Goal: Task Accomplishment & Management: Manage account settings

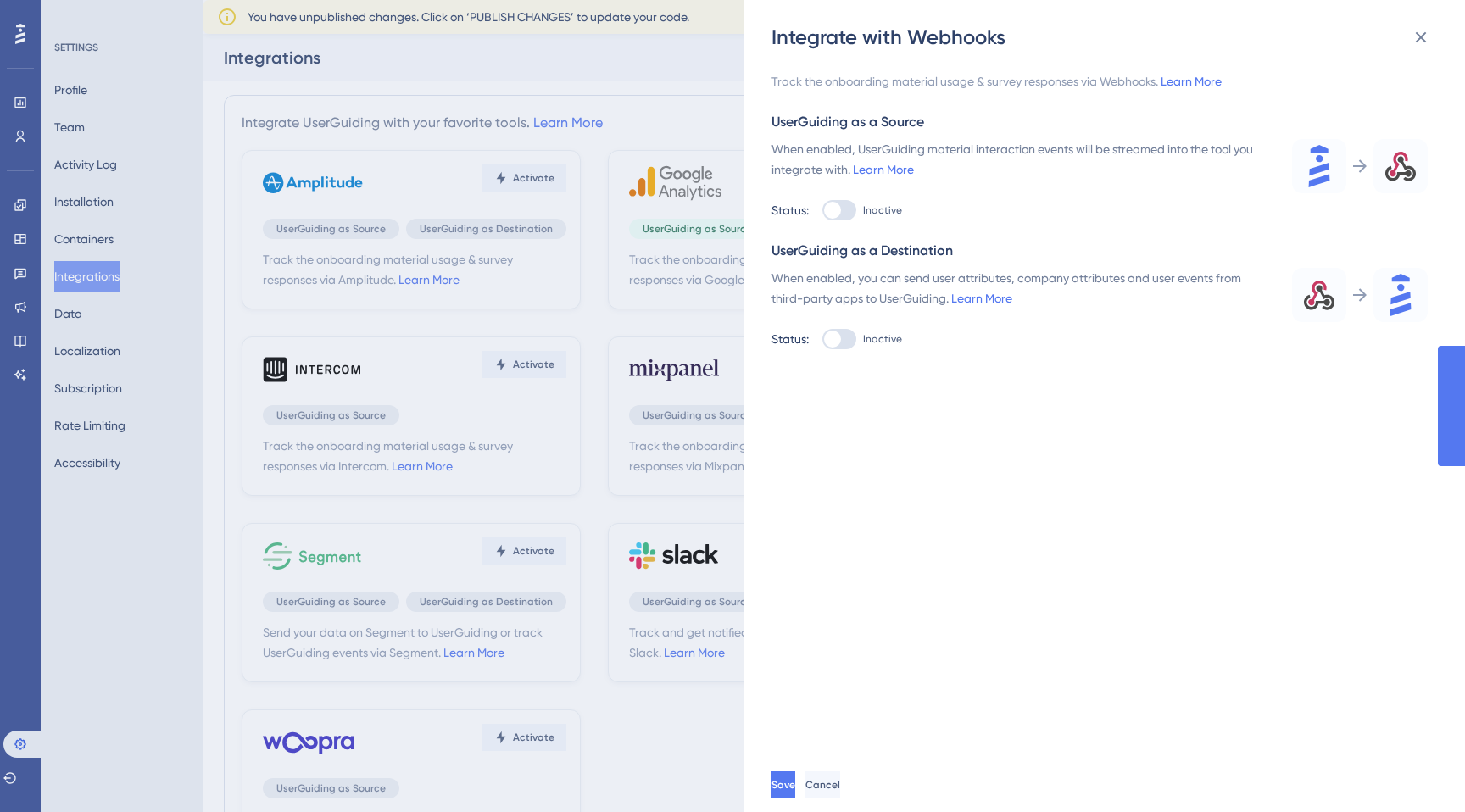
click at [836, 211] on div at bounding box center [832, 210] width 17 height 17
click at [823, 211] on input "Inactive" at bounding box center [822, 210] width 1 height 1
checkbox input "true"
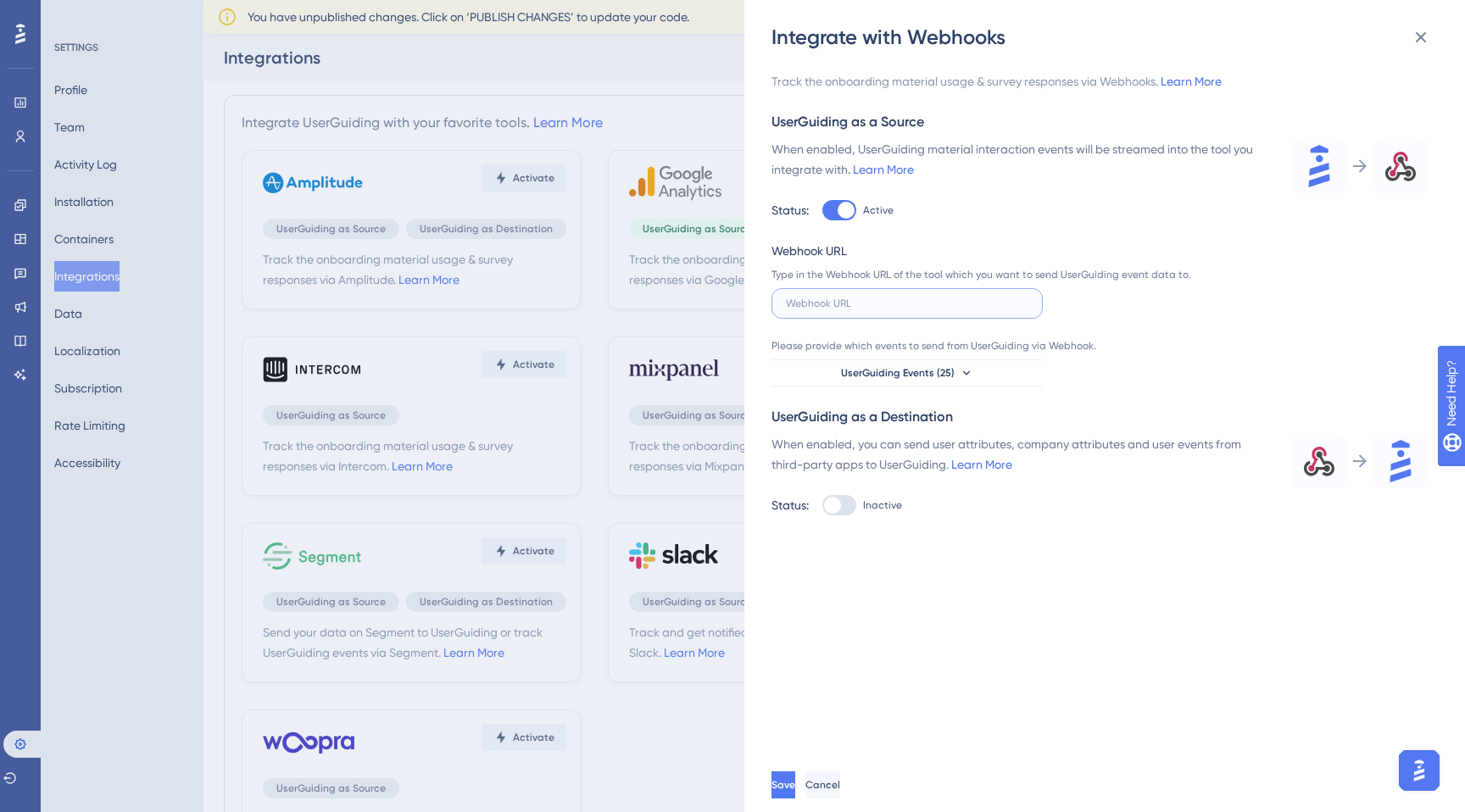
click at [852, 302] on input "text" at bounding box center [907, 303] width 242 height 11
paste input "[URL][DOMAIN_NAME]"
click at [1017, 304] on input "[URL][DOMAIN_NAME]" at bounding box center [907, 303] width 242 height 11
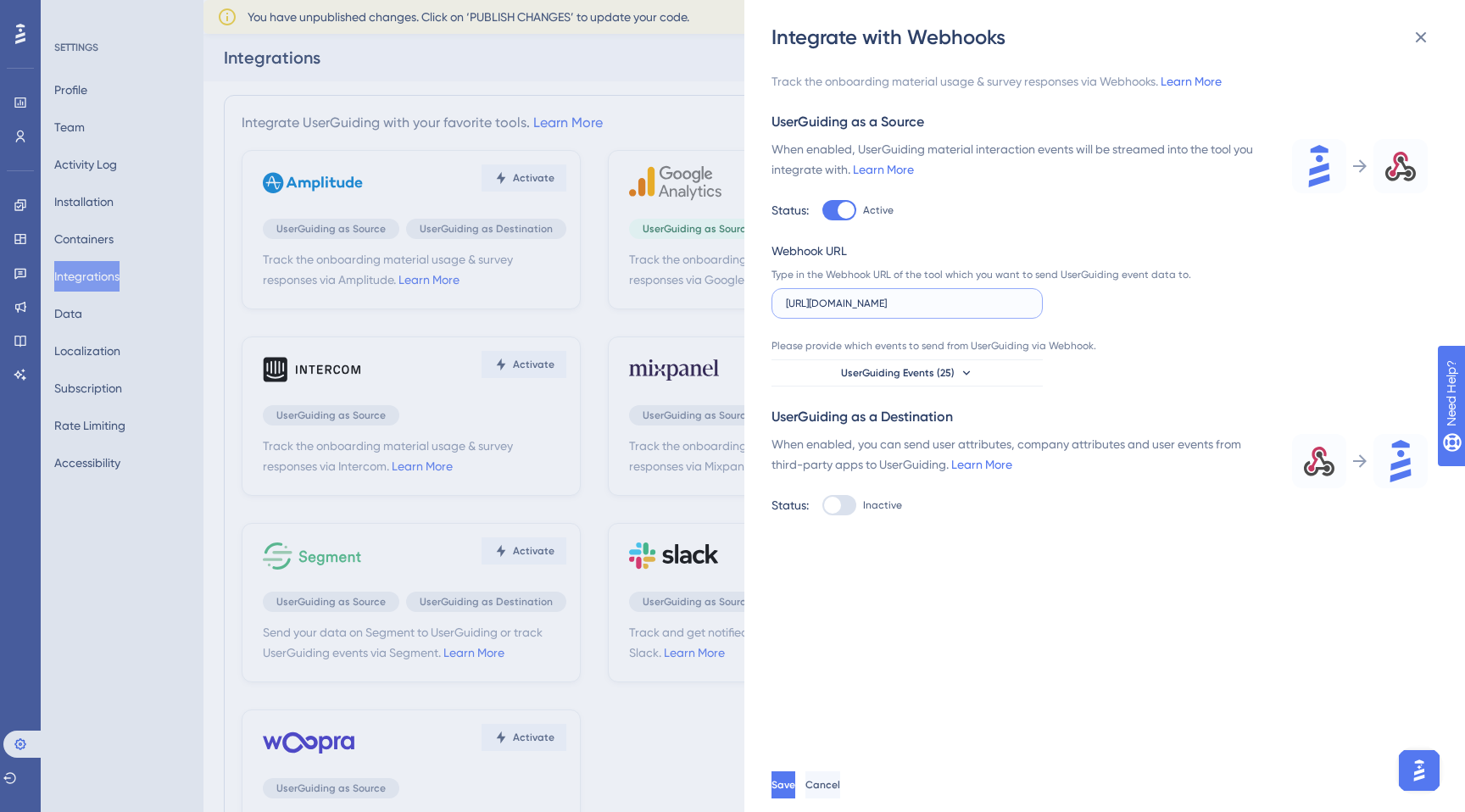
scroll to position [0, 175]
type input "[URL][DOMAIN_NAME]"
click at [986, 371] on button "UserGuiding Events (25)" at bounding box center [908, 373] width 272 height 27
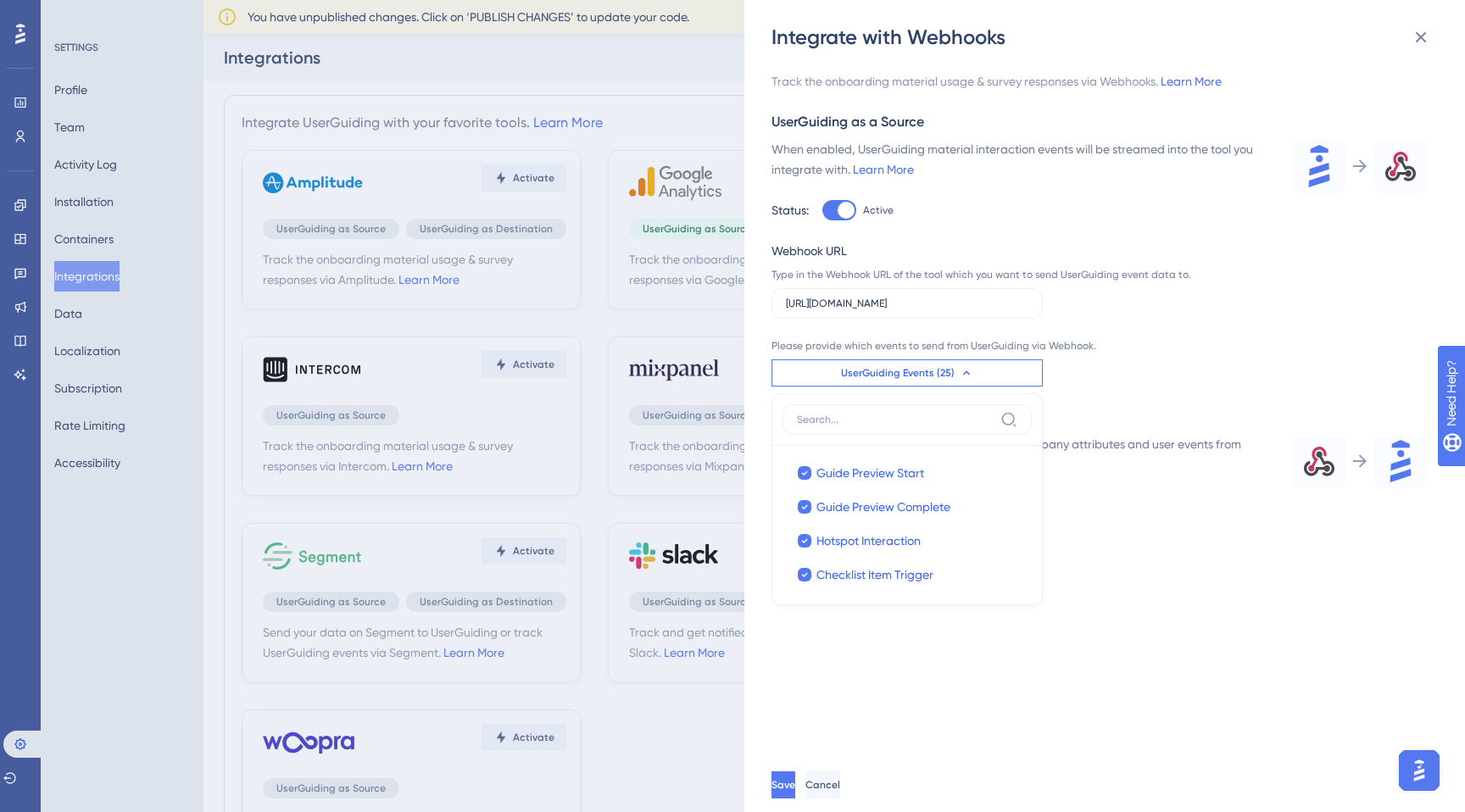
click at [1251, 317] on div "Track the onboarding material usage & survey responses via Webhooks. Learn More…" at bounding box center [1100, 293] width 656 height 444
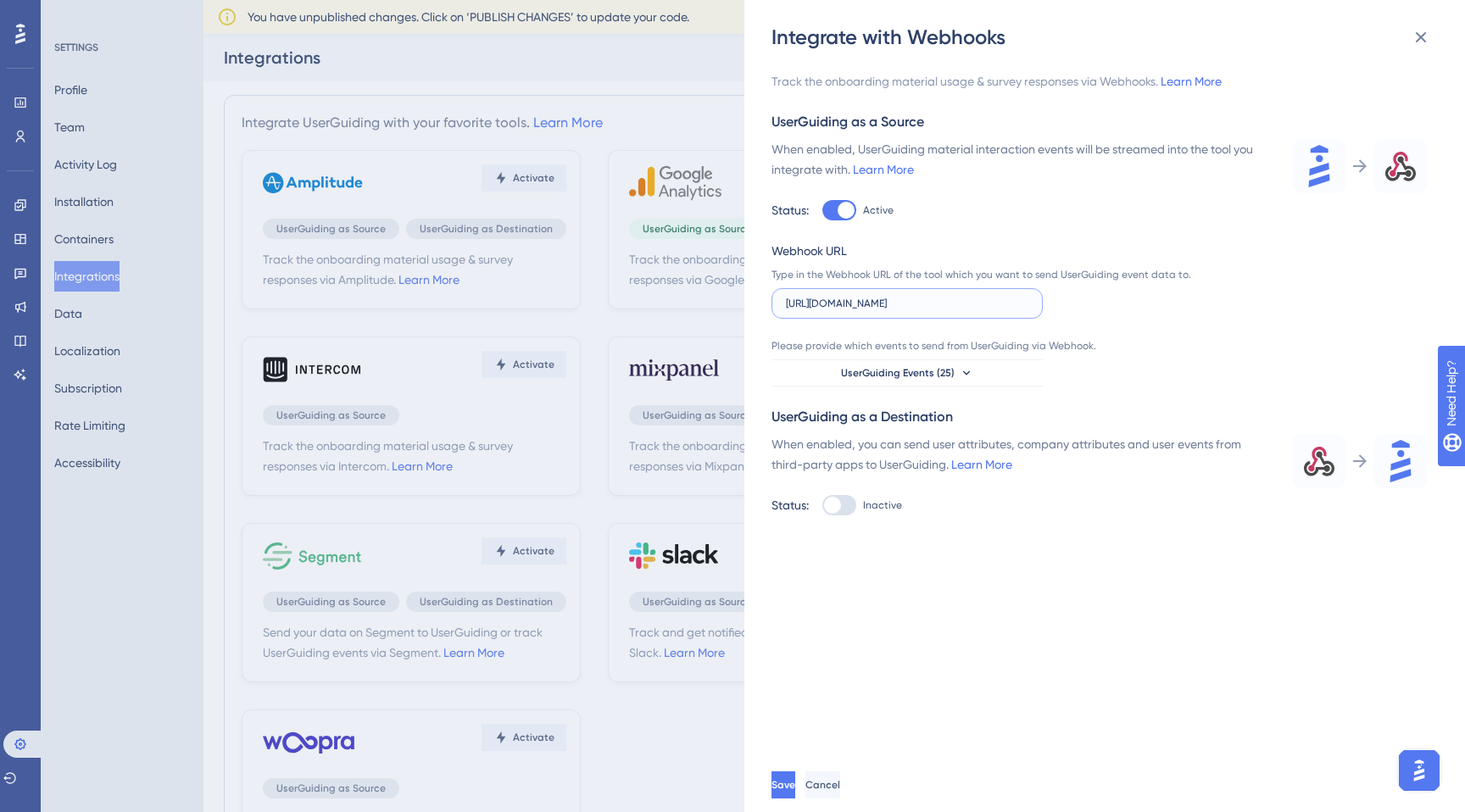
click at [982, 309] on input "[URL][DOMAIN_NAME]" at bounding box center [907, 303] width 242 height 11
click at [797, 781] on button "Save" at bounding box center [786, 785] width 27 height 27
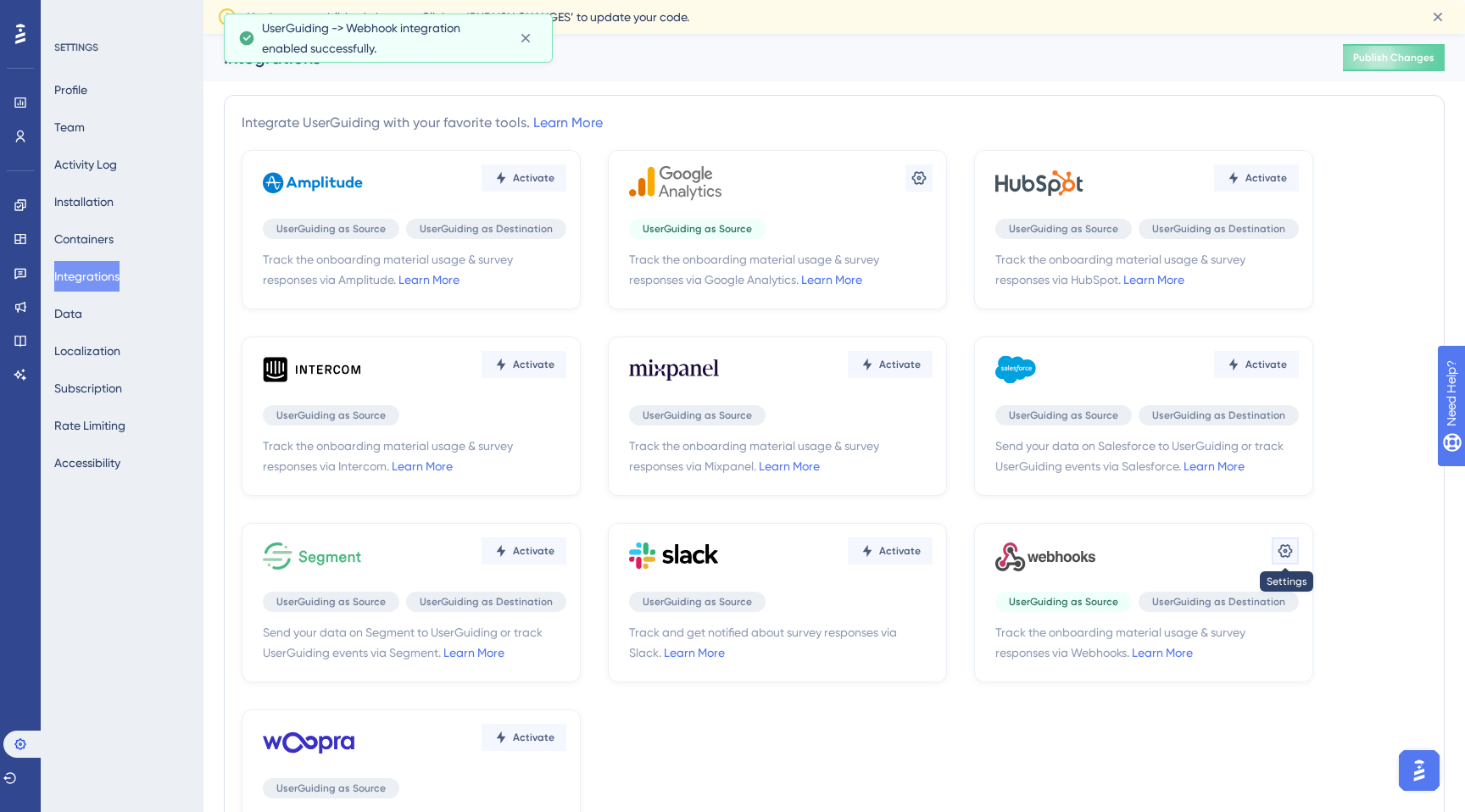
click at [1279, 557] on icon at bounding box center [1286, 551] width 17 height 17
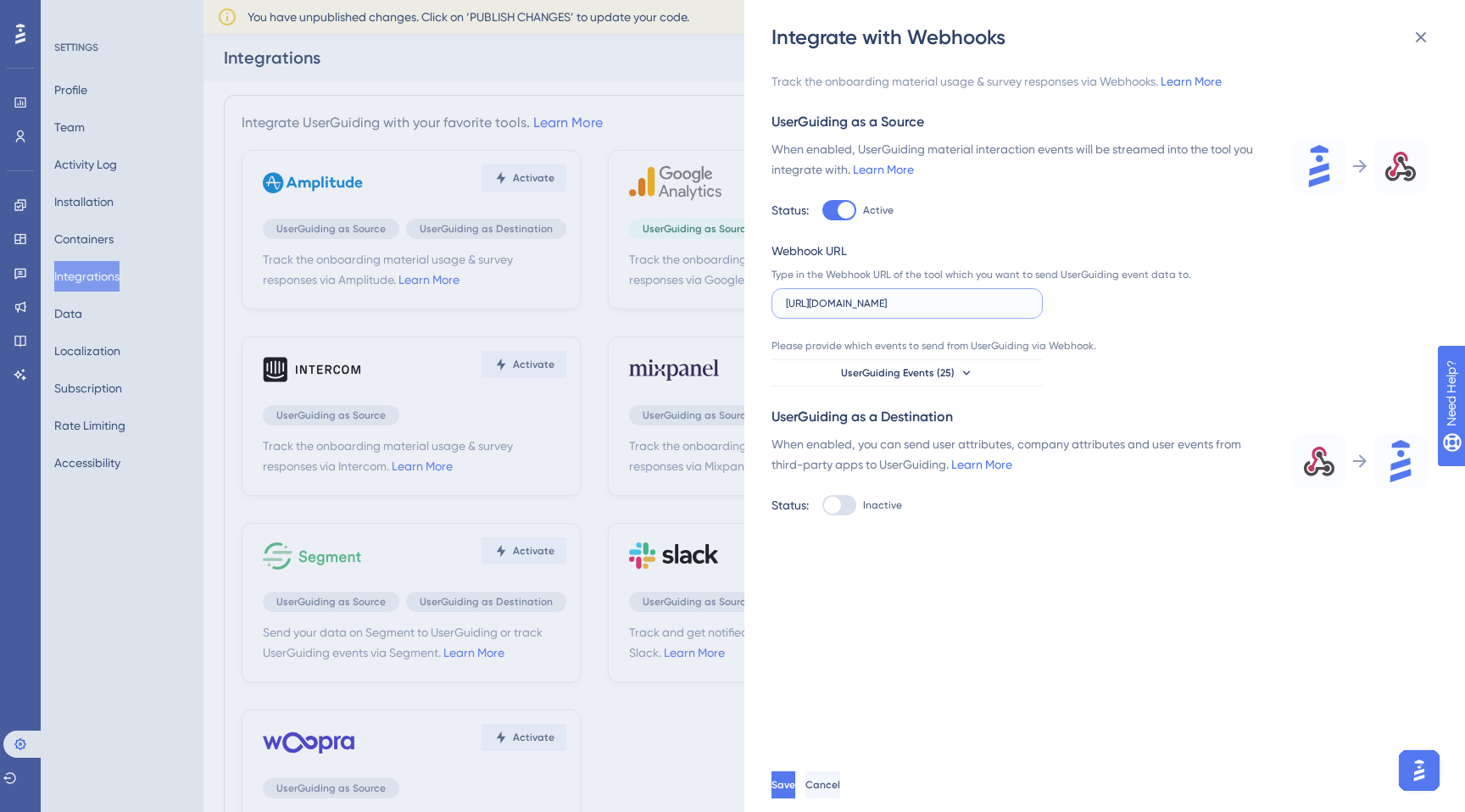
scroll to position [0, 175]
drag, startPoint x: 812, startPoint y: 304, endPoint x: 1091, endPoint y: 306, distance: 279.0
click at [1091, 306] on div "Webhook URL Type in the Webhook URL of the tool which you want to send UserGuid…" at bounding box center [986, 280] width 428 height 78
click at [541, 57] on div "Integrate with Webhooks Track the onboarding material usage & survey responses …" at bounding box center [732, 406] width 1465 height 812
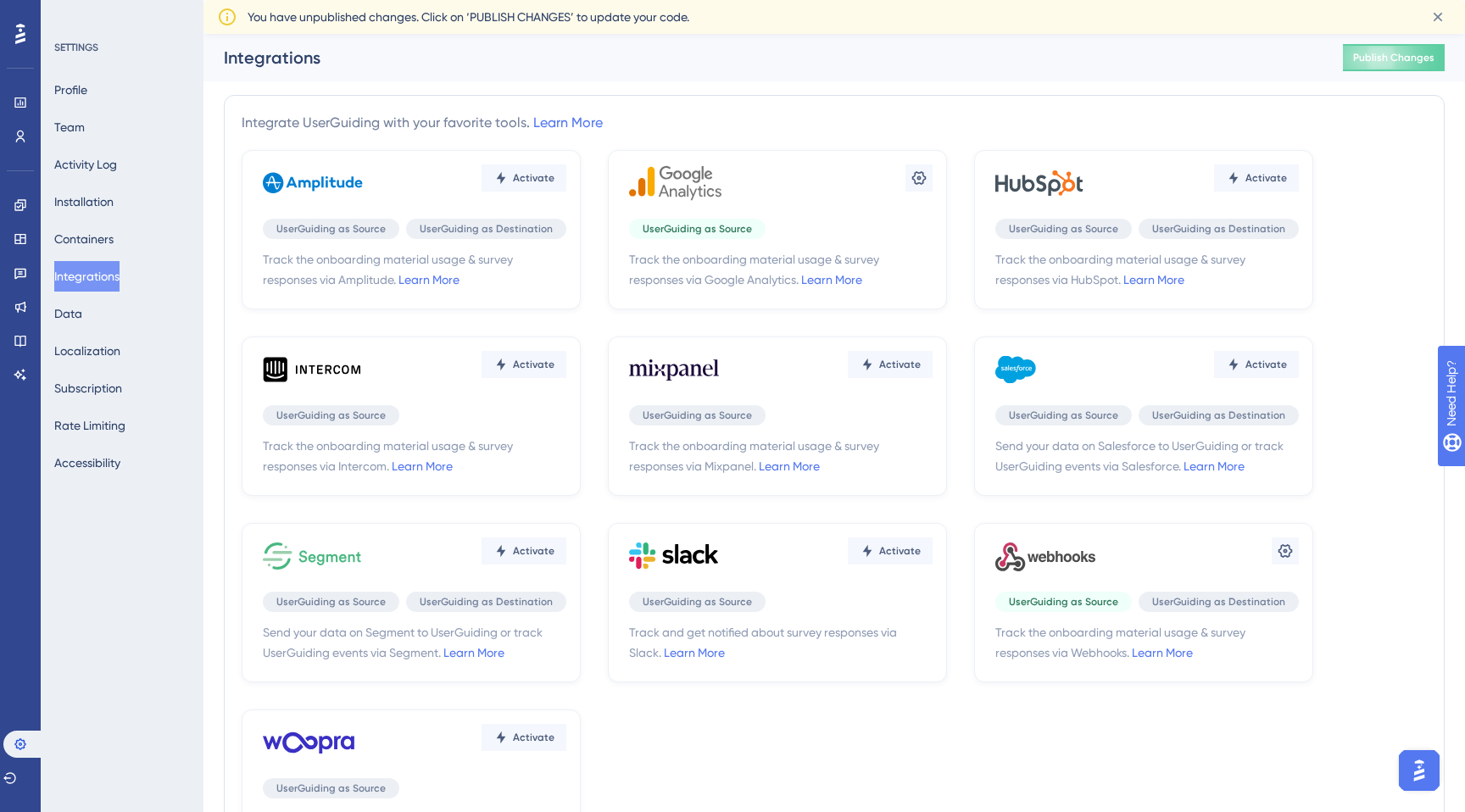
click at [11, 28] on div at bounding box center [20, 33] width 27 height 27
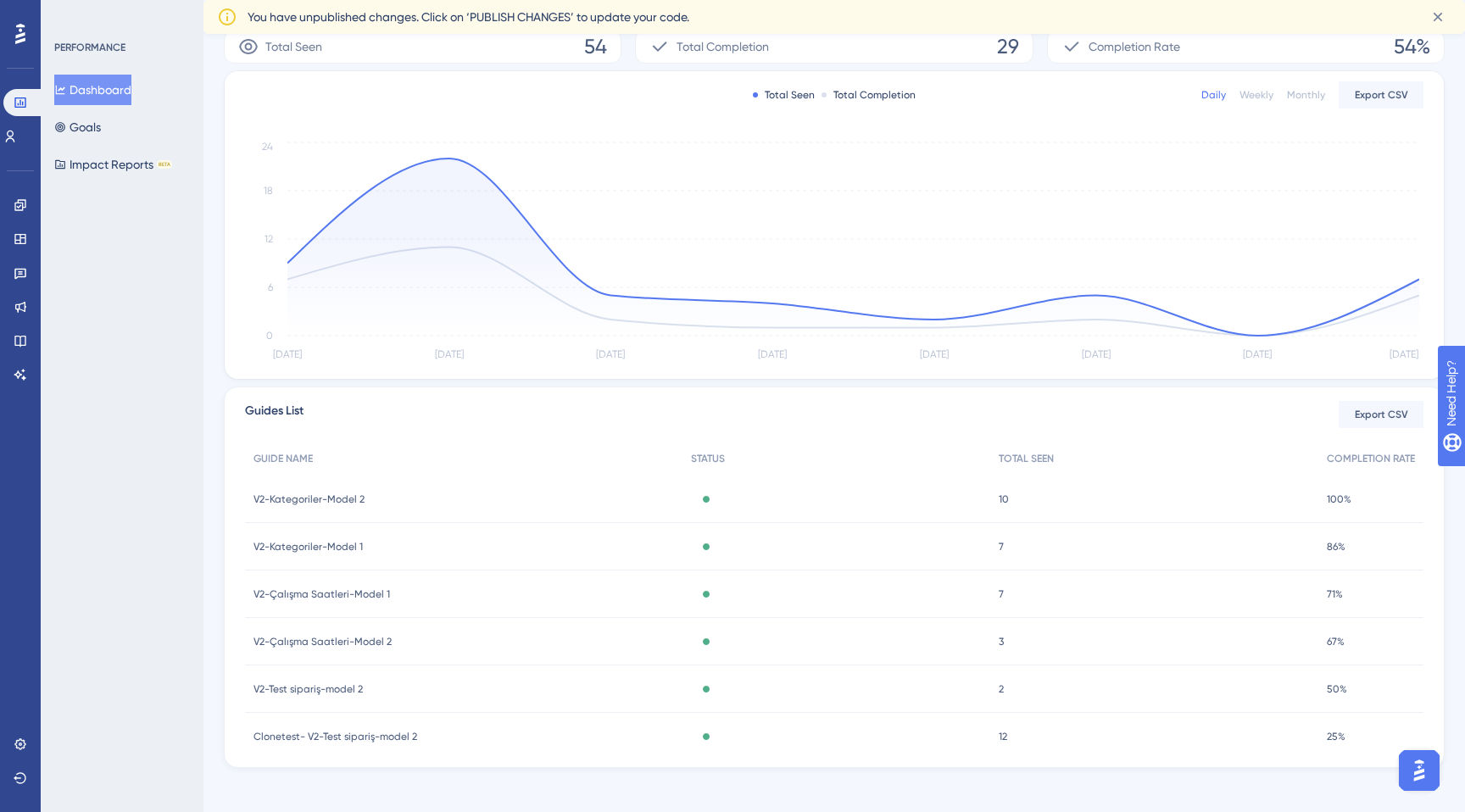
scroll to position [306, 0]
click at [340, 494] on span "V2-Kategoriler-Model 2" at bounding box center [309, 495] width 111 height 13
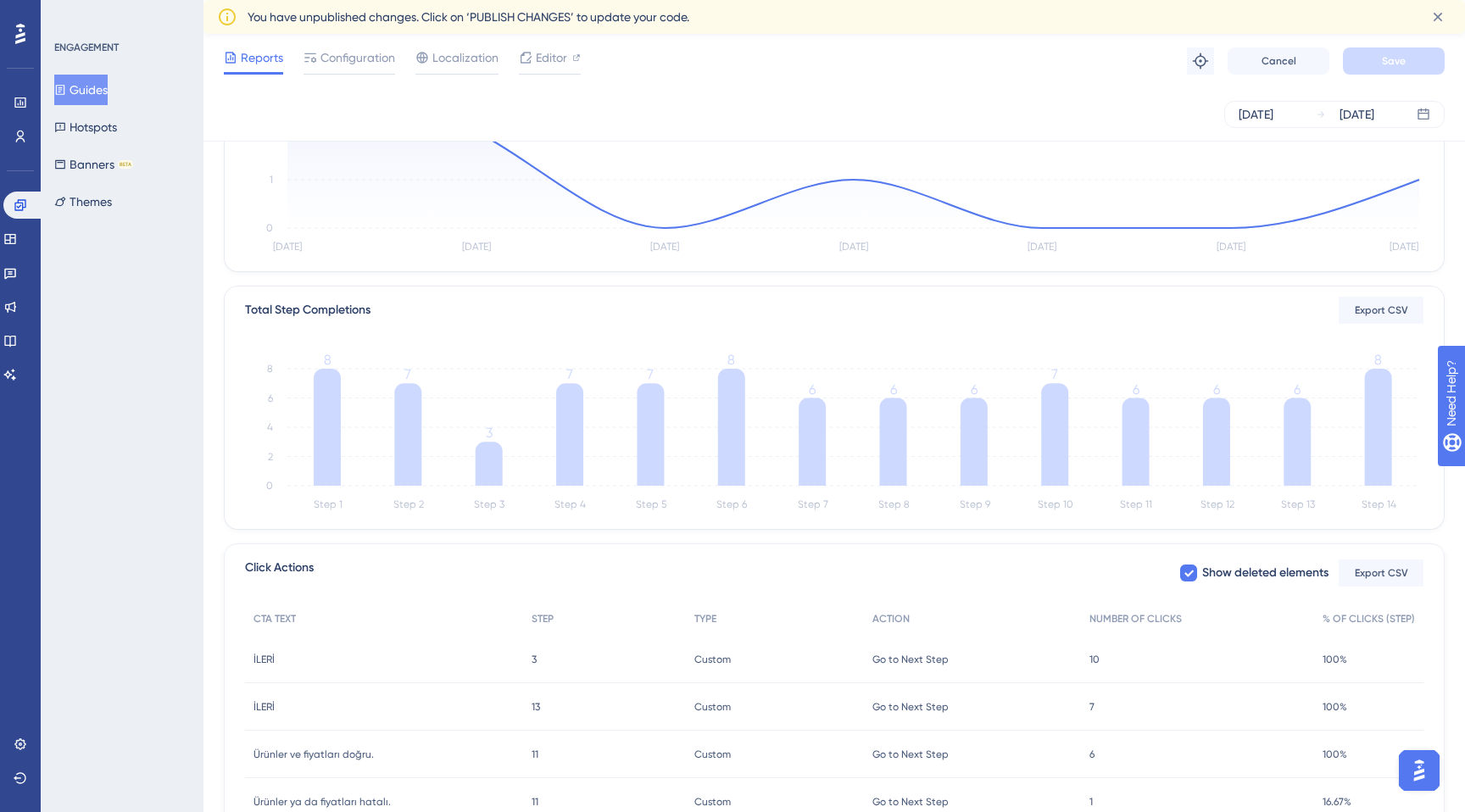
scroll to position [370, 0]
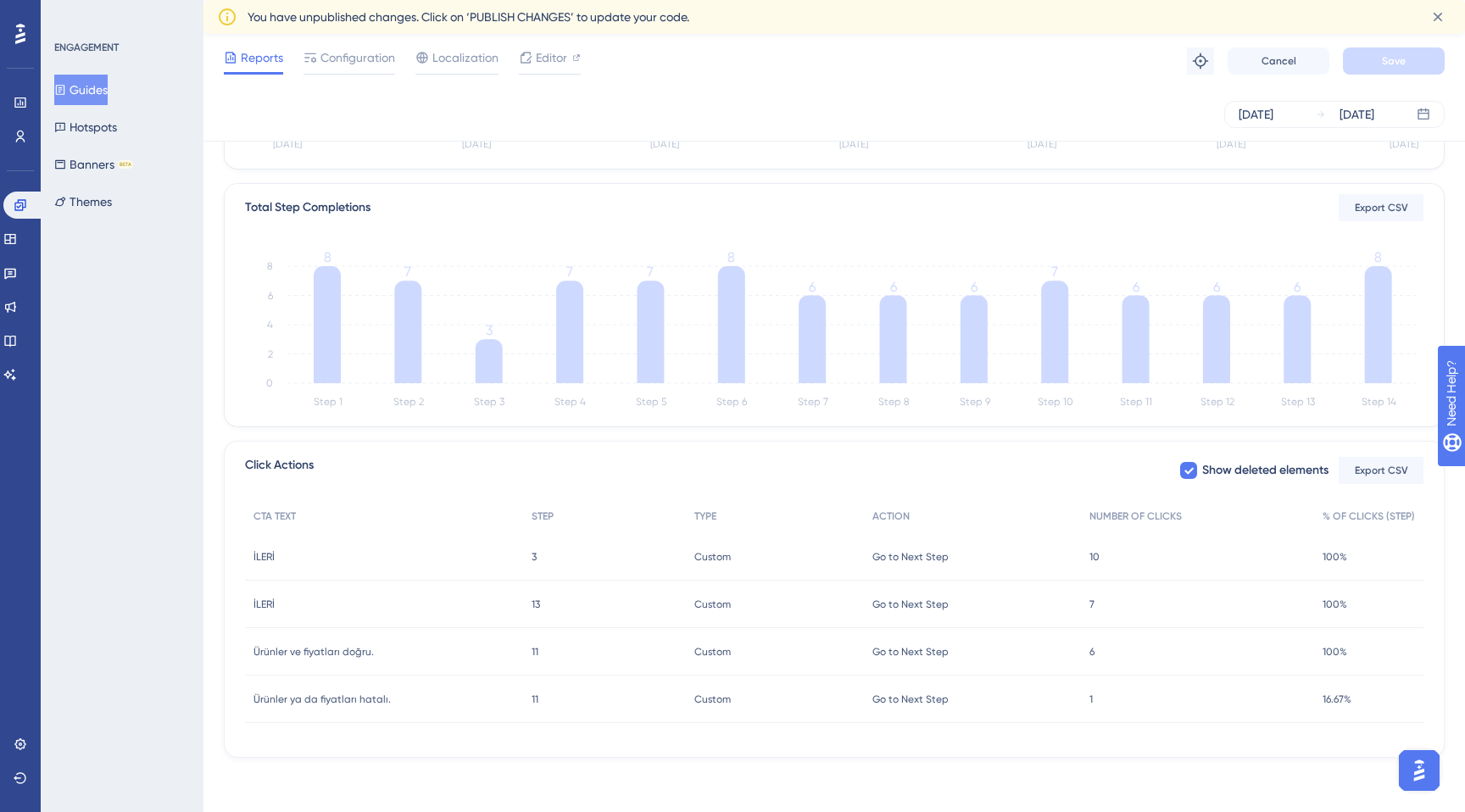
click at [17, 41] on icon at bounding box center [20, 33] width 11 height 20
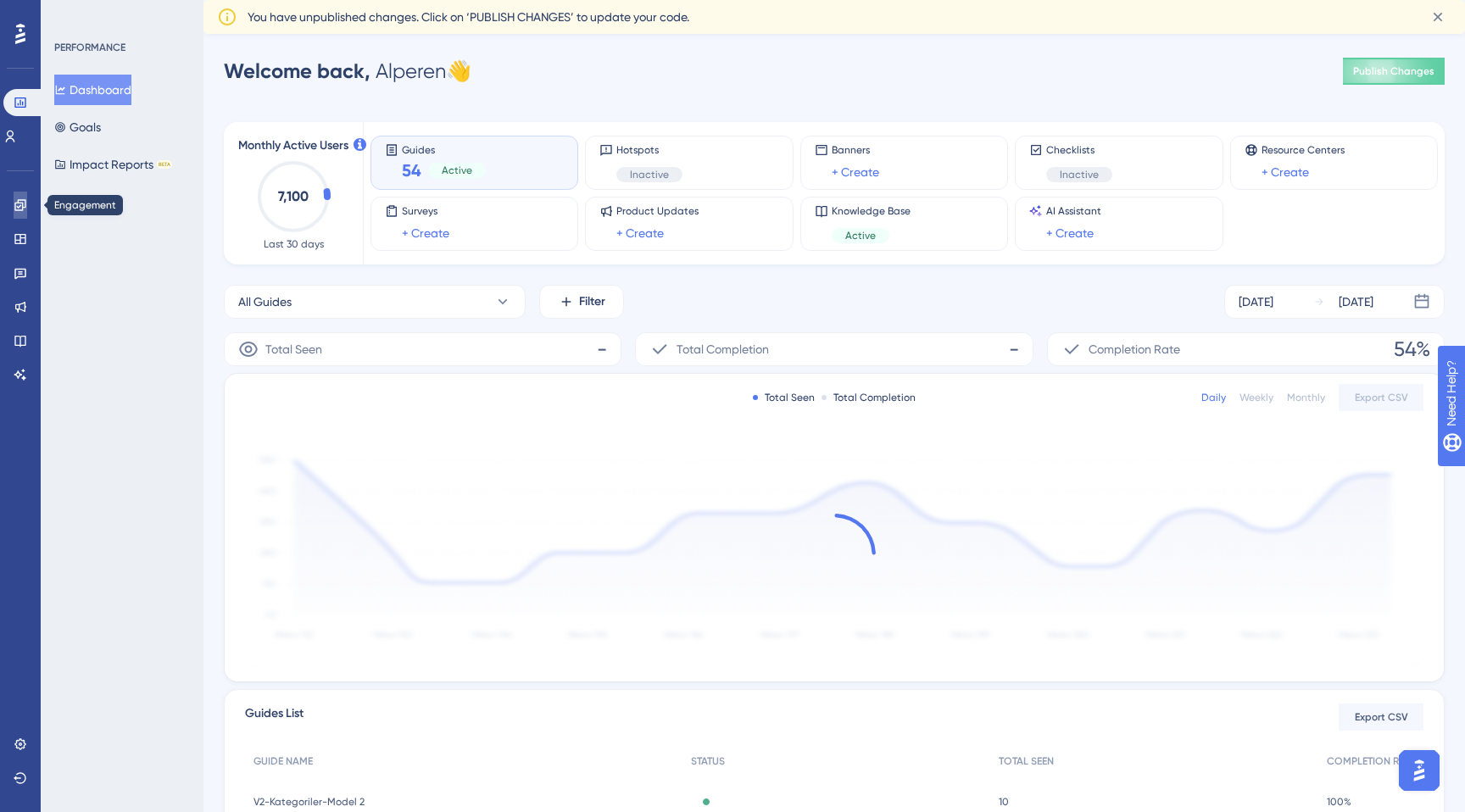
click at [14, 205] on icon at bounding box center [20, 205] width 11 height 11
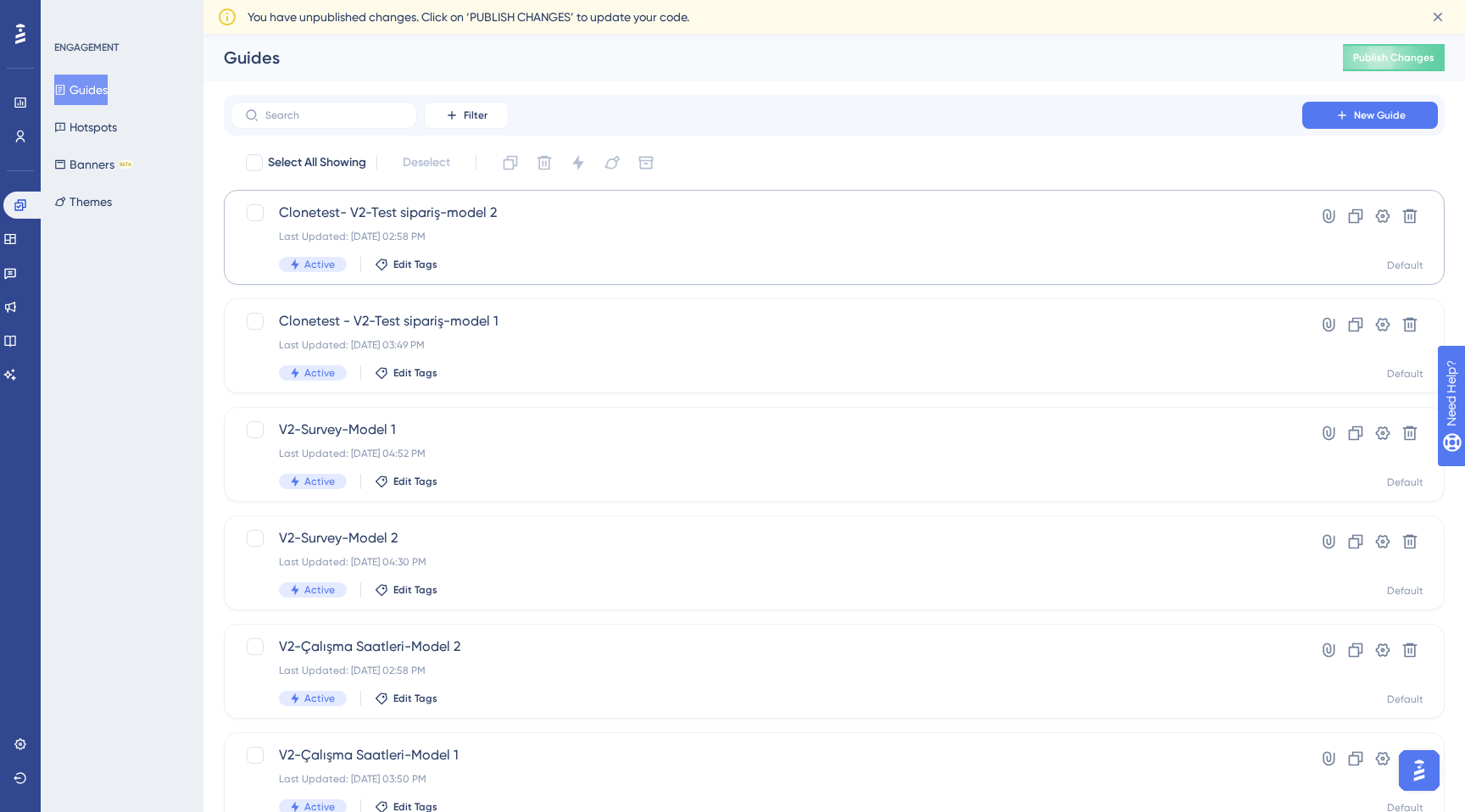
scroll to position [503, 0]
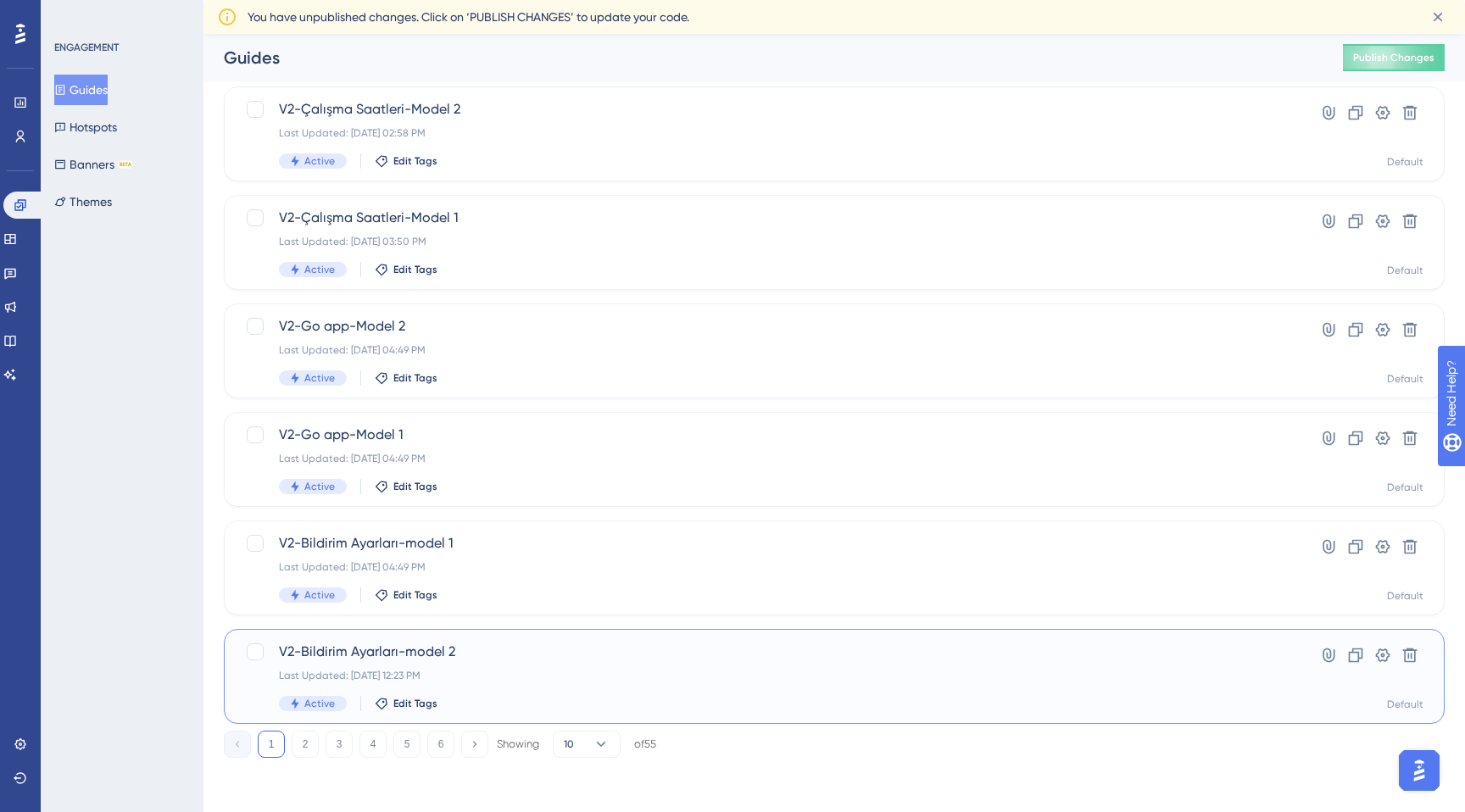
click at [439, 648] on span "V2-Bildirim Ayarları-model 2" at bounding box center [766, 651] width 975 height 20
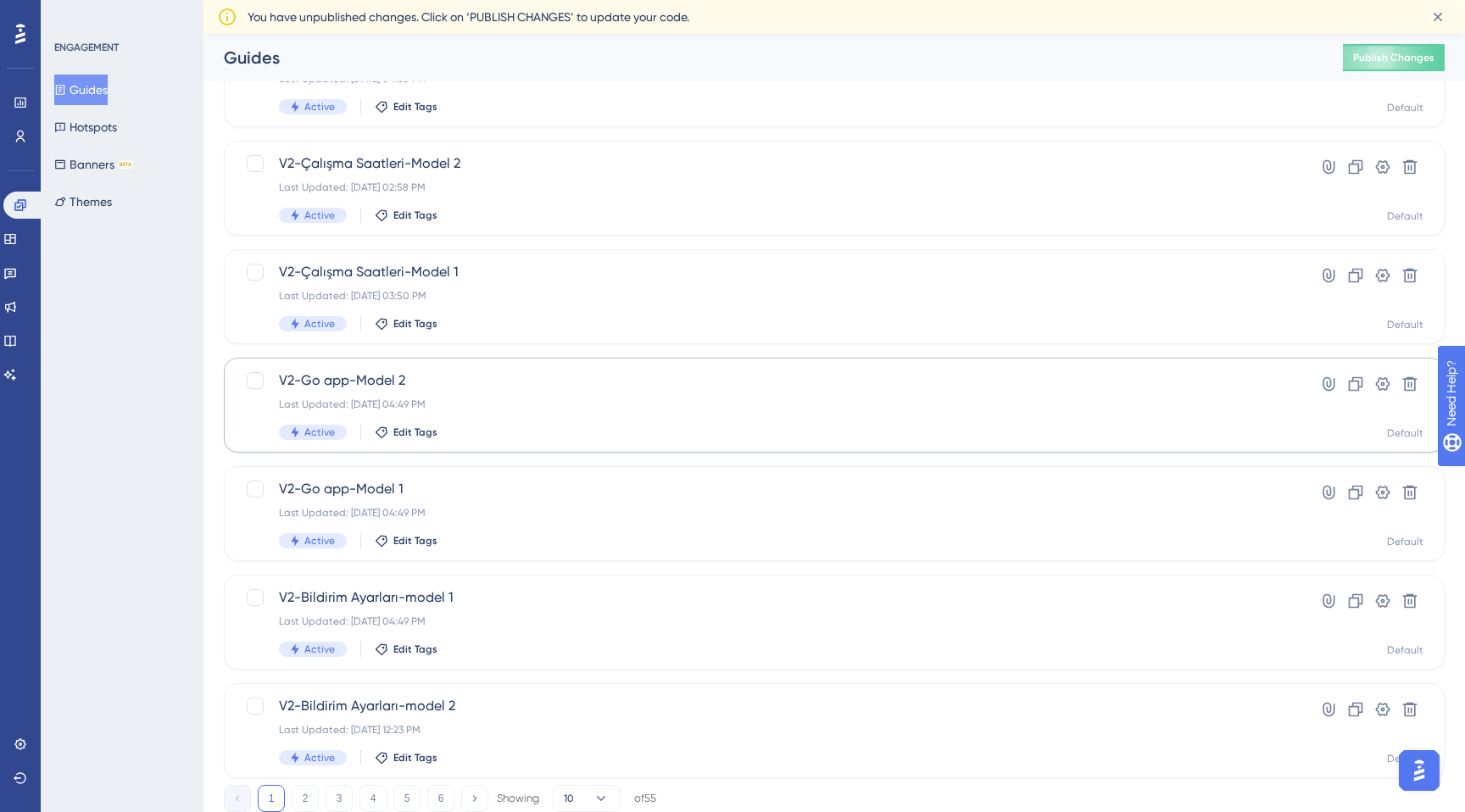
scroll to position [252, 0]
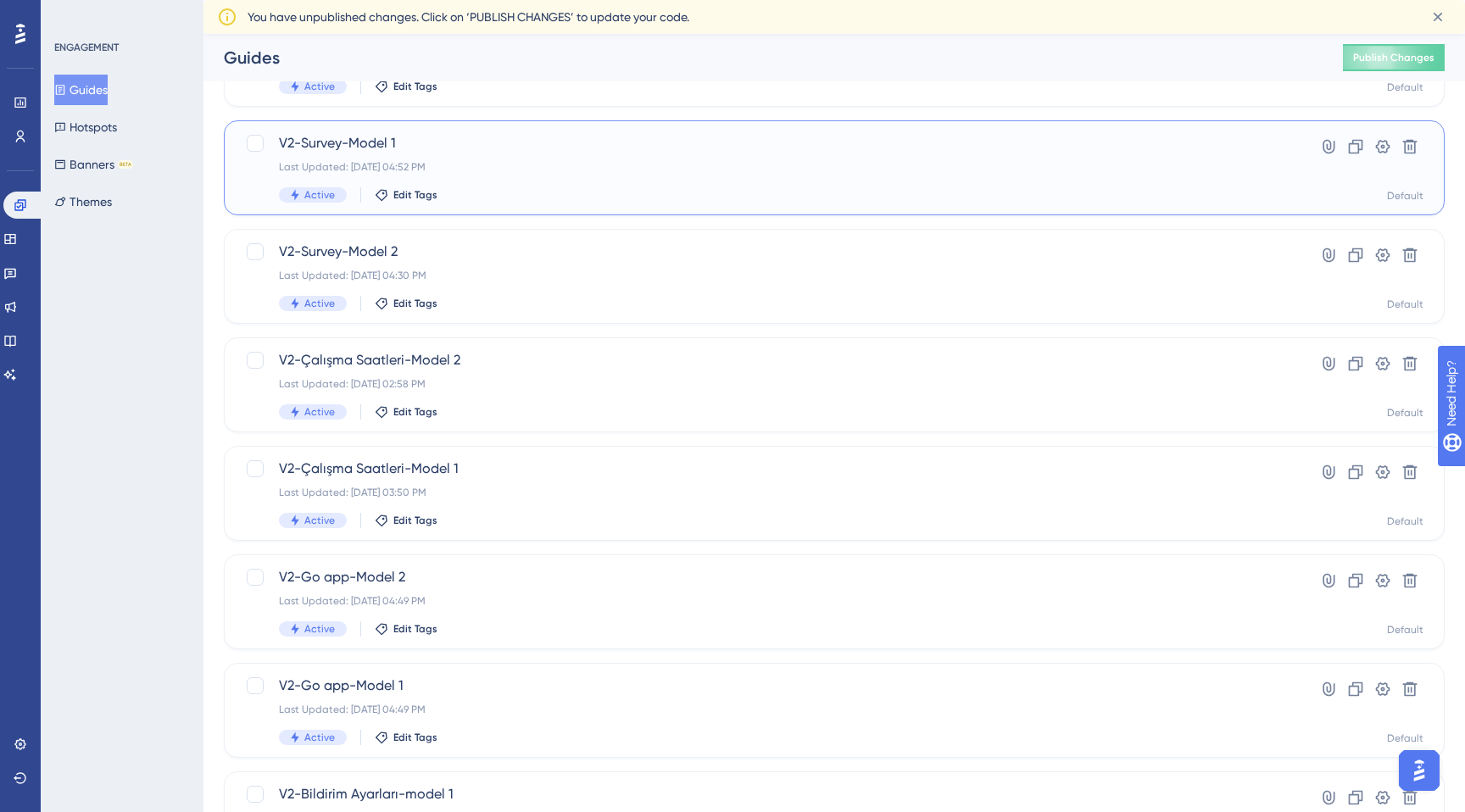
click at [374, 148] on span "V2-Survey-Model 1" at bounding box center [766, 143] width 975 height 20
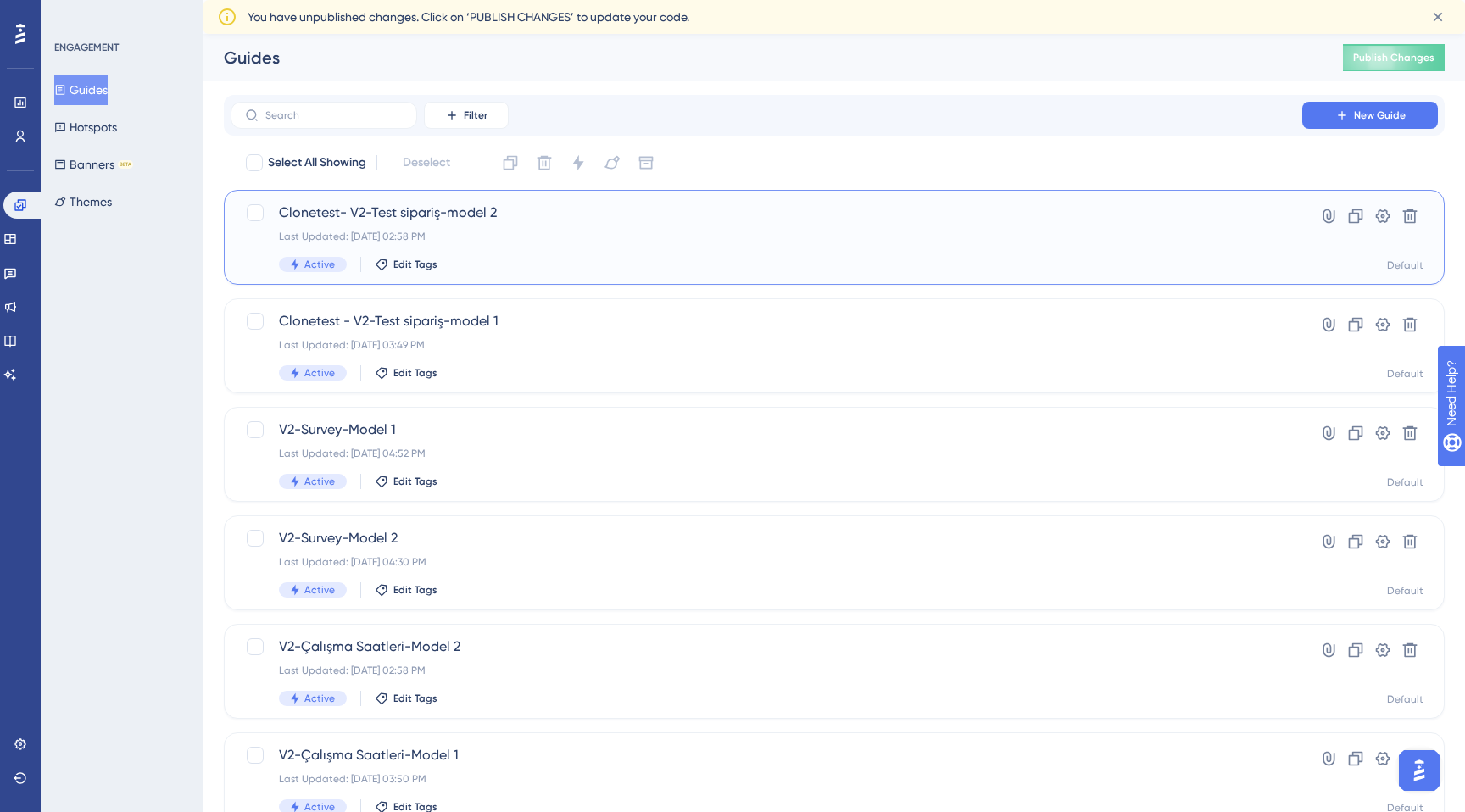
click at [464, 206] on span "Clonetest- V2-Test sipariş-model 2" at bounding box center [766, 212] width 975 height 20
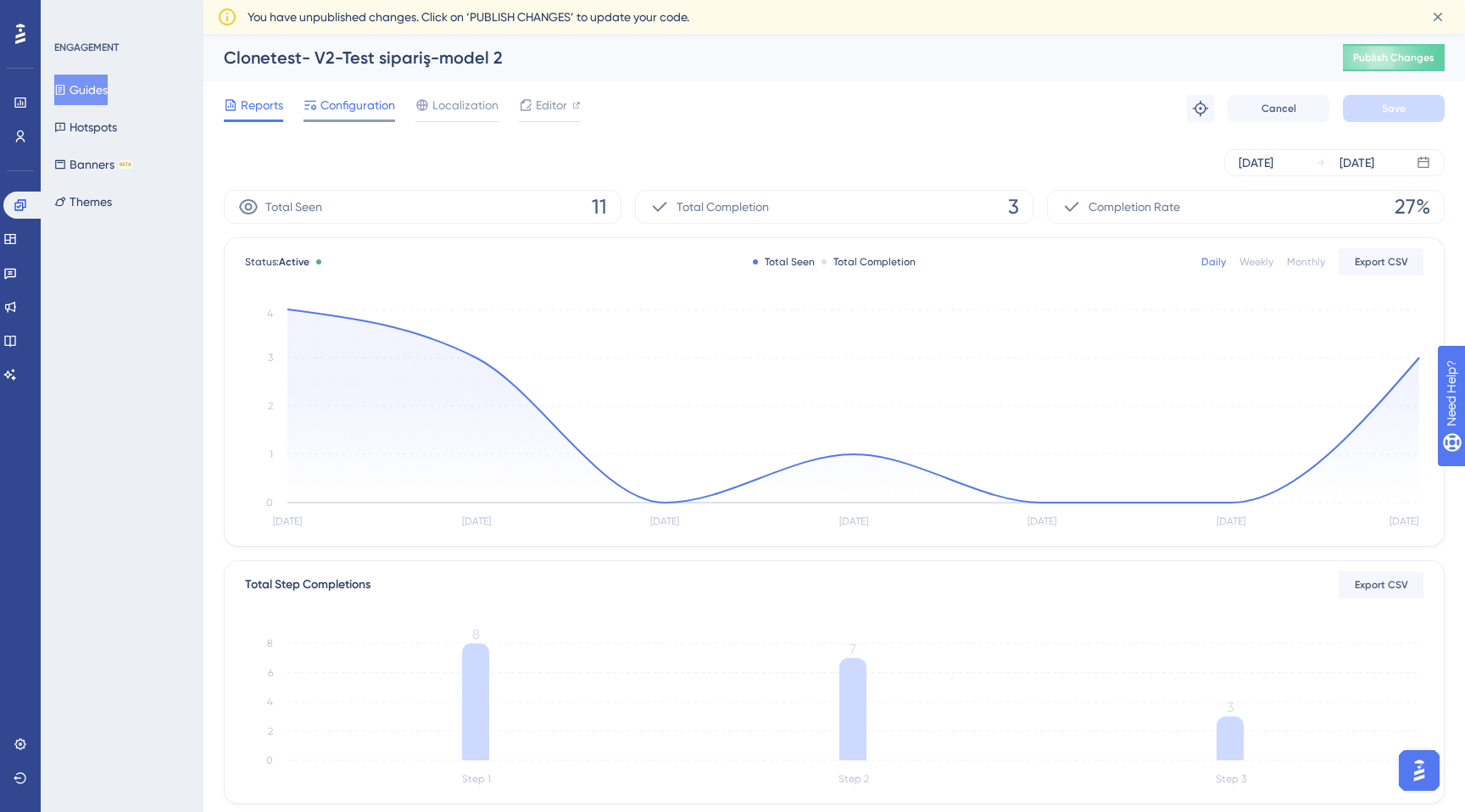
click at [346, 108] on span "Configuration" at bounding box center [358, 104] width 75 height 20
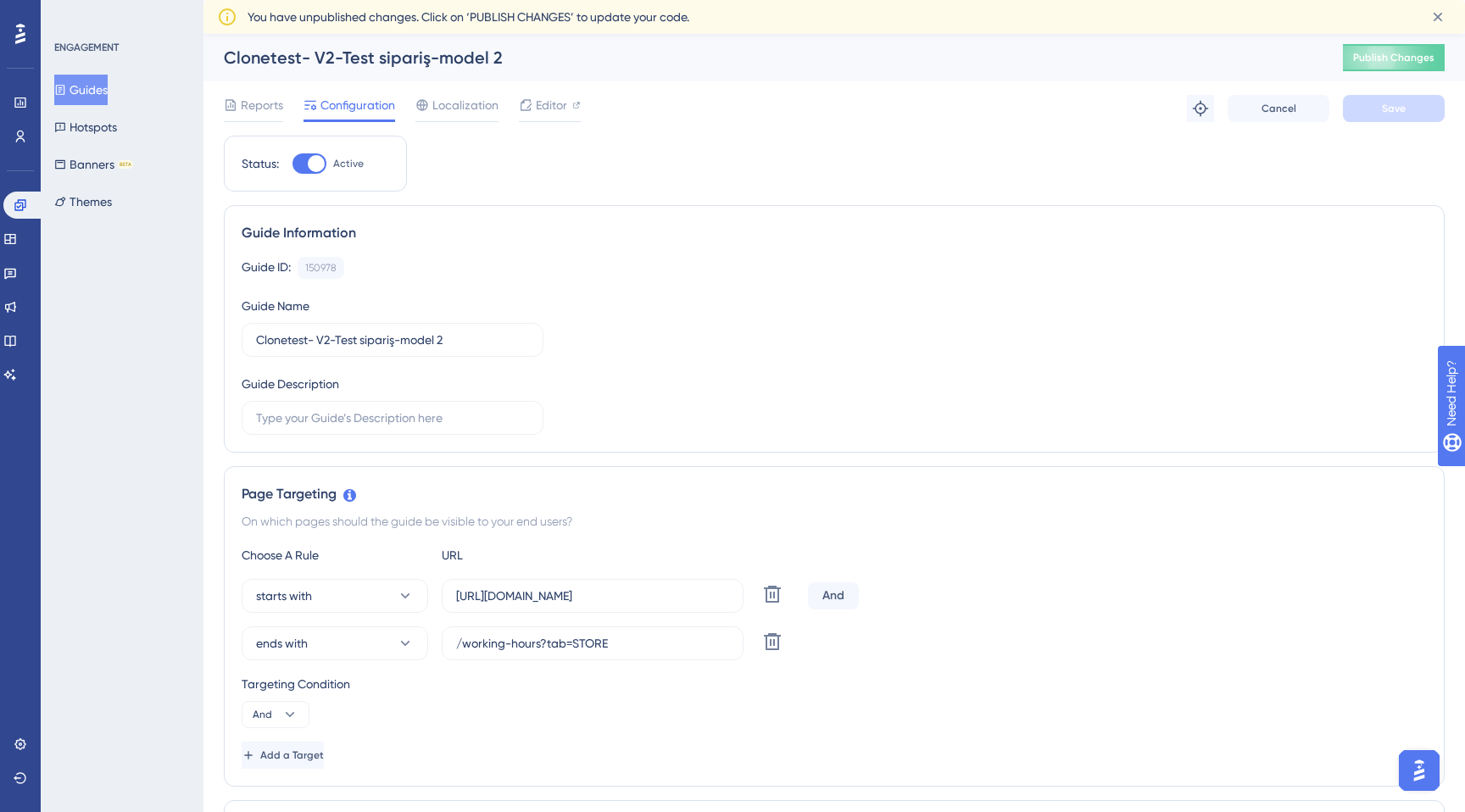
click at [166, 253] on div "ENGAGEMENT Guides Hotspots Banners BETA Themes" at bounding box center [122, 406] width 163 height 812
click at [16, 30] on icon at bounding box center [20, 33] width 11 height 22
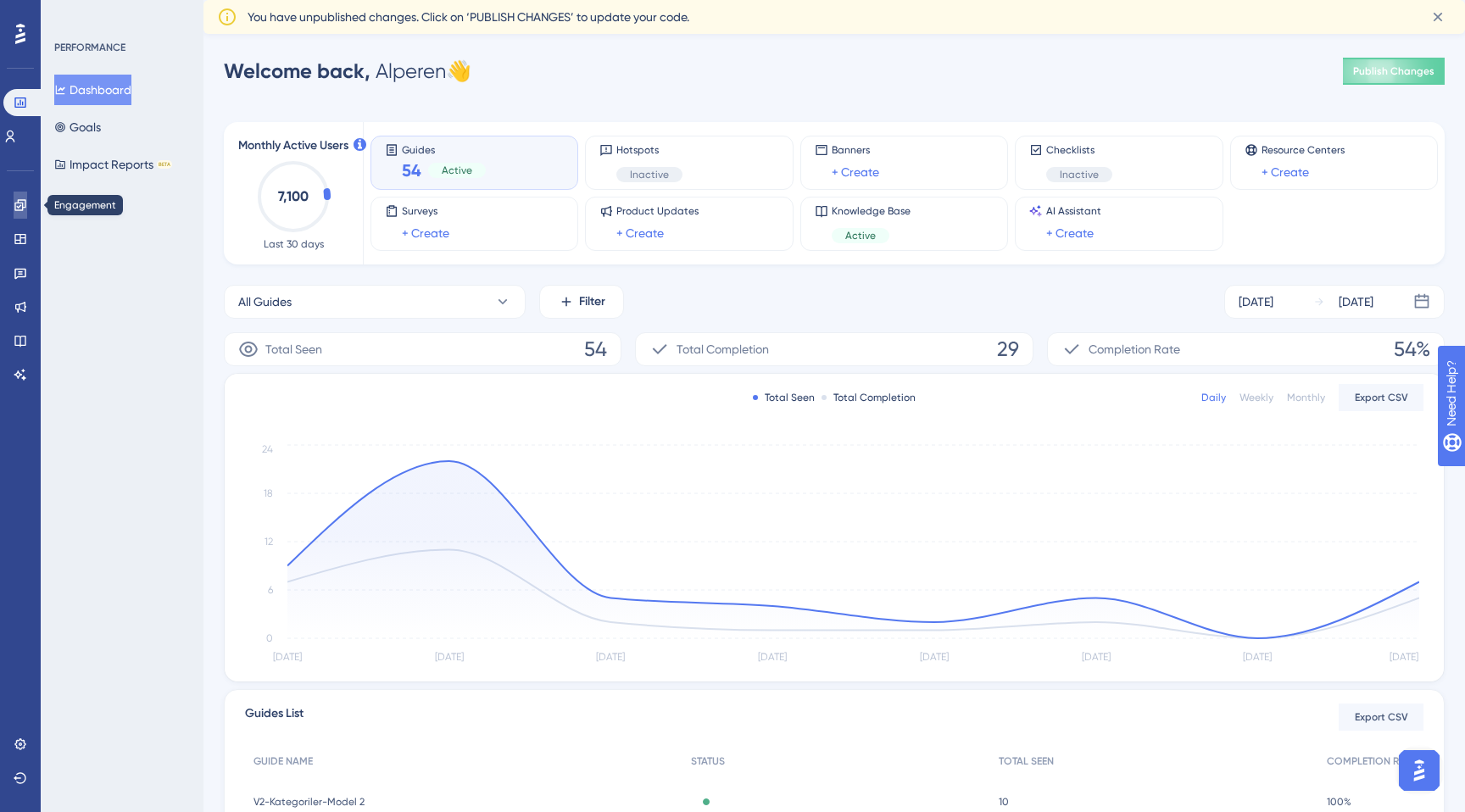
click at [18, 201] on icon at bounding box center [20, 205] width 13 height 13
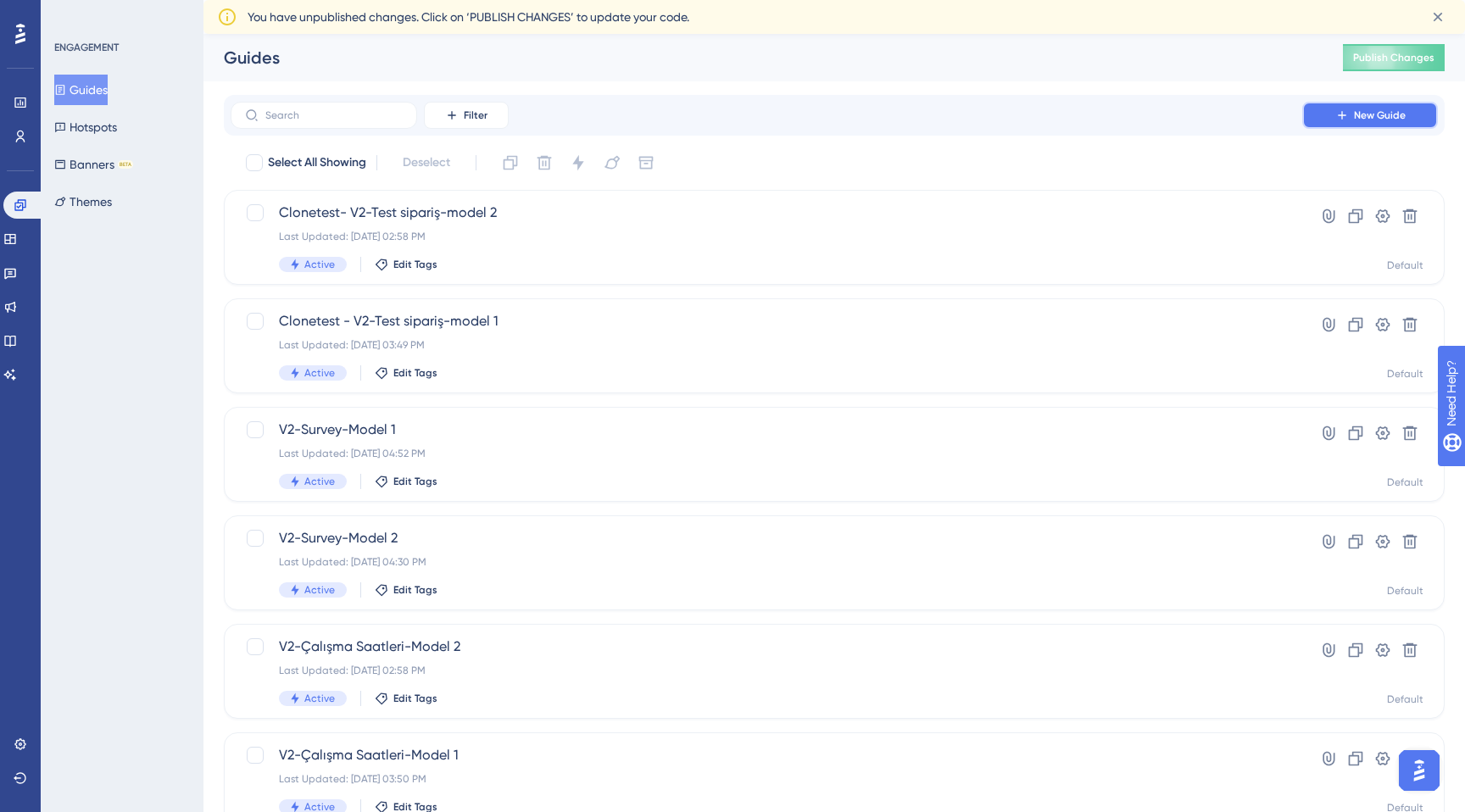
click at [1389, 120] on span "New Guide" at bounding box center [1380, 115] width 52 height 13
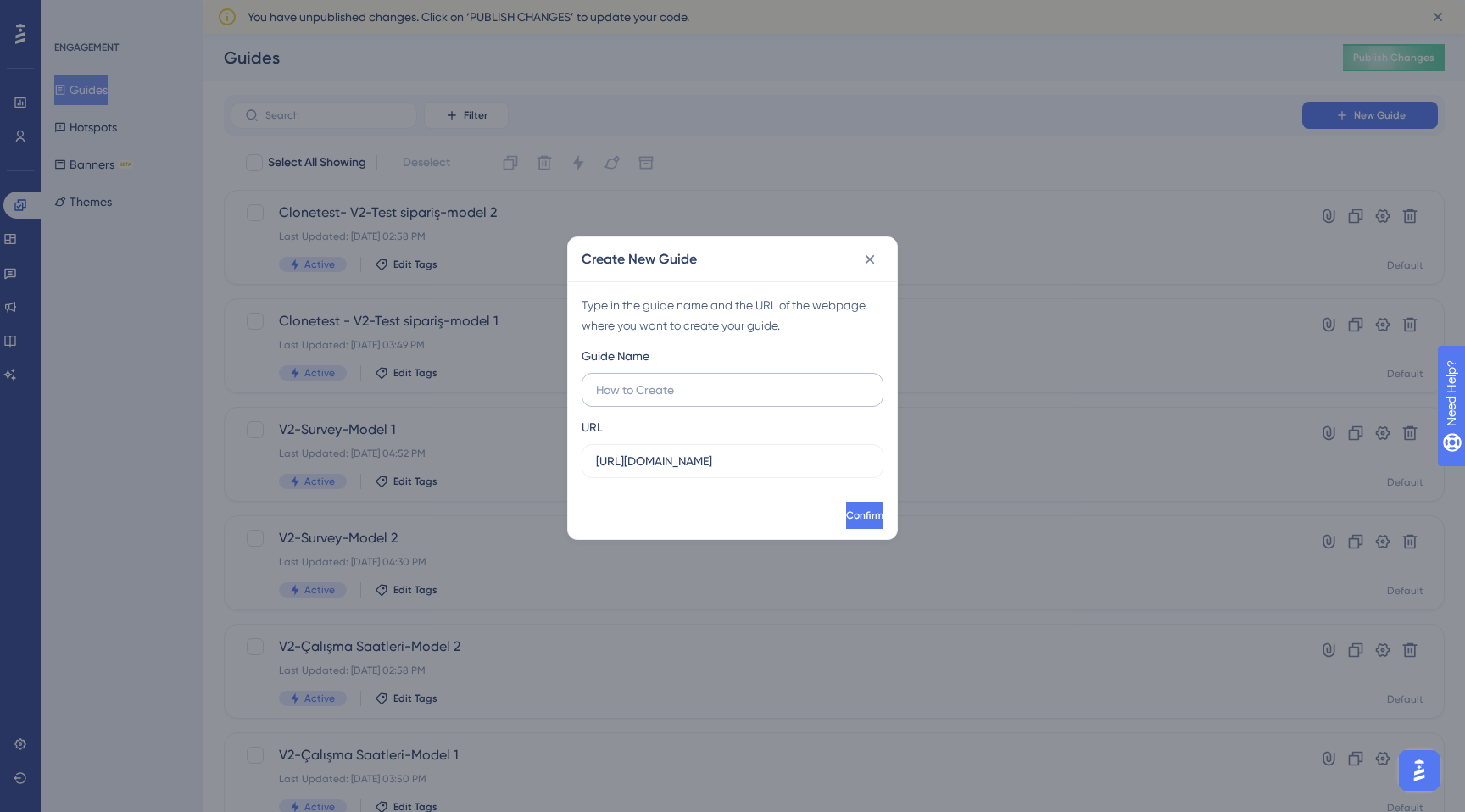
click at [713, 399] on input "text" at bounding box center [732, 389] width 273 height 18
click at [789, 458] on input "https://partner.tgoyemek.com" at bounding box center [732, 460] width 273 height 18
click at [769, 386] on input "text" at bounding box center [732, 389] width 273 height 18
type input "Webhook Integration Test"
click at [857, 518] on button "Confirm" at bounding box center [864, 516] width 37 height 27
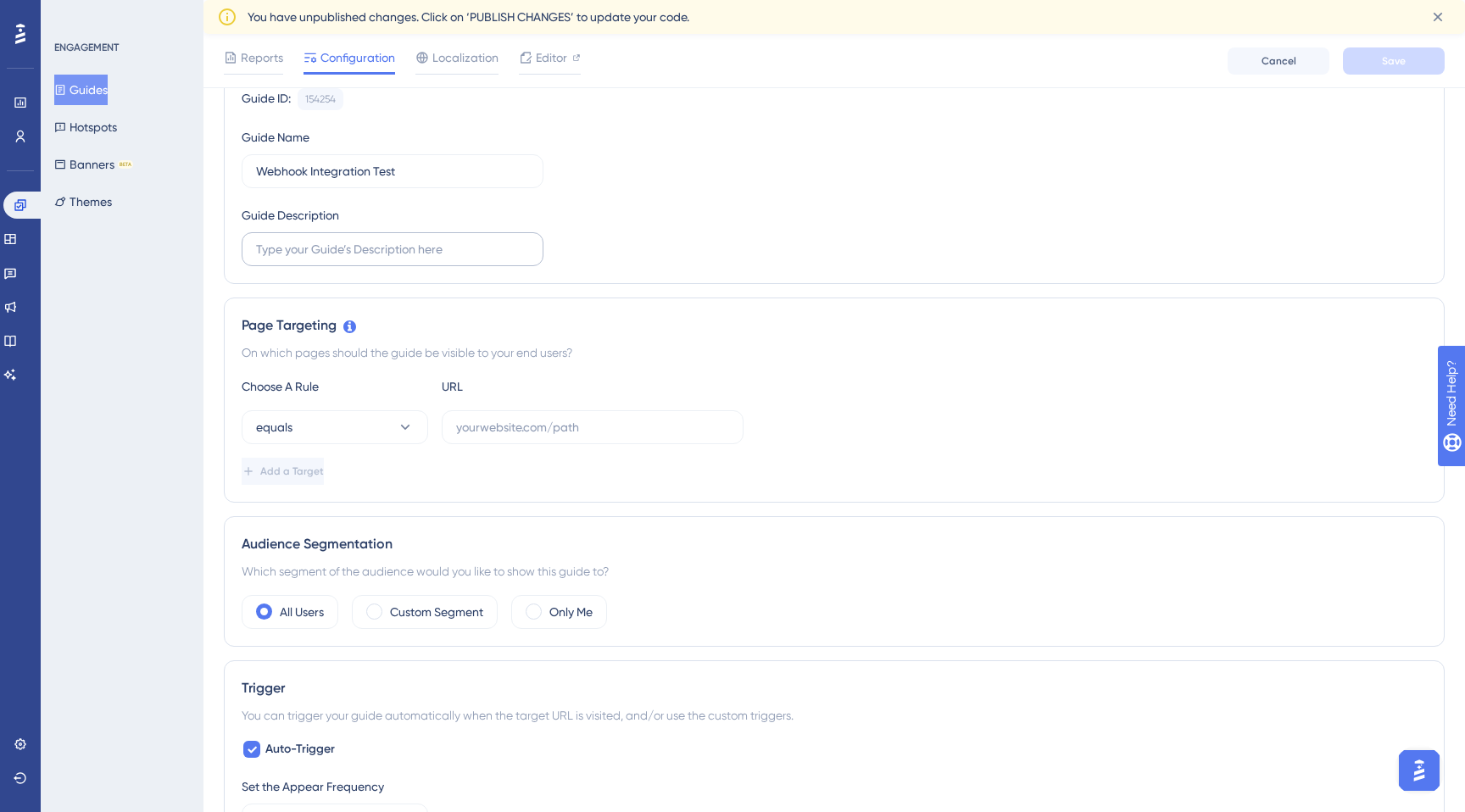
scroll to position [215, 0]
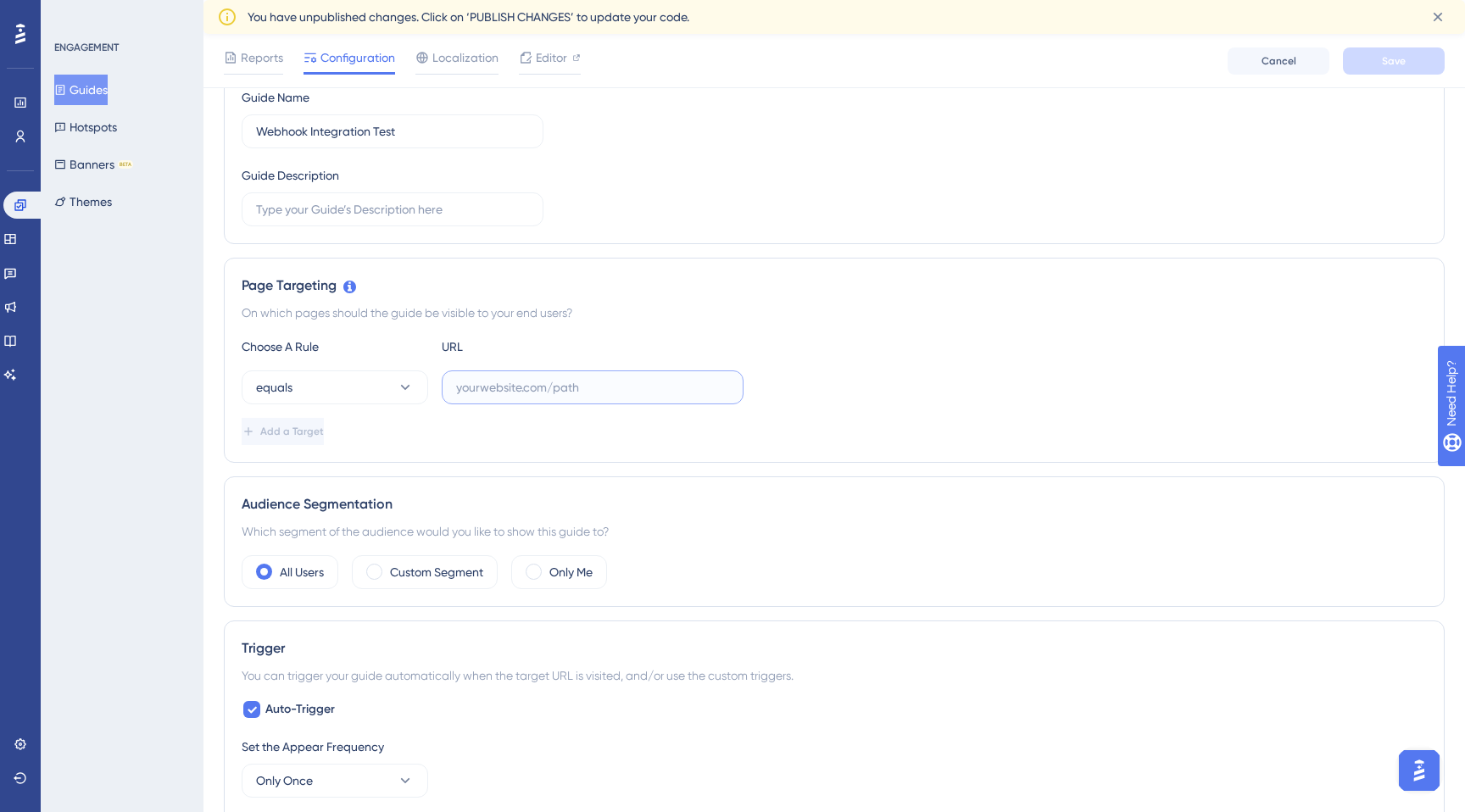
click at [526, 388] on input "text" at bounding box center [592, 386] width 273 height 18
click at [406, 379] on icon at bounding box center [406, 387] width 17 height 17
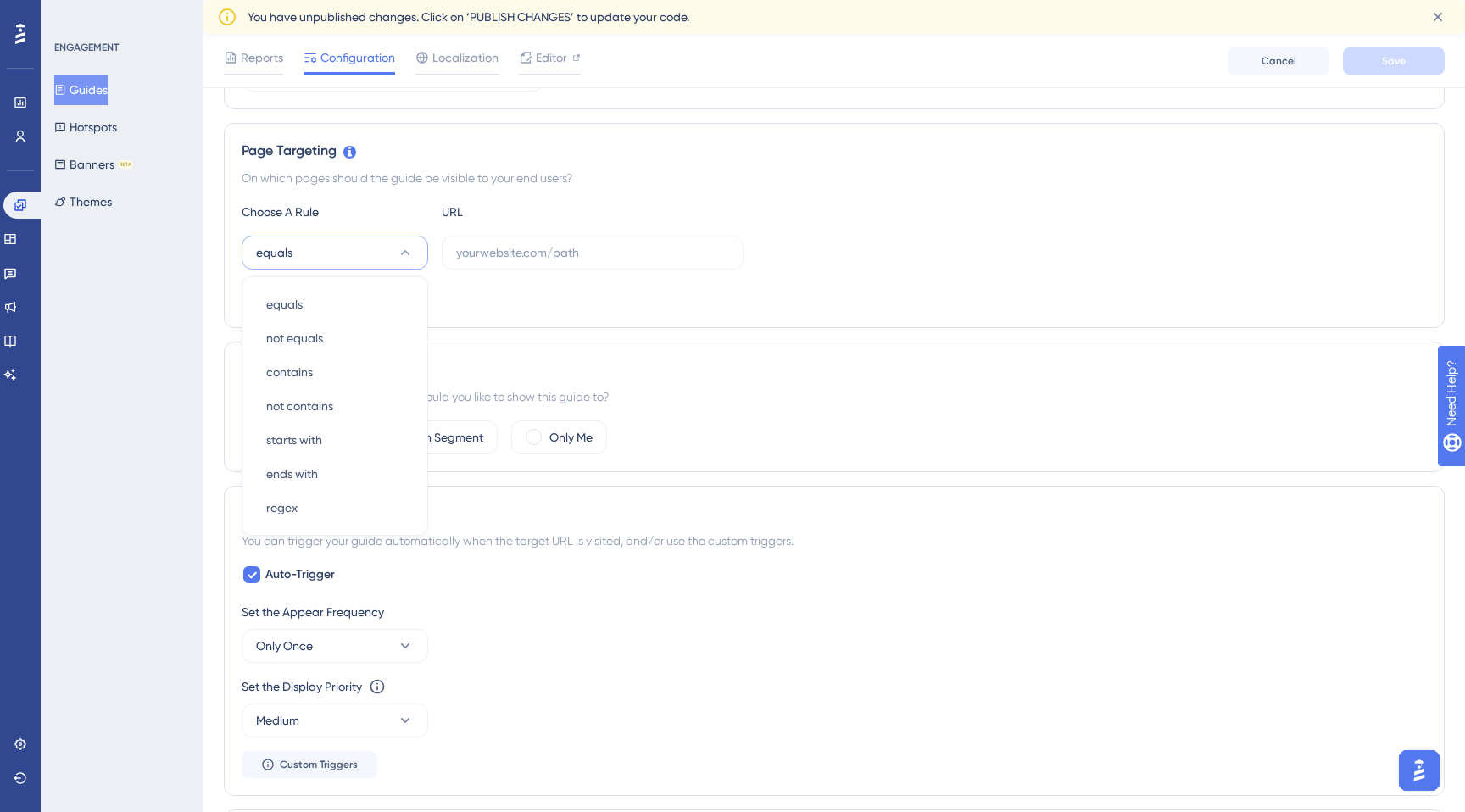
click at [660, 197] on div "Page Targeting On which pages should the guide be visible to your end users? Ch…" at bounding box center [834, 226] width 1221 height 205
click at [588, 257] on input "text" at bounding box center [592, 252] width 273 height 18
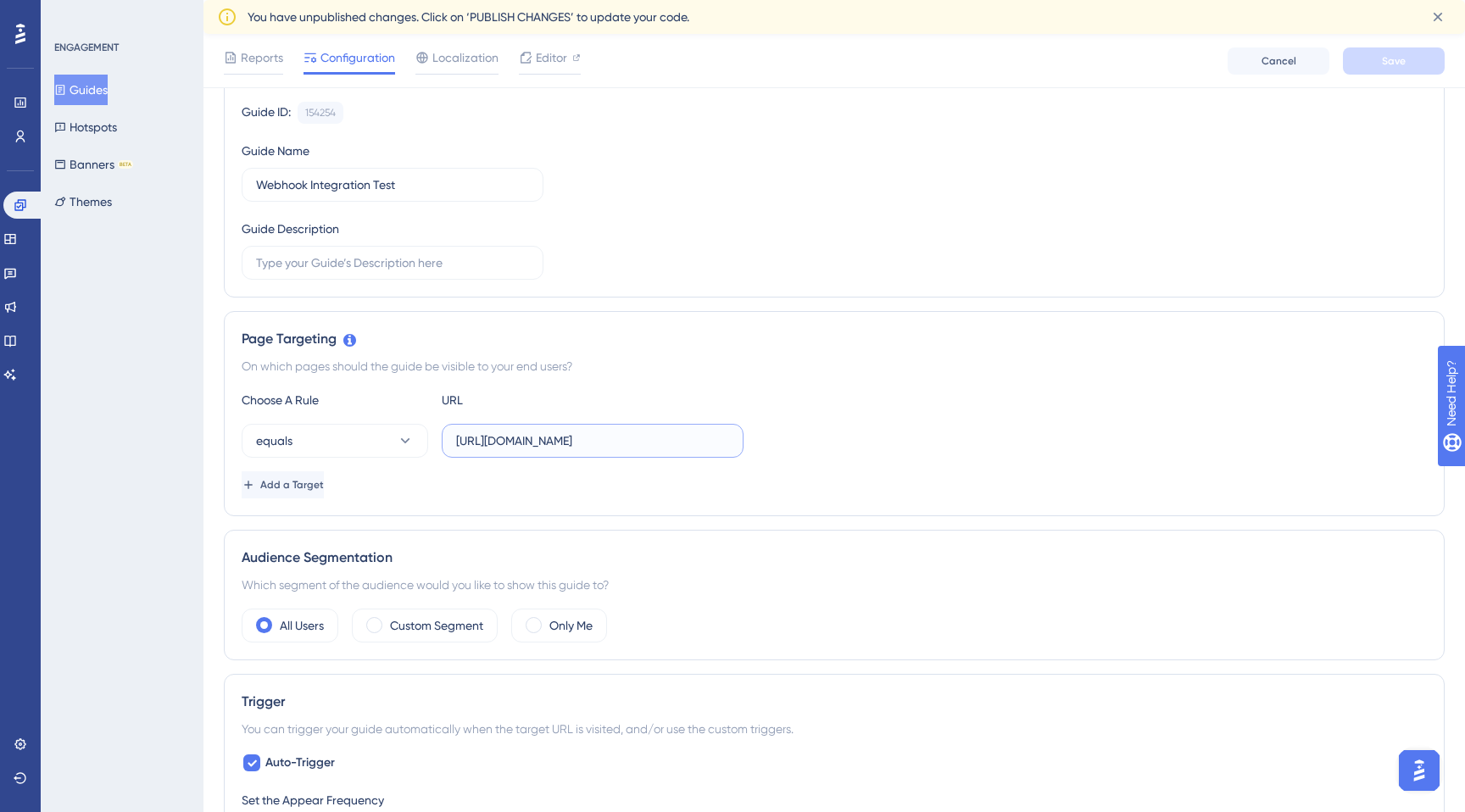
scroll to position [0, 78]
drag, startPoint x: 570, startPoint y: 440, endPoint x: 773, endPoint y: 441, distance: 203.0
click at [774, 441] on div "equals https://partner.tgoyemek.com/meal-store/restaurant-selection" at bounding box center [834, 440] width 1186 height 33
click at [505, 444] on input "https://partner.tgoyemek.com/meal-store/restaurant-selection" at bounding box center [592, 440] width 273 height 18
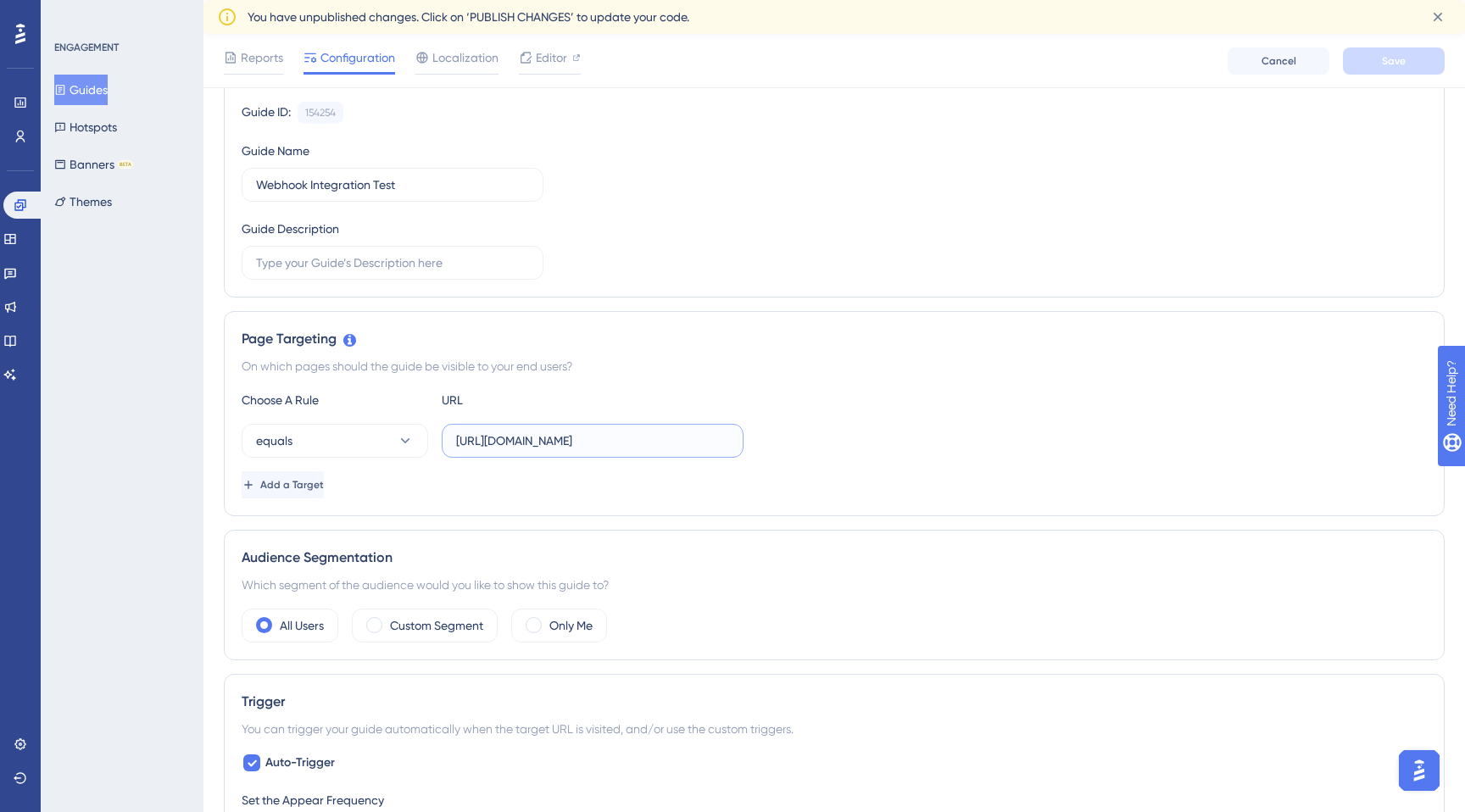
click at [505, 444] on input "https://partner.tgoyemek.com/meal-store/restaurant-selection" at bounding box center [592, 440] width 273 height 18
paste input "sponsored-component"
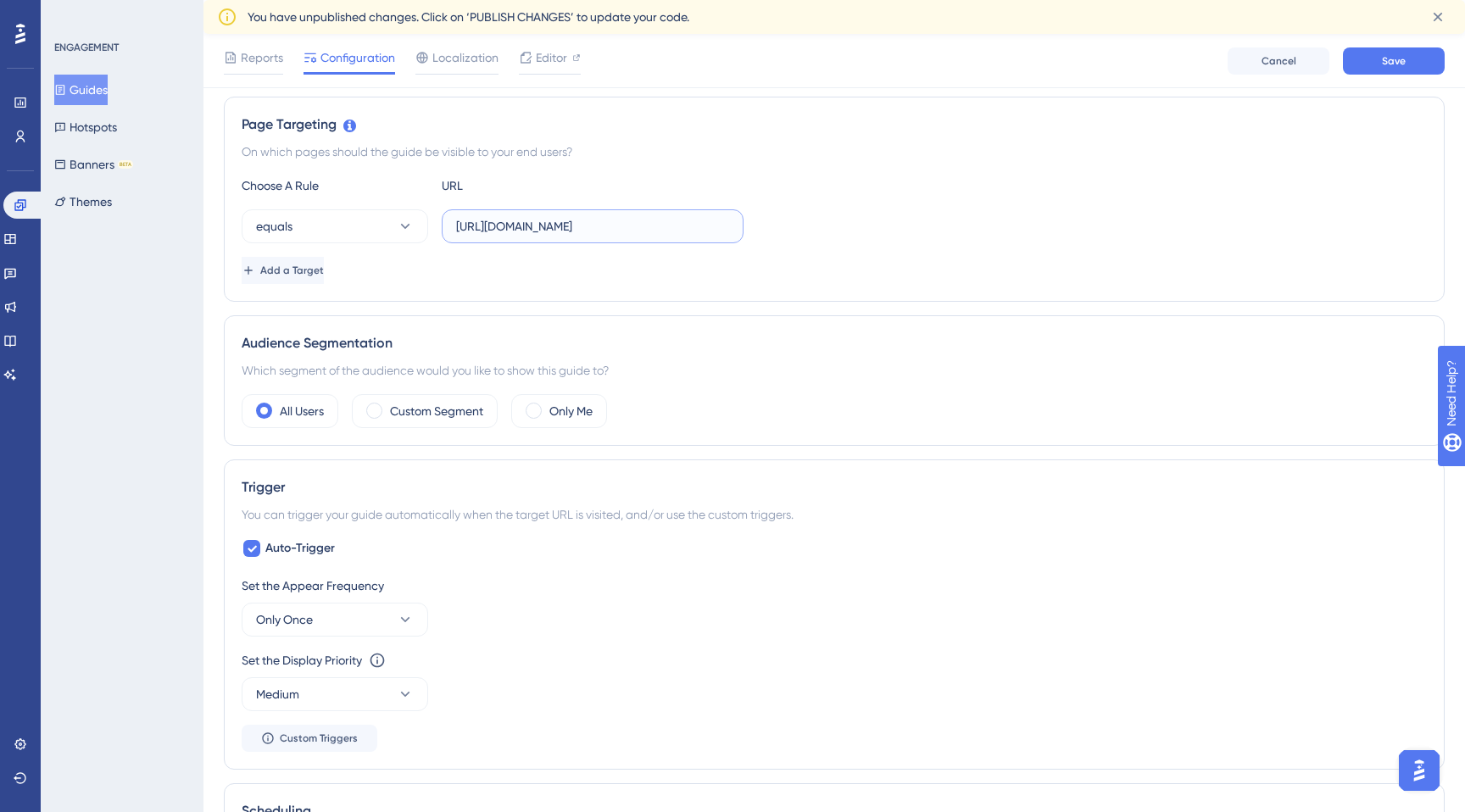
scroll to position [379, 0]
type input "https://partner.tgoyemek.com/sponsored-component"
click at [563, 408] on label "Only Me" at bounding box center [570, 408] width 43 height 20
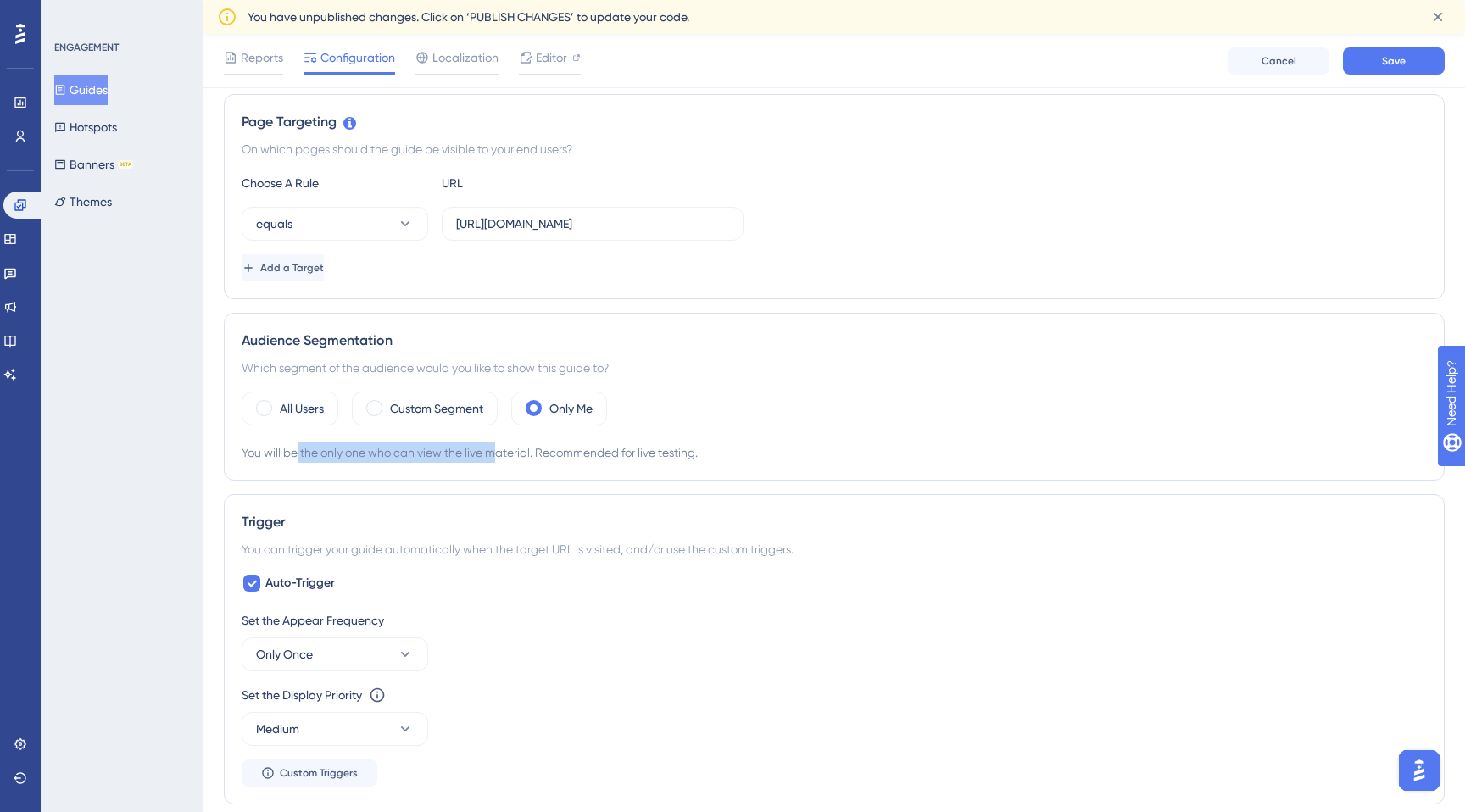
drag, startPoint x: 299, startPoint y: 458, endPoint x: 497, endPoint y: 450, distance: 198.2
click at [497, 450] on div "You will be the only one who can view the live material. Recommended for live t…" at bounding box center [834, 452] width 1186 height 20
click at [554, 450] on div "You will be the only one who can view the live material. Recommended for live t…" at bounding box center [834, 452] width 1186 height 20
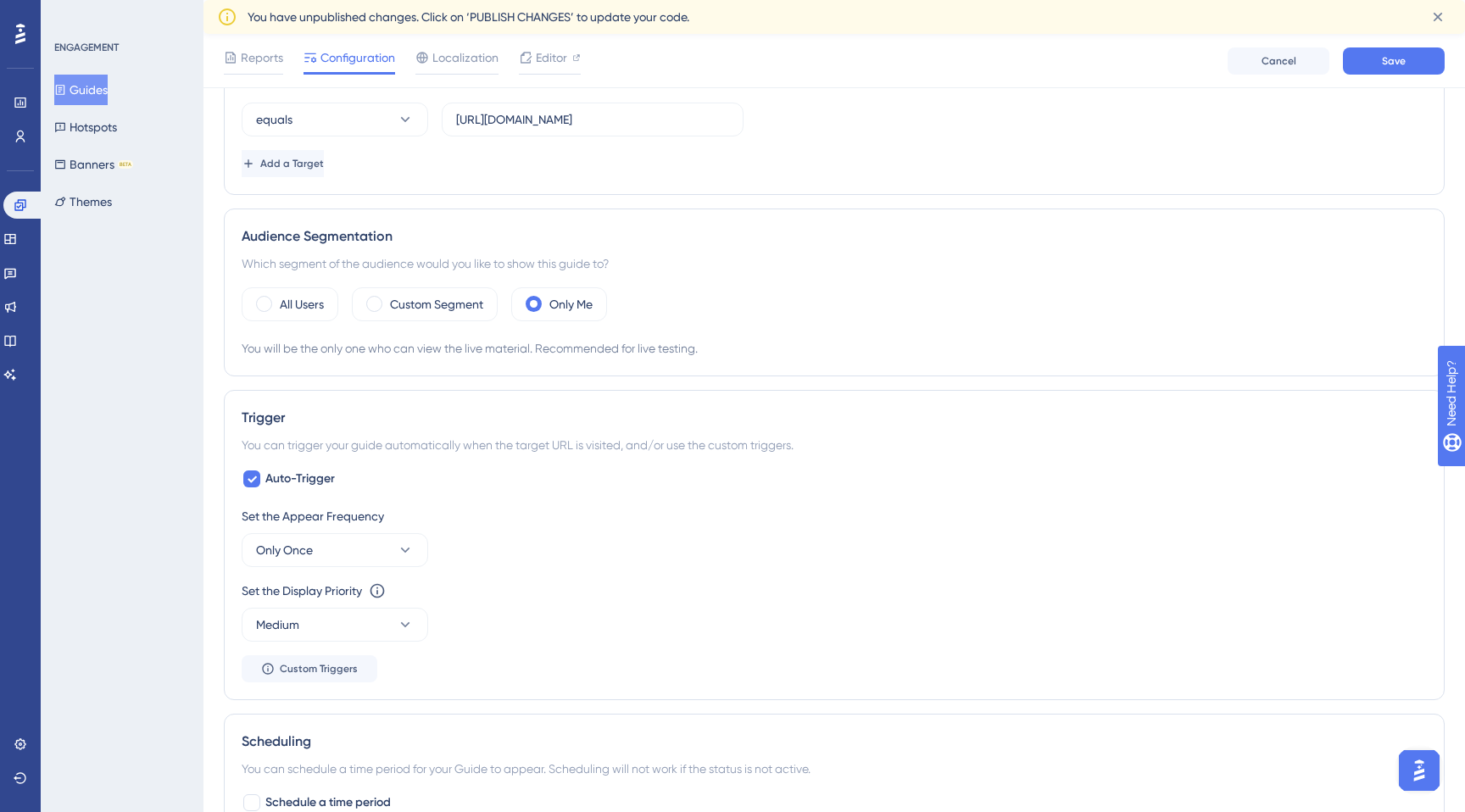
scroll to position [488, 0]
click at [460, 292] on label "Custom Segment" at bounding box center [436, 298] width 93 height 20
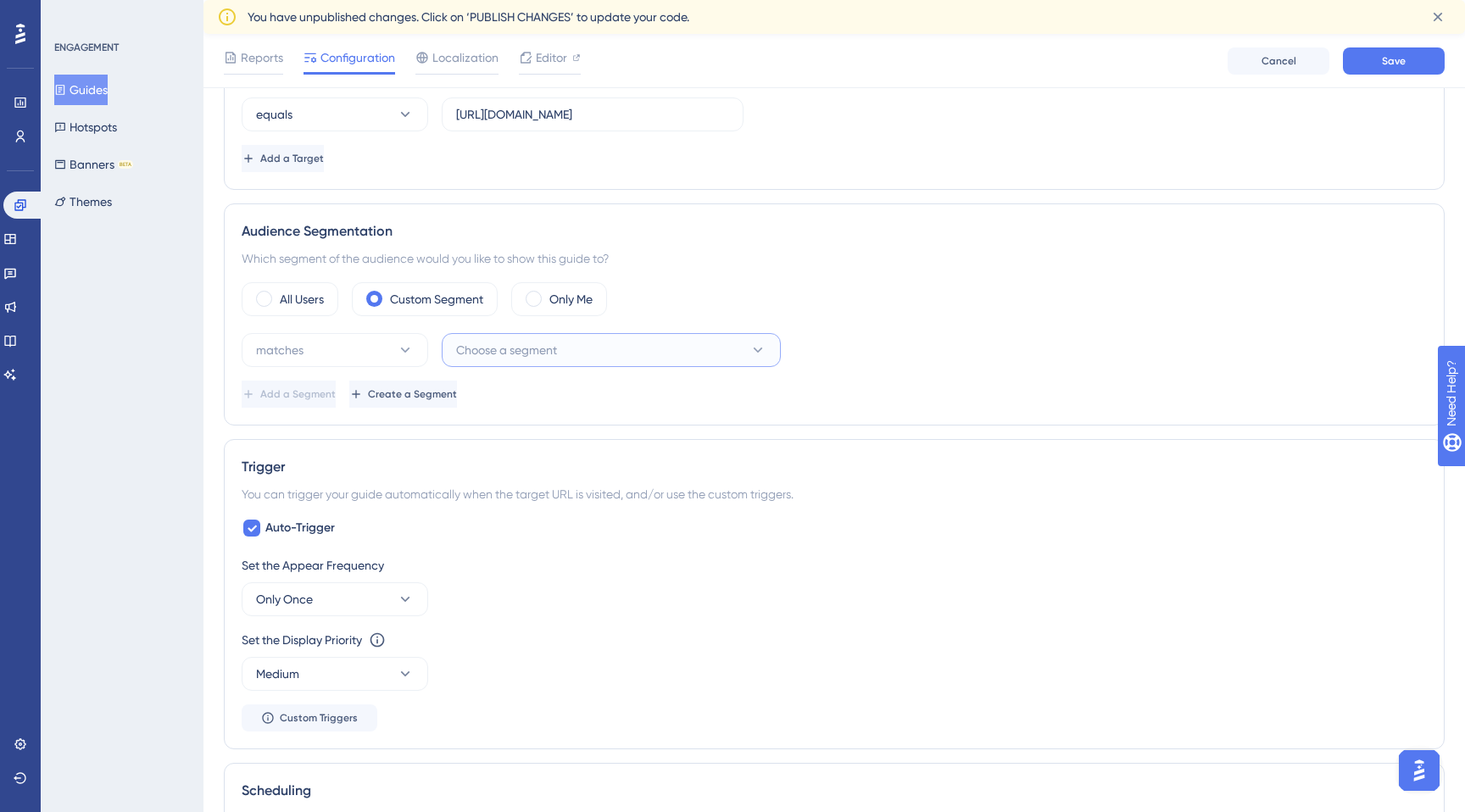
click at [491, 341] on span "Choose a segment" at bounding box center [506, 349] width 100 height 20
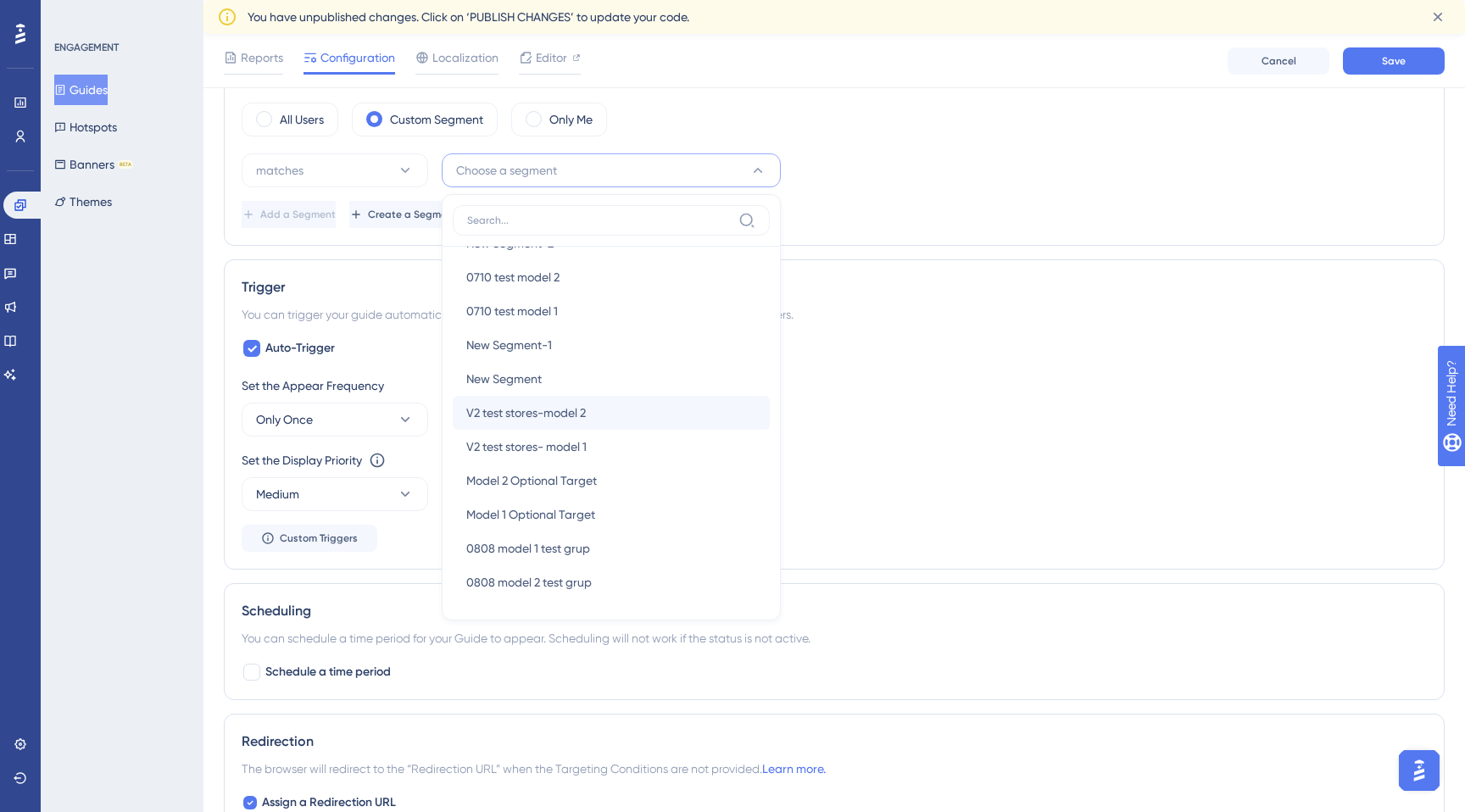
scroll to position [0, 0]
click at [972, 171] on div "matches Choose a segment New Users New Users Weekly Active Users Weekly Active …" at bounding box center [834, 169] width 1186 height 33
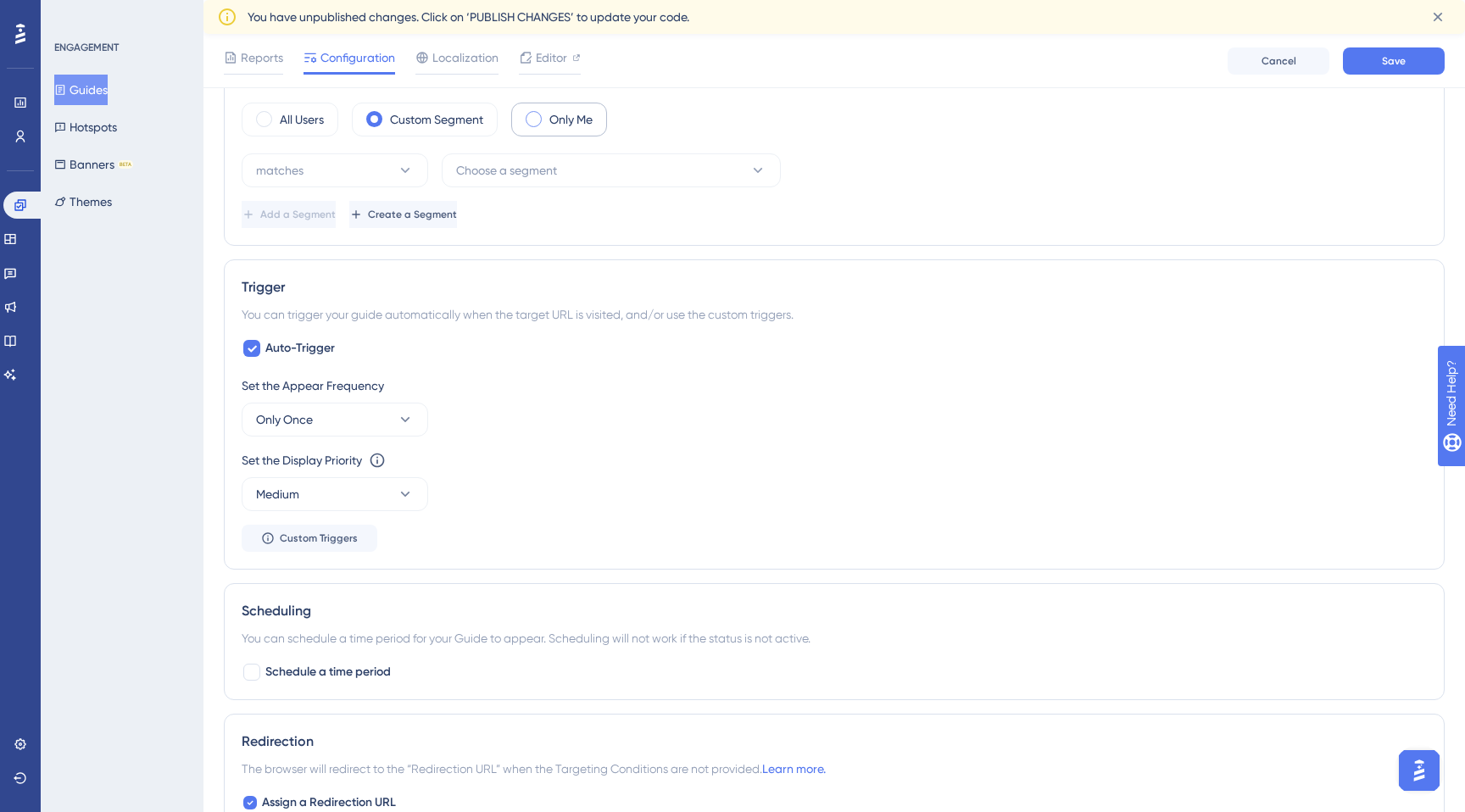
click at [578, 116] on label "Only Me" at bounding box center [570, 119] width 43 height 20
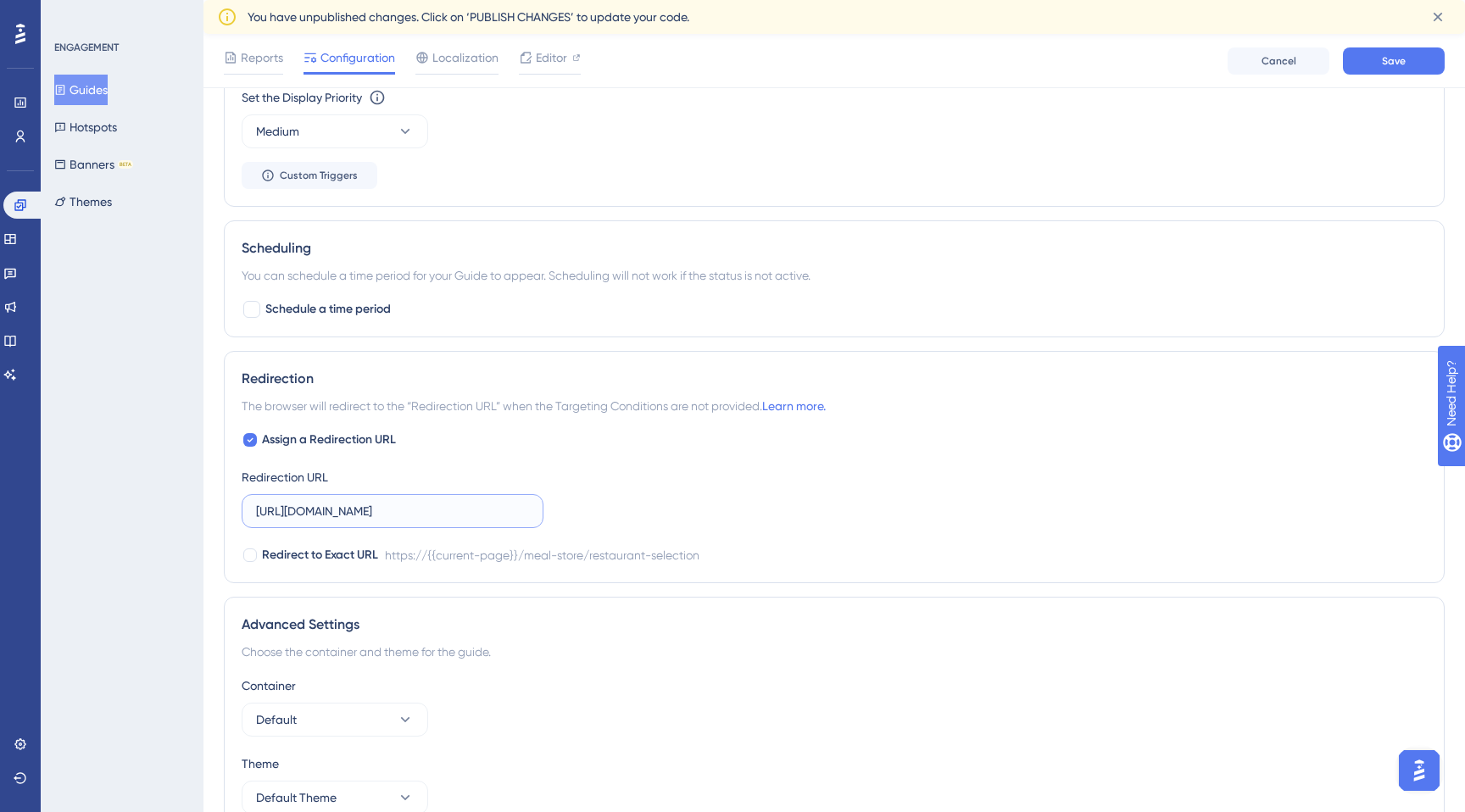
scroll to position [0, 78]
drag, startPoint x: 342, startPoint y: 509, endPoint x: 587, endPoint y: 510, distance: 245.0
click at [587, 510] on div "Assign a Redirection URL Redirection URL https://partner.tgoyemek.com/meal-stor…" at bounding box center [834, 497] width 1186 height 136
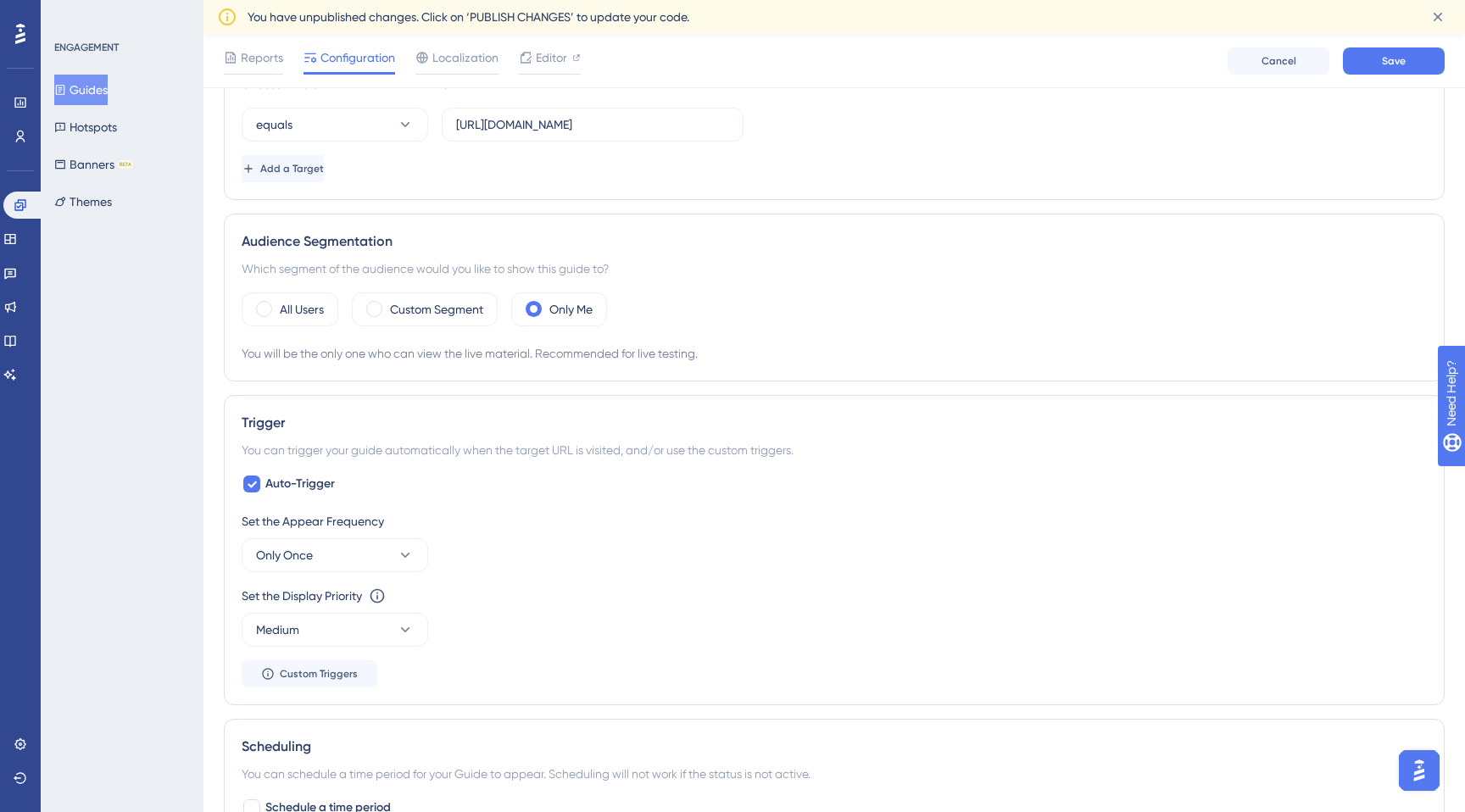
scroll to position [228, 0]
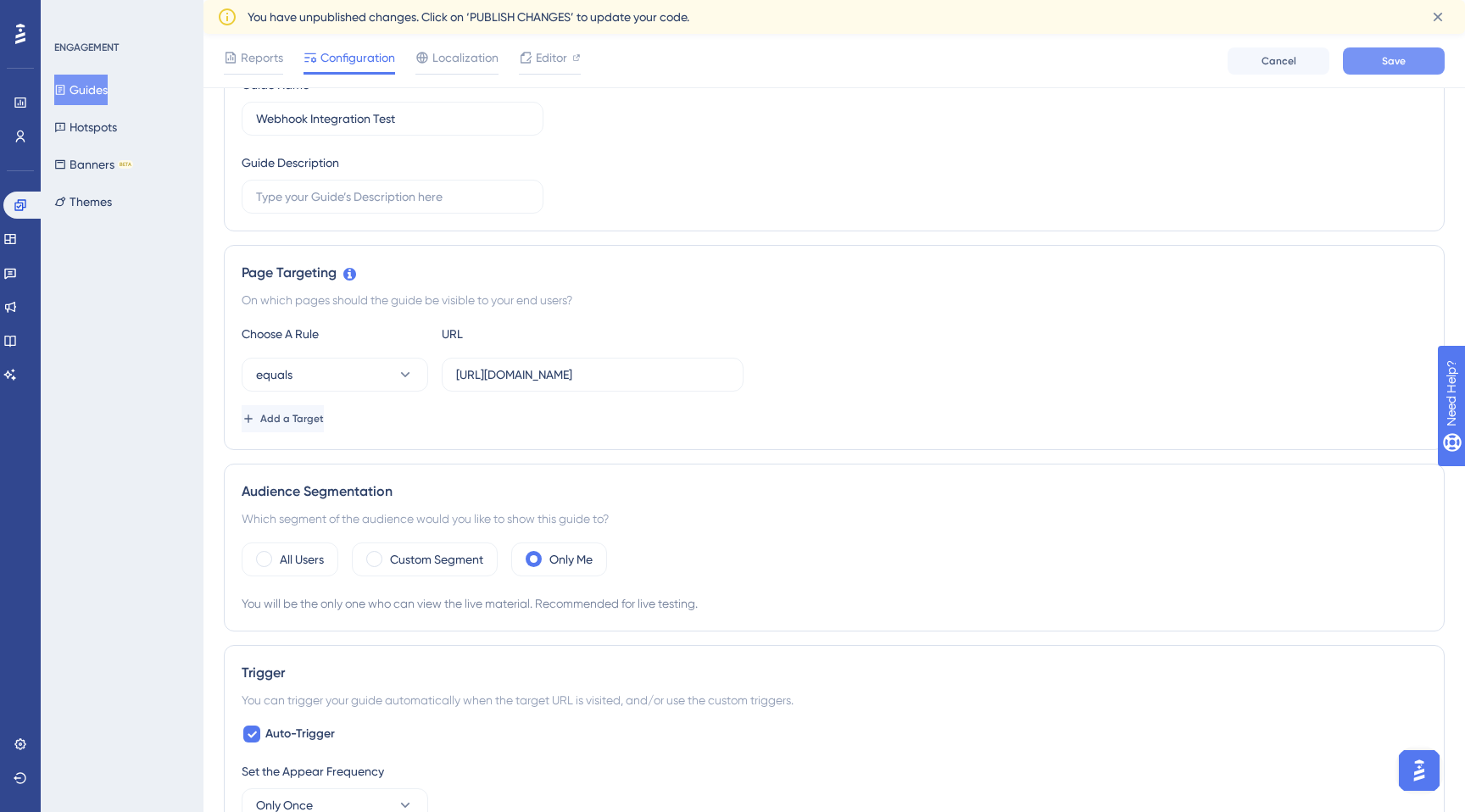
click at [1393, 57] on span "Save" at bounding box center [1394, 61] width 24 height 13
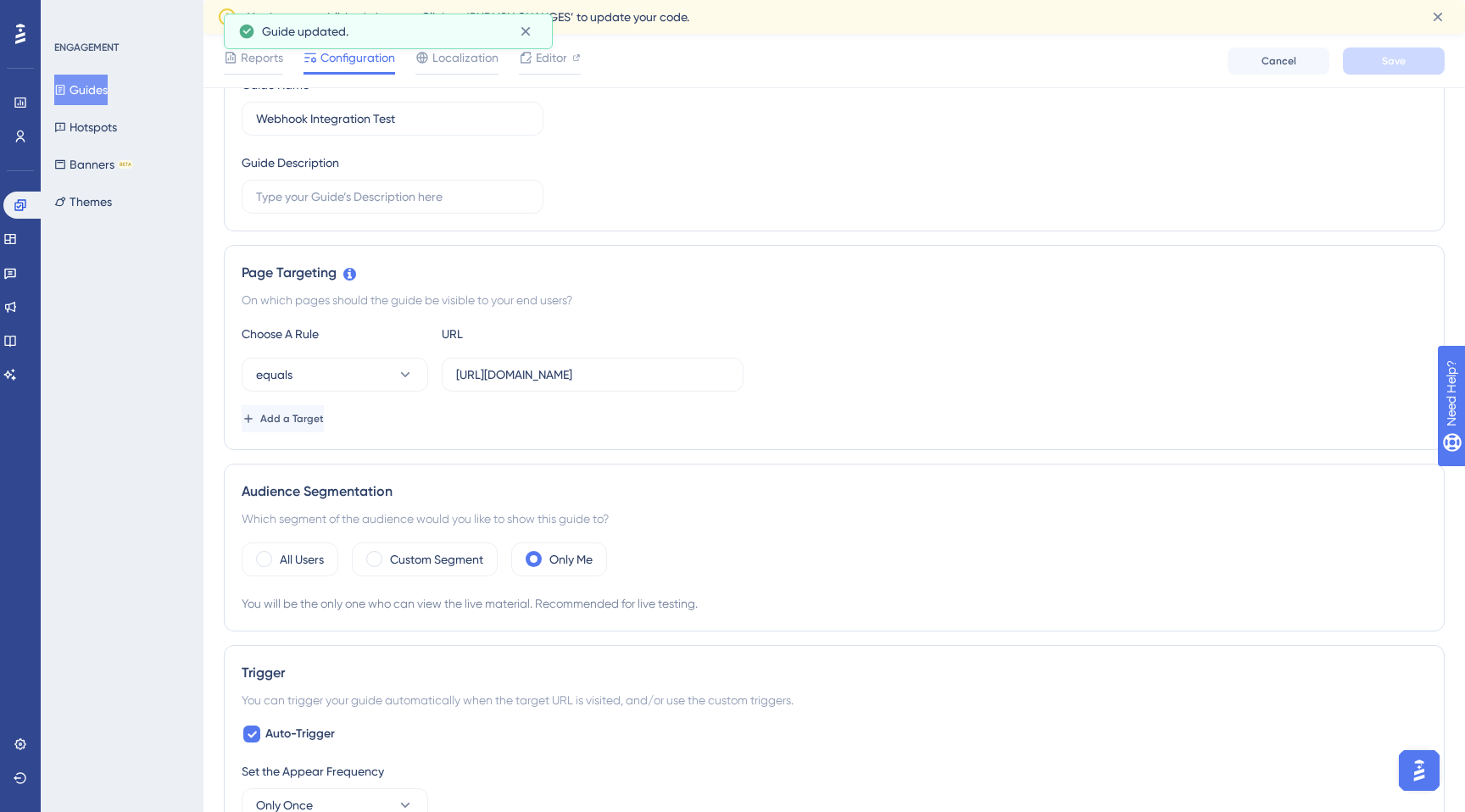
scroll to position [0, 0]
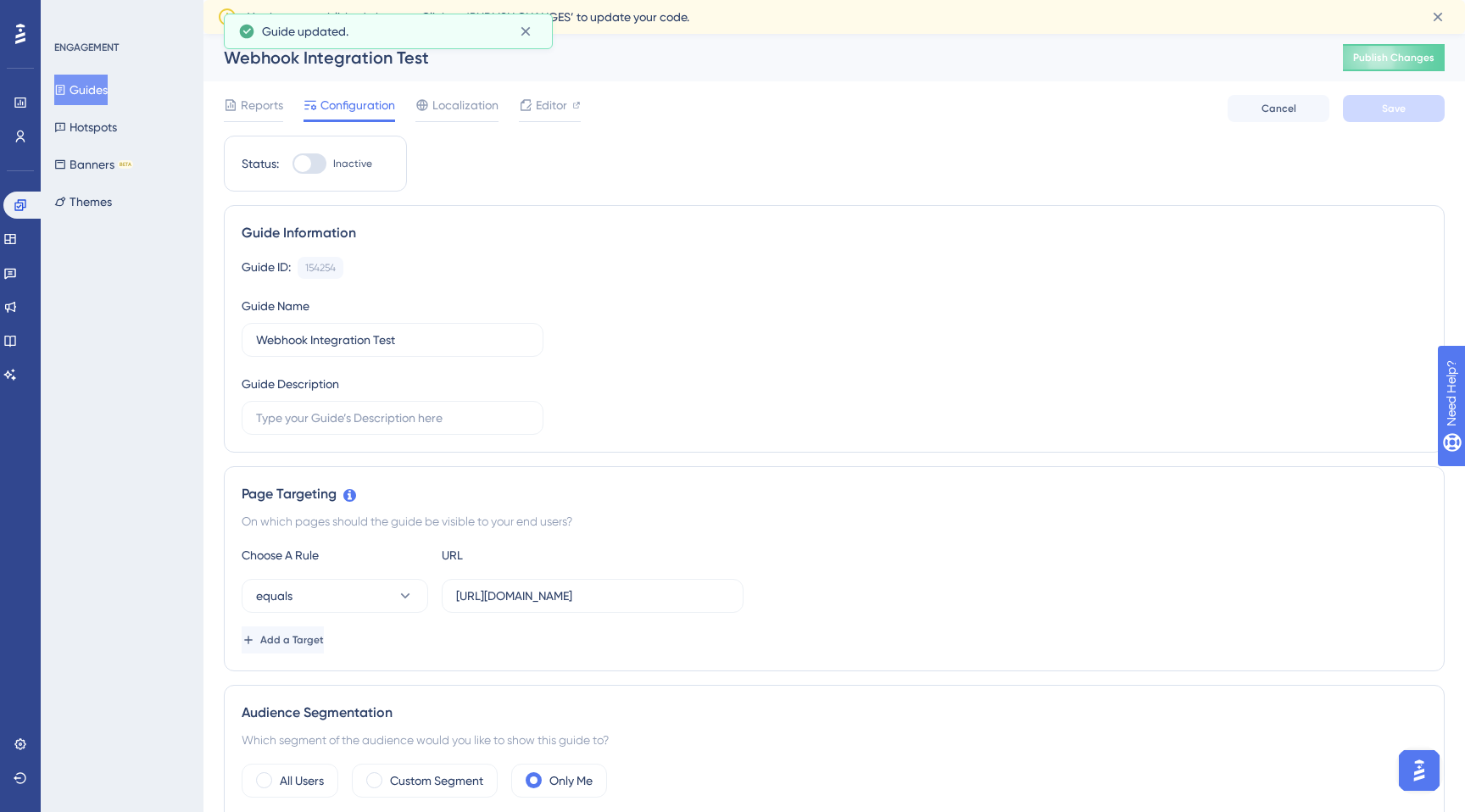
click at [103, 93] on button "Guides" at bounding box center [81, 90] width 54 height 31
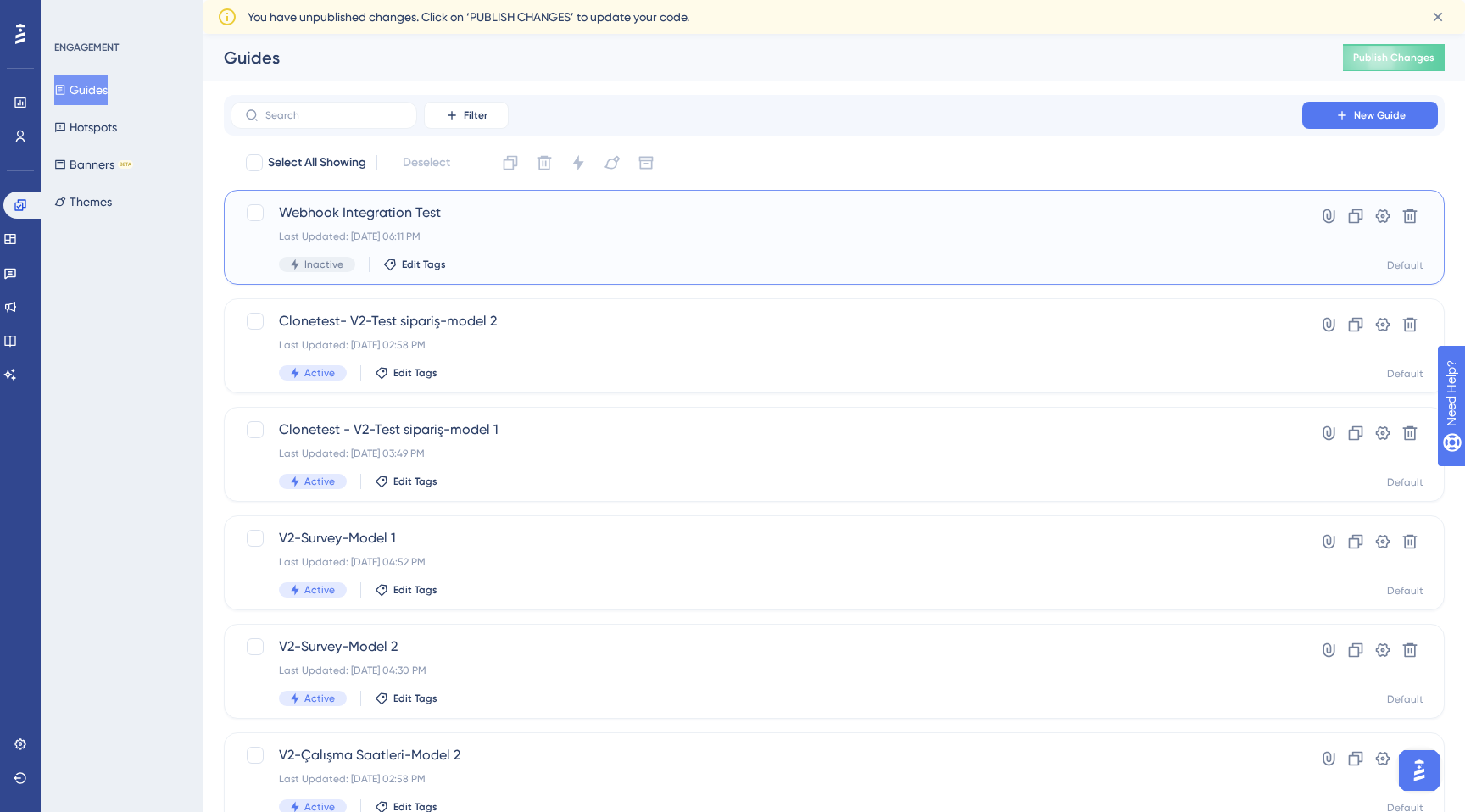
click at [880, 213] on span "Webhook Integration Test" at bounding box center [766, 212] width 975 height 20
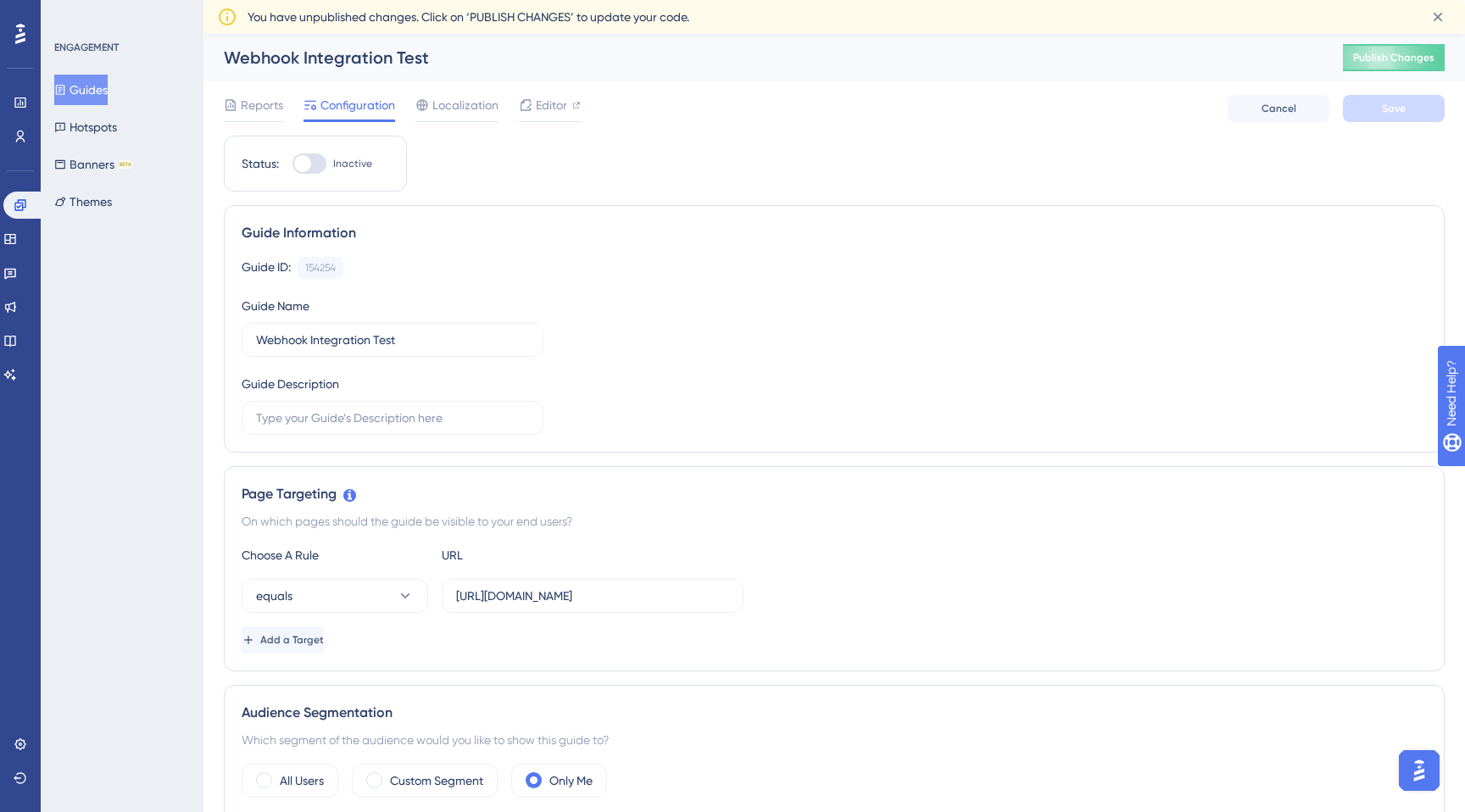
click at [315, 162] on div at bounding box center [309, 163] width 33 height 20
click at [293, 164] on input "Inactive" at bounding box center [292, 164] width 1 height 1
checkbox input "true"
click at [1385, 115] on span "Save" at bounding box center [1394, 108] width 24 height 13
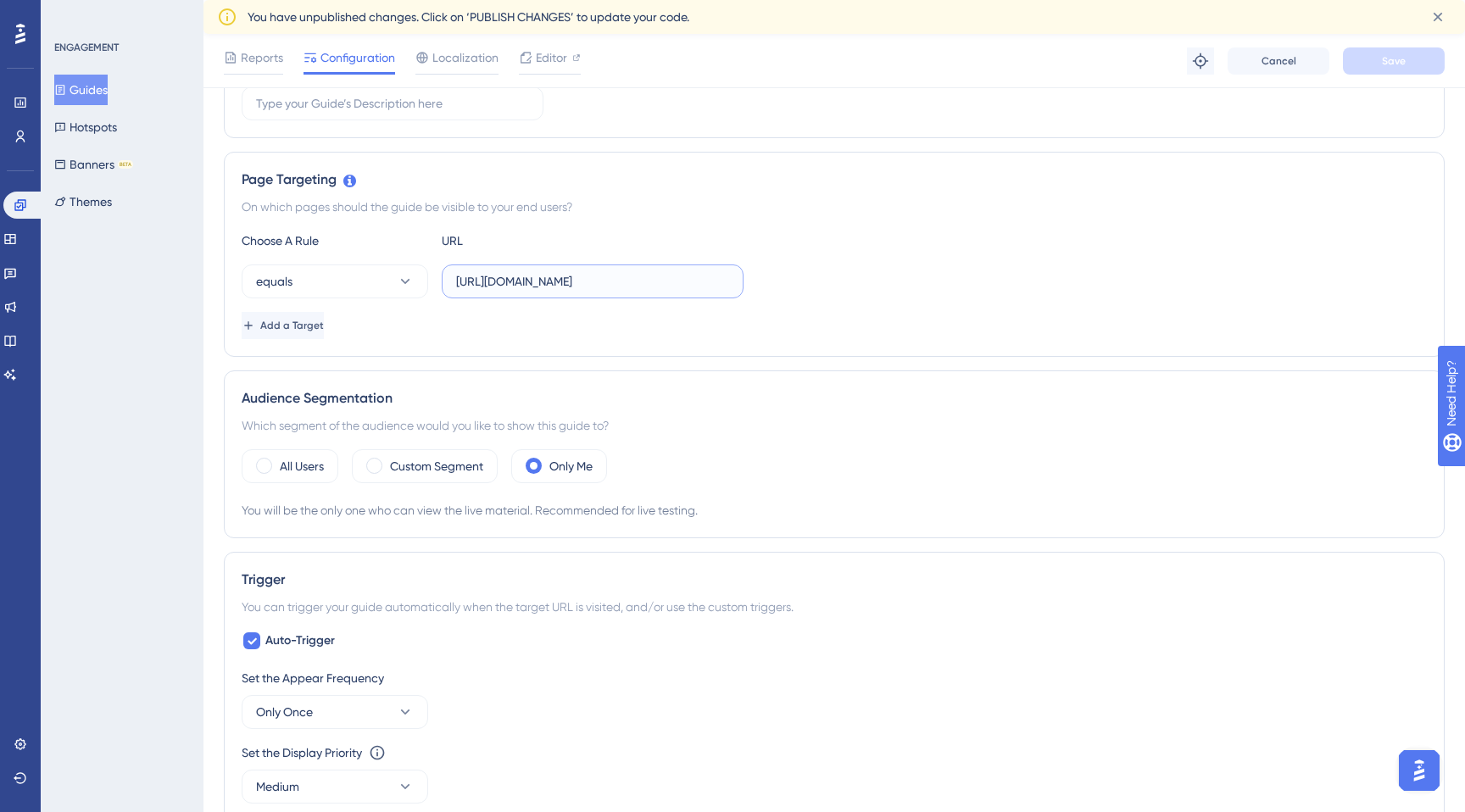
scroll to position [0, 26]
drag, startPoint x: 524, startPoint y: 287, endPoint x: 766, endPoint y: 288, distance: 242.0
click at [766, 288] on div "equals https://partner.tgoyemek.com/sponsored-component" at bounding box center [834, 281] width 1186 height 33
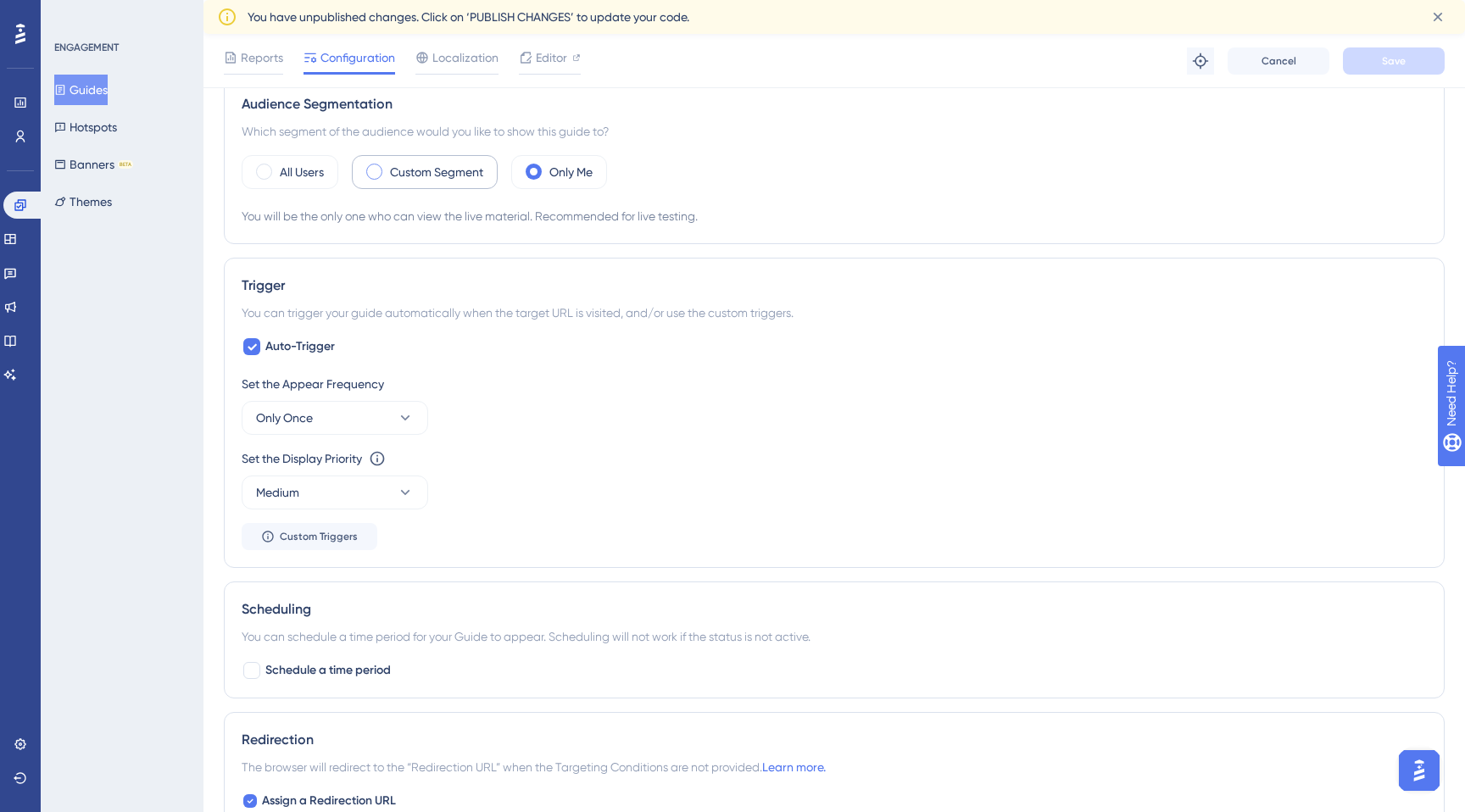
scroll to position [0, 0]
click at [429, 170] on label "Custom Segment" at bounding box center [436, 171] width 93 height 20
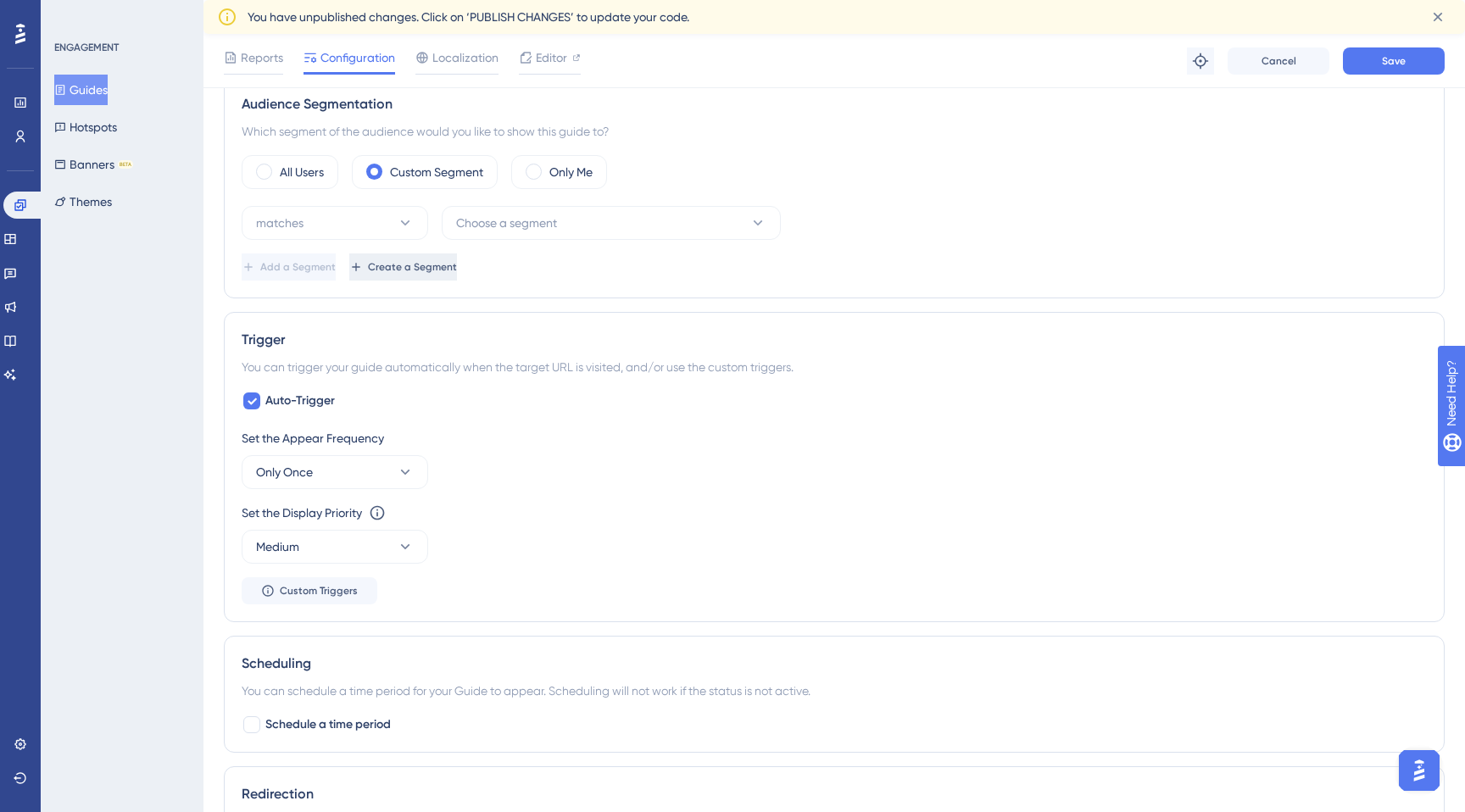
click at [457, 261] on span "Create a Segment" at bounding box center [412, 267] width 89 height 13
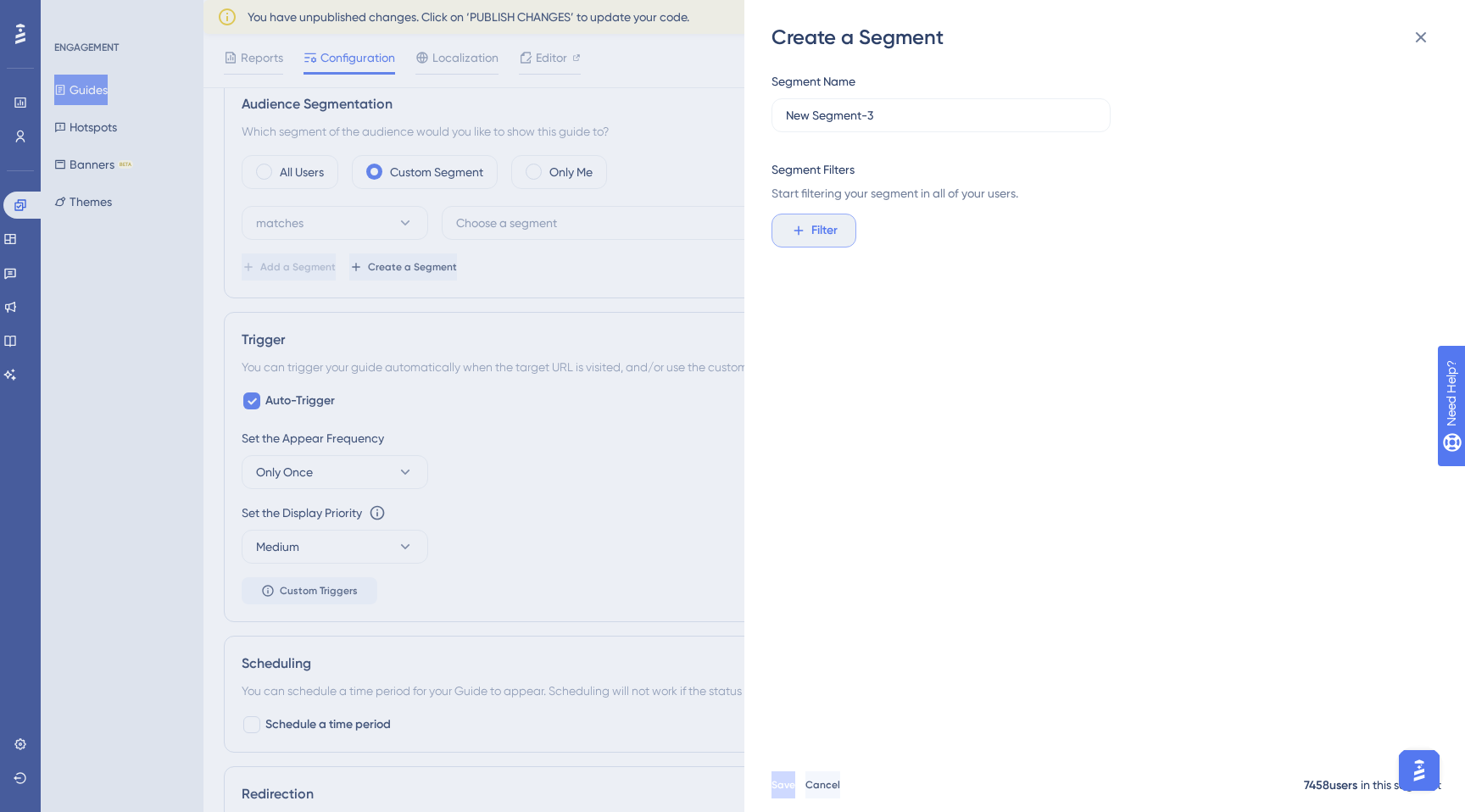
click at [827, 225] on span "Filter" at bounding box center [824, 230] width 26 height 20
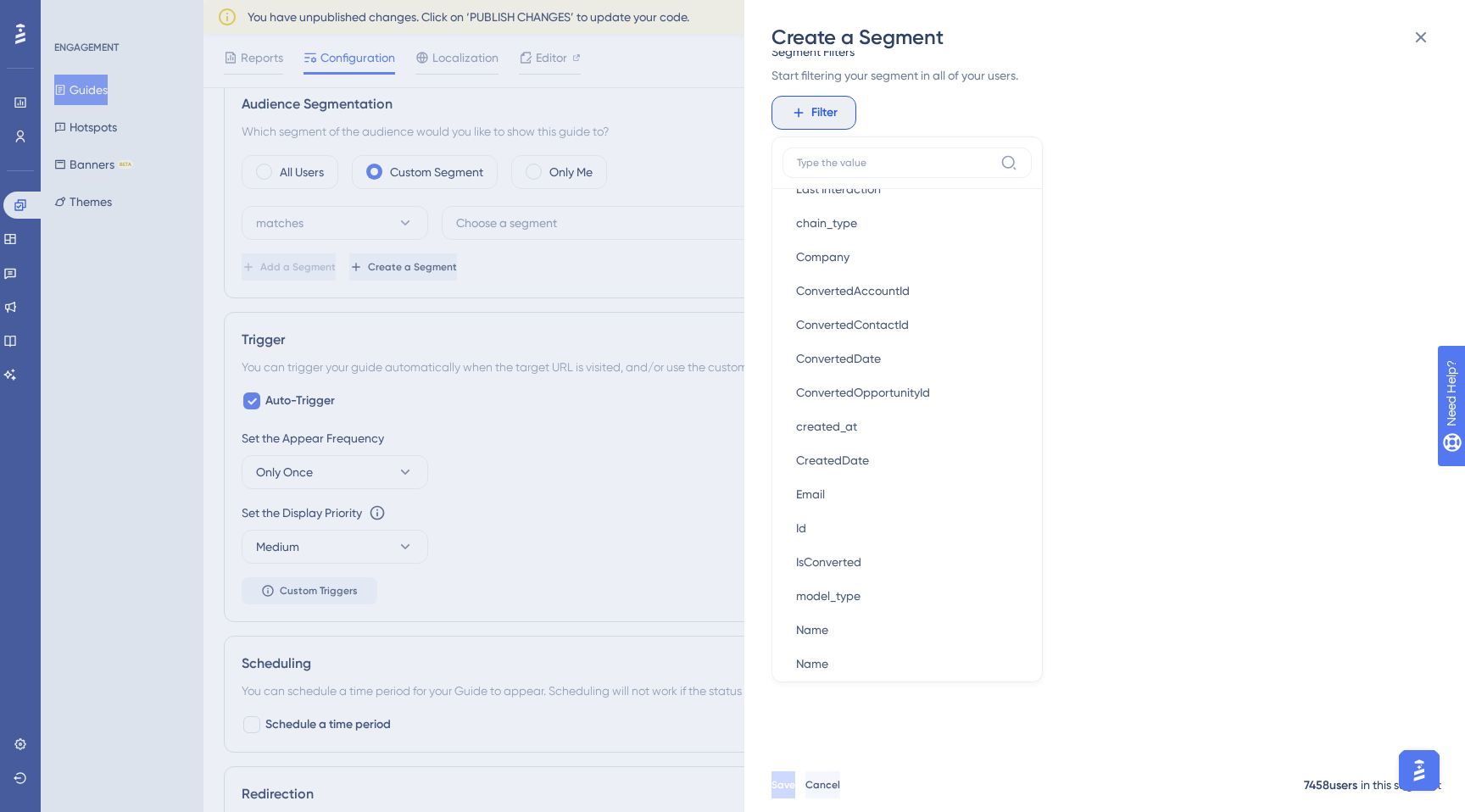
scroll to position [1261, 0]
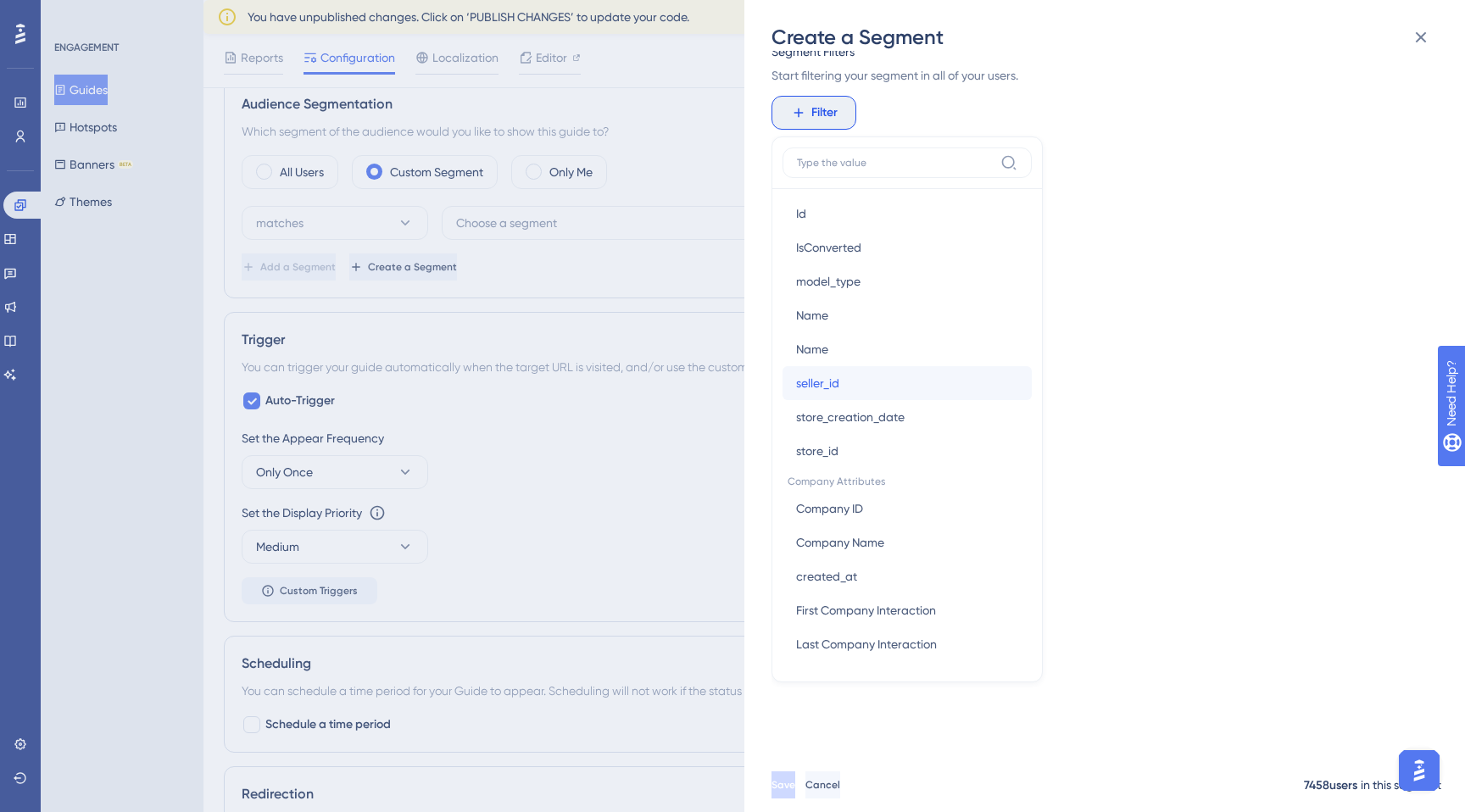
click at [906, 384] on button "seller_id seller_id" at bounding box center [907, 383] width 250 height 33
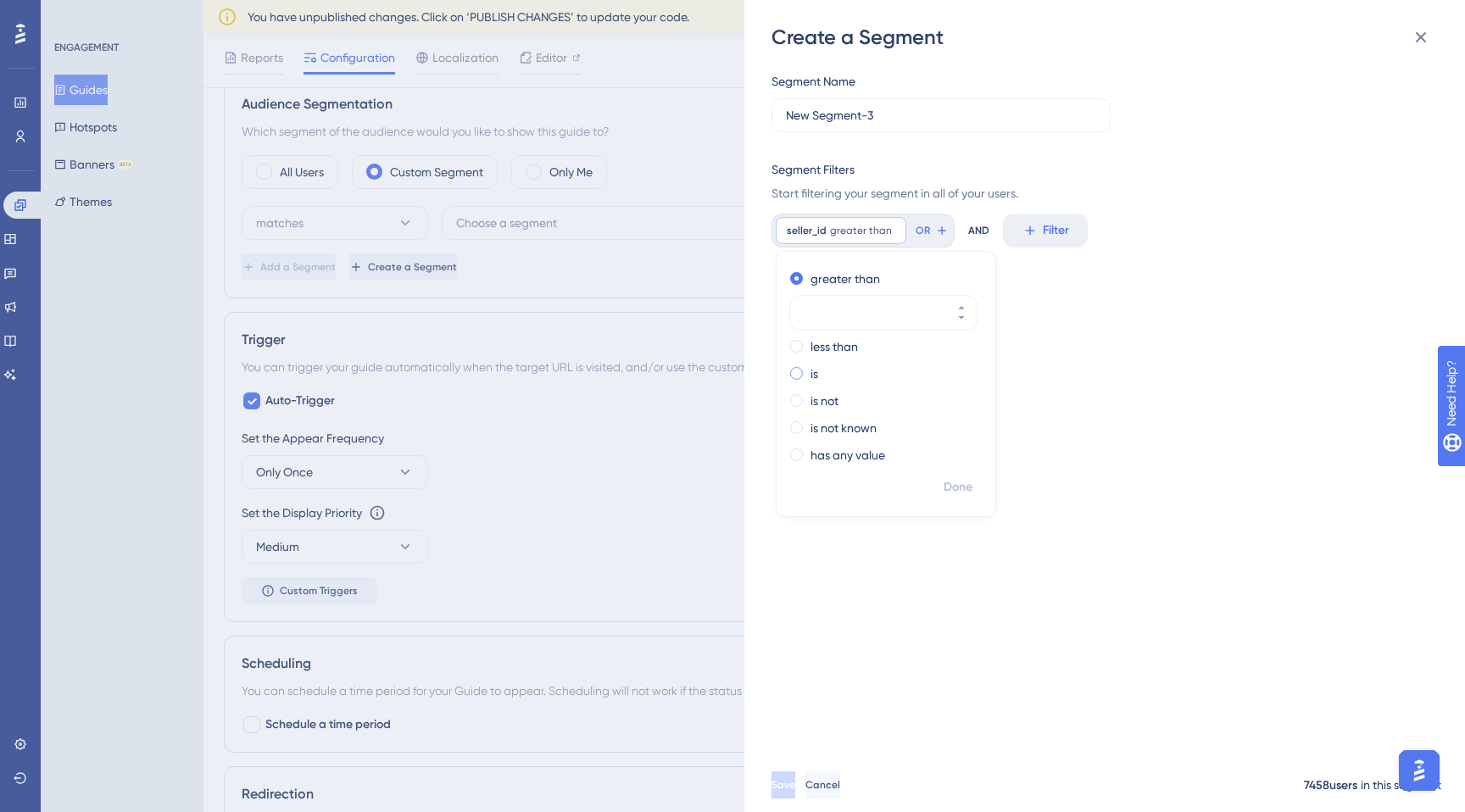
click at [809, 376] on div "is" at bounding box center [882, 373] width 185 height 20
type input "430688"
click at [966, 488] on span "Done" at bounding box center [958, 487] width 29 height 20
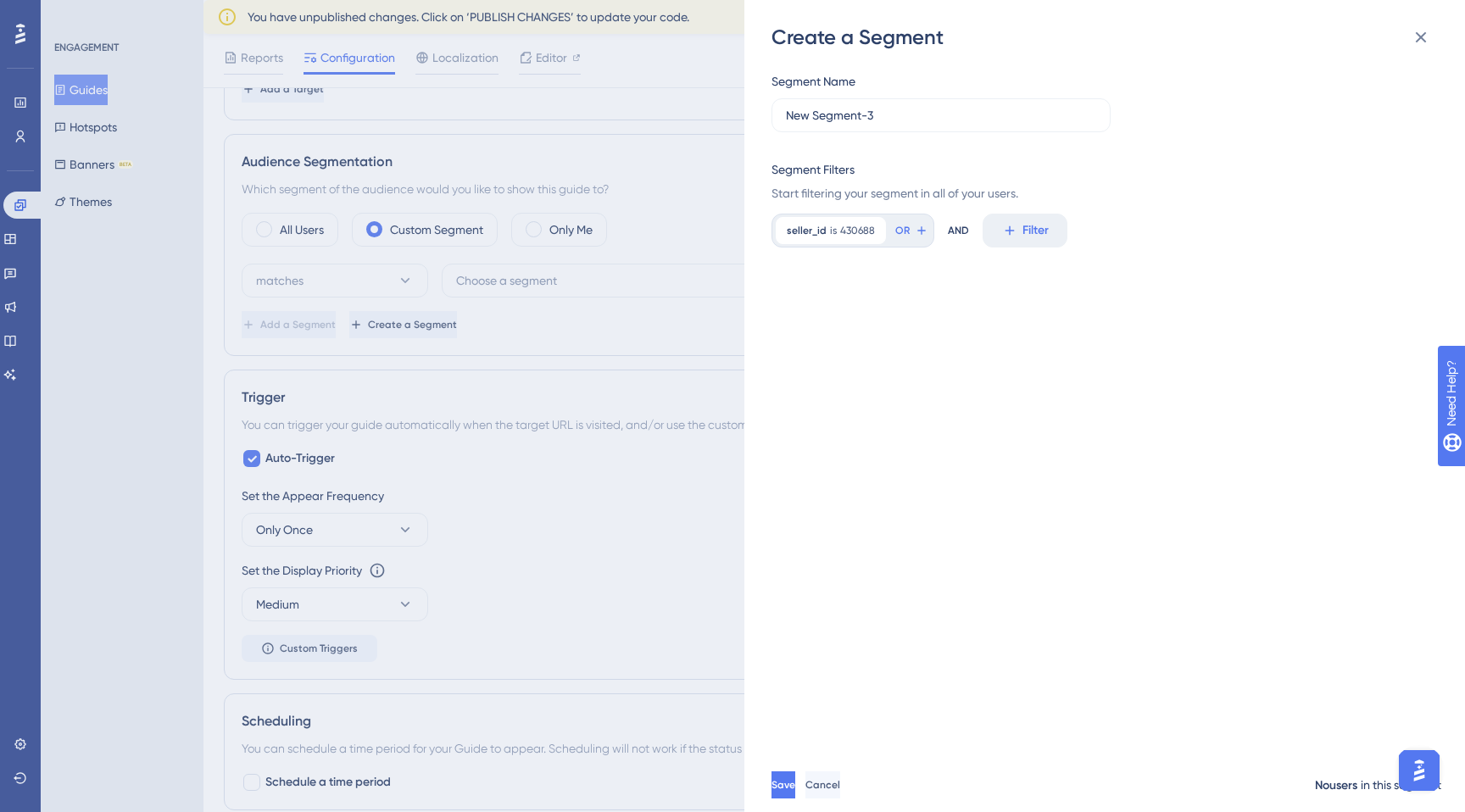
scroll to position [546, 0]
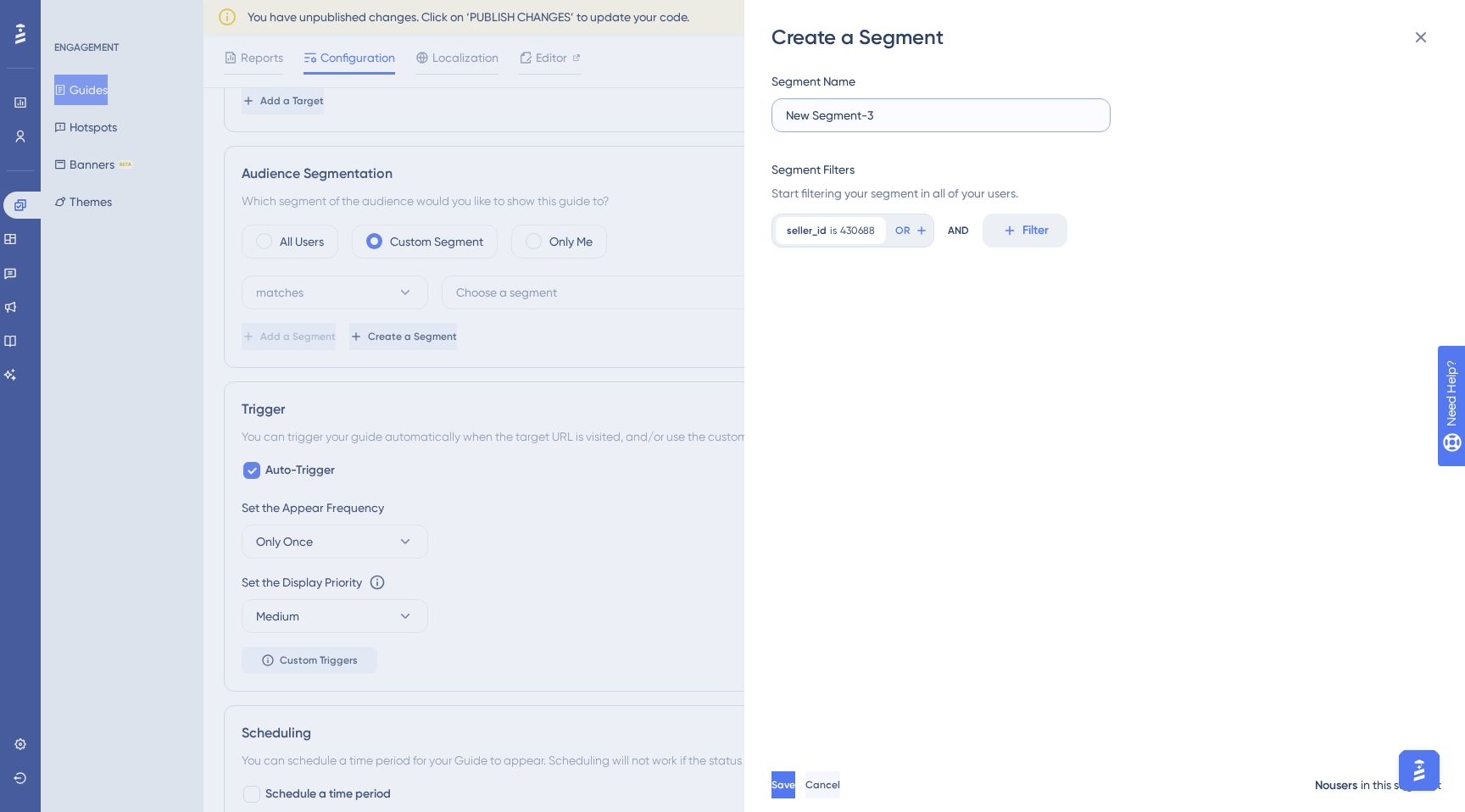
click at [901, 121] on input "New Segment-3" at bounding box center [942, 115] width 310 height 18
type input "430688"
click at [795, 780] on button "Save" at bounding box center [784, 785] width 24 height 27
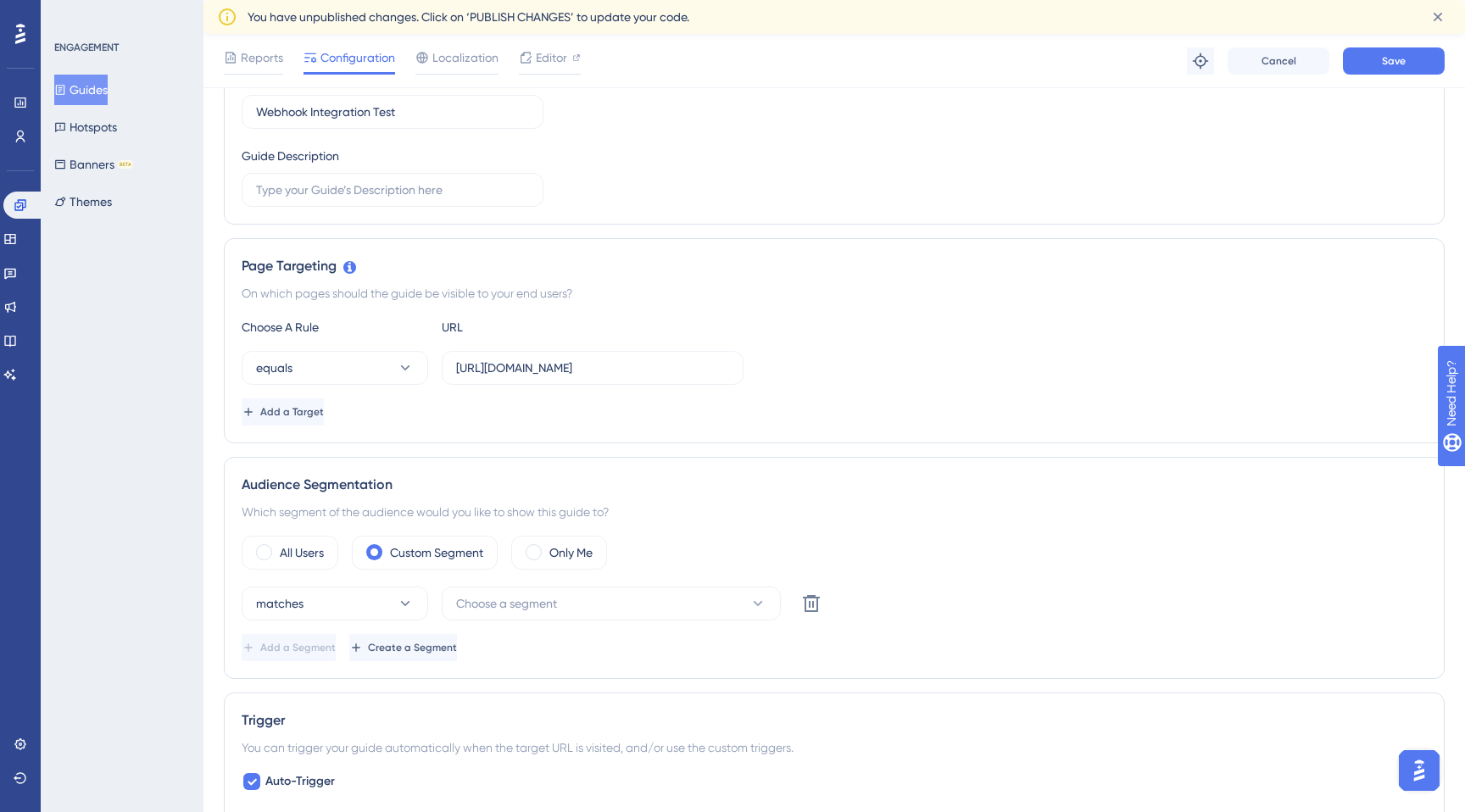
scroll to position [0, 0]
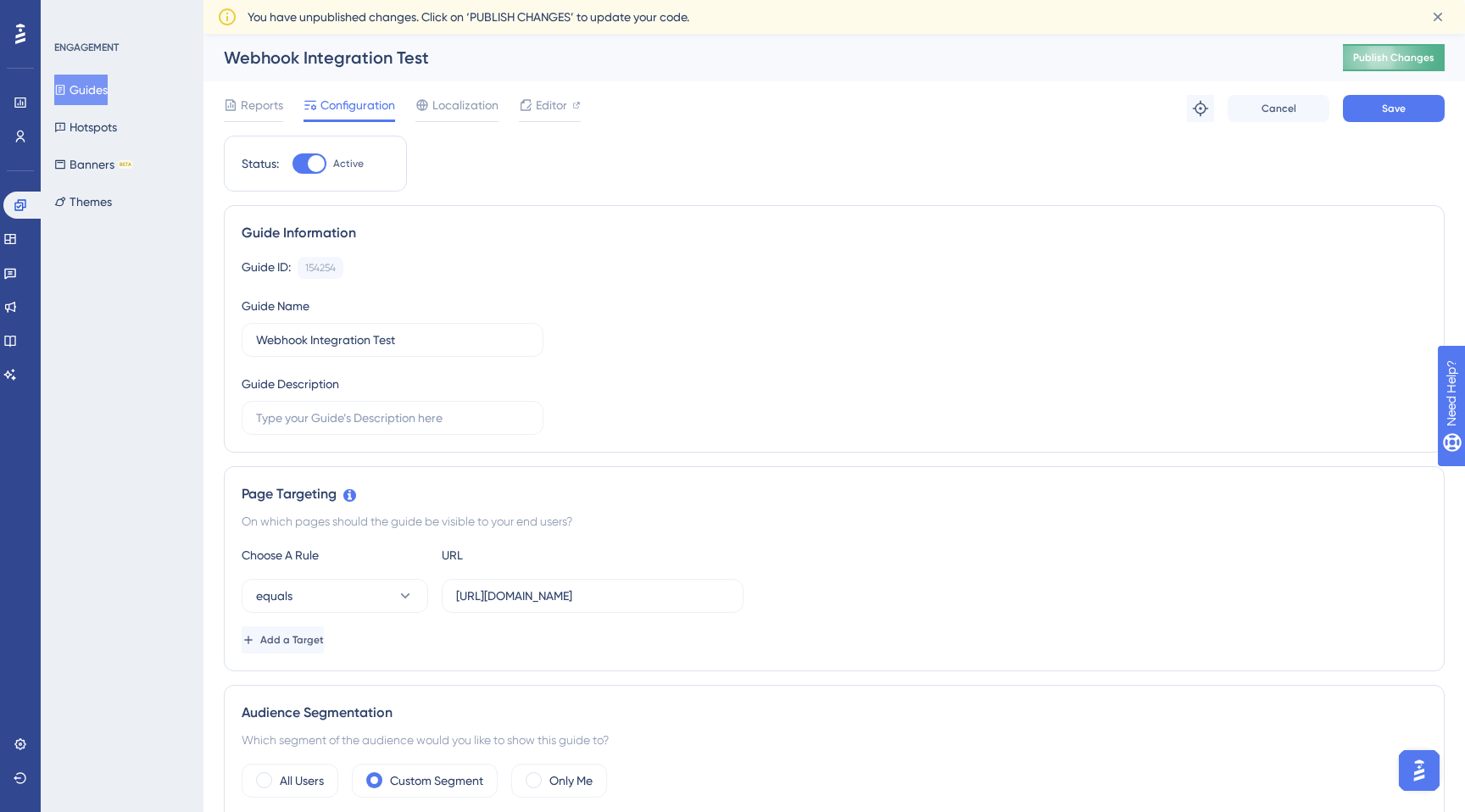
click at [1400, 59] on span "Publish Changes" at bounding box center [1393, 57] width 81 height 13
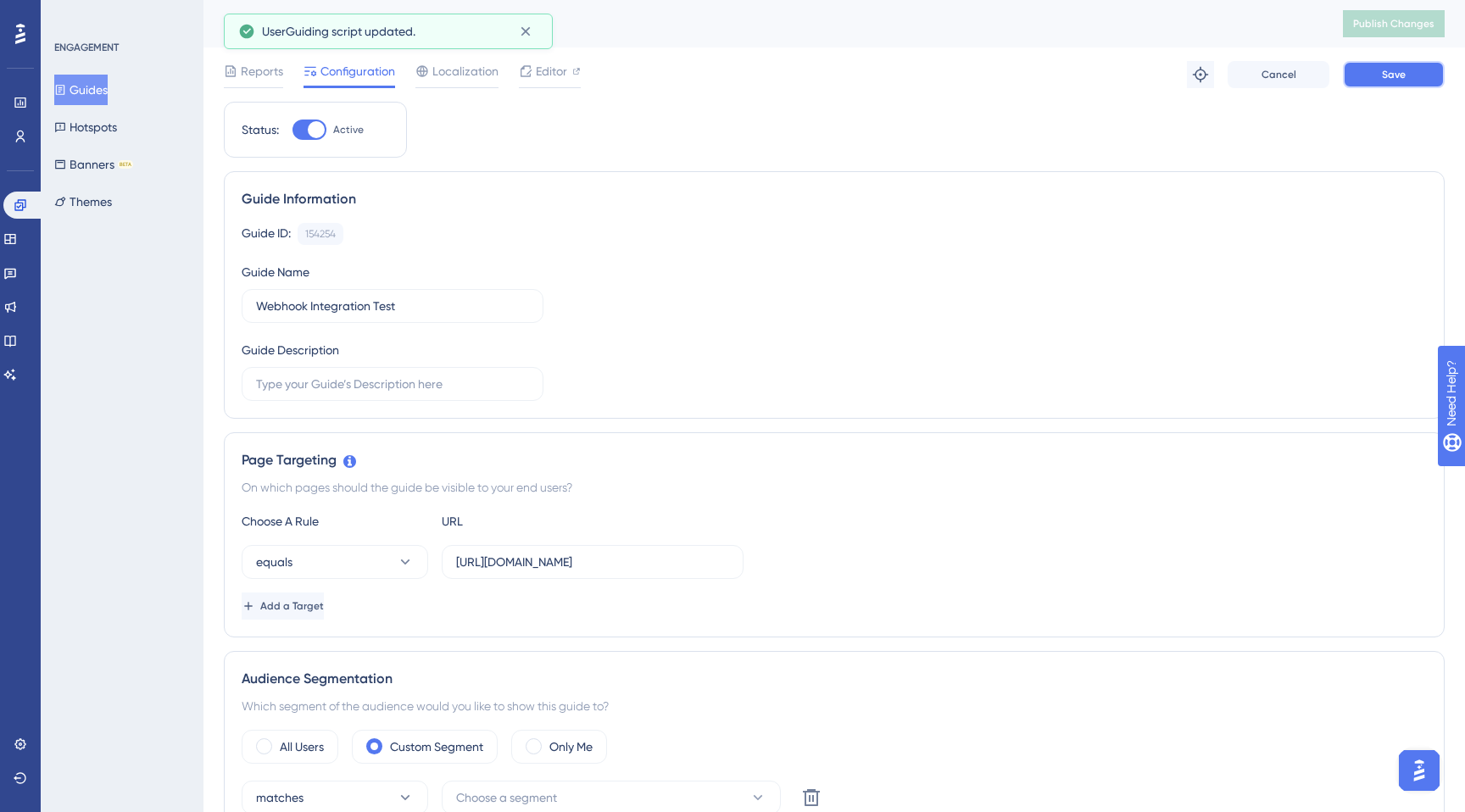
click at [1403, 74] on span "Save" at bounding box center [1394, 75] width 24 height 13
click at [263, 64] on span "Reports" at bounding box center [262, 71] width 42 height 20
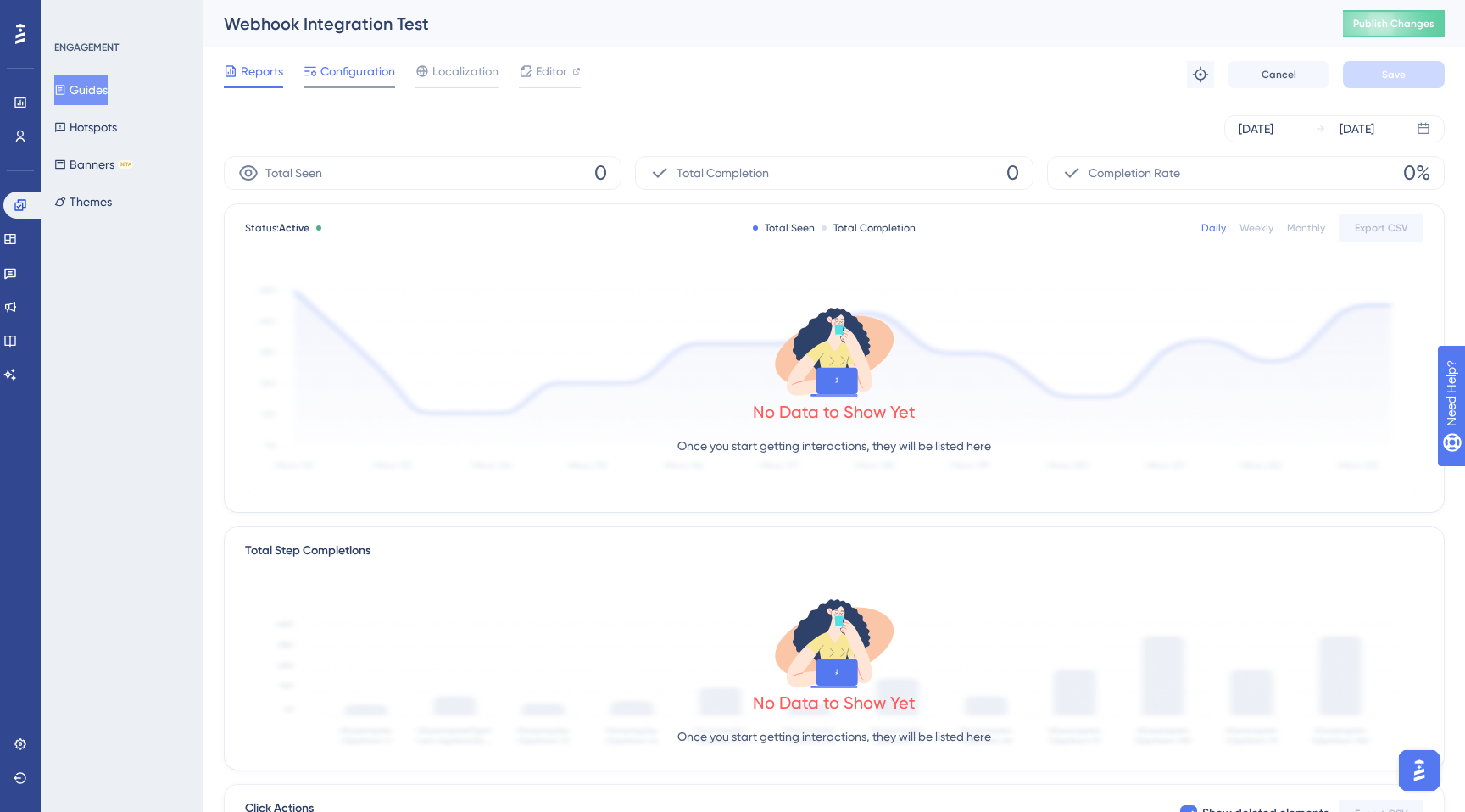
click at [366, 70] on span "Configuration" at bounding box center [358, 71] width 75 height 20
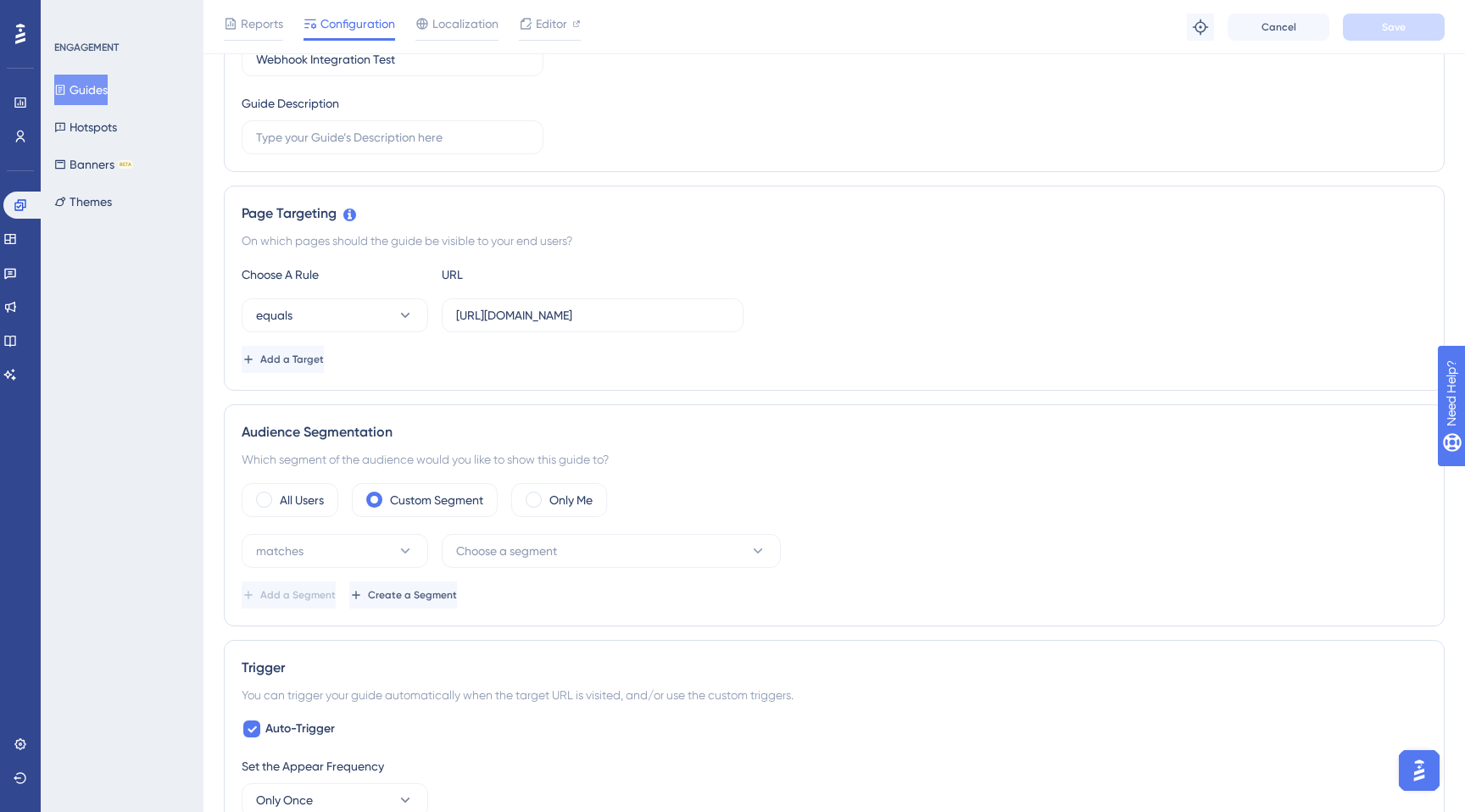
scroll to position [368, 0]
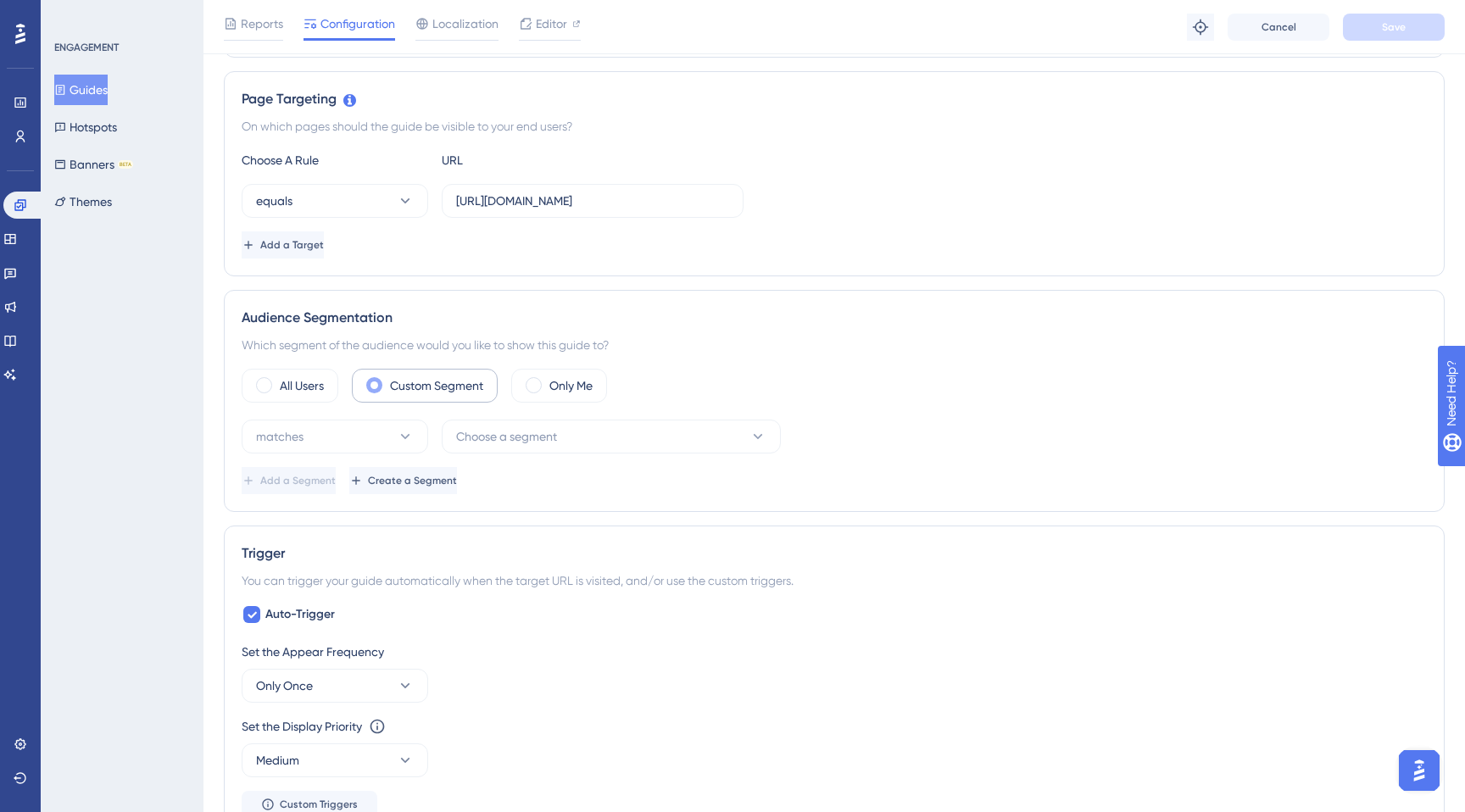
click at [440, 389] on label "Custom Segment" at bounding box center [436, 385] width 93 height 20
click at [394, 432] on button "matches" at bounding box center [335, 436] width 187 height 33
click at [397, 484] on div "matches matches" at bounding box center [335, 488] width 138 height 33
click at [538, 423] on button "Choose a segment" at bounding box center [611, 436] width 340 height 33
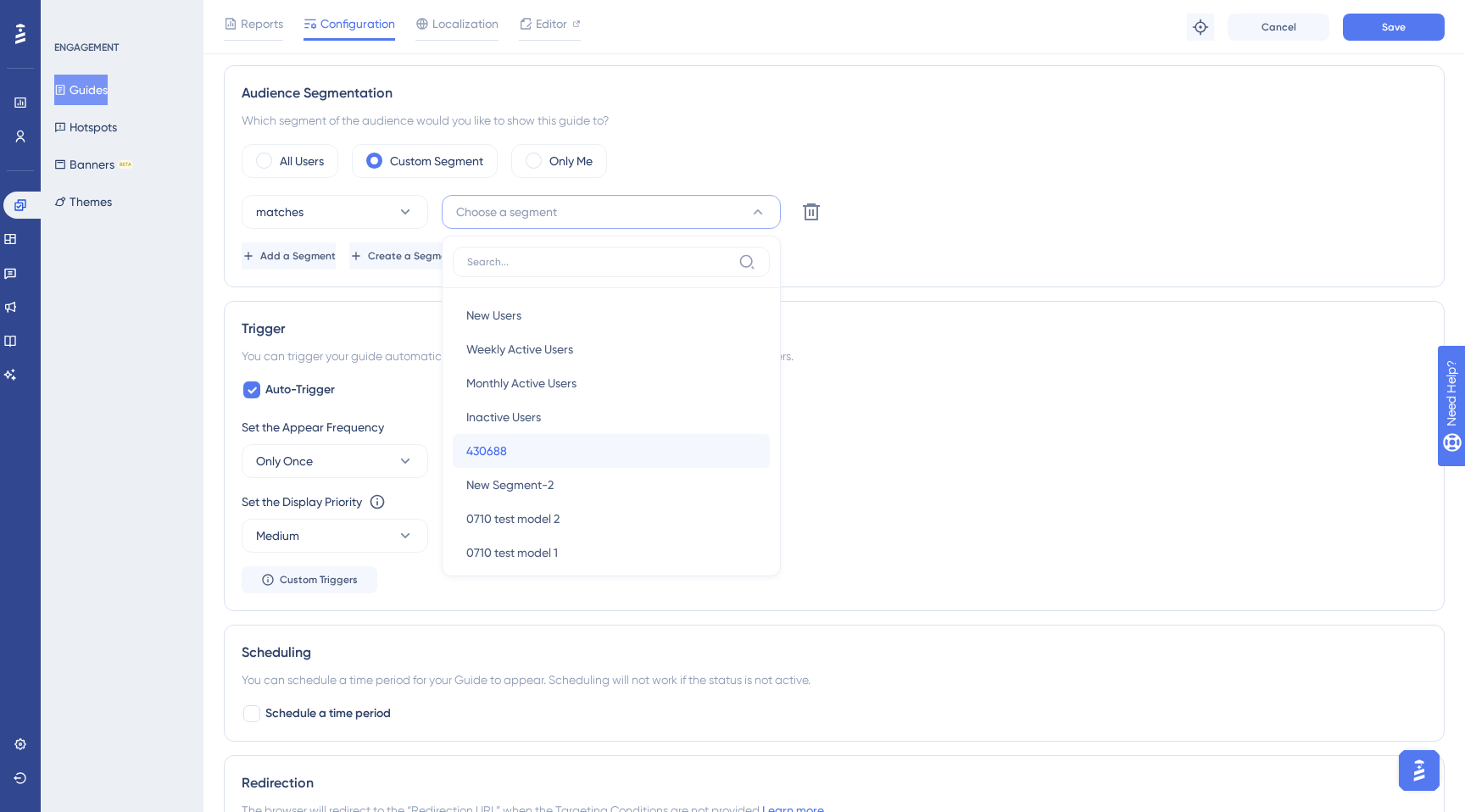
click at [558, 458] on div "430688 430688" at bounding box center [610, 450] width 290 height 33
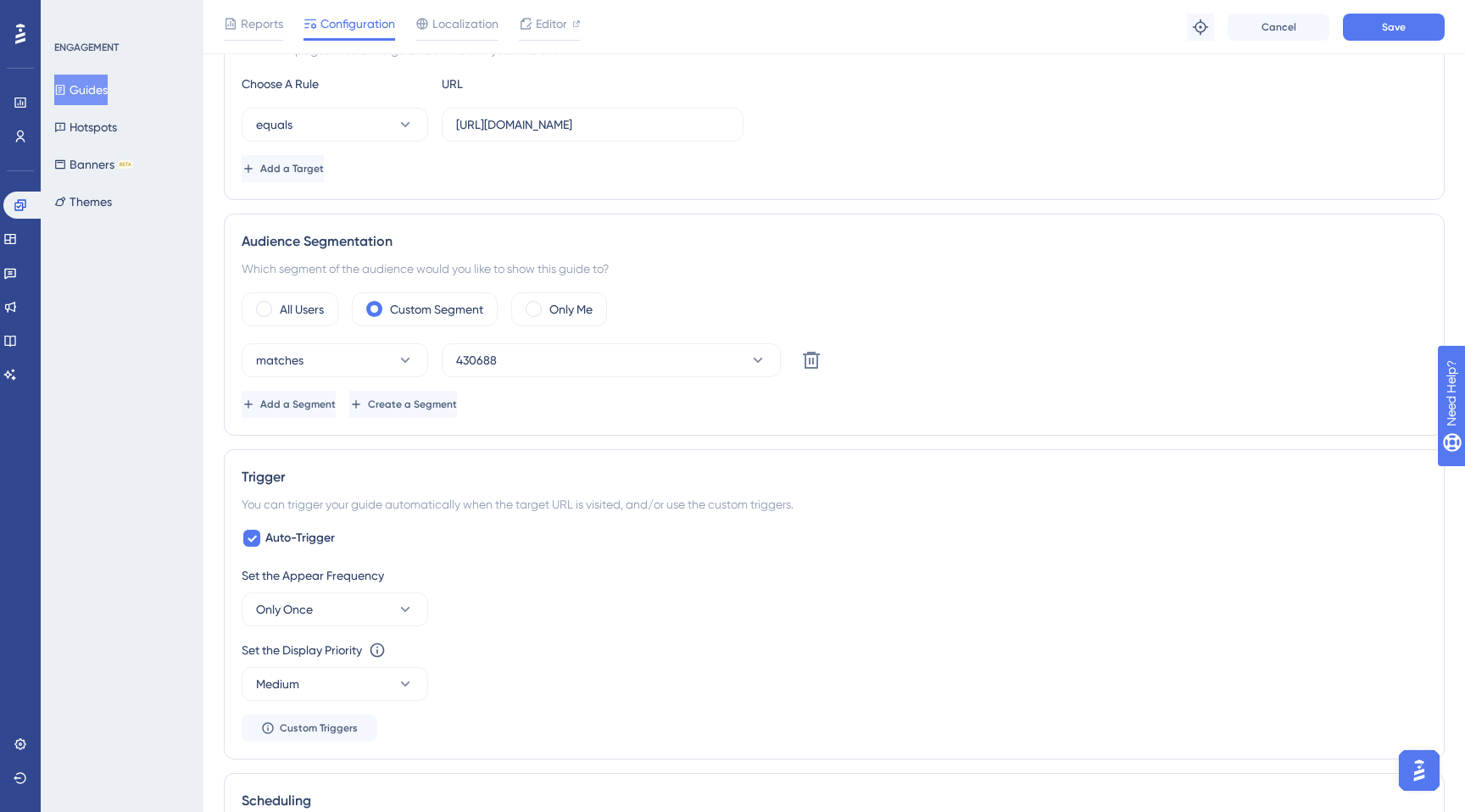
scroll to position [438, 0]
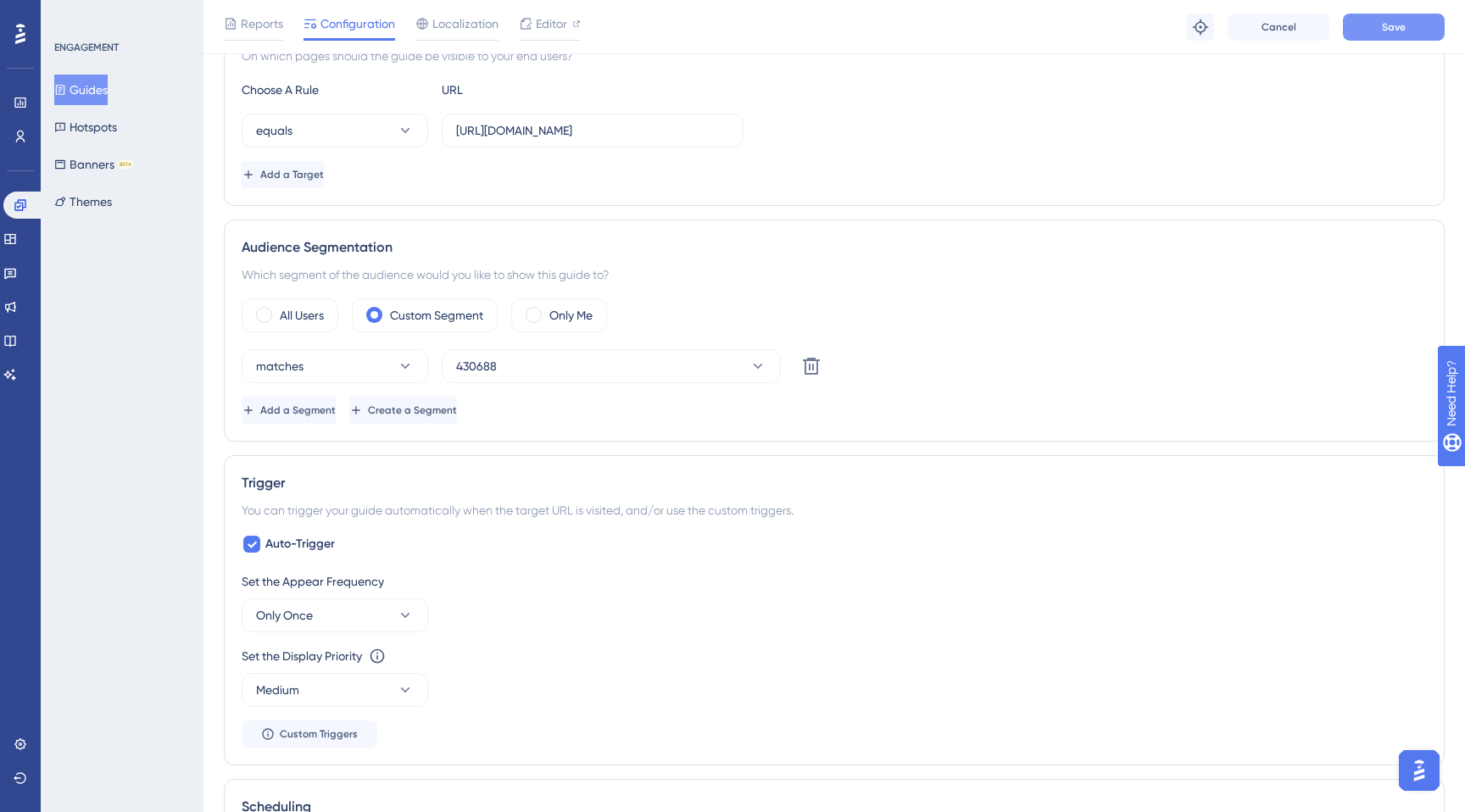
click at [1387, 23] on span "Save" at bounding box center [1394, 27] width 24 height 13
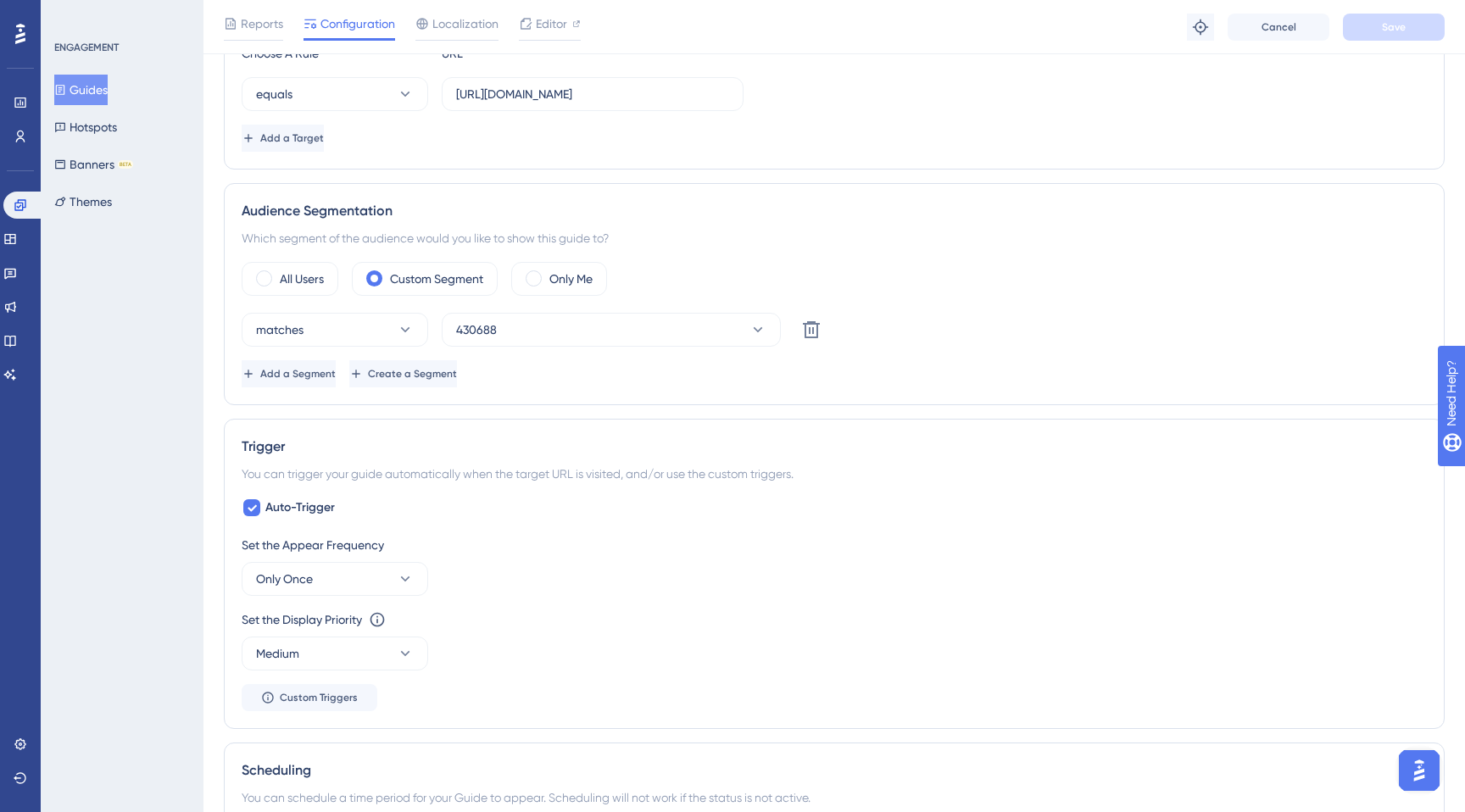
scroll to position [473, 0]
click at [573, 324] on button "430688" at bounding box center [611, 330] width 340 height 33
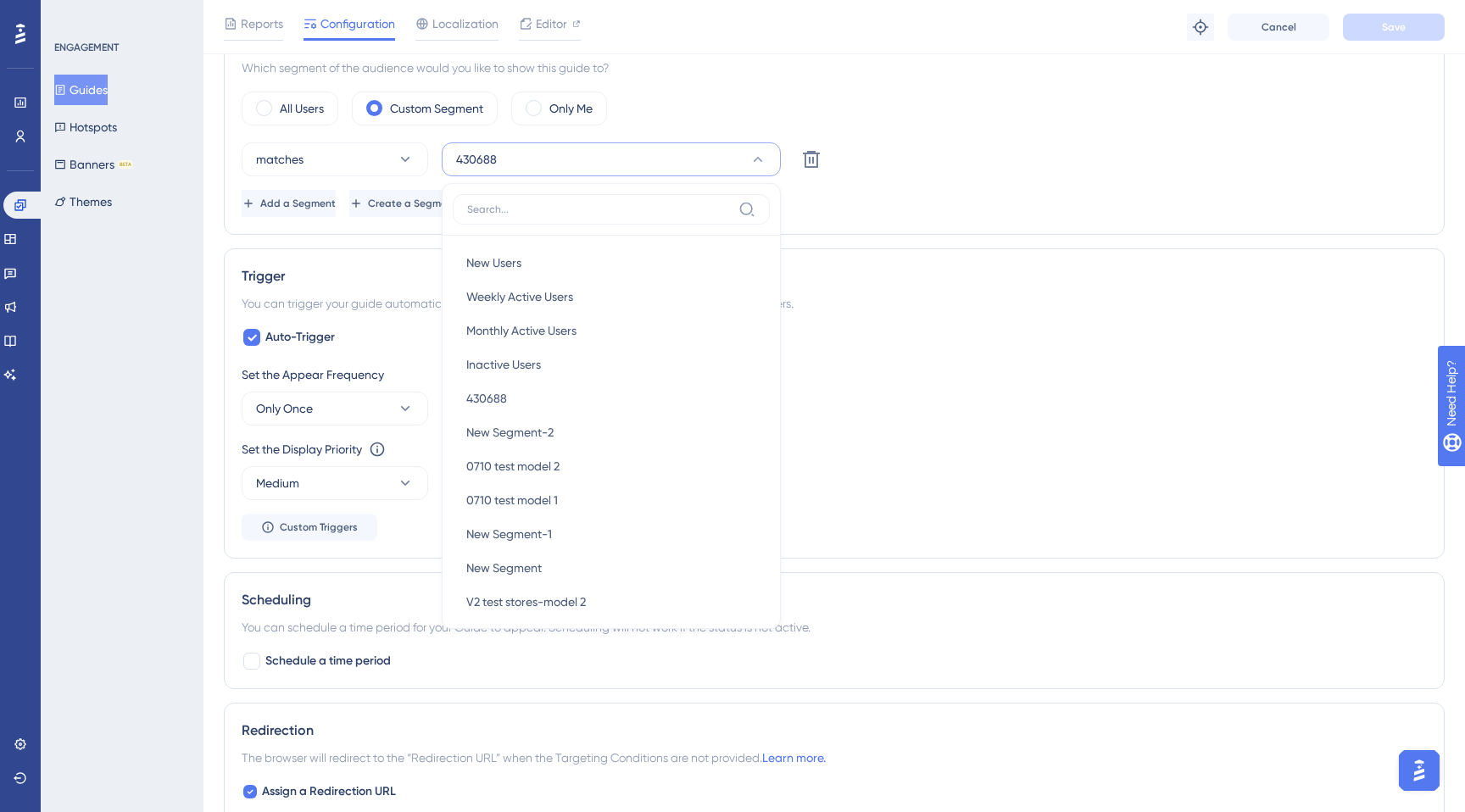
click at [972, 283] on div "Trigger" at bounding box center [834, 275] width 1186 height 20
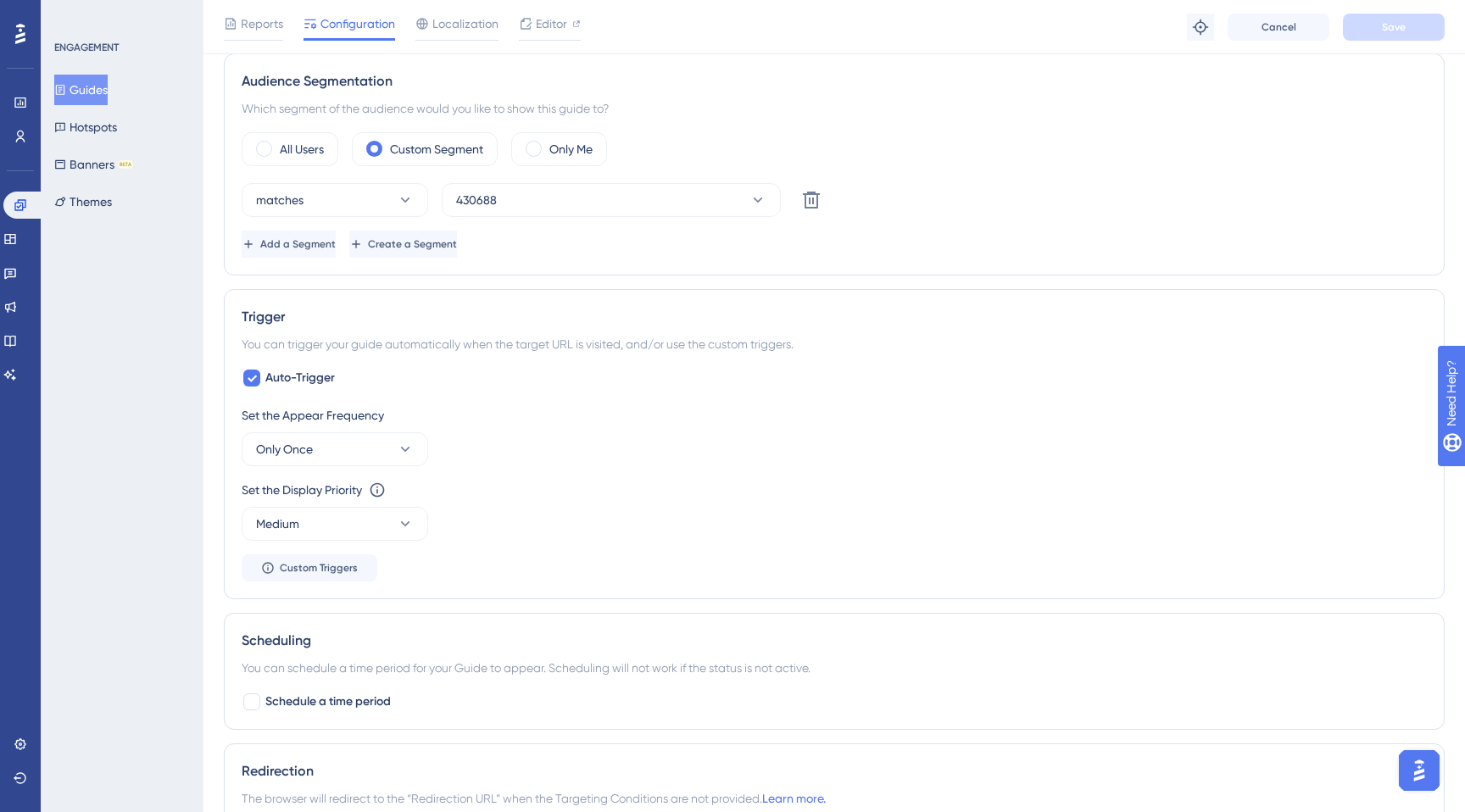
scroll to position [592, 0]
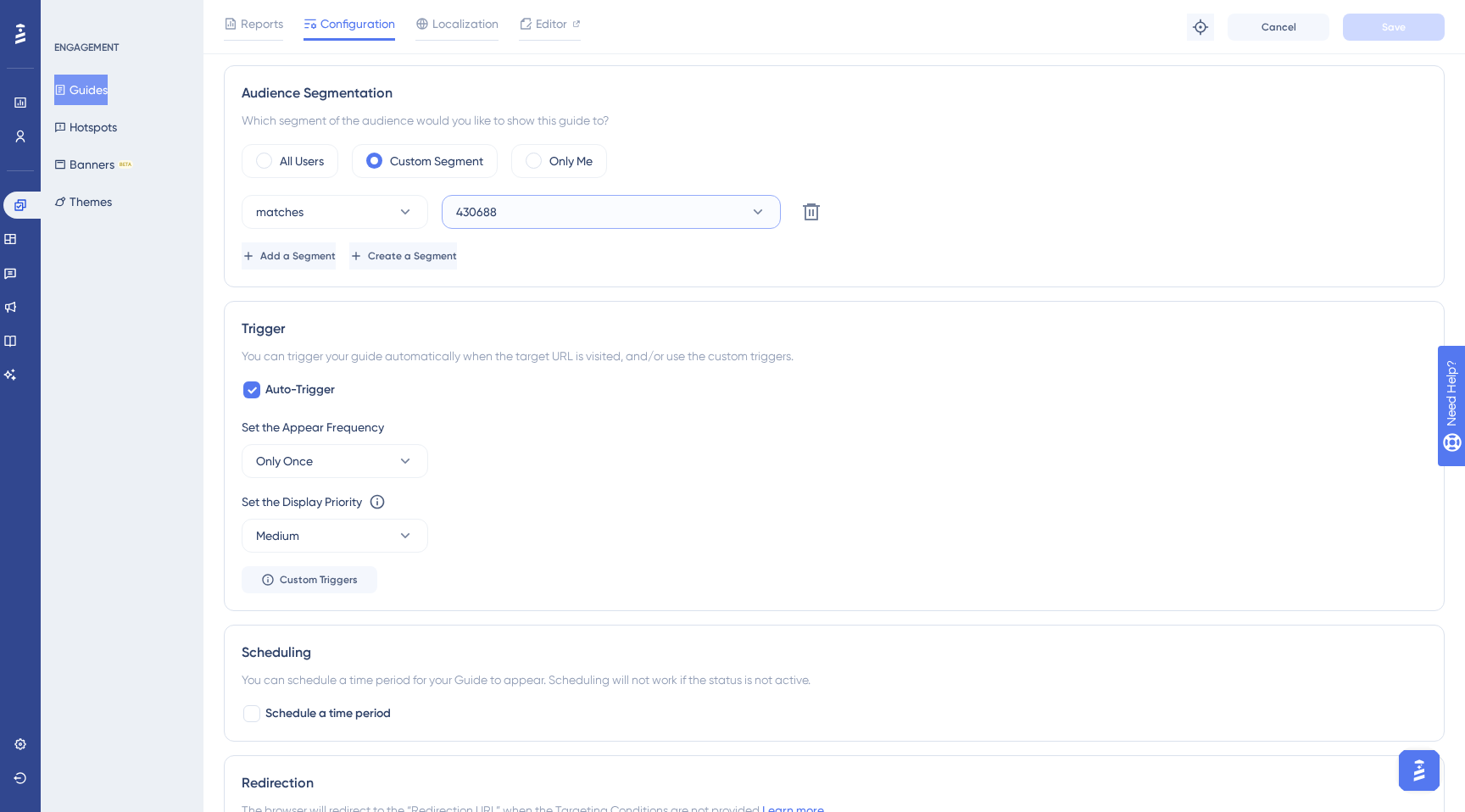
click at [607, 217] on button "430688" at bounding box center [611, 211] width 340 height 33
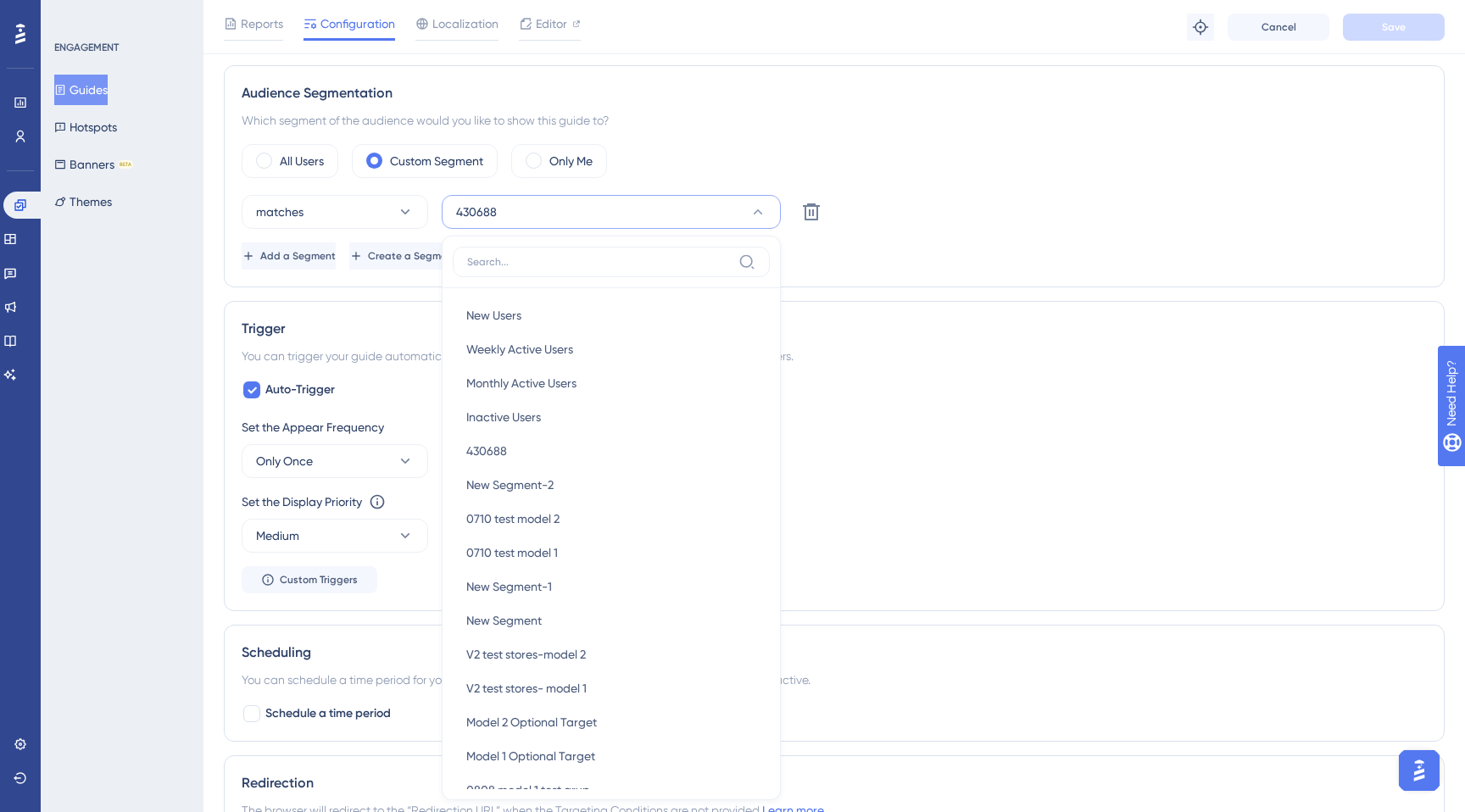
scroll to position [704, 0]
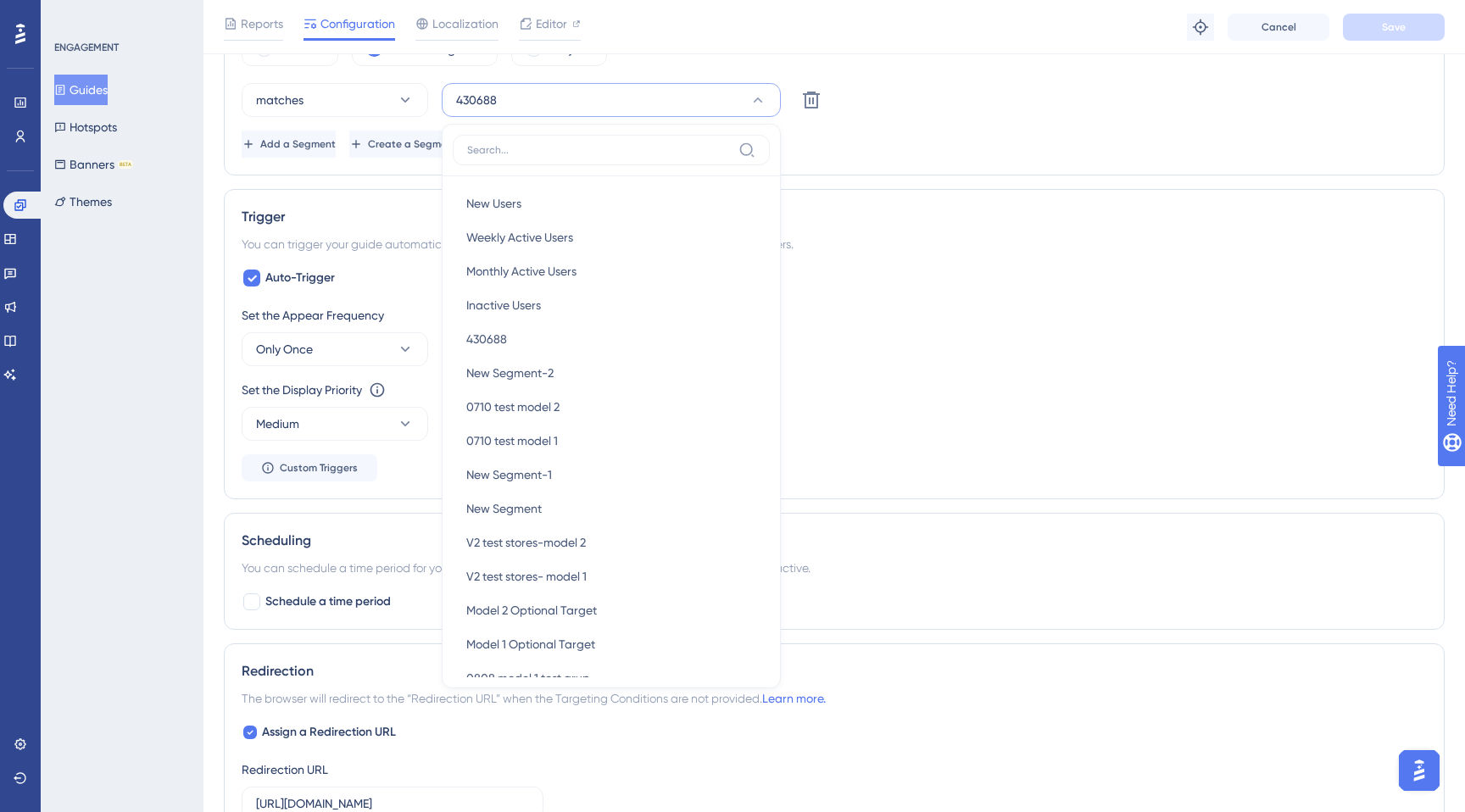
click at [81, 318] on div "ENGAGEMENT Guides Hotspots Banners BETA Themes" at bounding box center [122, 406] width 163 height 812
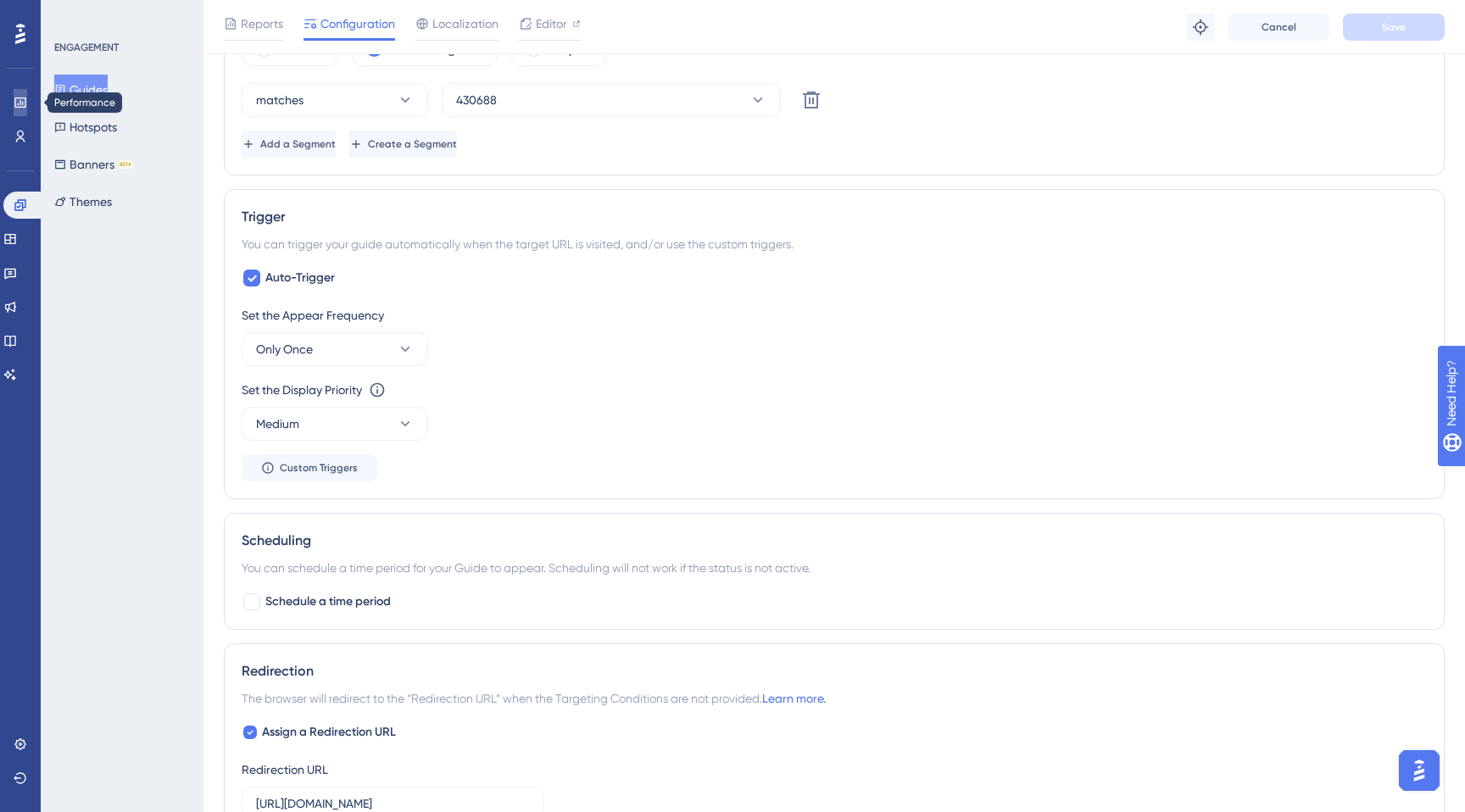
click at [19, 104] on icon at bounding box center [20, 102] width 11 height 11
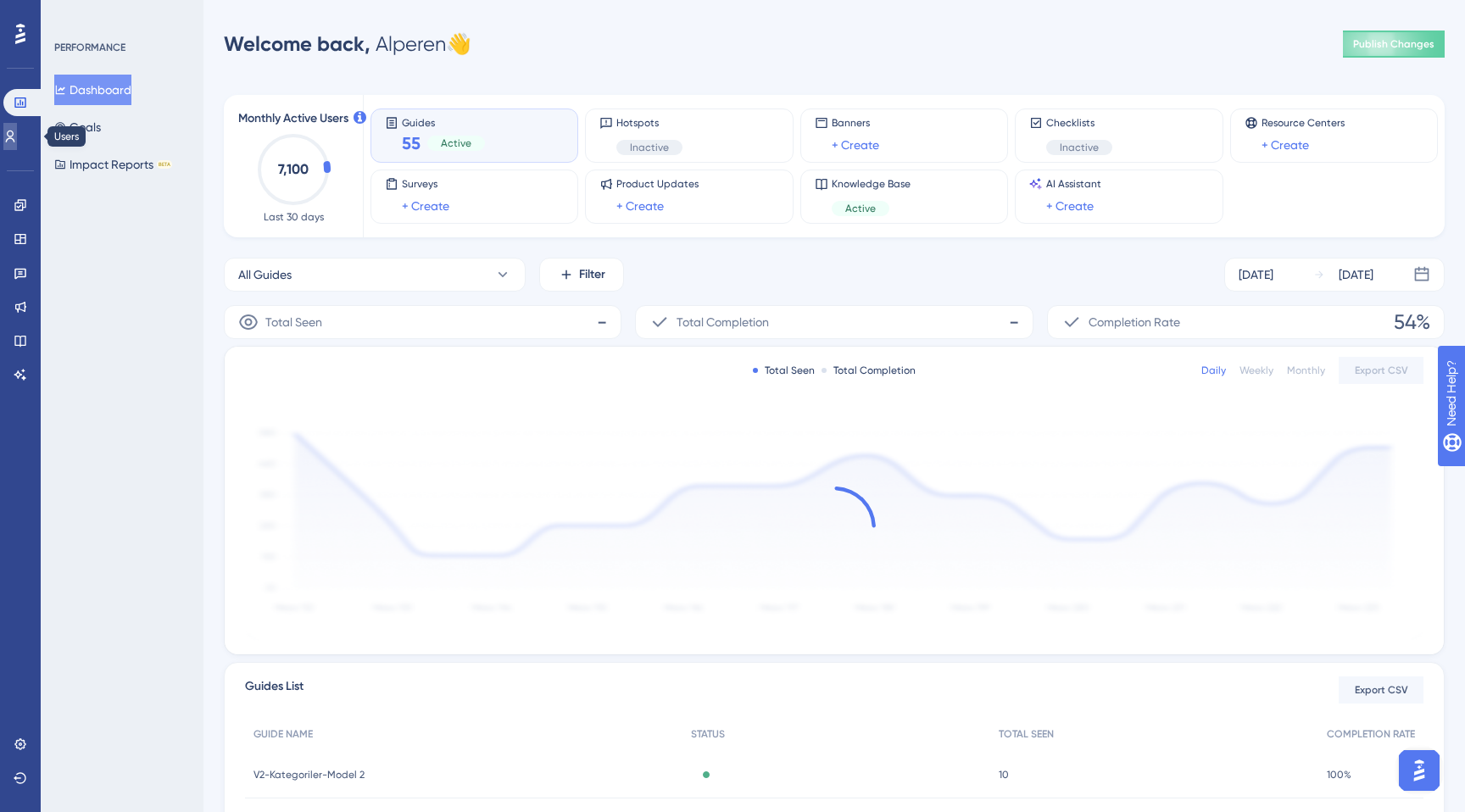
click at [17, 142] on icon at bounding box center [11, 137] width 13 height 13
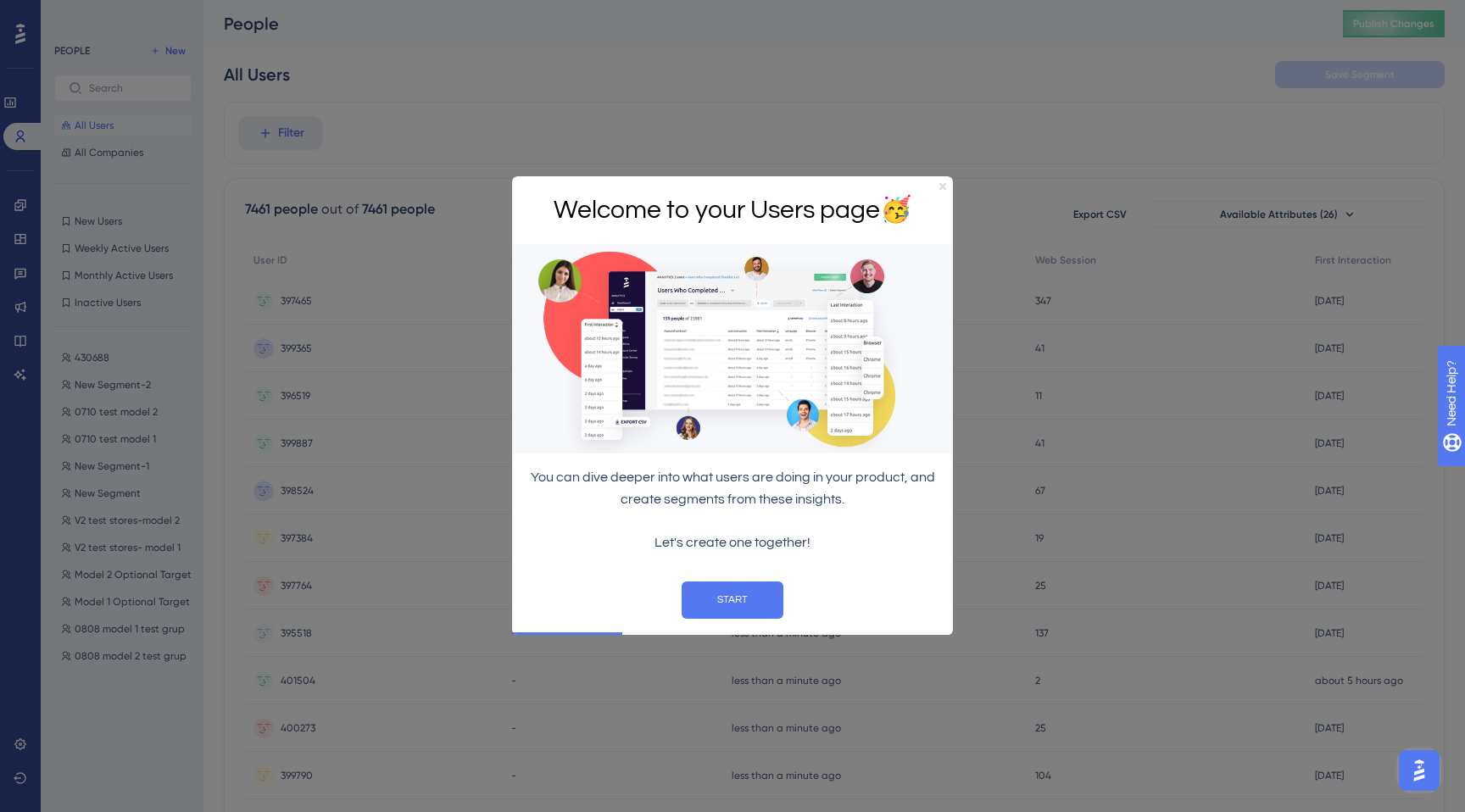
click at [942, 187] on icon "Close Preview" at bounding box center [943, 186] width 7 height 7
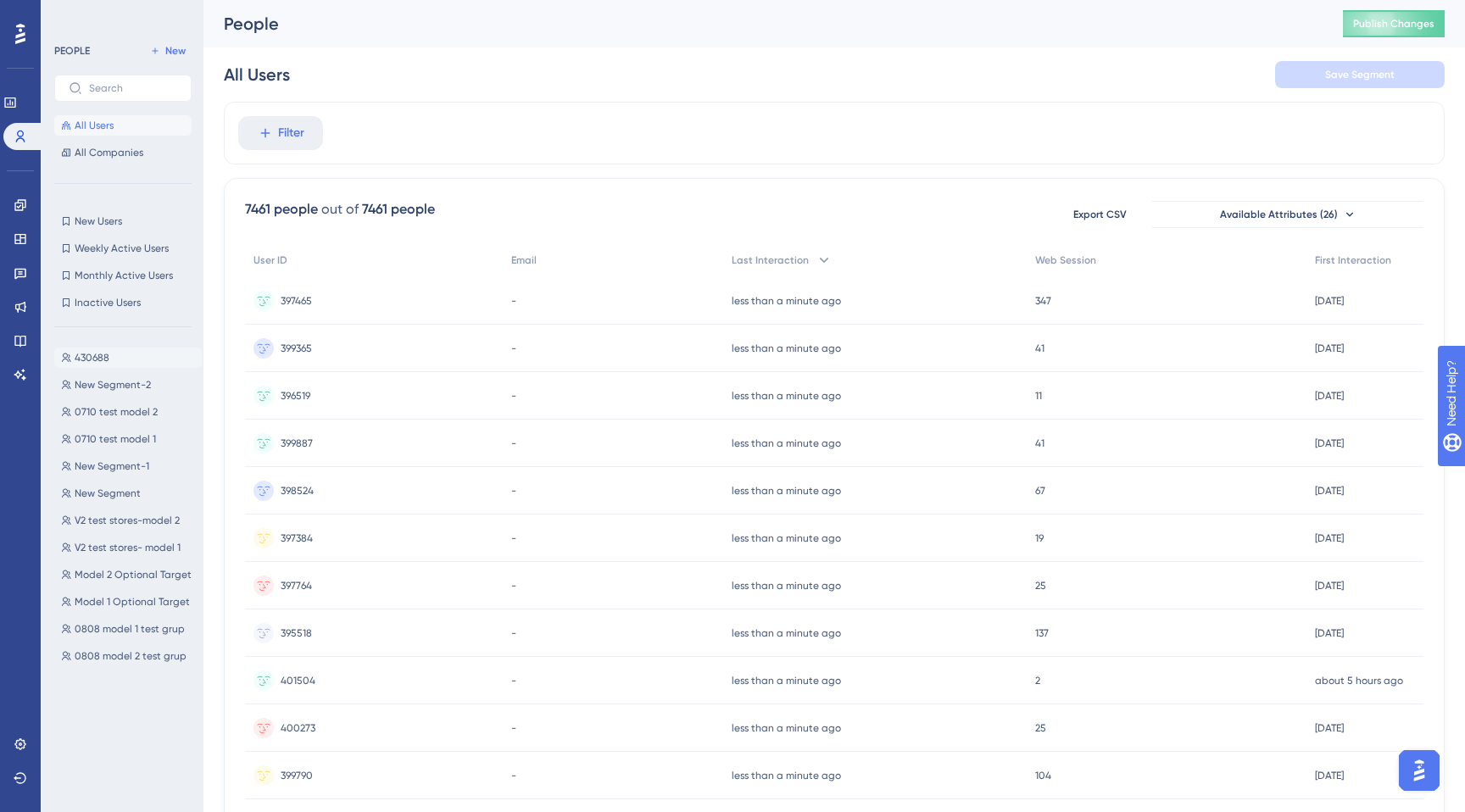
click at [111, 354] on button "430688 430688" at bounding box center [128, 357] width 147 height 20
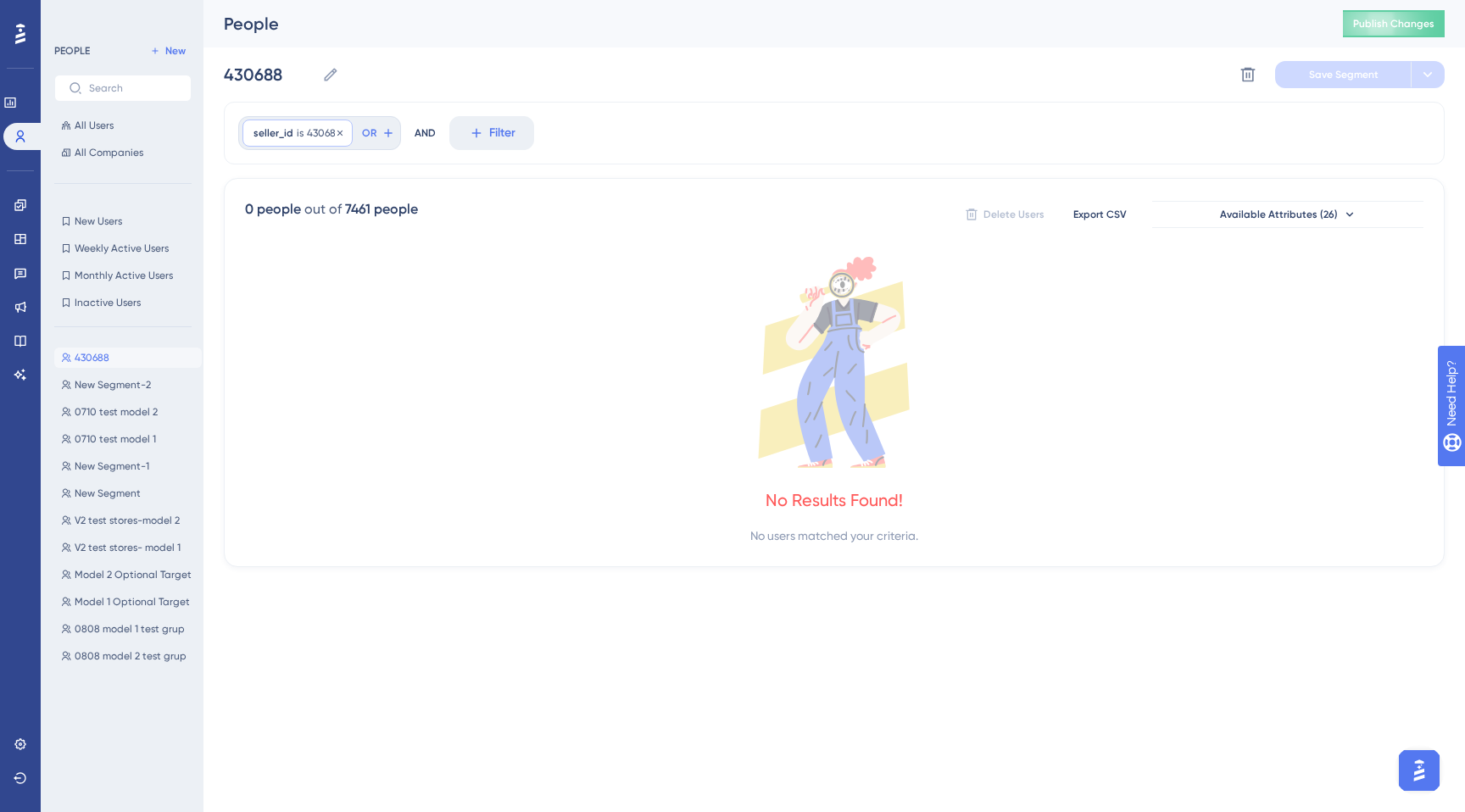
click at [304, 138] on div "seller_id is 430688 430688 Remove" at bounding box center [297, 133] width 110 height 27
click at [292, 137] on div "seller_id is 430688 430688 Remove" at bounding box center [297, 133] width 110 height 27
click at [336, 73] on icon at bounding box center [331, 75] width 17 height 17
click at [316, 73] on input "430688" at bounding box center [270, 75] width 92 height 24
click at [325, 71] on icon at bounding box center [331, 75] width 17 height 17
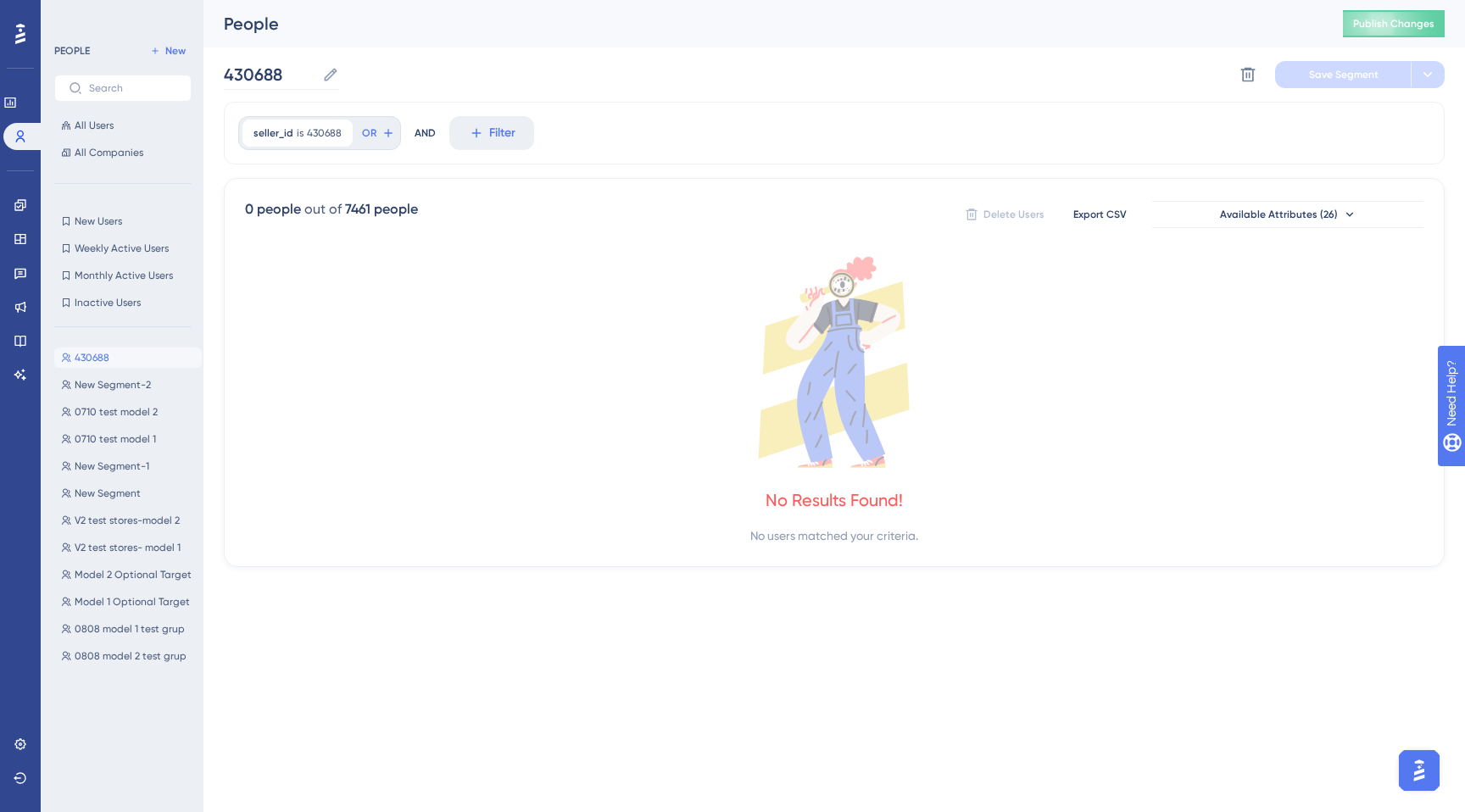
click at [316, 71] on input "430688" at bounding box center [270, 75] width 92 height 24
click at [1256, 74] on button at bounding box center [1248, 75] width 27 height 27
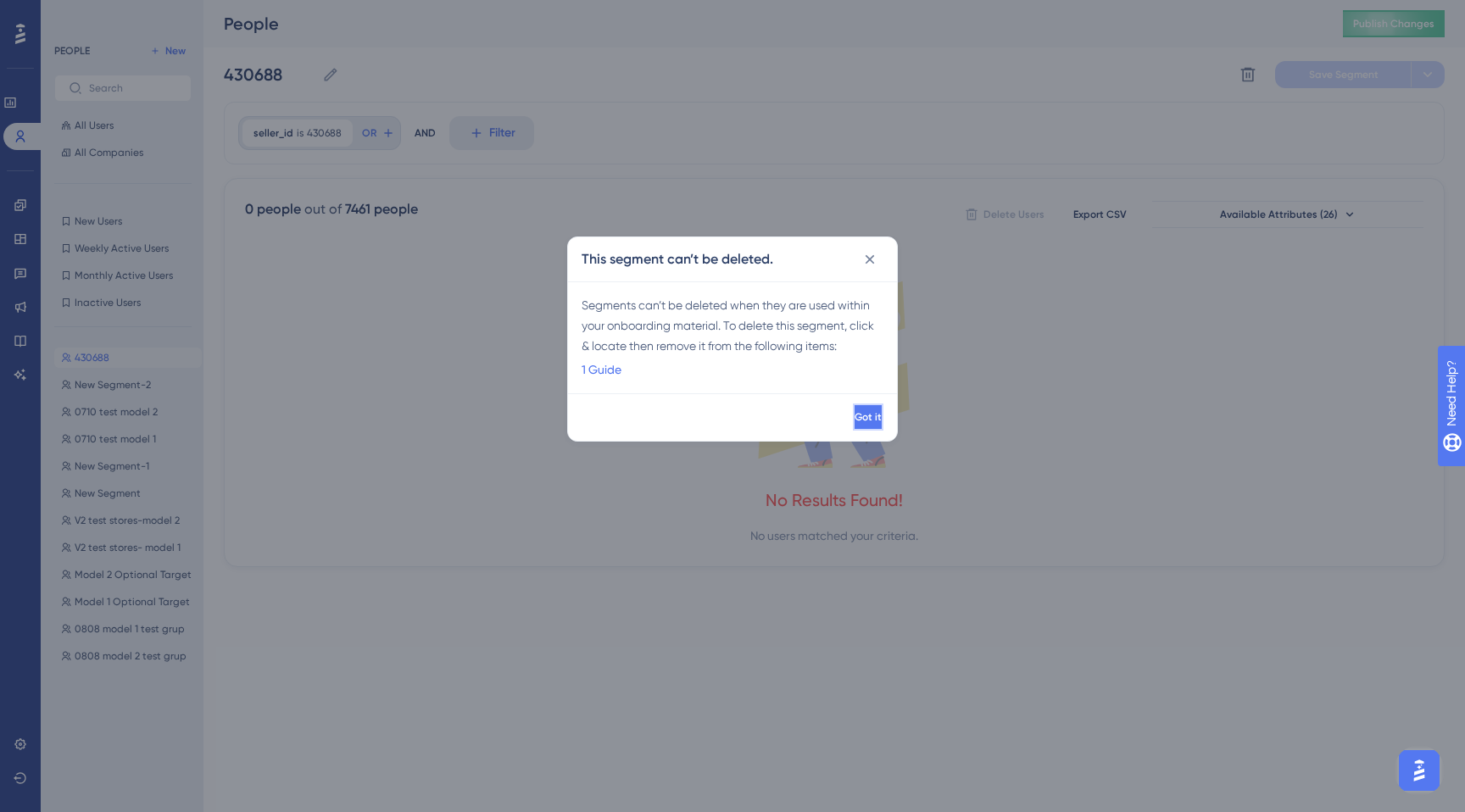
click at [855, 416] on span "Got it" at bounding box center [868, 417] width 27 height 13
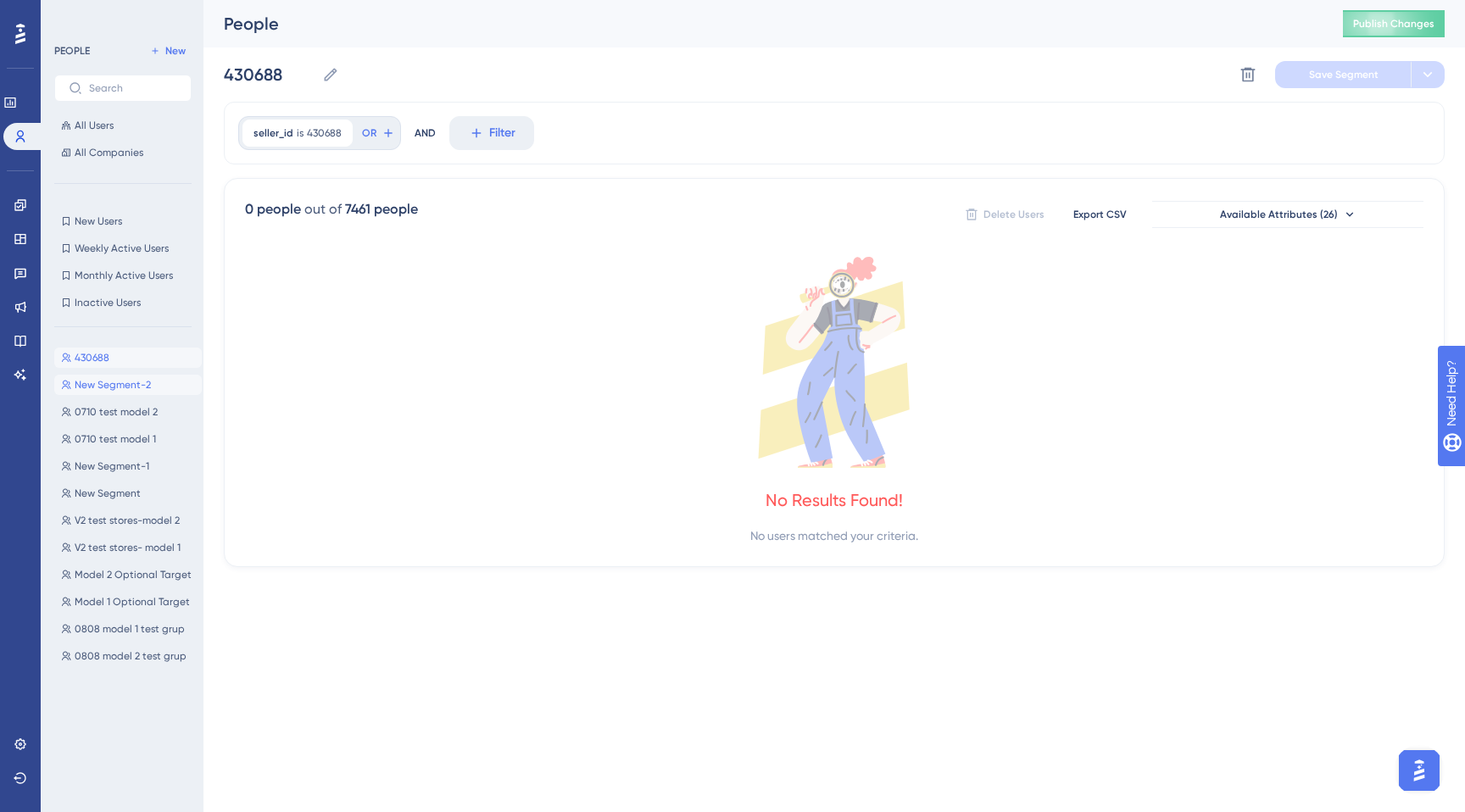
click at [90, 390] on span "New Segment-2" at bounding box center [113, 384] width 77 height 13
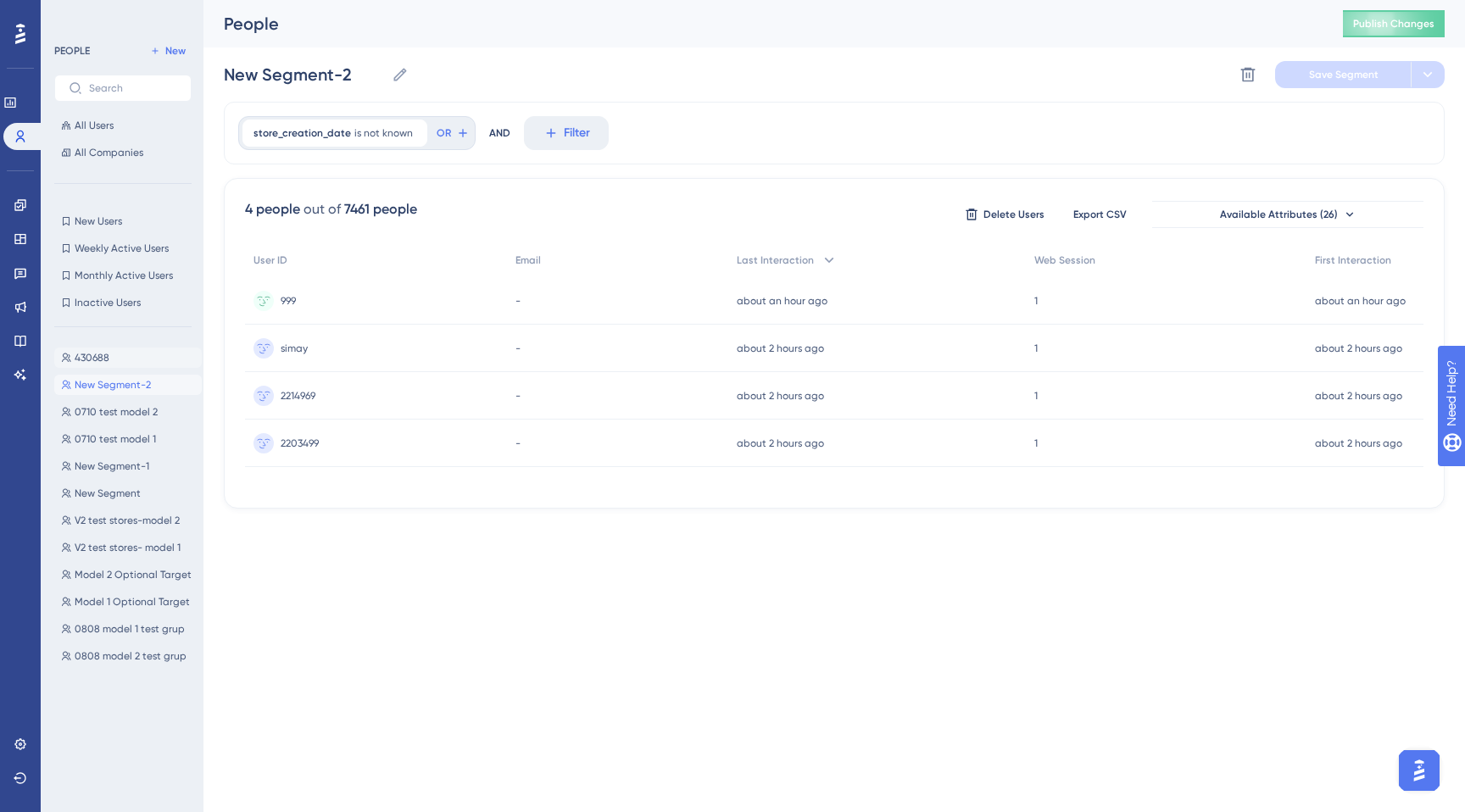
click at [108, 354] on span "430688" at bounding box center [92, 358] width 34 height 13
type input "430688"
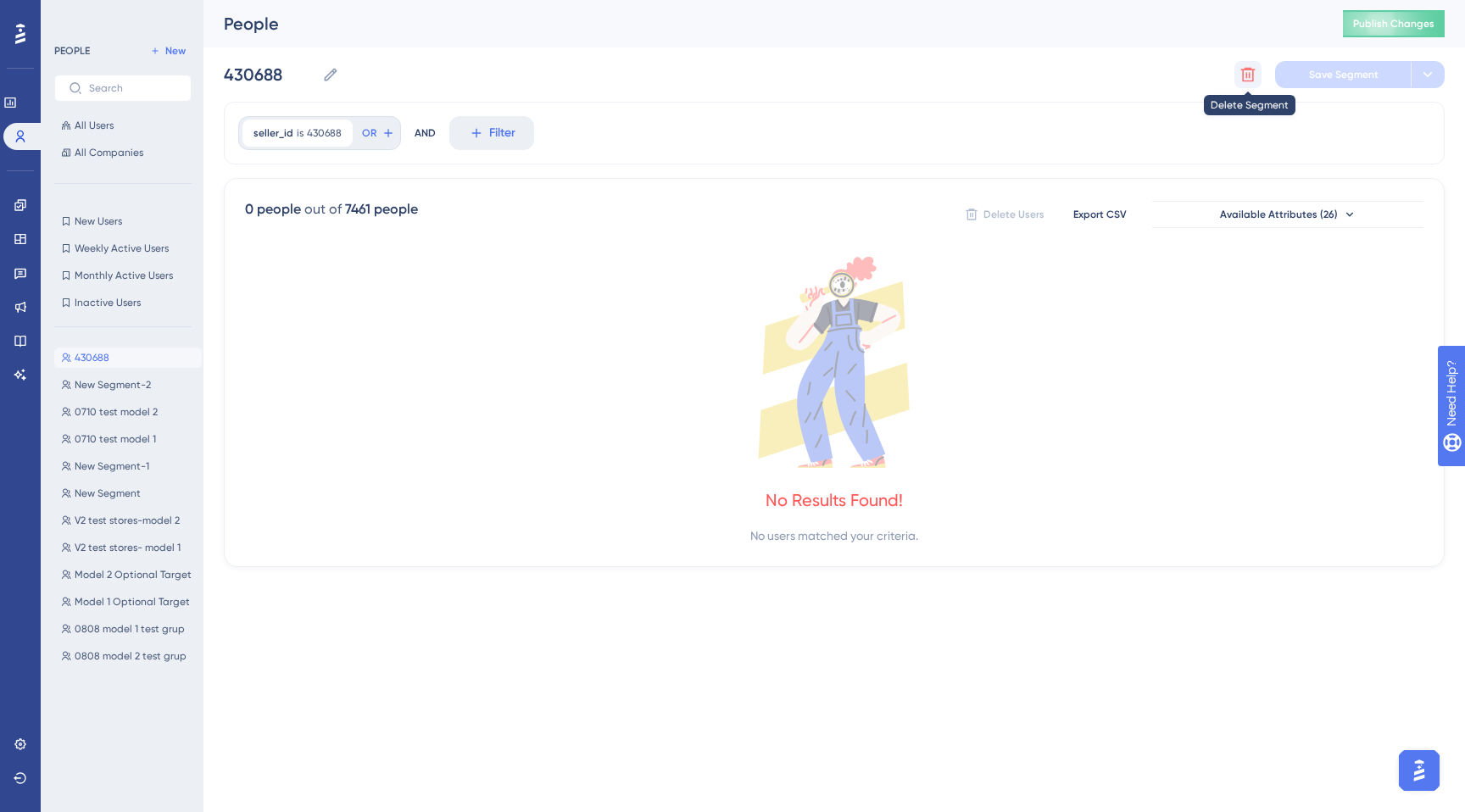
click at [1245, 71] on icon at bounding box center [1249, 75] width 17 height 17
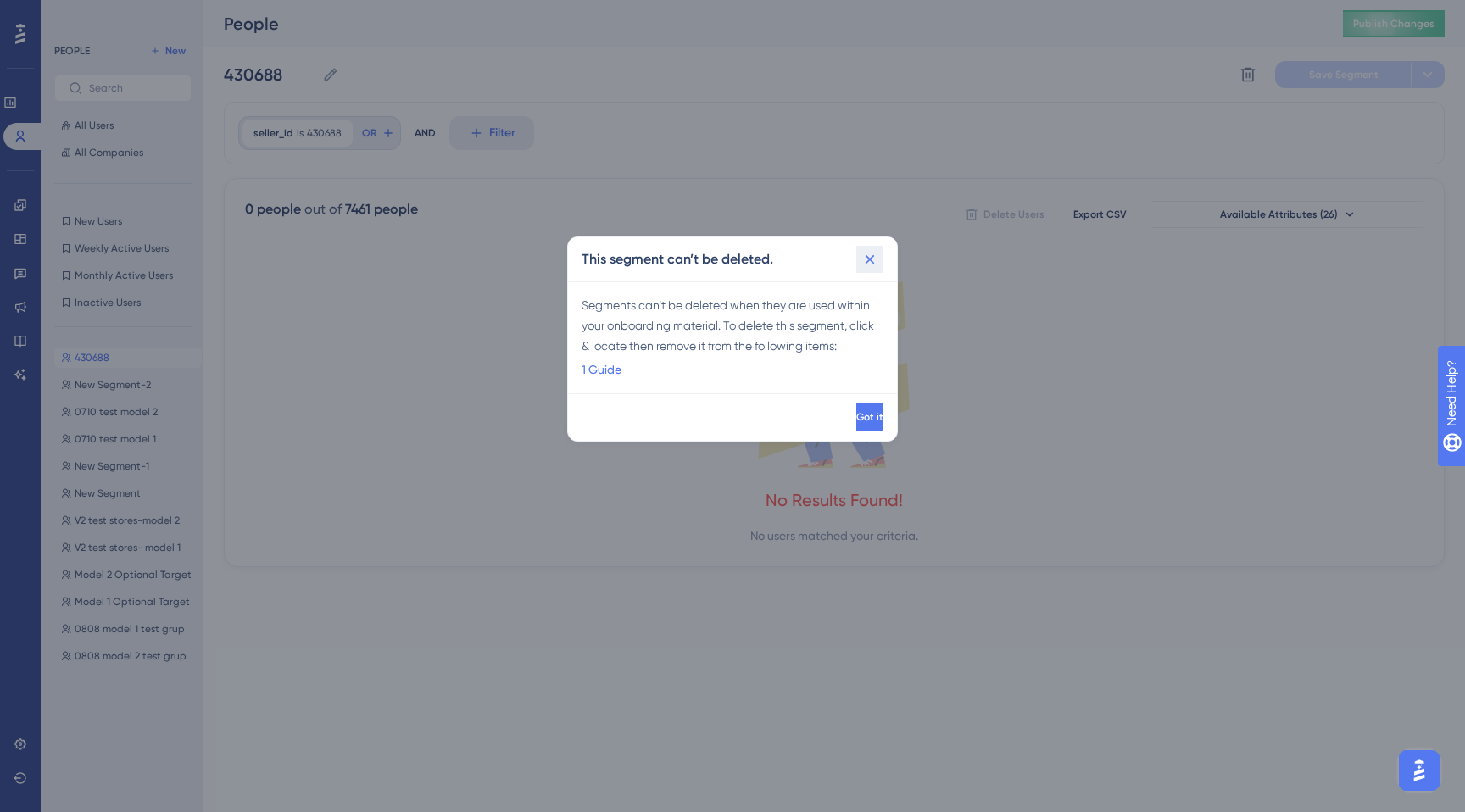
click at [874, 259] on icon at bounding box center [870, 259] width 17 height 17
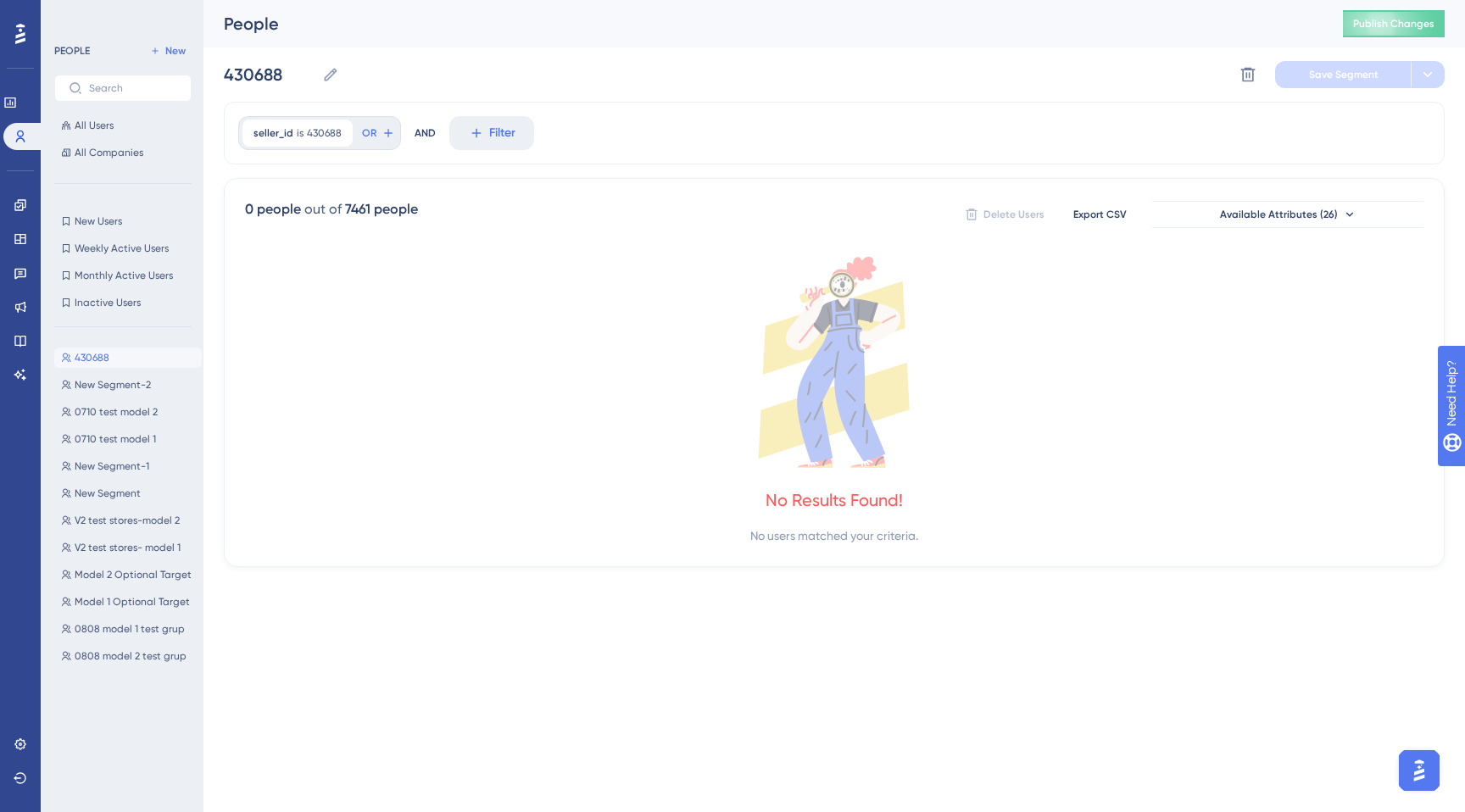
click at [25, 36] on icon at bounding box center [20, 33] width 11 height 22
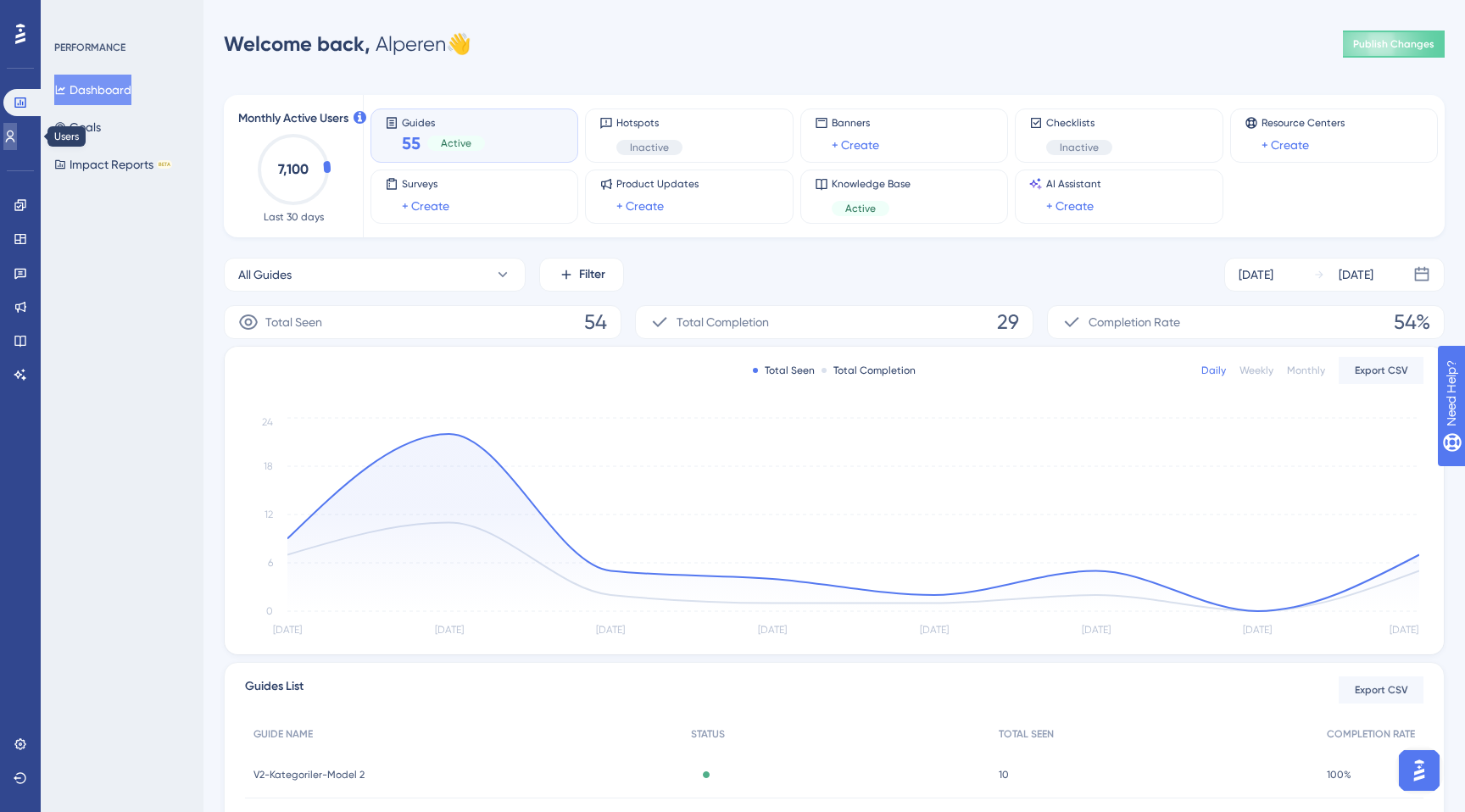
click at [15, 131] on icon at bounding box center [11, 136] width 10 height 11
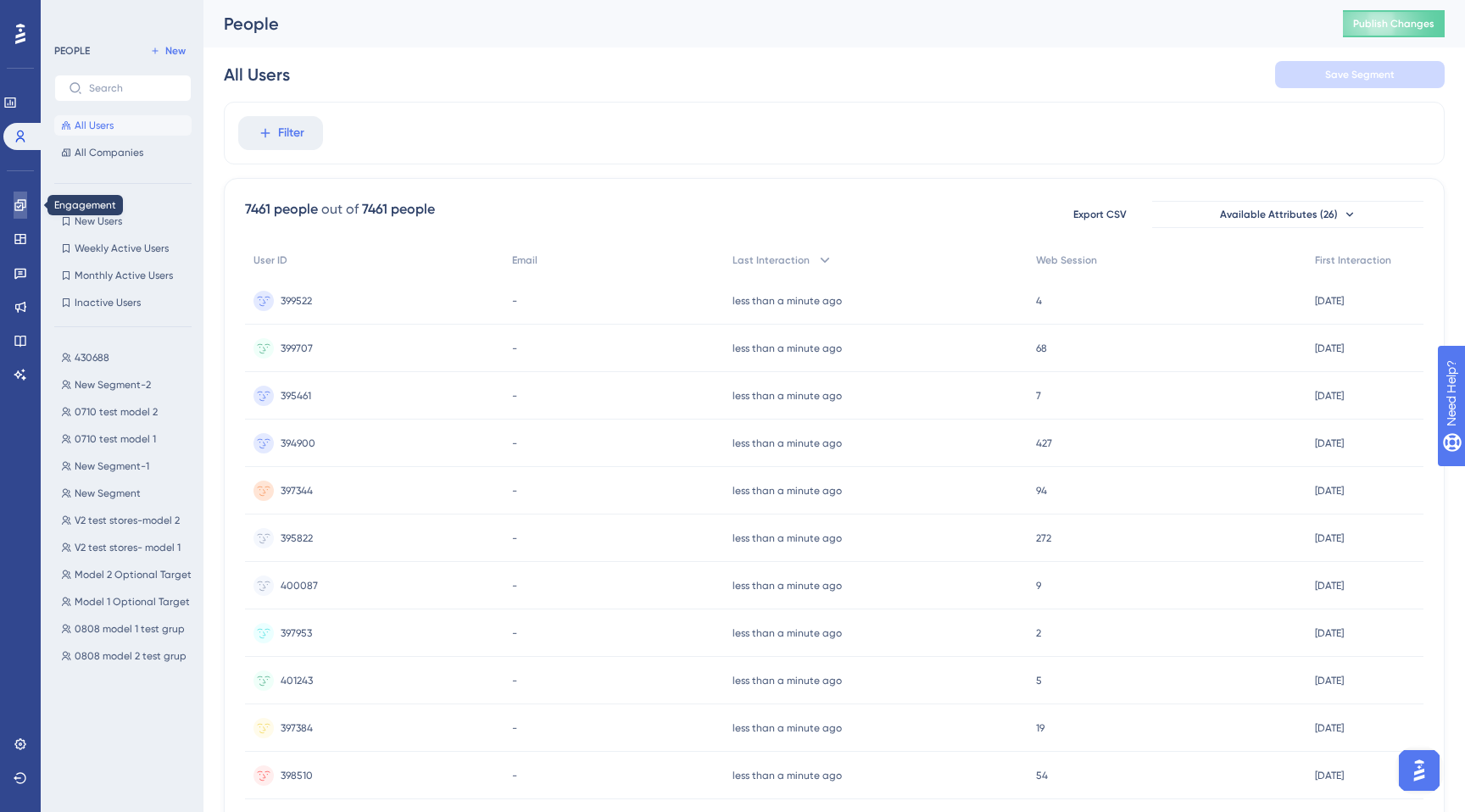
click at [17, 212] on link at bounding box center [20, 205] width 13 height 27
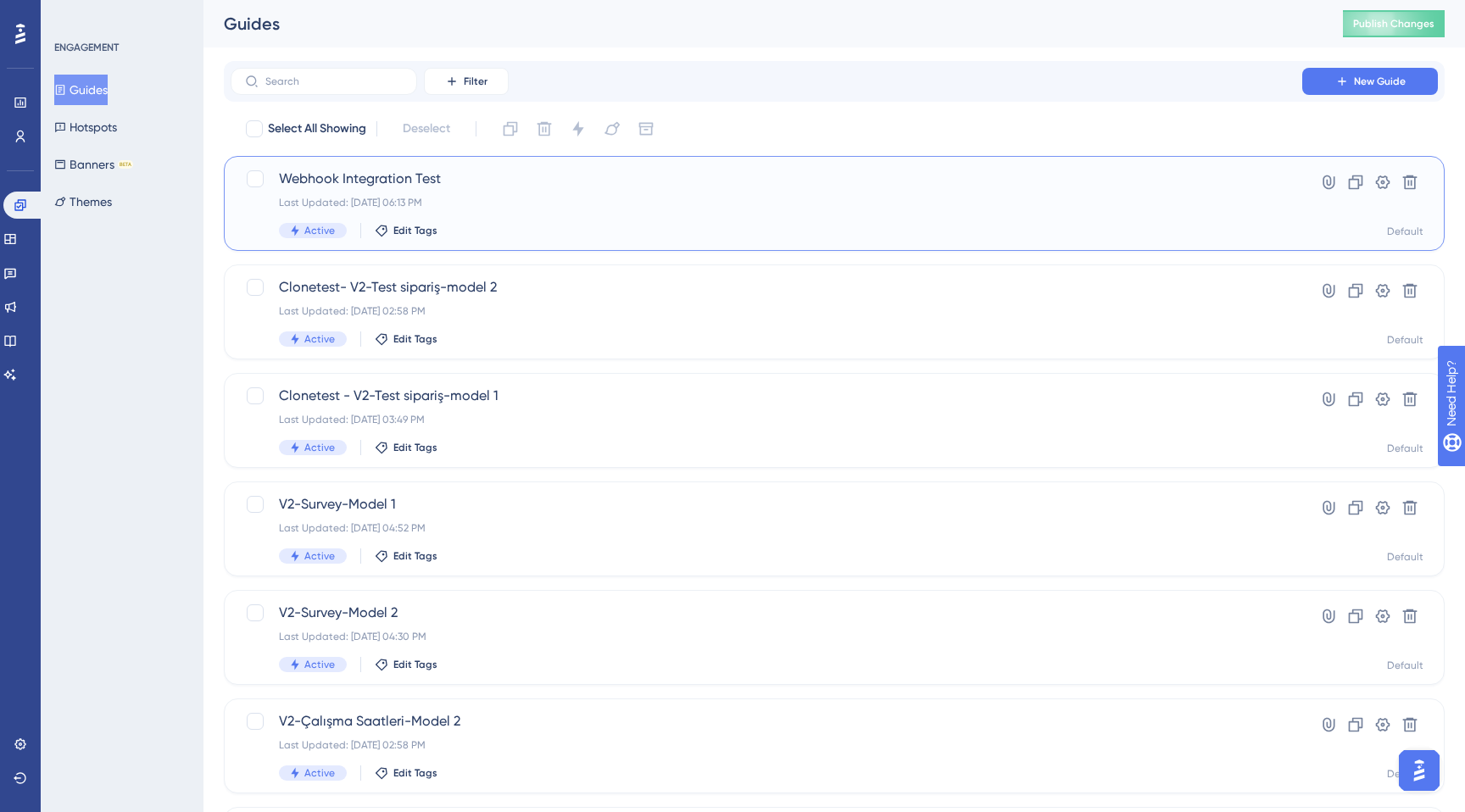
click at [867, 202] on div "Last Updated: Oct 15 2025, 06:13 PM" at bounding box center [766, 203] width 975 height 13
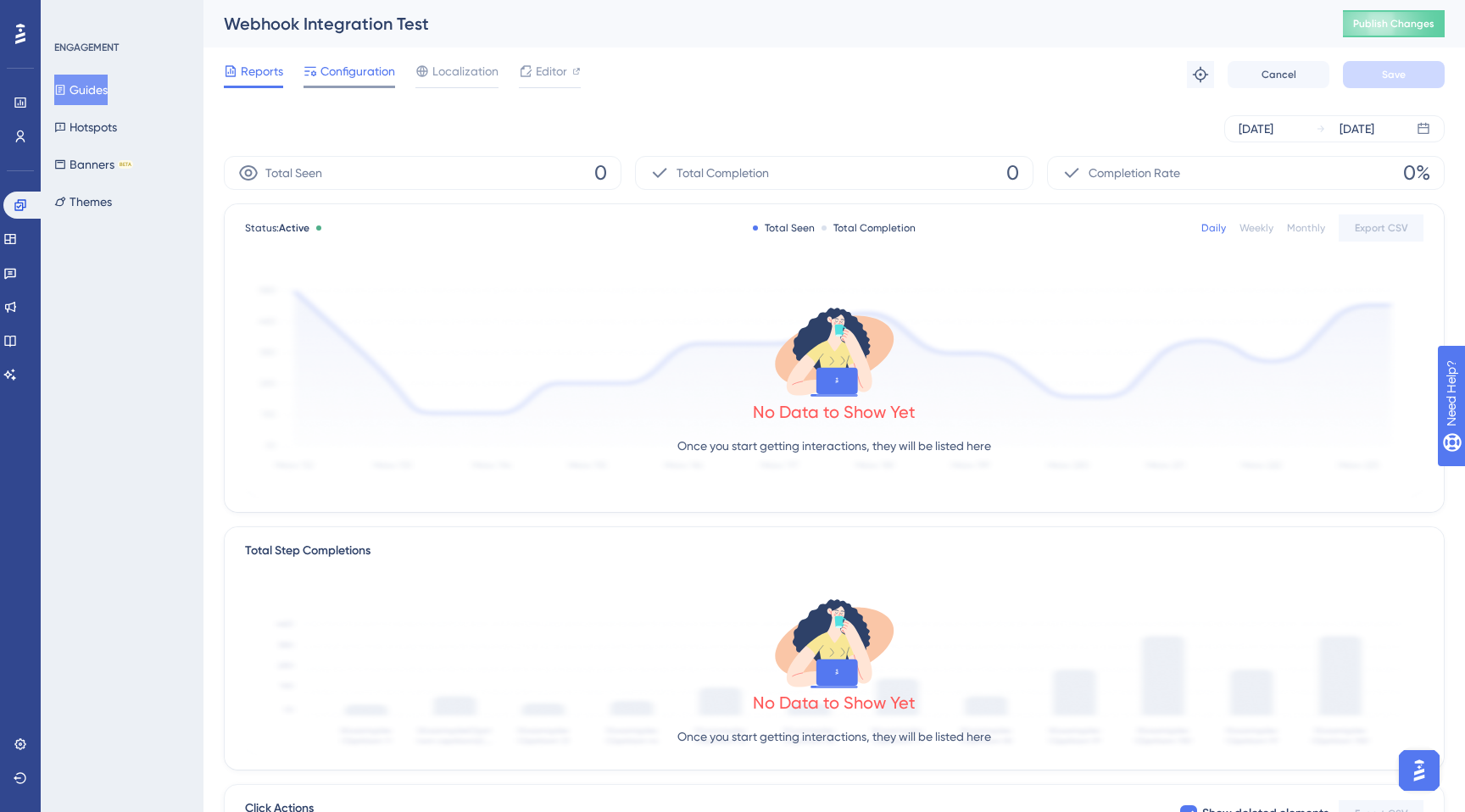
click at [339, 77] on span "Configuration" at bounding box center [358, 71] width 75 height 20
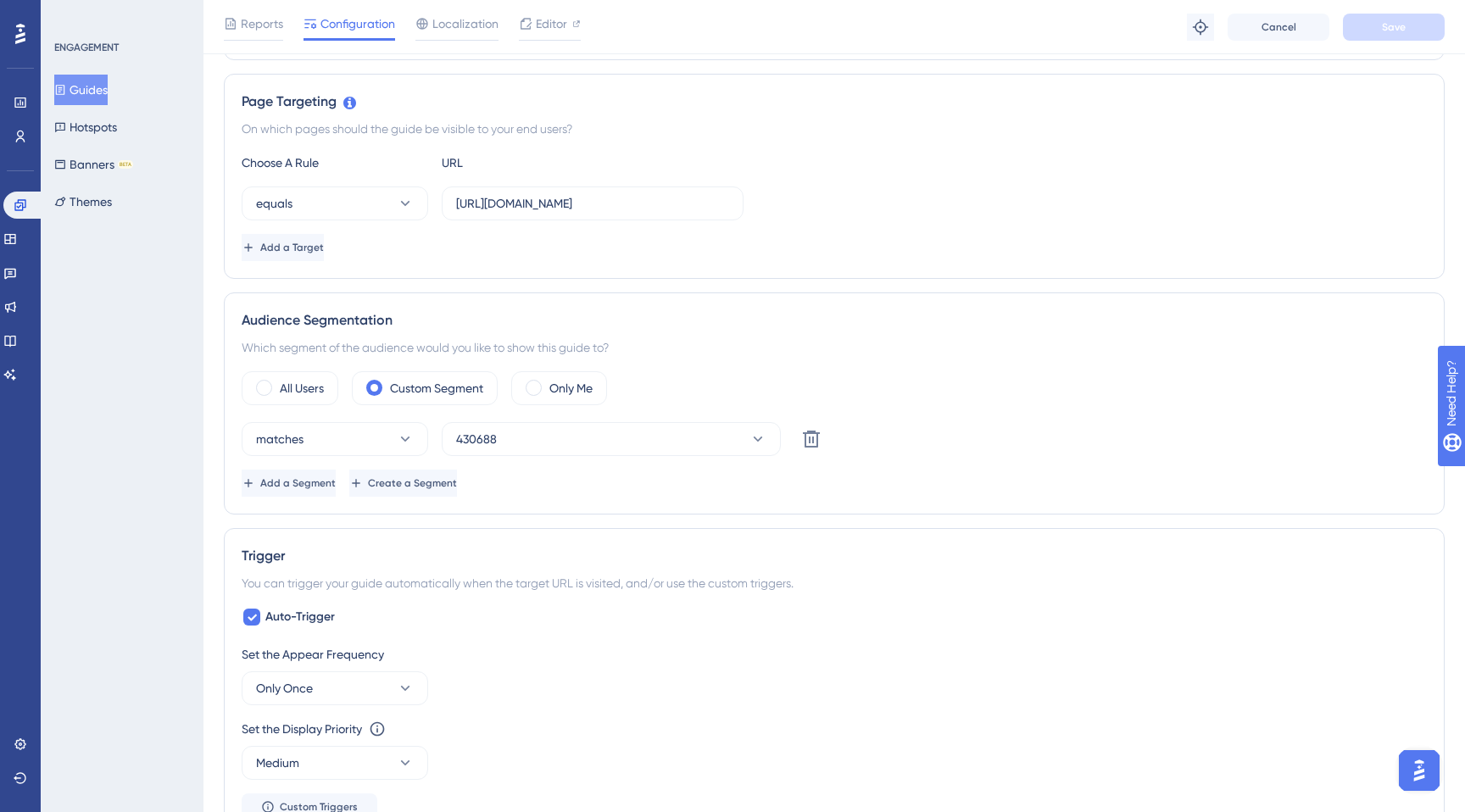
scroll to position [367, 0]
click at [807, 429] on icon at bounding box center [811, 437] width 20 height 20
click at [1416, 33] on button "Save" at bounding box center [1394, 27] width 101 height 27
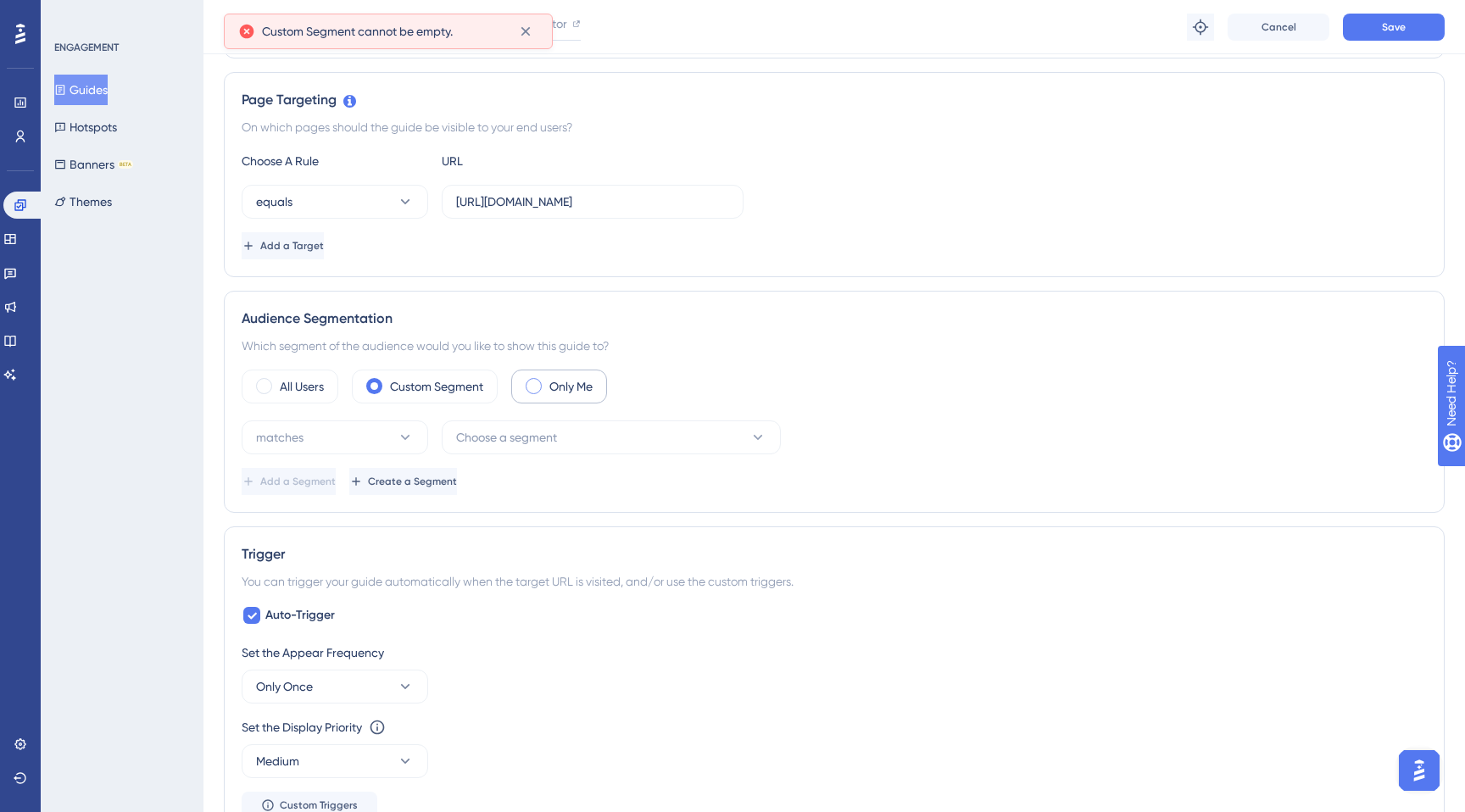
click at [562, 384] on label "Only Me" at bounding box center [570, 386] width 43 height 20
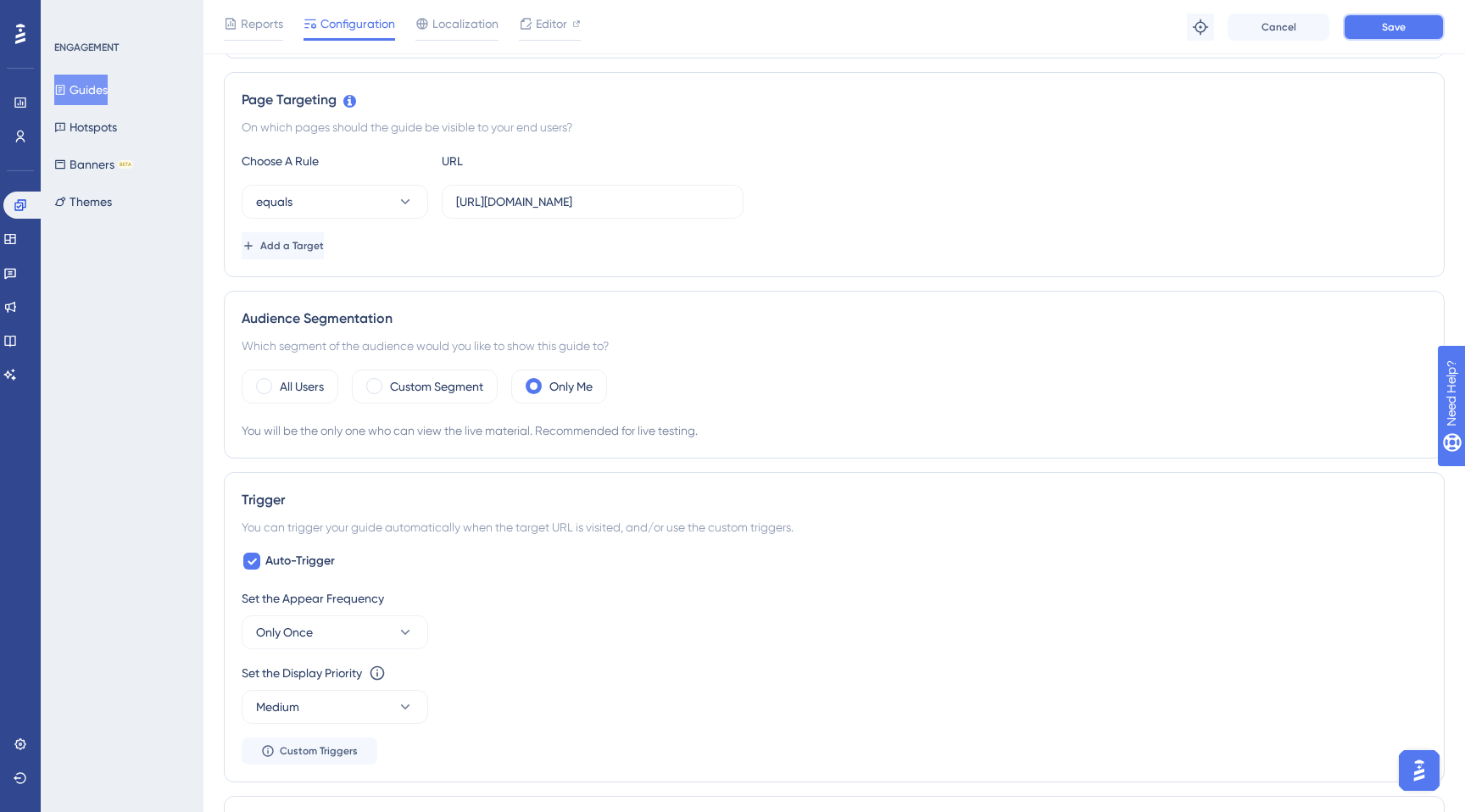
click at [1363, 33] on button "Save" at bounding box center [1394, 27] width 101 height 27
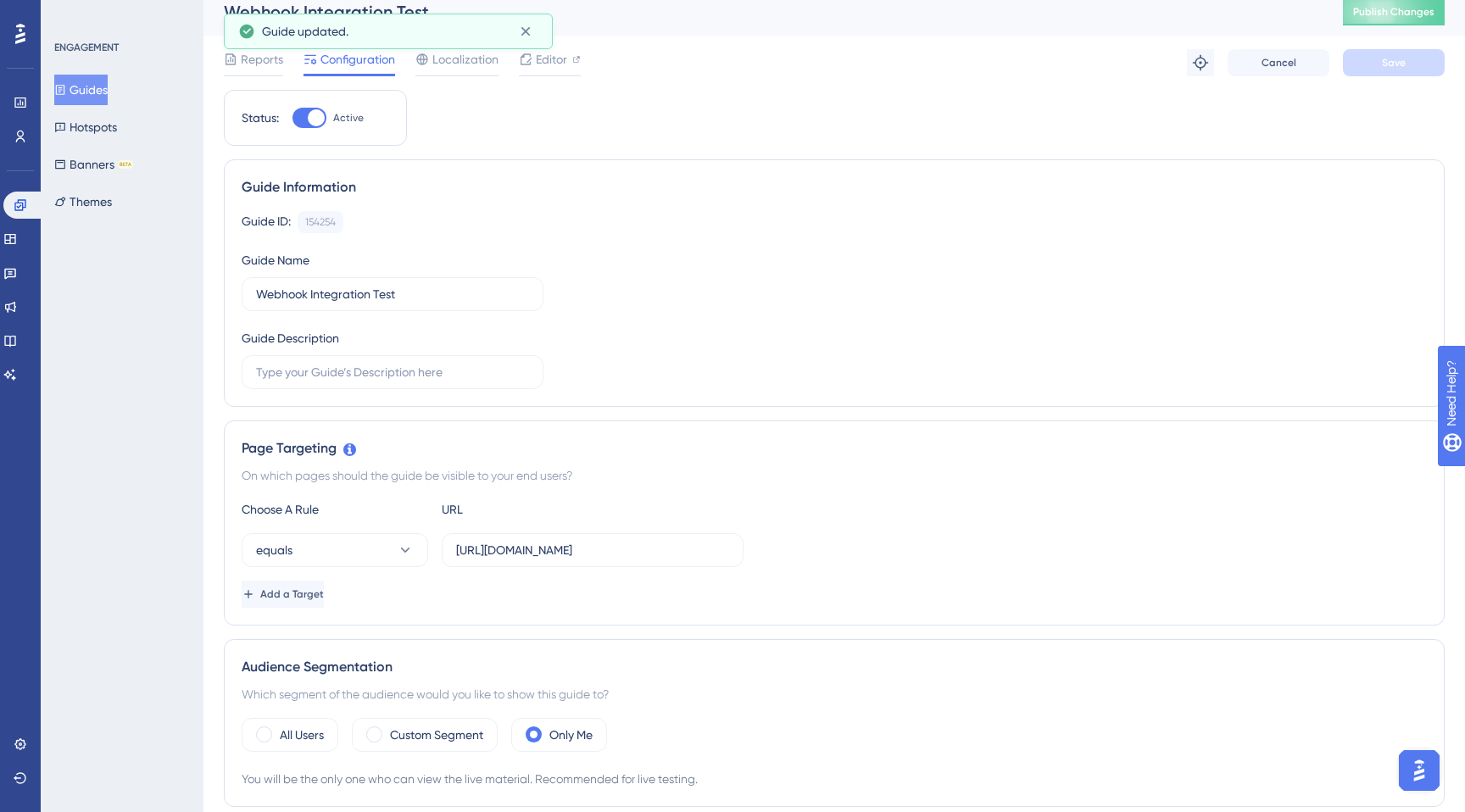
scroll to position [0, 0]
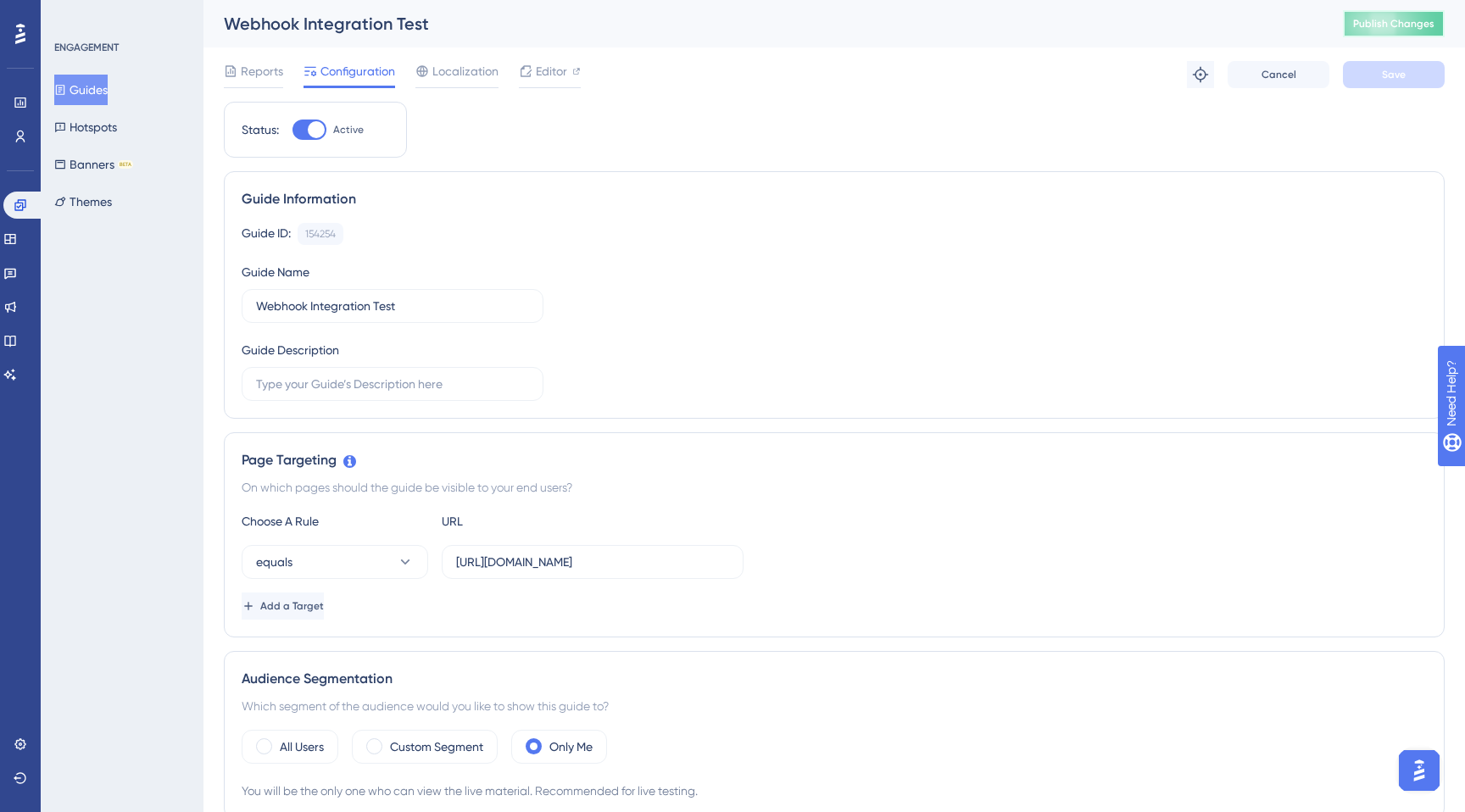
click at [1396, 17] on span "Publish Changes" at bounding box center [1393, 24] width 81 height 13
drag, startPoint x: 464, startPoint y: 560, endPoint x: 809, endPoint y: 569, distance: 345.1
click at [808, 569] on div "equals https://partner.tgoyemek.com/sponsored-component" at bounding box center [834, 561] width 1186 height 33
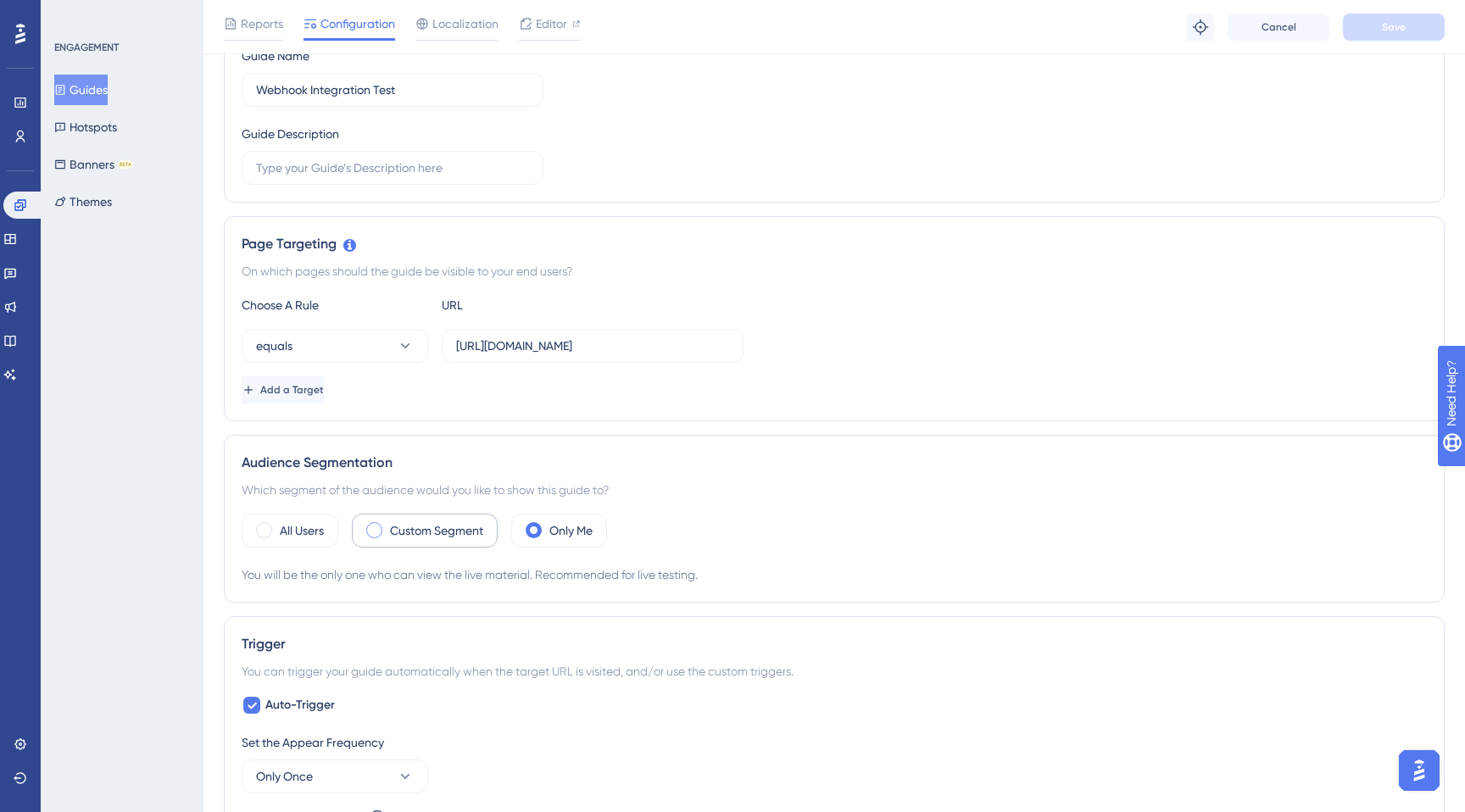
scroll to position [0, 0]
click at [441, 522] on label "Custom Segment" at bounding box center [436, 530] width 93 height 20
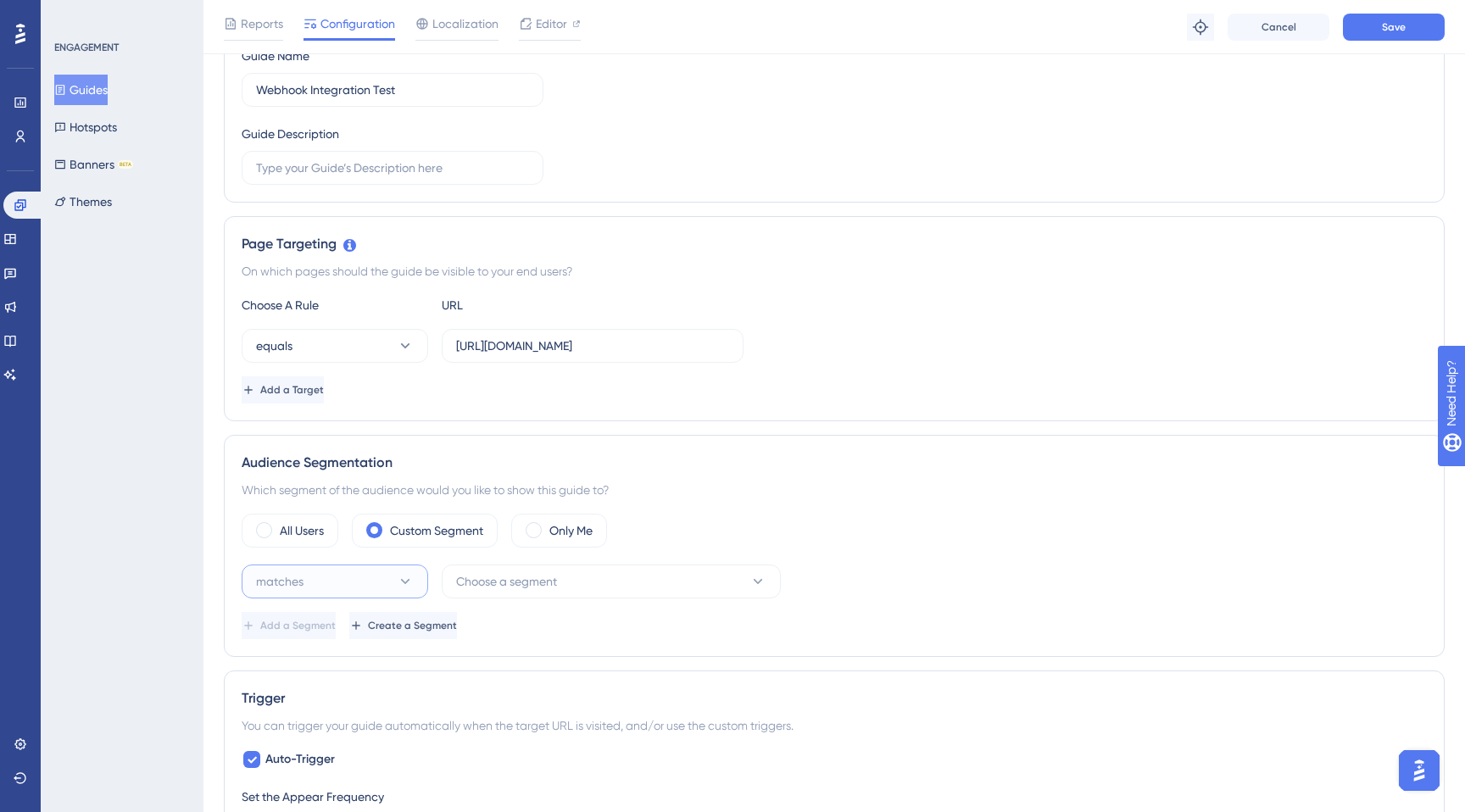
click at [356, 590] on button "matches" at bounding box center [335, 581] width 187 height 33
click at [373, 623] on div "matches matches" at bounding box center [335, 632] width 138 height 33
click at [501, 589] on span "Choose a segment" at bounding box center [506, 581] width 100 height 20
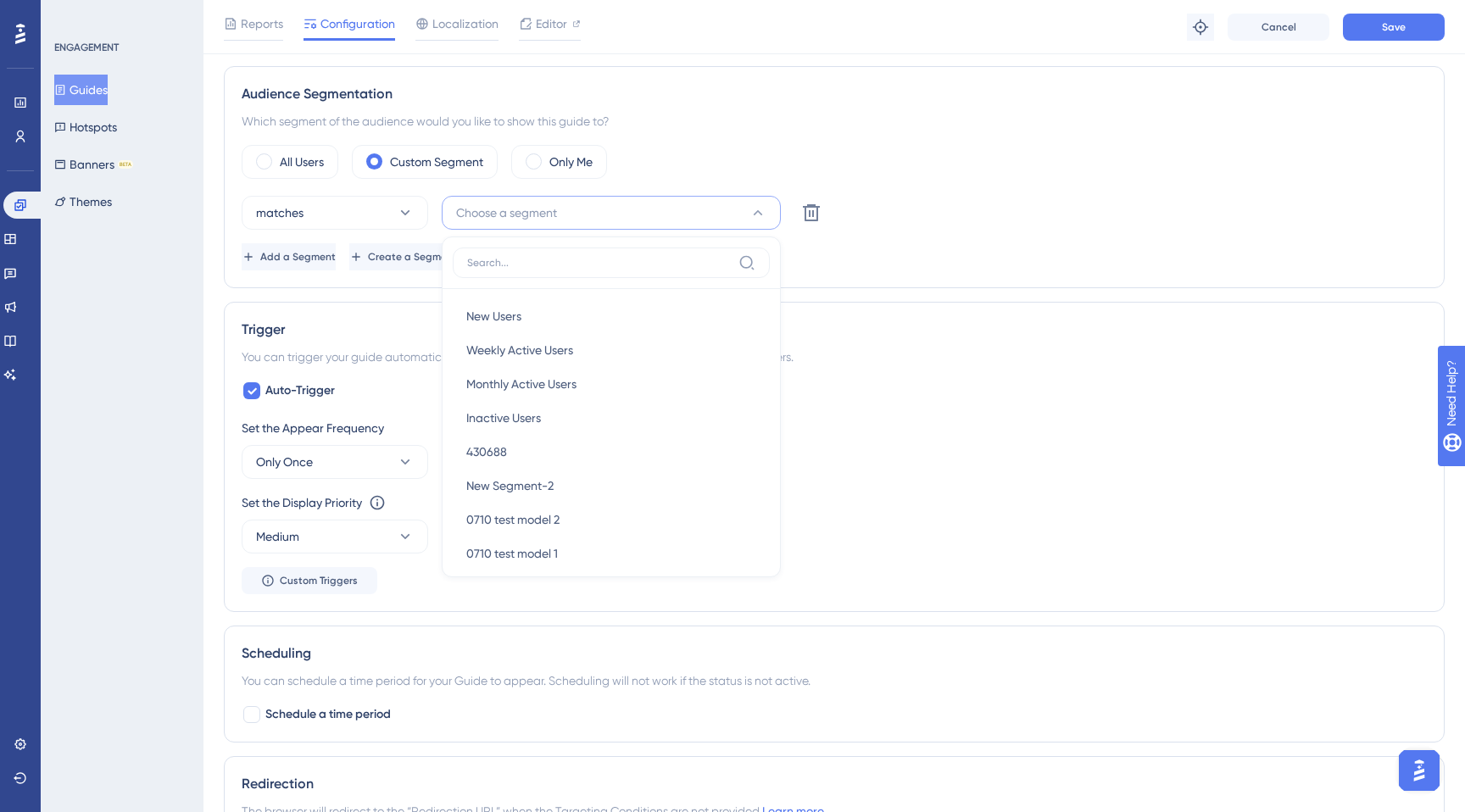
click at [1014, 312] on div "Trigger You can trigger your guide automatically when the target URL is visited…" at bounding box center [834, 457] width 1221 height 310
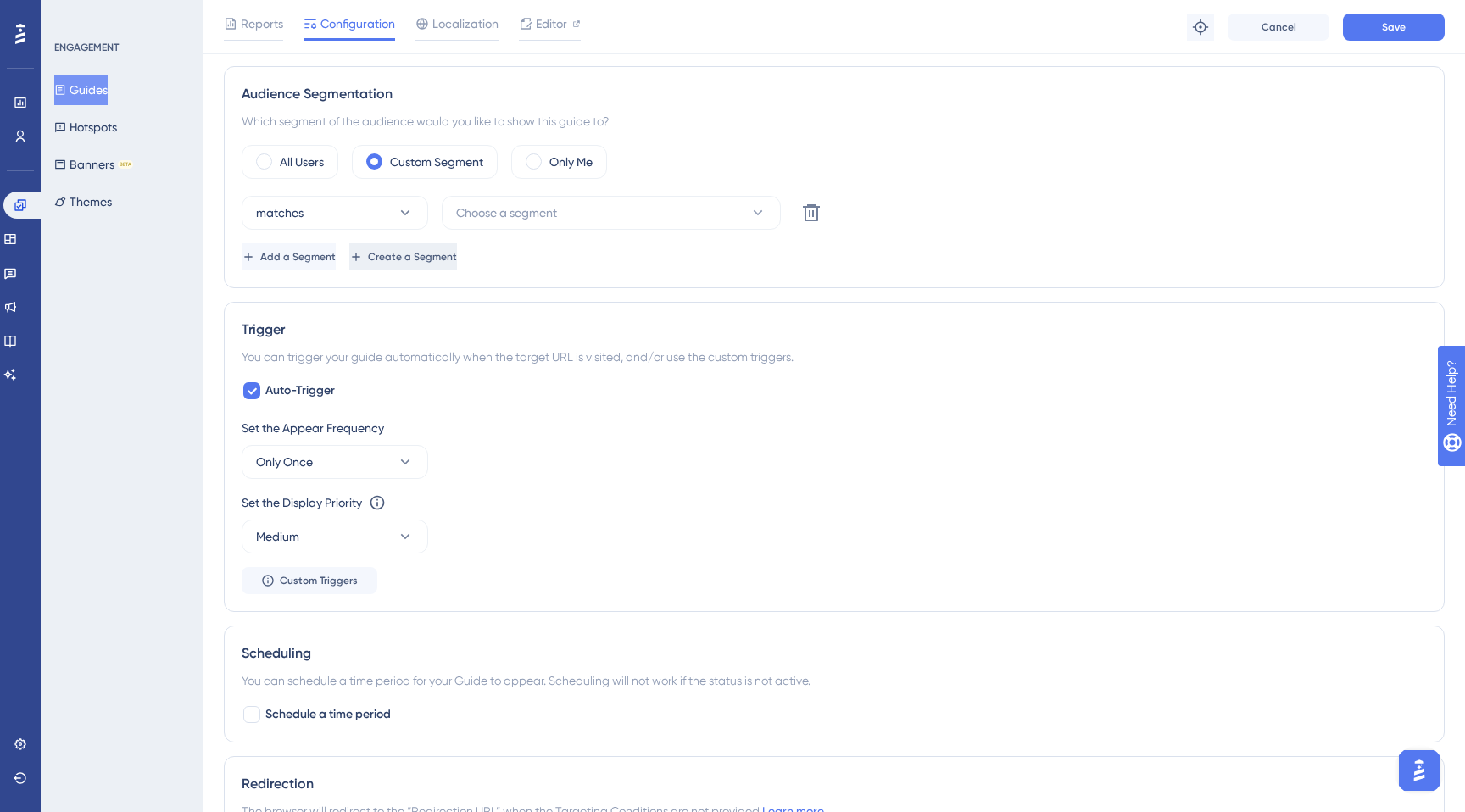
click at [457, 260] on span "Create a Segment" at bounding box center [412, 256] width 89 height 13
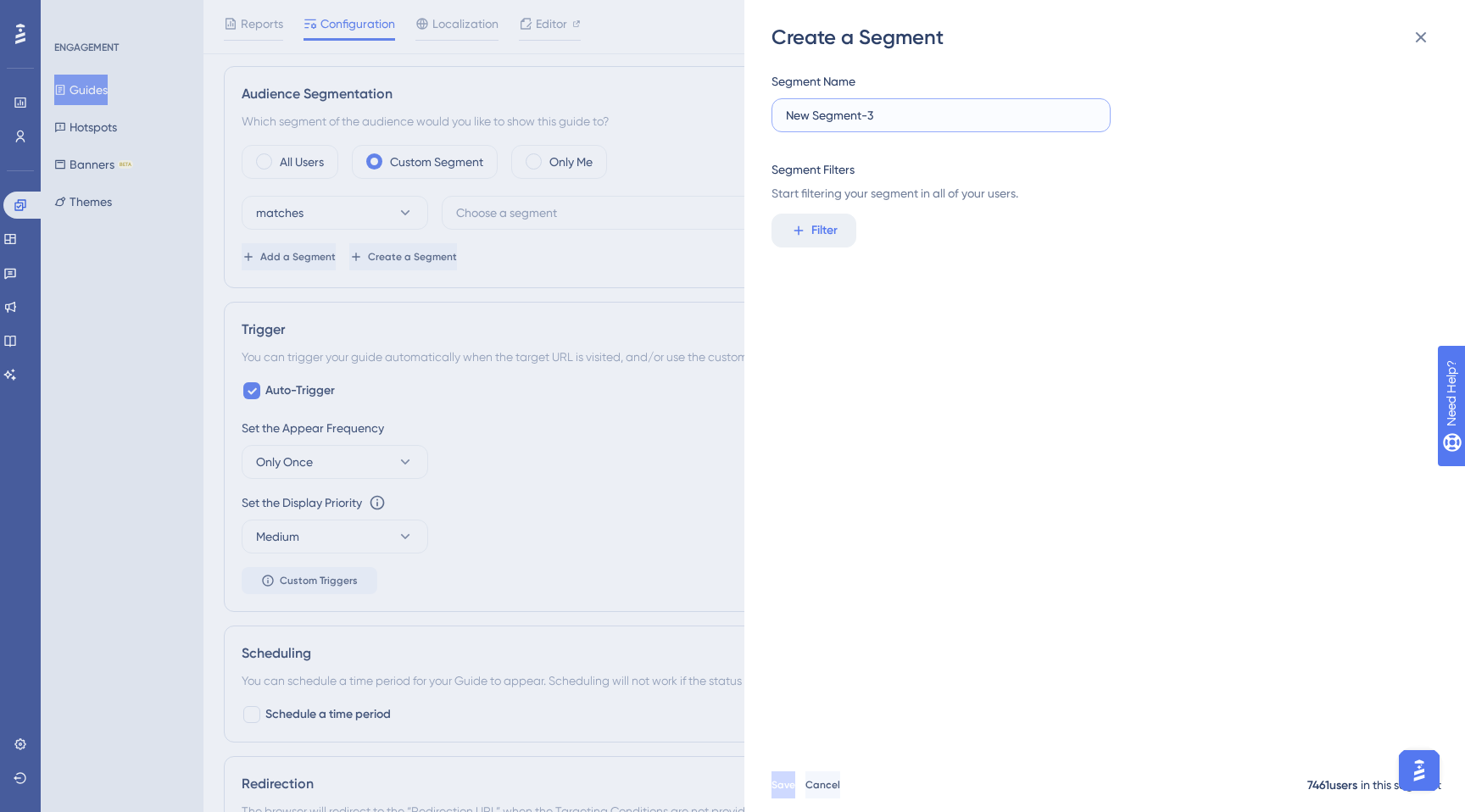
click at [869, 116] on input "New Segment-3" at bounding box center [942, 115] width 310 height 18
type input "430688"
click at [829, 223] on span "Filter" at bounding box center [824, 230] width 26 height 20
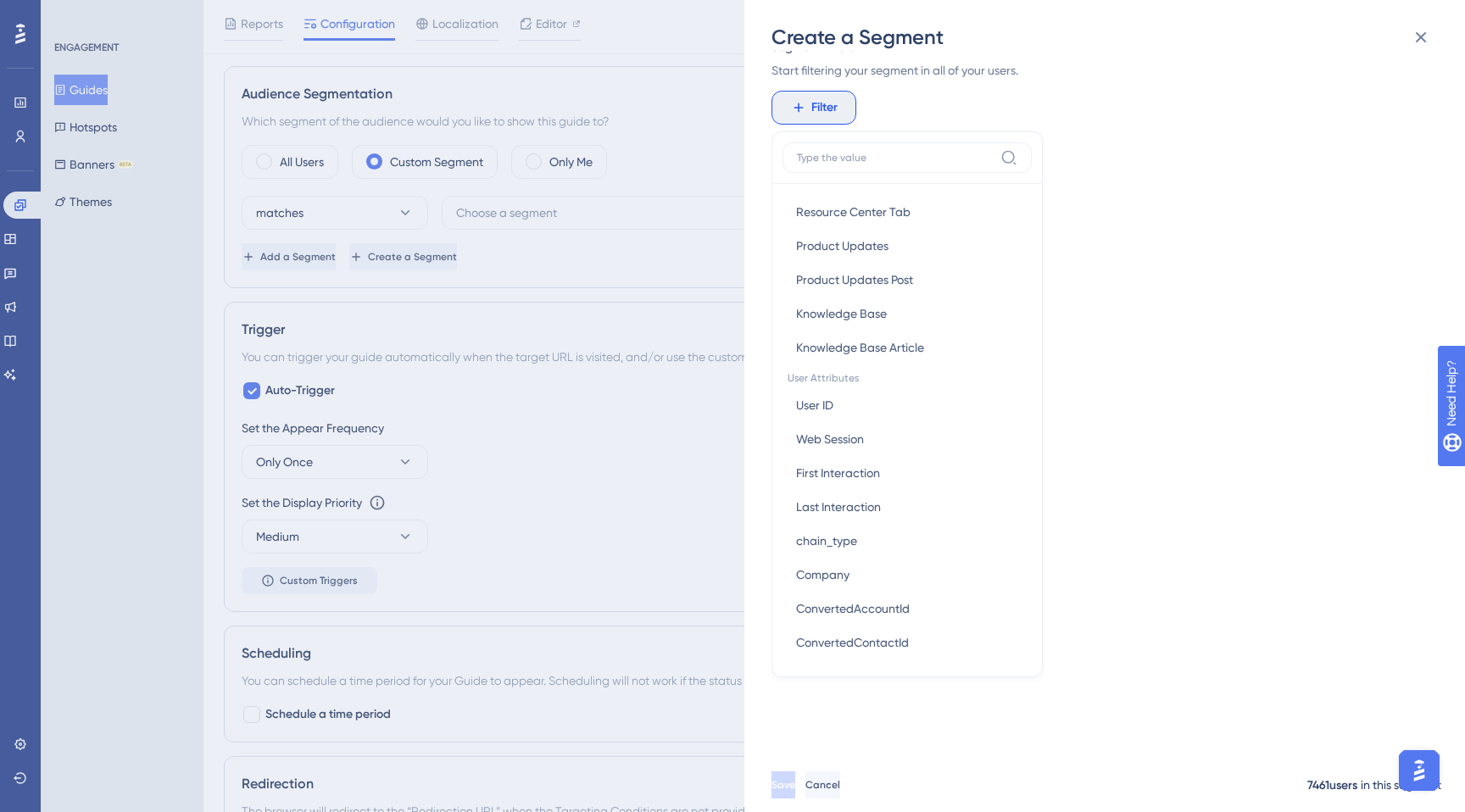
scroll to position [622, 0]
click at [898, 396] on button "User ID User ID" at bounding box center [907, 406] width 250 height 33
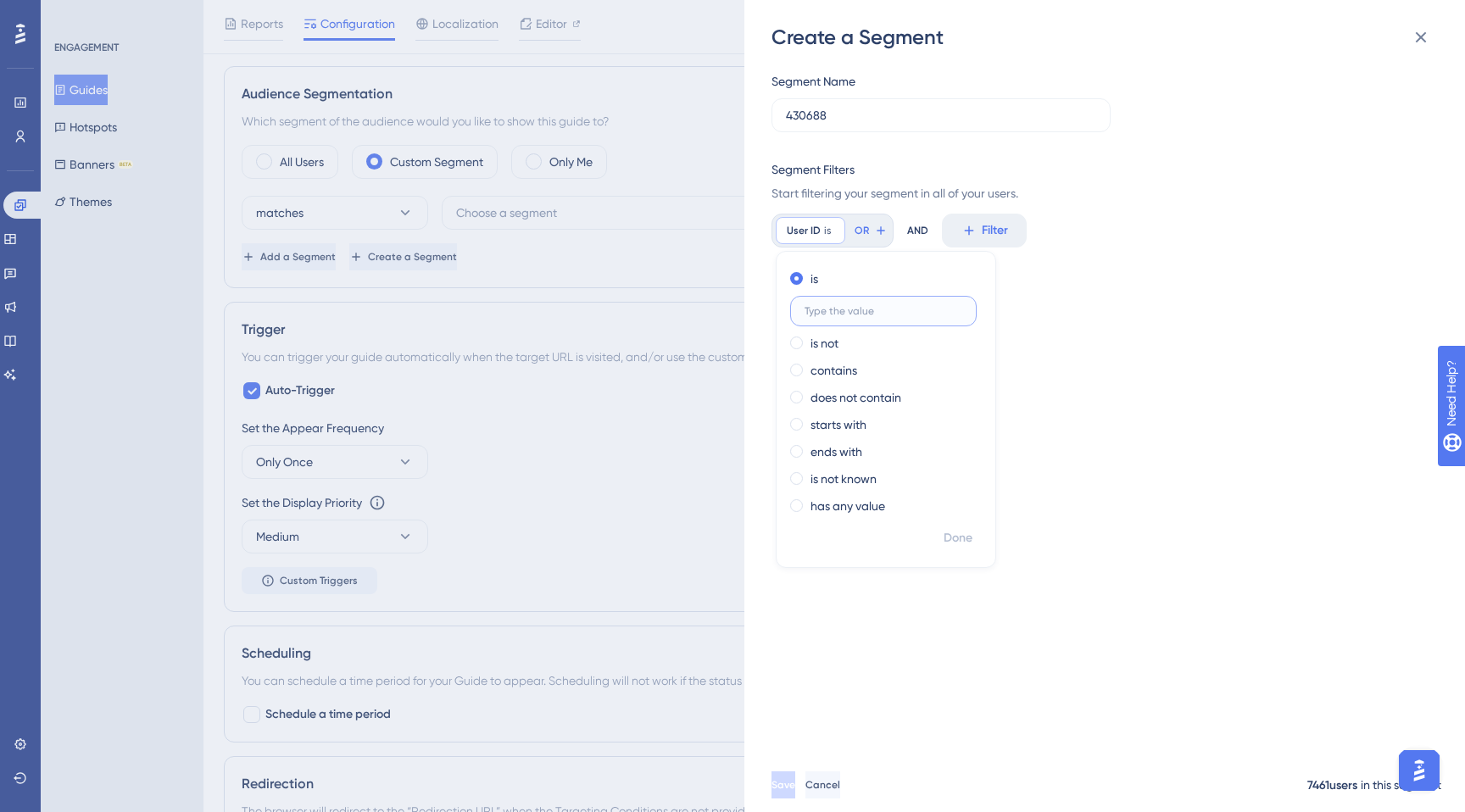
paste input "1075932"
type input "1075932"
click at [968, 538] on span "Done" at bounding box center [958, 538] width 29 height 20
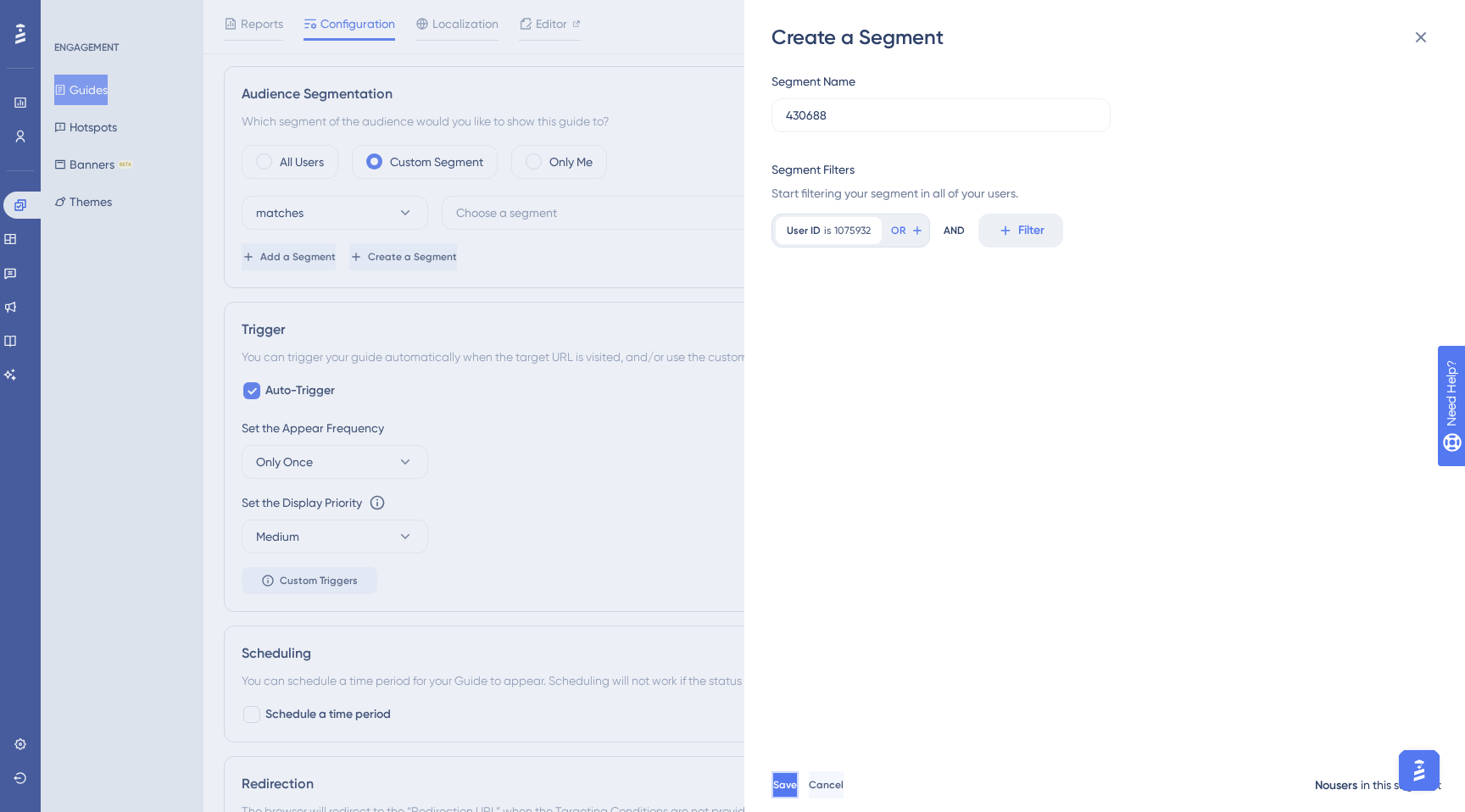
click at [799, 772] on button "Save" at bounding box center [786, 785] width 27 height 27
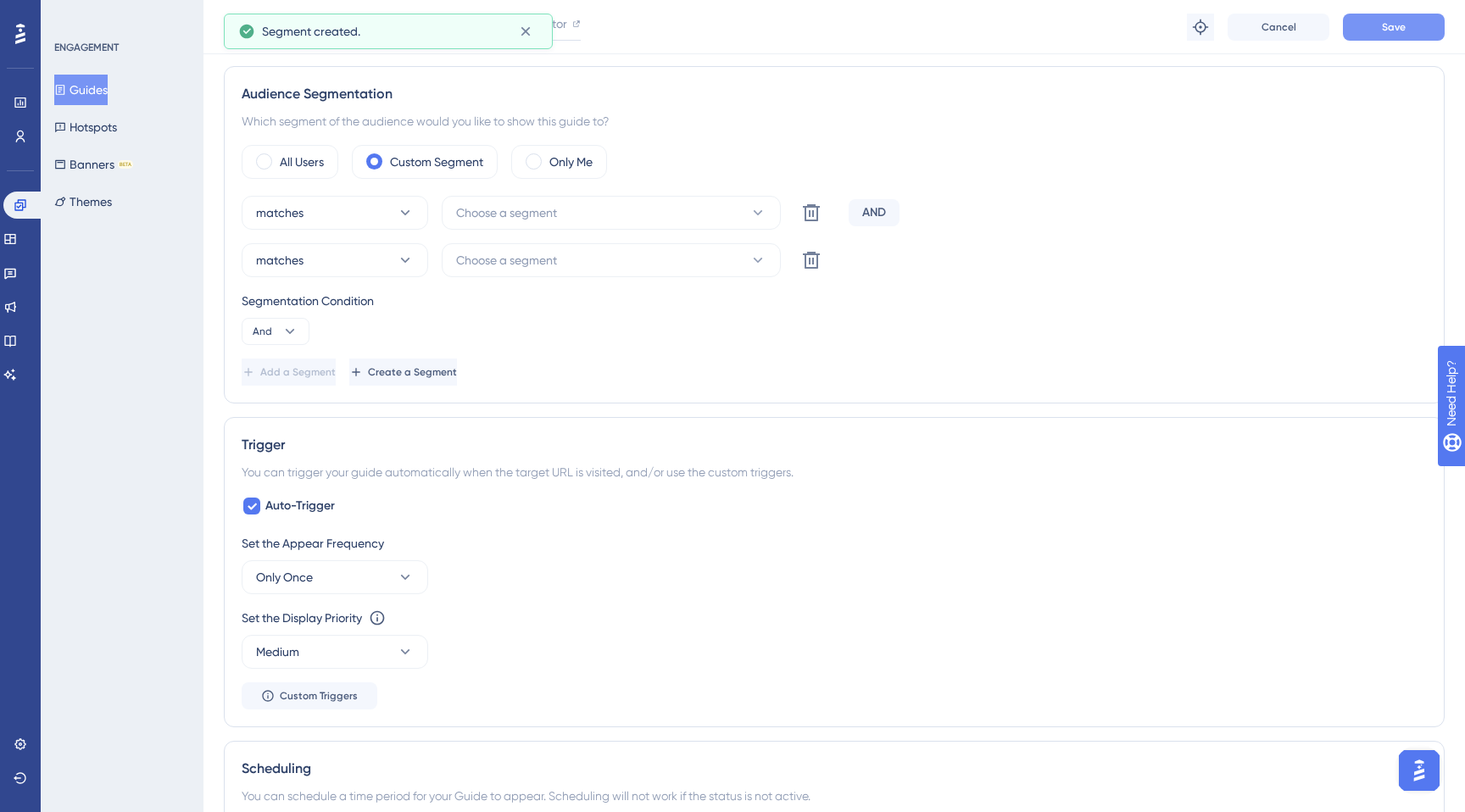
click at [1420, 33] on button "Save" at bounding box center [1394, 27] width 101 height 27
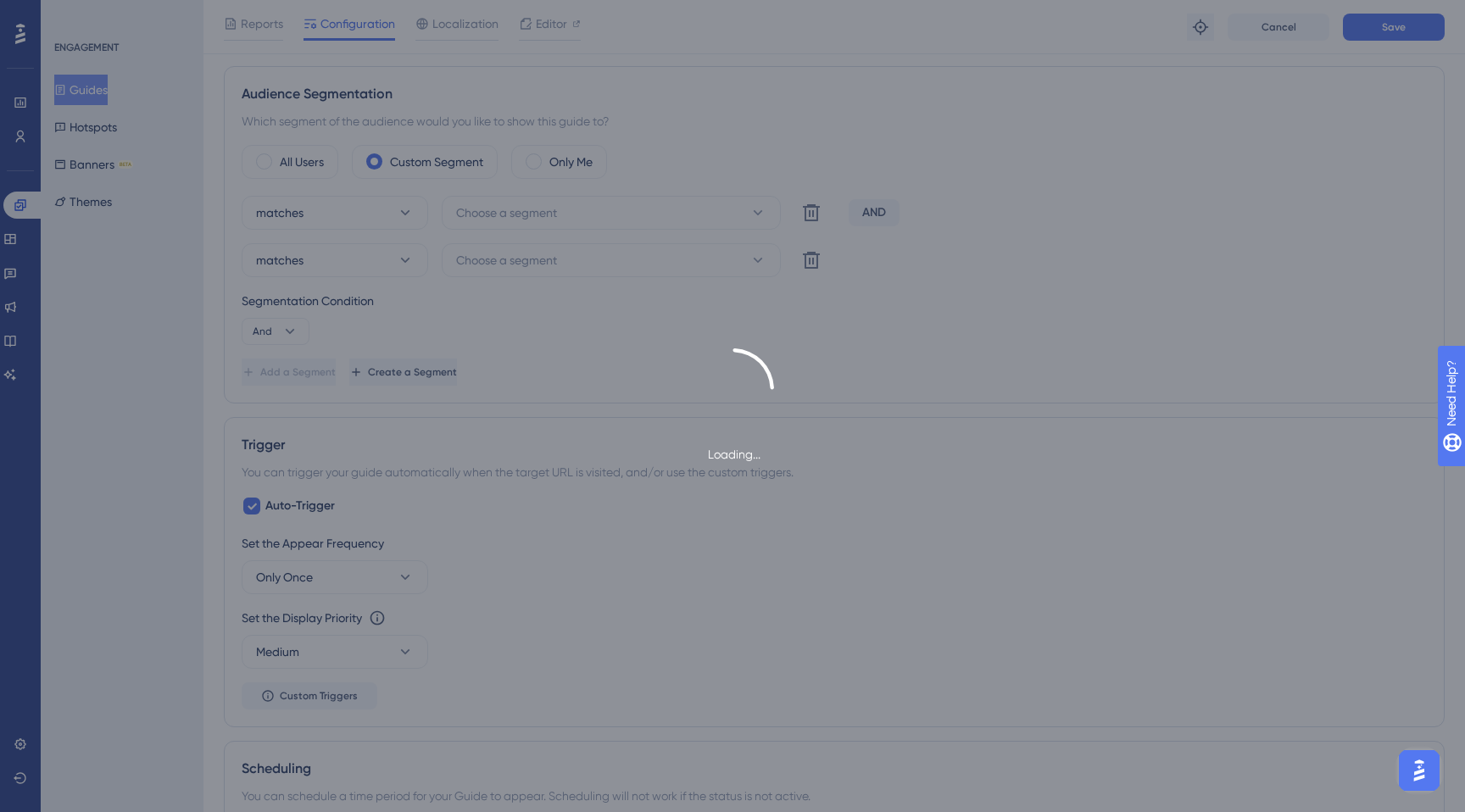
click at [842, 406] on div "Loading..." at bounding box center [732, 406] width 1465 height 116
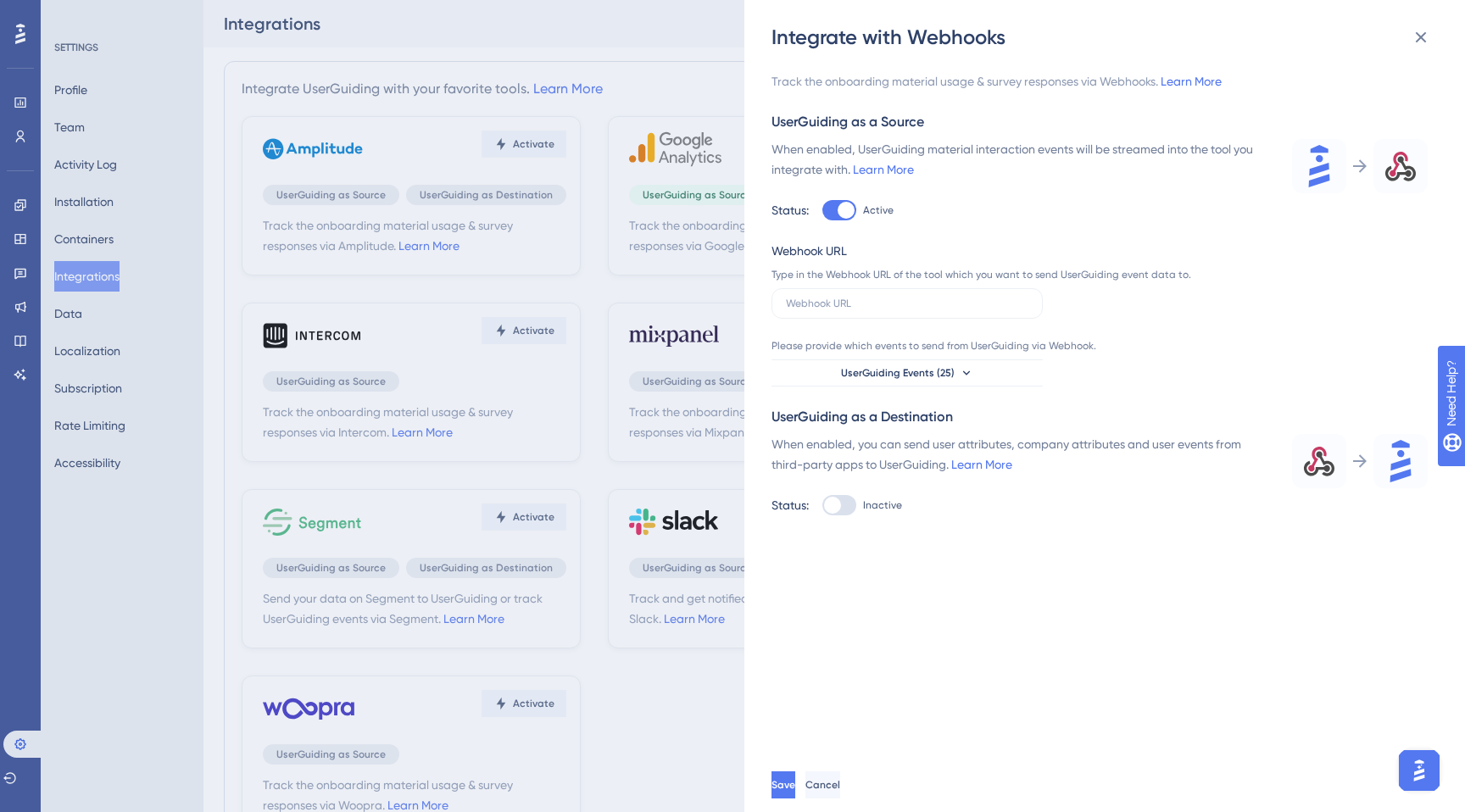
click at [166, 576] on div "Integrate with Webhooks Track the onboarding material usage & survey responses …" at bounding box center [732, 406] width 1465 height 812
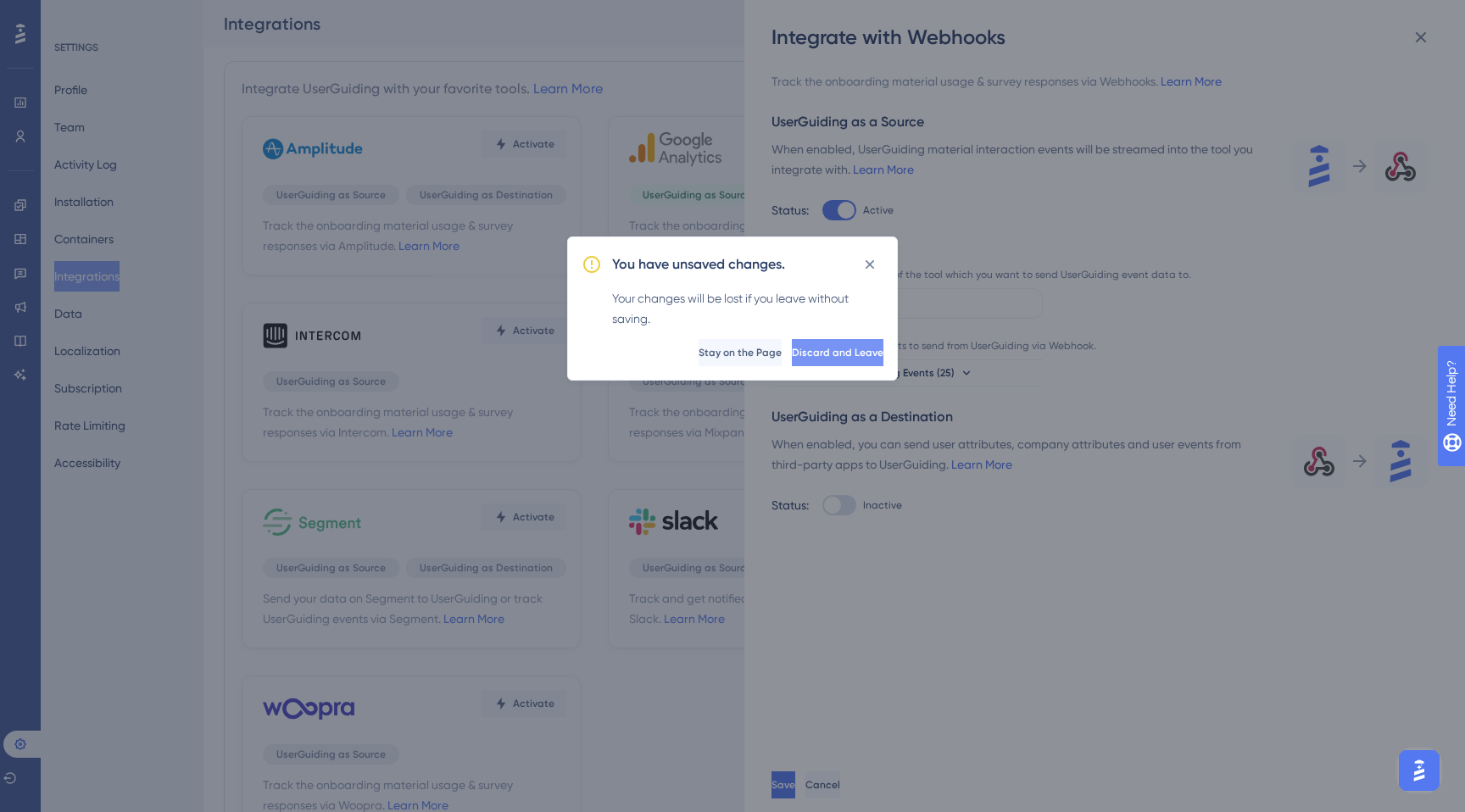
click at [806, 353] on span "Discard and Leave" at bounding box center [838, 353] width 92 height 13
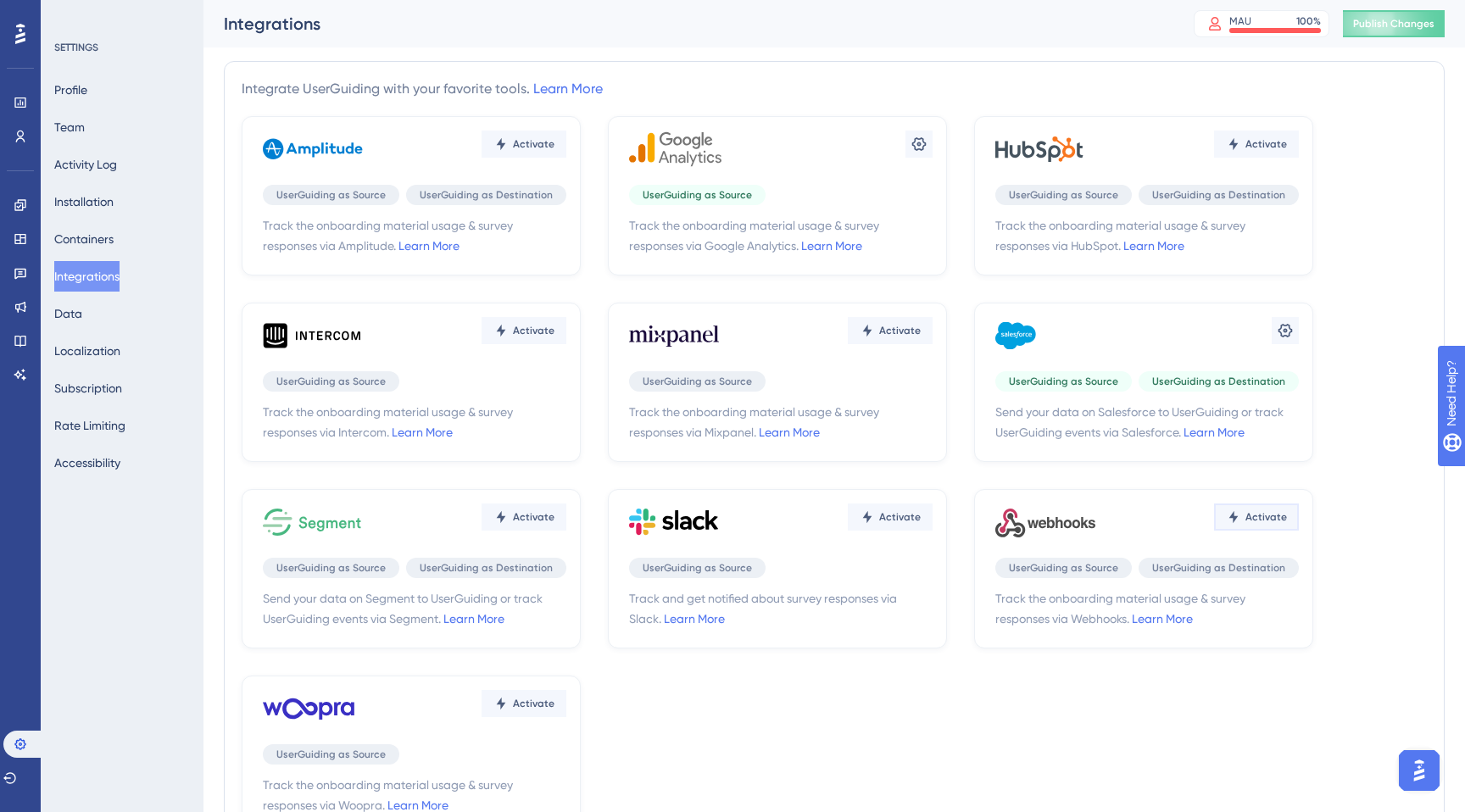
click at [1254, 513] on span "Activate" at bounding box center [1266, 517] width 41 height 13
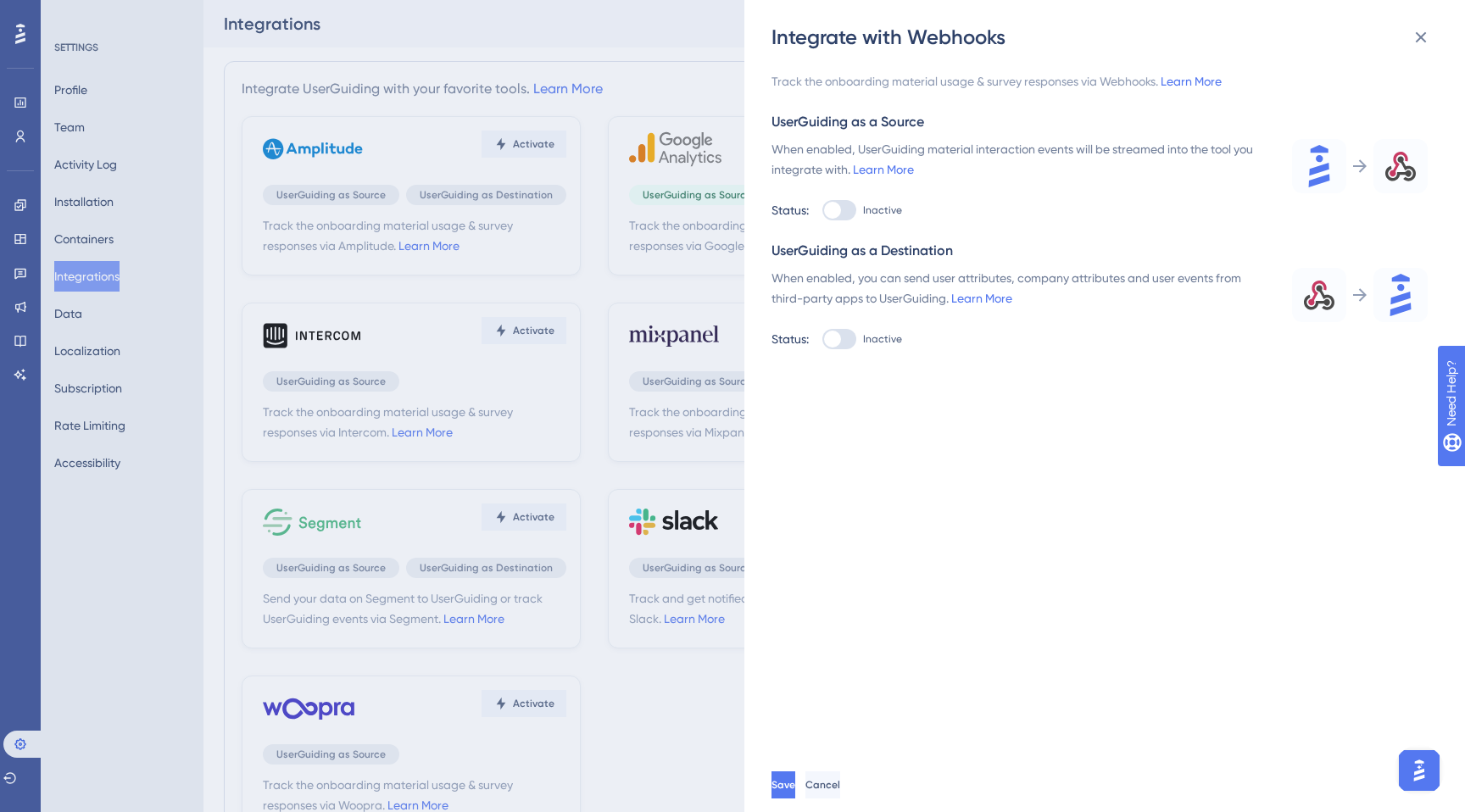
click at [838, 210] on div at bounding box center [832, 210] width 17 height 17
click at [823, 210] on input "Inactive" at bounding box center [822, 210] width 1 height 1
checkbox input "true"
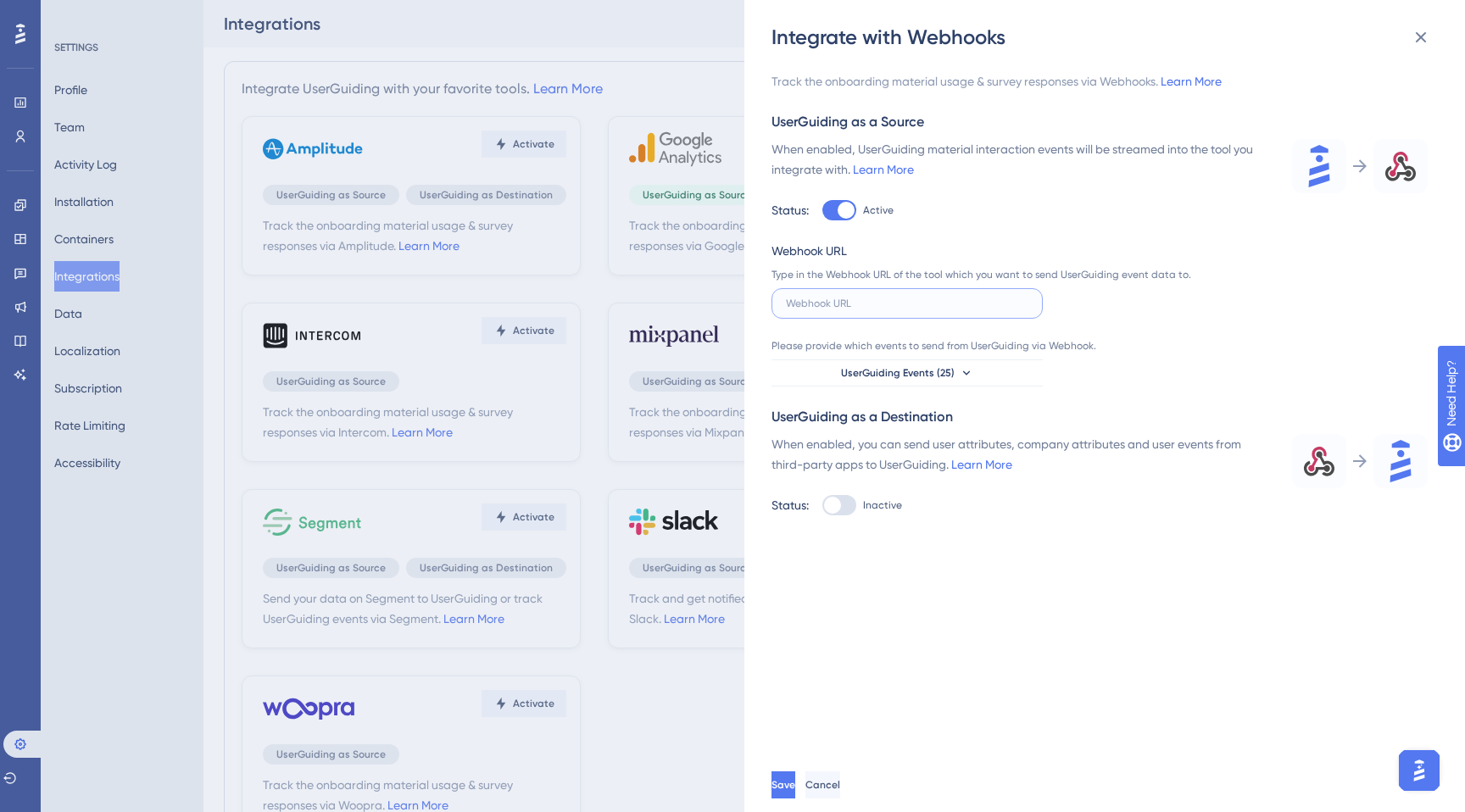
click at [852, 297] on input "text" at bounding box center [907, 303] width 242 height 11
paste input "[URL][DOMAIN_NAME]"
type input "[URL][DOMAIN_NAME]"
click at [943, 309] on input "text" at bounding box center [907, 303] width 242 height 11
paste input "[URL][DOMAIN_NAME]"
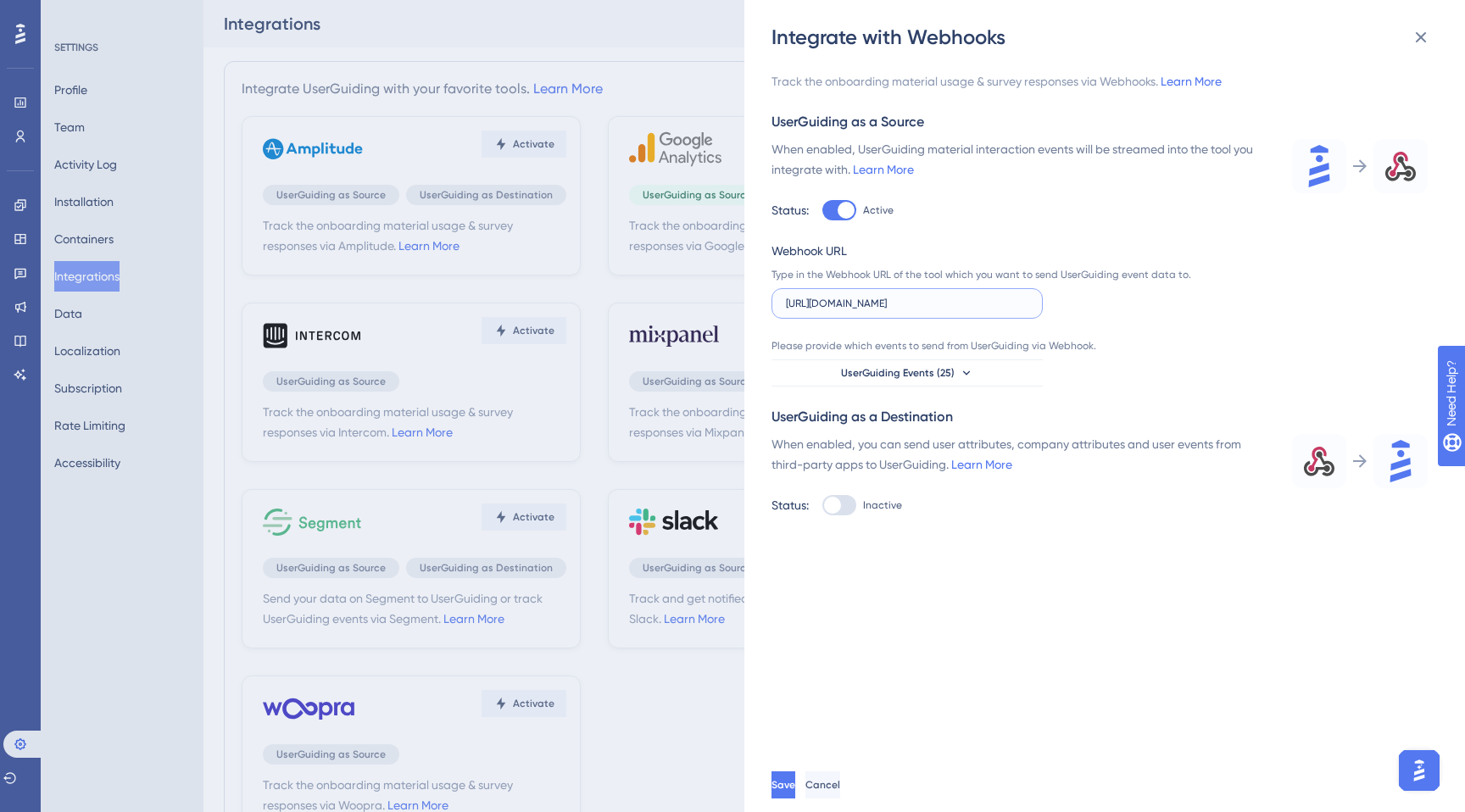
scroll to position [0, 150]
click at [1021, 301] on input "[URL][DOMAIN_NAME]" at bounding box center [907, 303] width 242 height 11
type input "[URL][DOMAIN_NAME]"
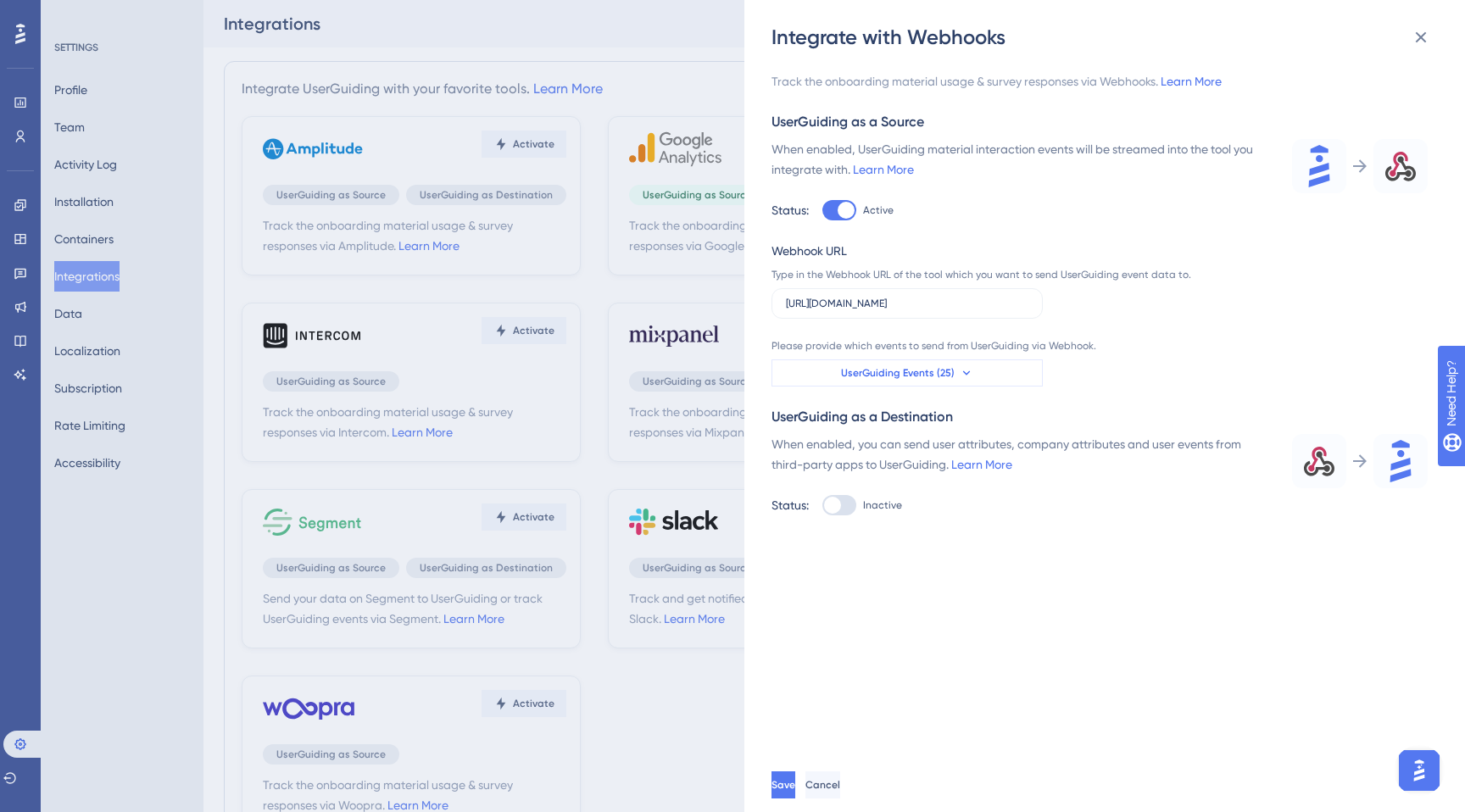
scroll to position [0, 0]
click at [962, 364] on button "UserGuiding Events (25)" at bounding box center [908, 373] width 272 height 27
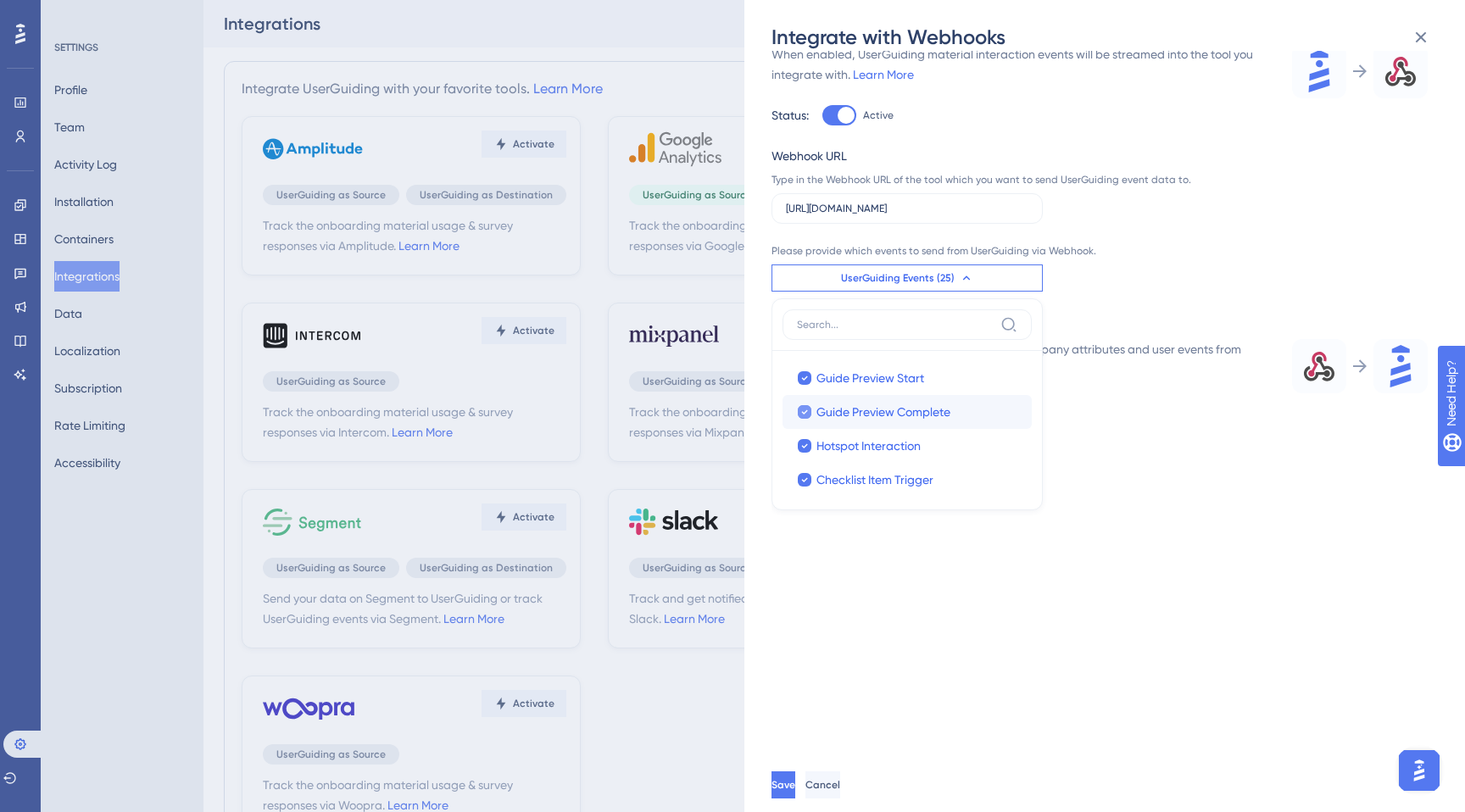
scroll to position [719, 0]
click at [1143, 600] on div "Track the onboarding material usage & survey responses via Webhooks. Learn More…" at bounding box center [1114, 404] width 683 height 707
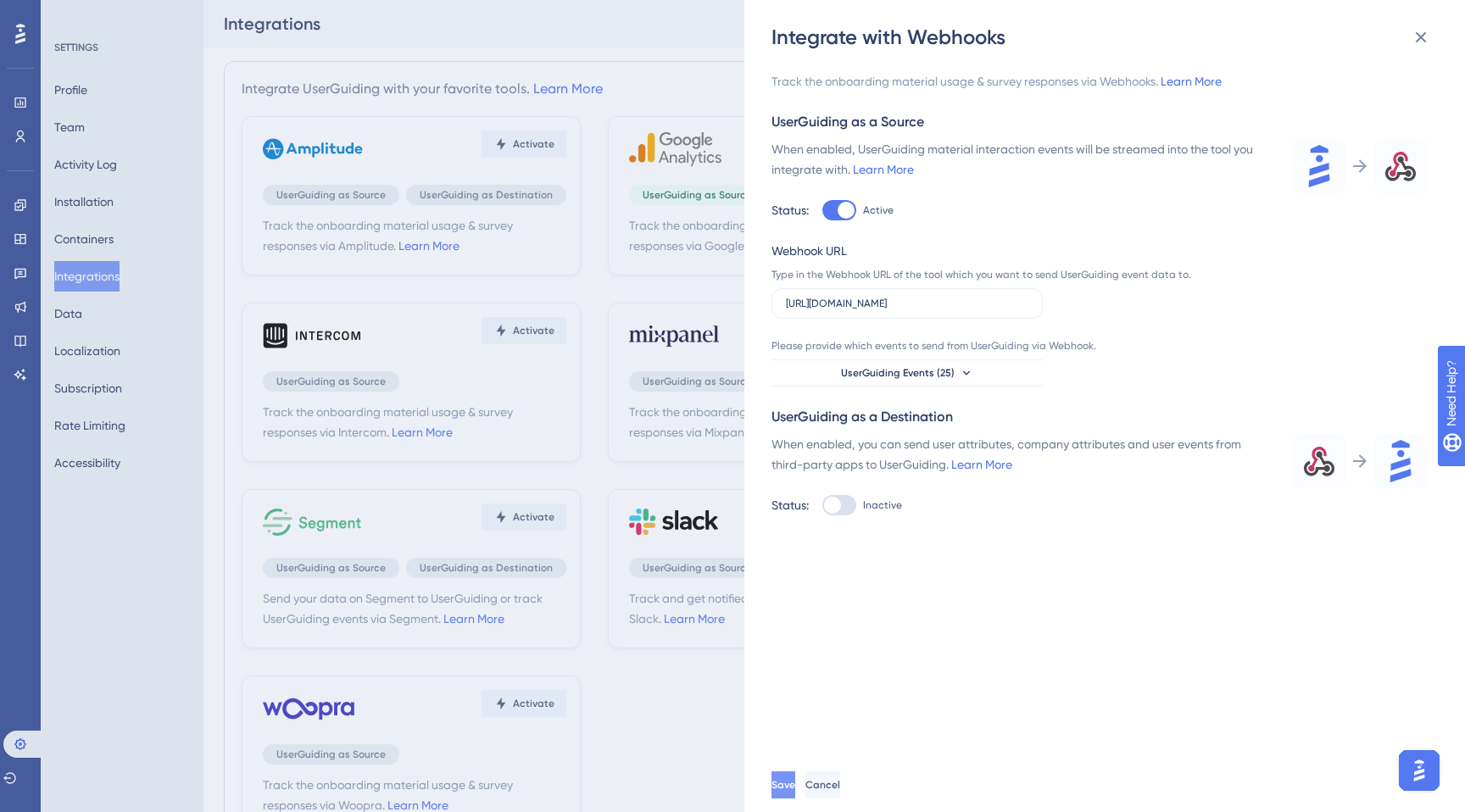
click at [795, 779] on span "Save" at bounding box center [784, 785] width 24 height 13
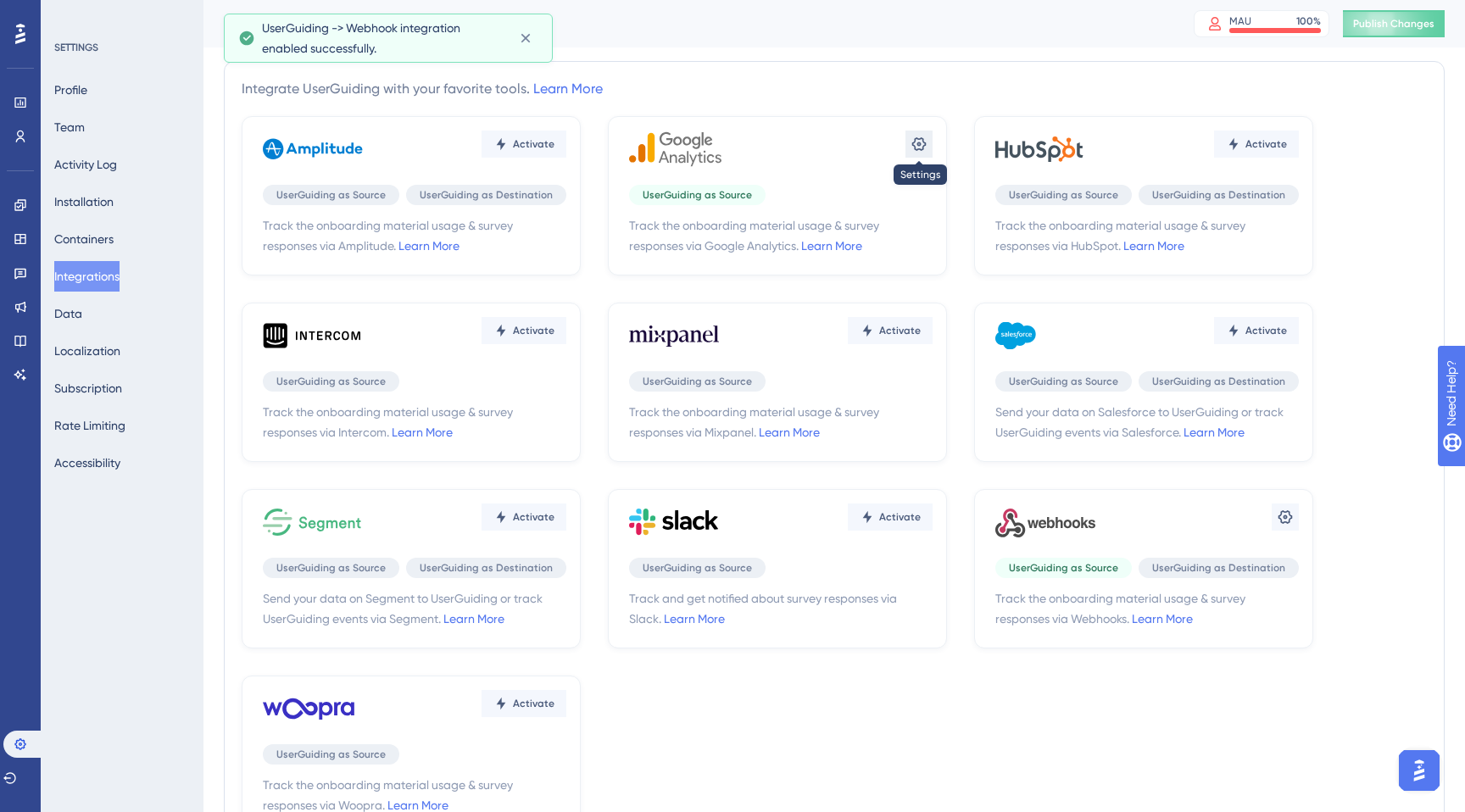
click at [914, 141] on icon at bounding box center [920, 144] width 14 height 13
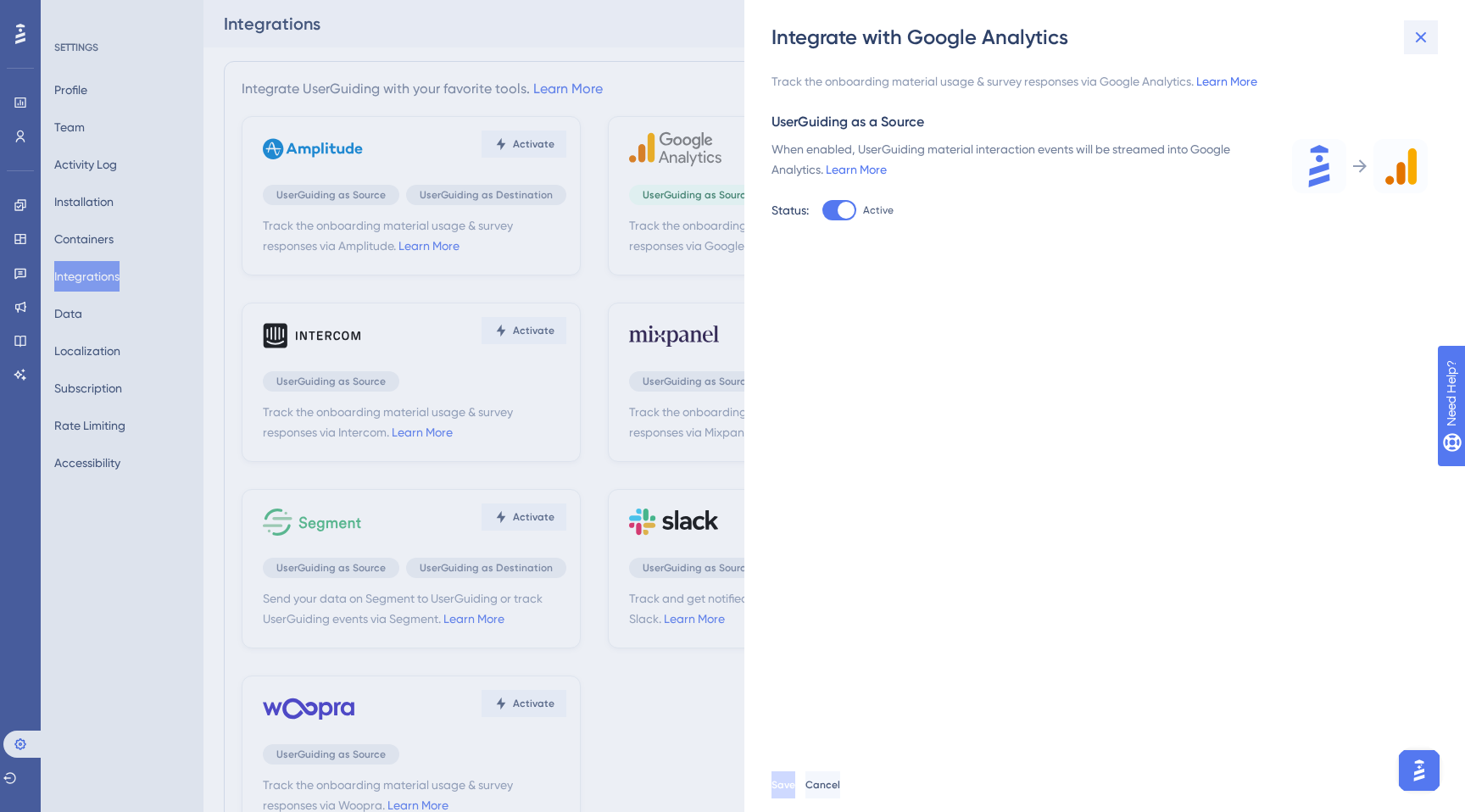
click at [1433, 37] on button at bounding box center [1421, 36] width 33 height 33
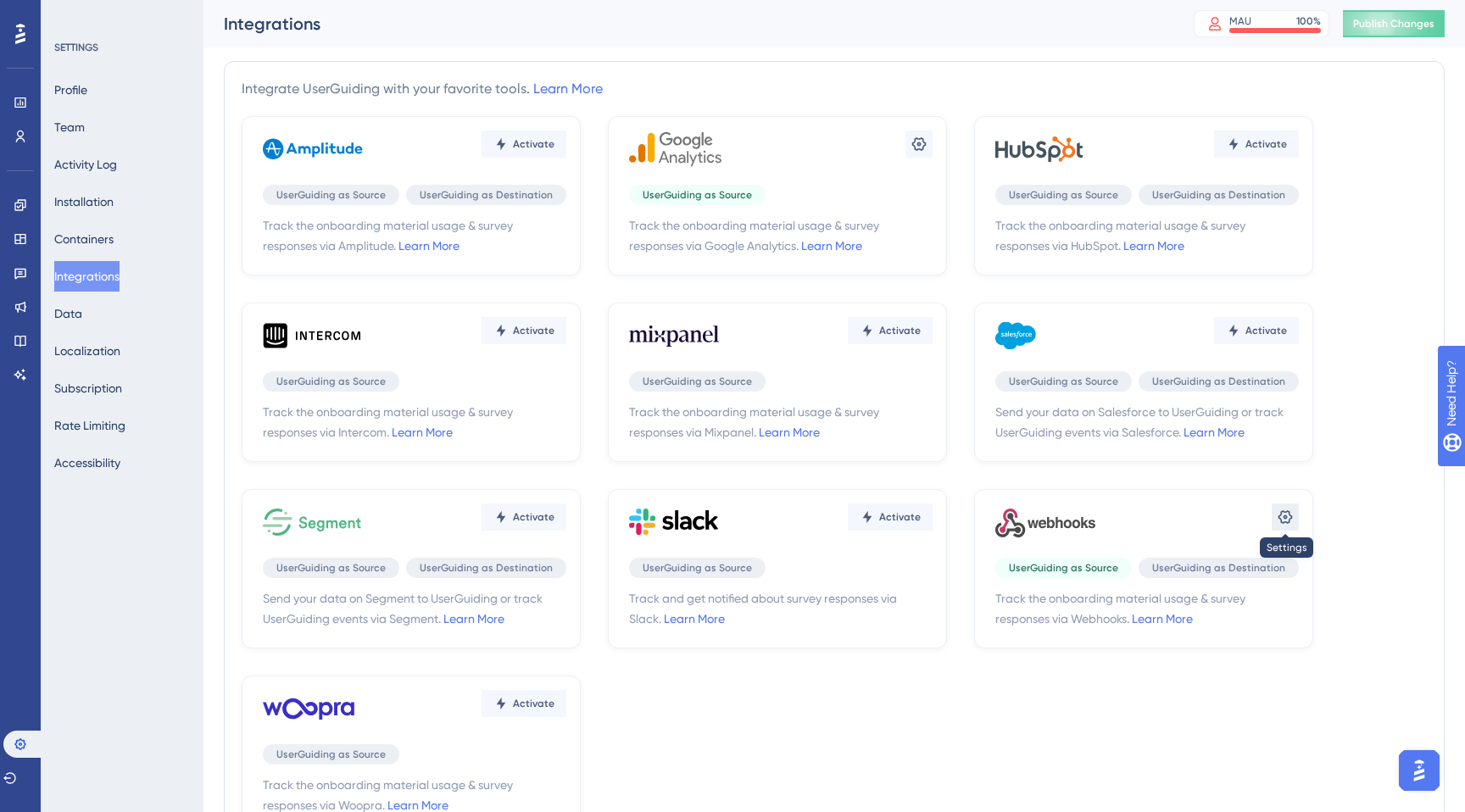
click at [1290, 512] on icon at bounding box center [1285, 517] width 14 height 13
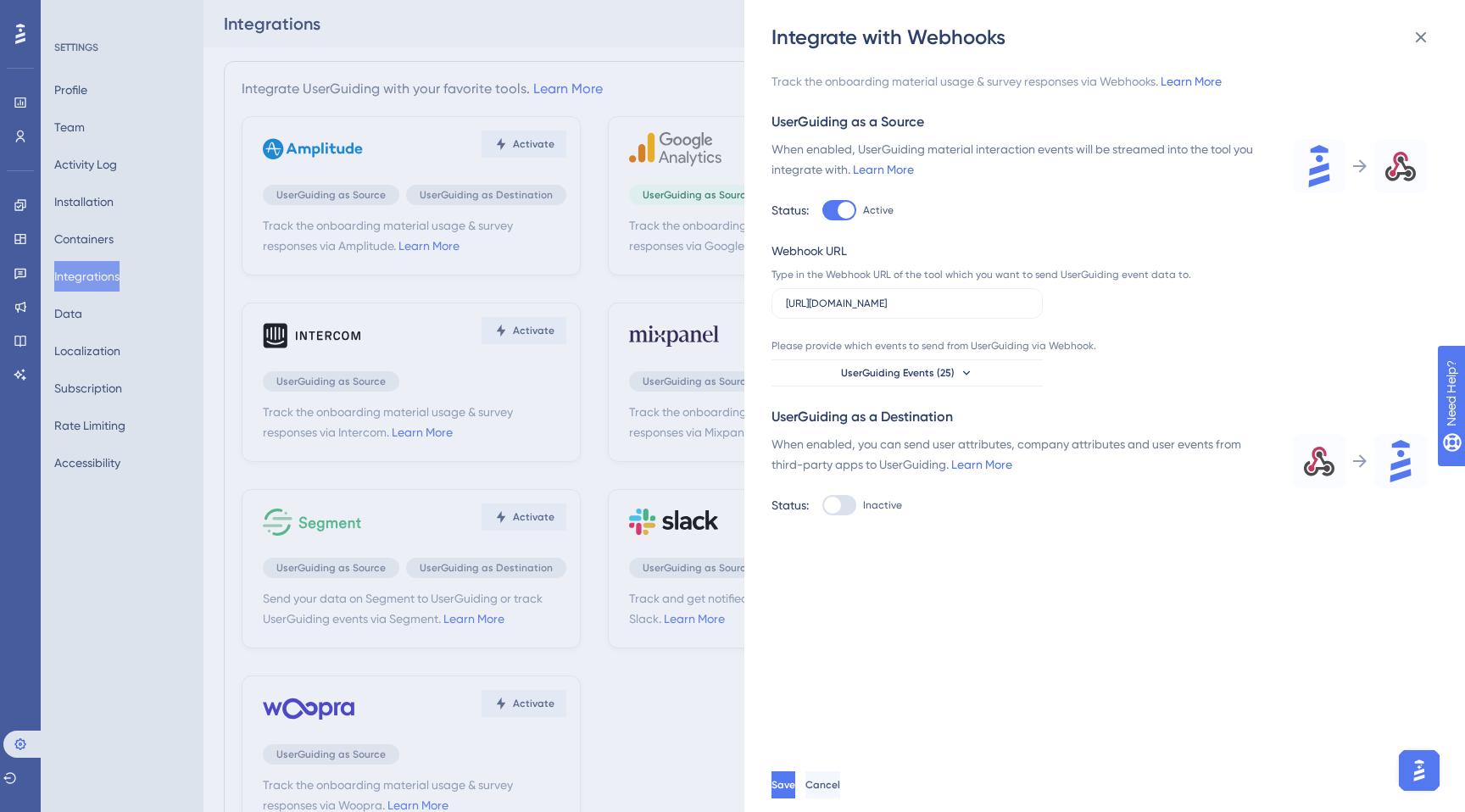
click at [1312, 161] on icon at bounding box center [1320, 166] width 21 height 42
click at [1410, 32] on button at bounding box center [1421, 36] width 33 height 33
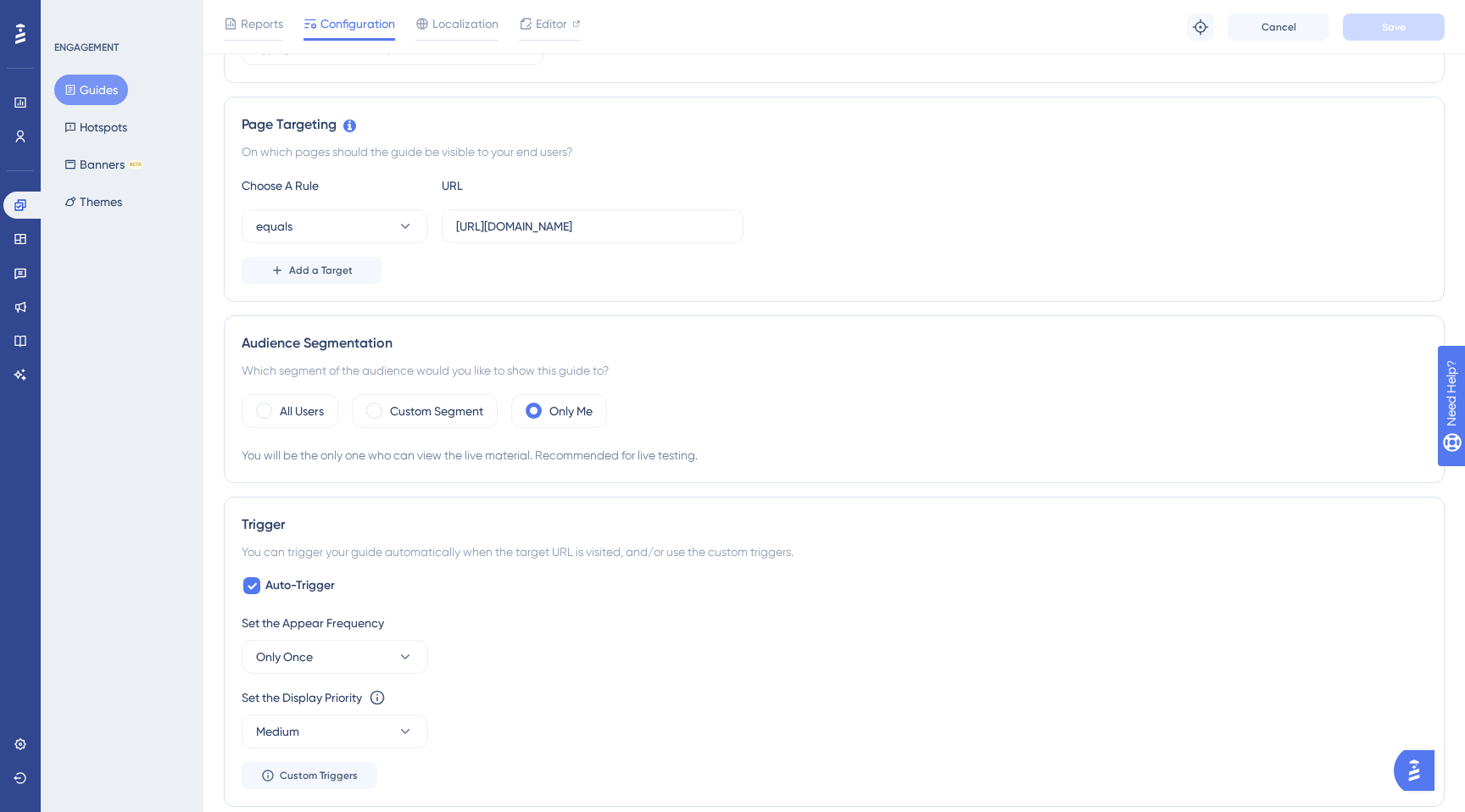
scroll to position [337, 0]
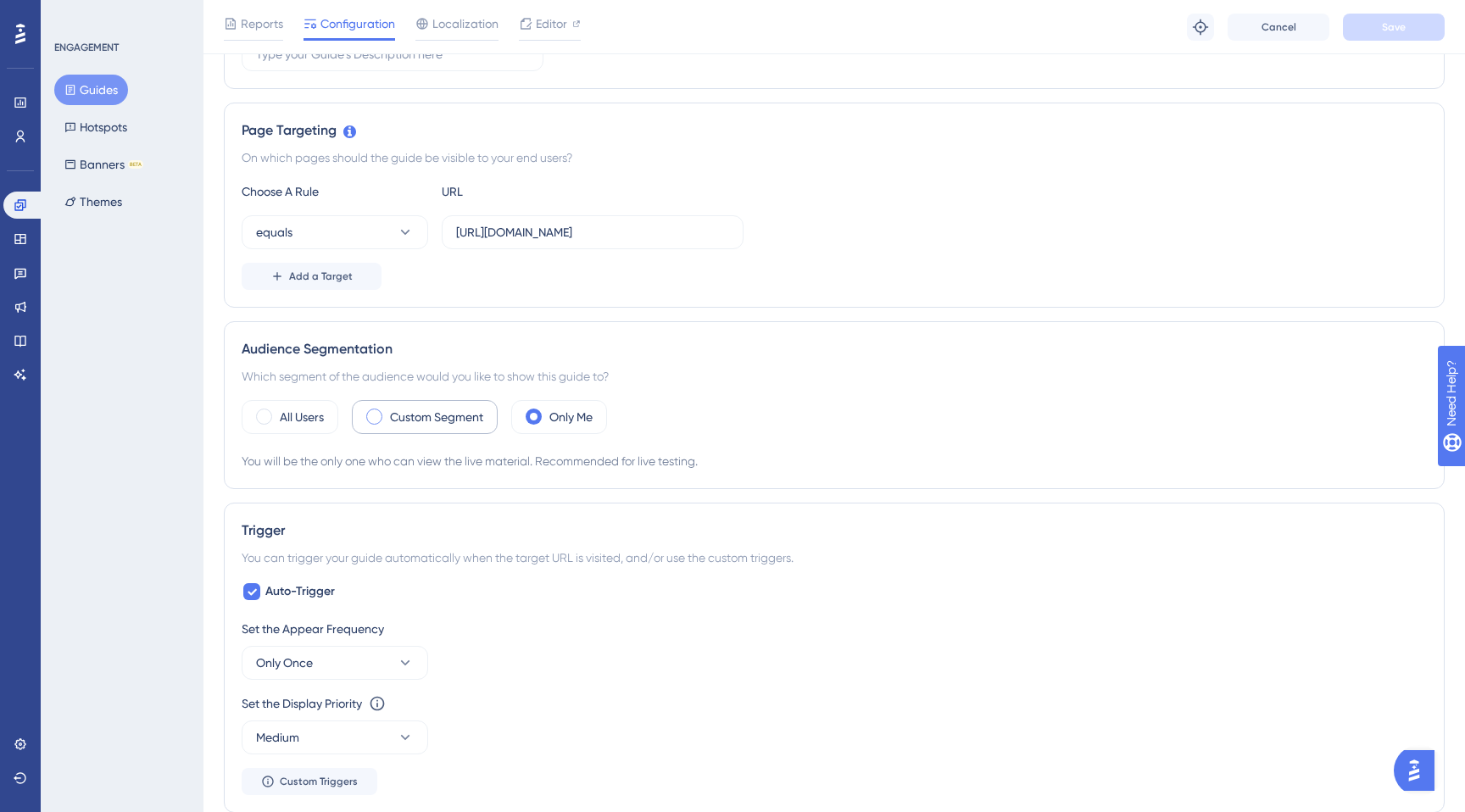
click at [437, 414] on label "Custom Segment" at bounding box center [436, 416] width 93 height 20
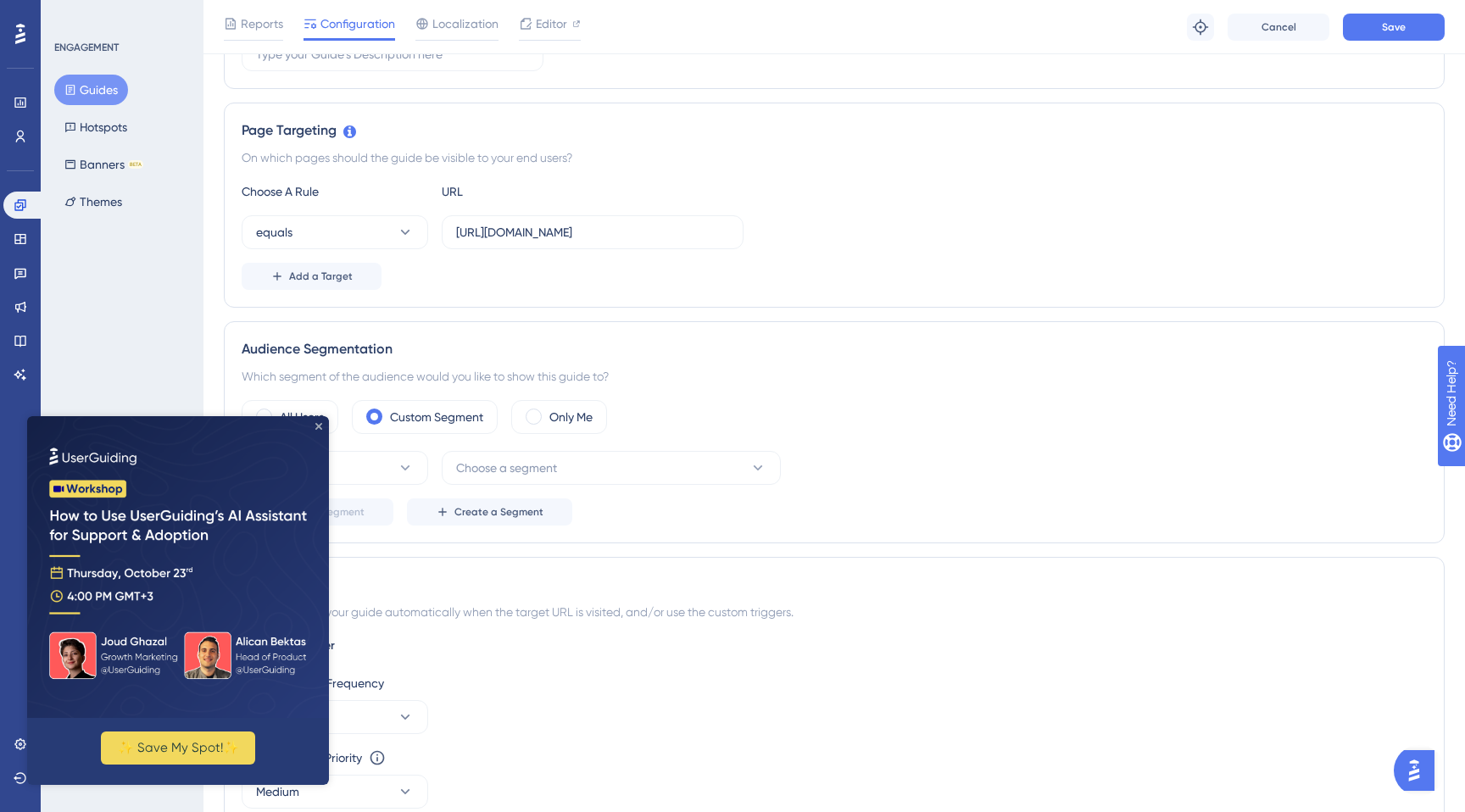
click at [317, 427] on icon "Close Preview" at bounding box center [319, 426] width 7 height 7
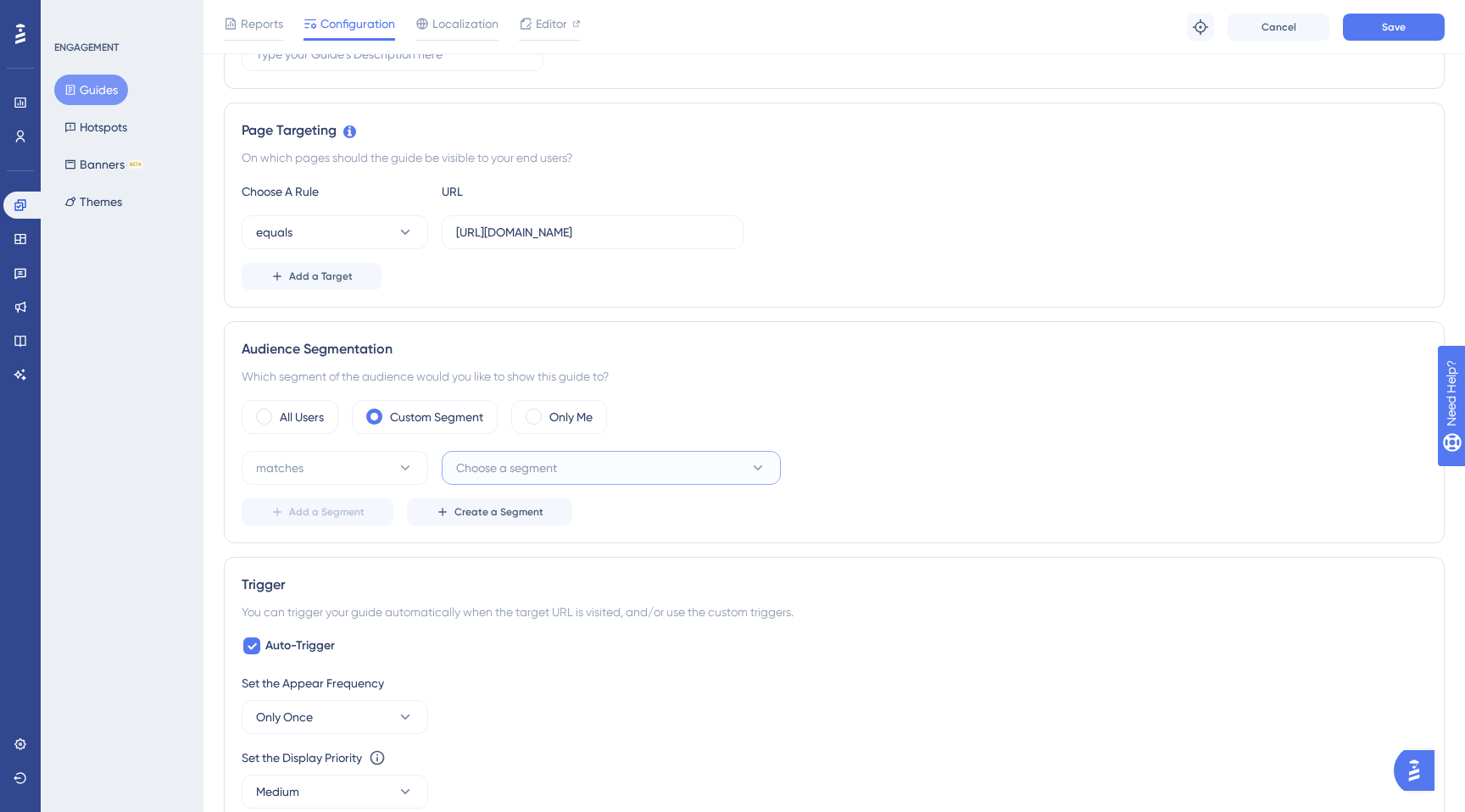
click at [561, 462] on button "Choose a segment" at bounding box center [611, 467] width 340 height 33
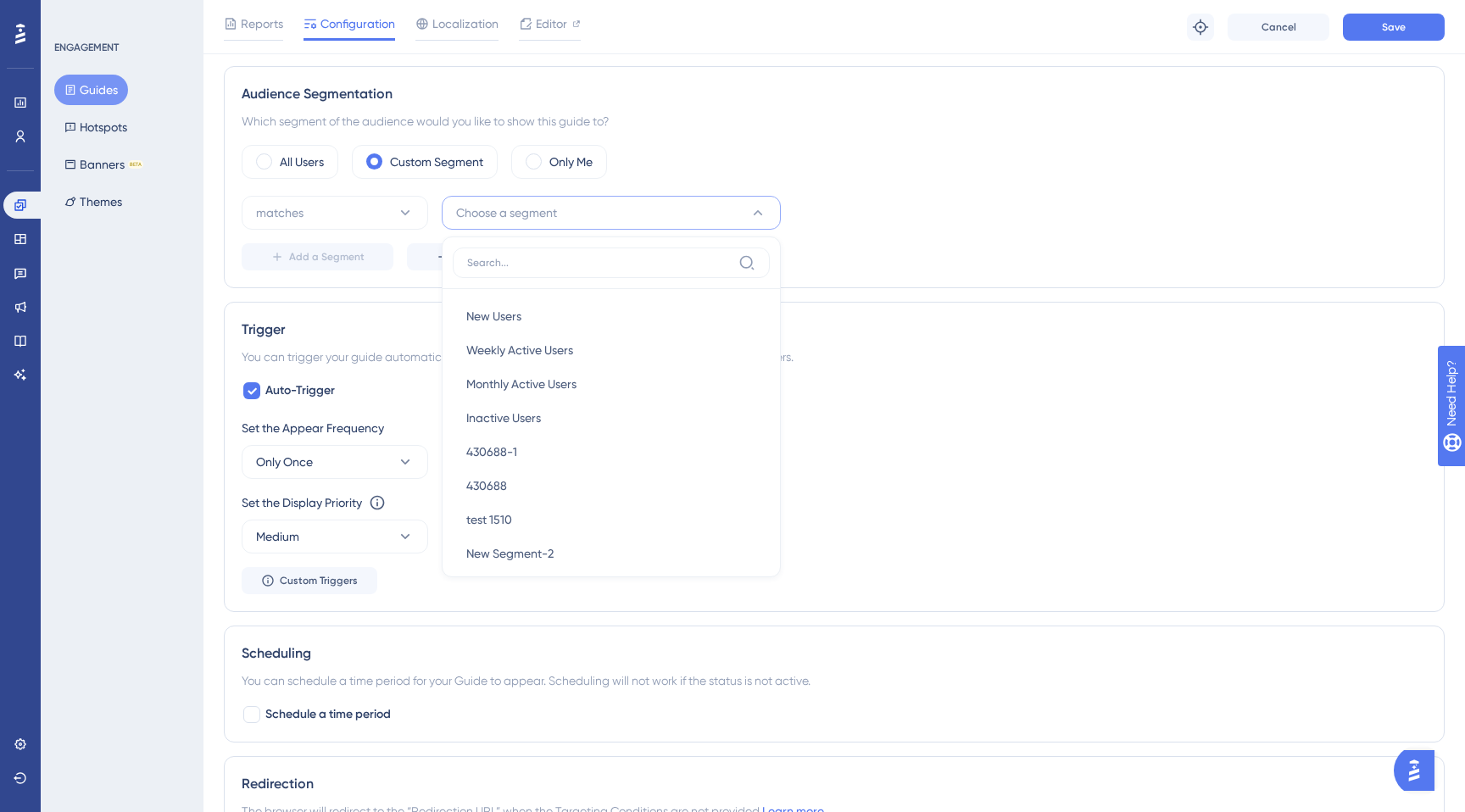
click at [193, 246] on div "ENGAGEMENT Guides Hotspots Banners BETA Themes" at bounding box center [122, 406] width 163 height 812
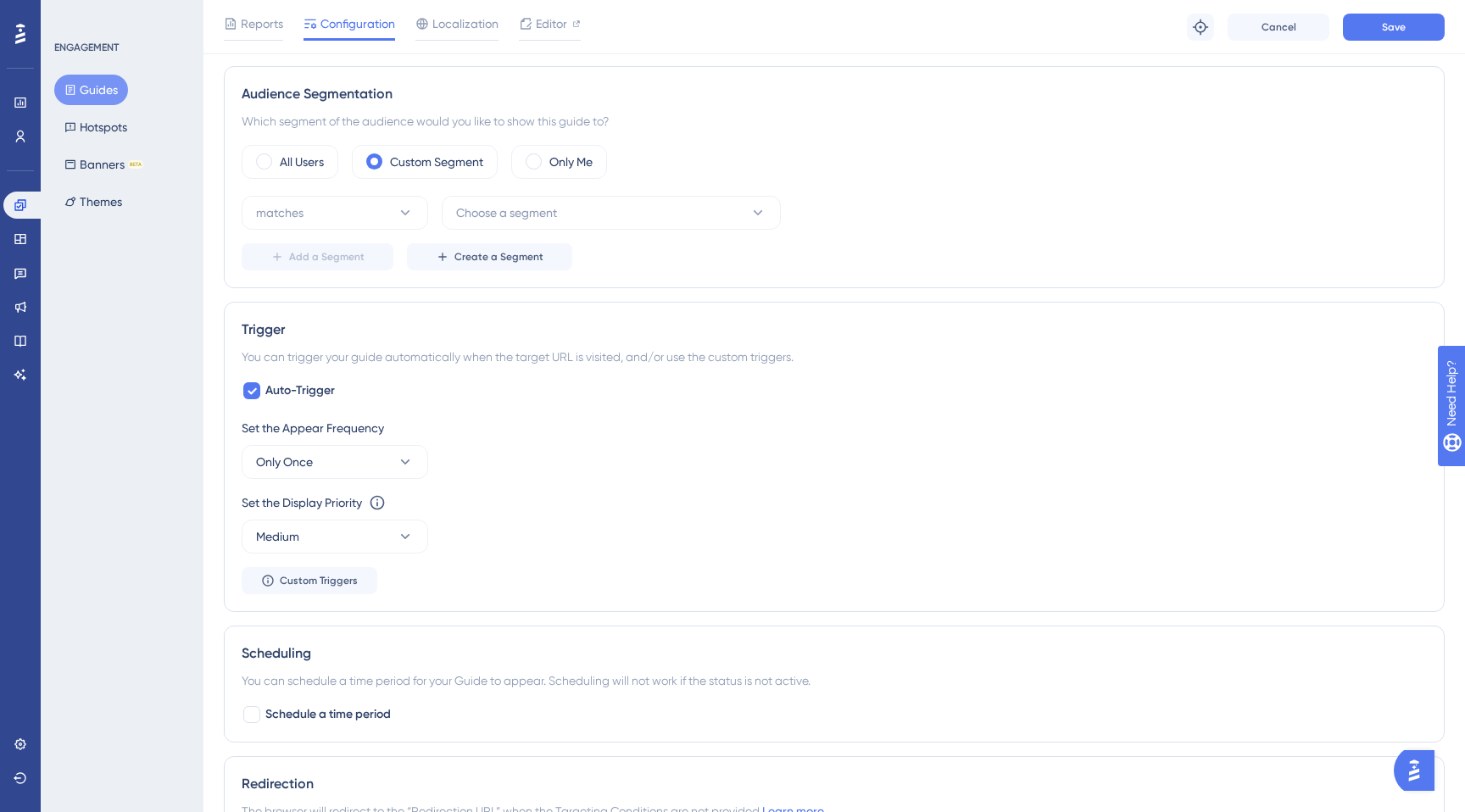
scroll to position [0, 0]
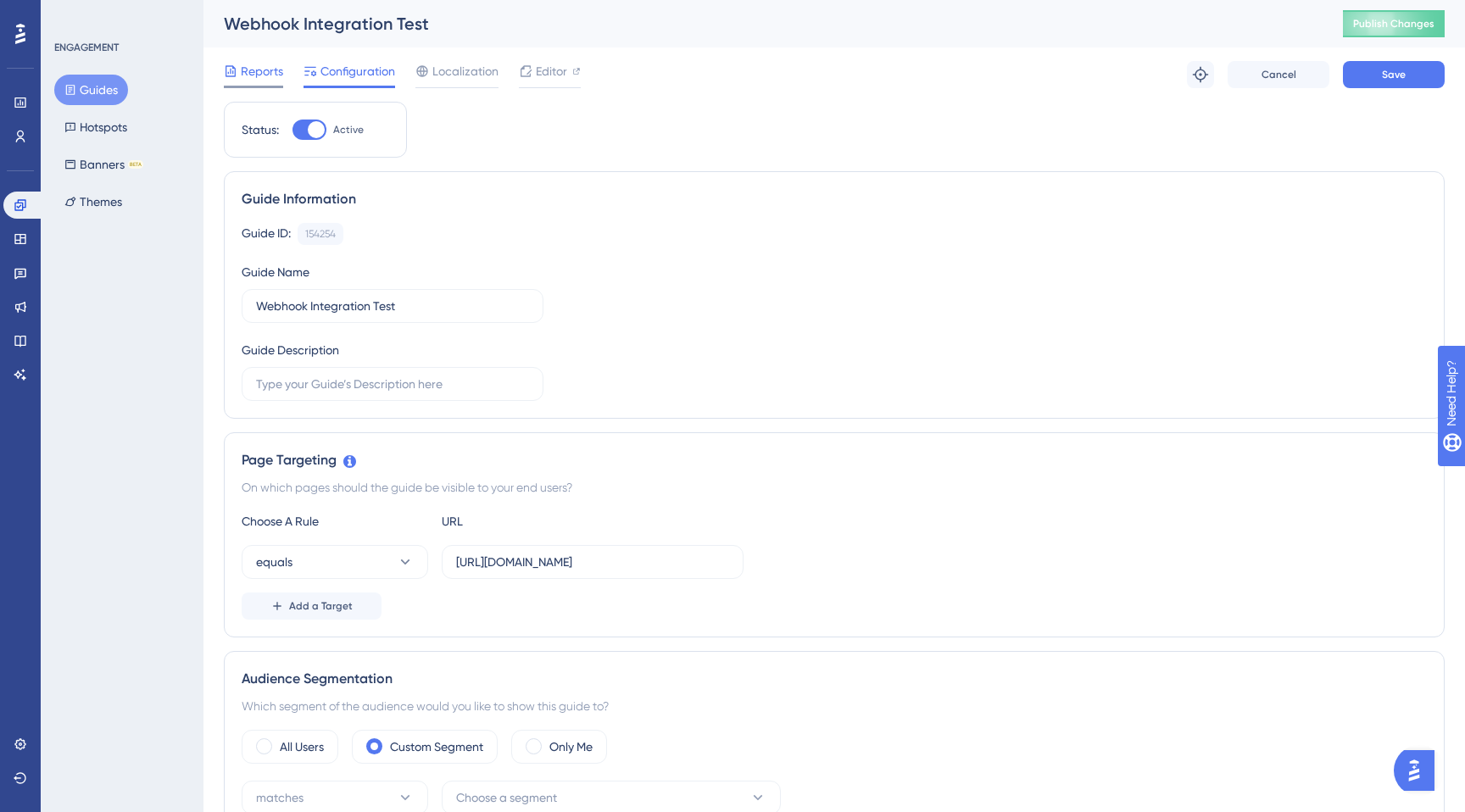
click at [262, 72] on span "Reports" at bounding box center [262, 71] width 42 height 20
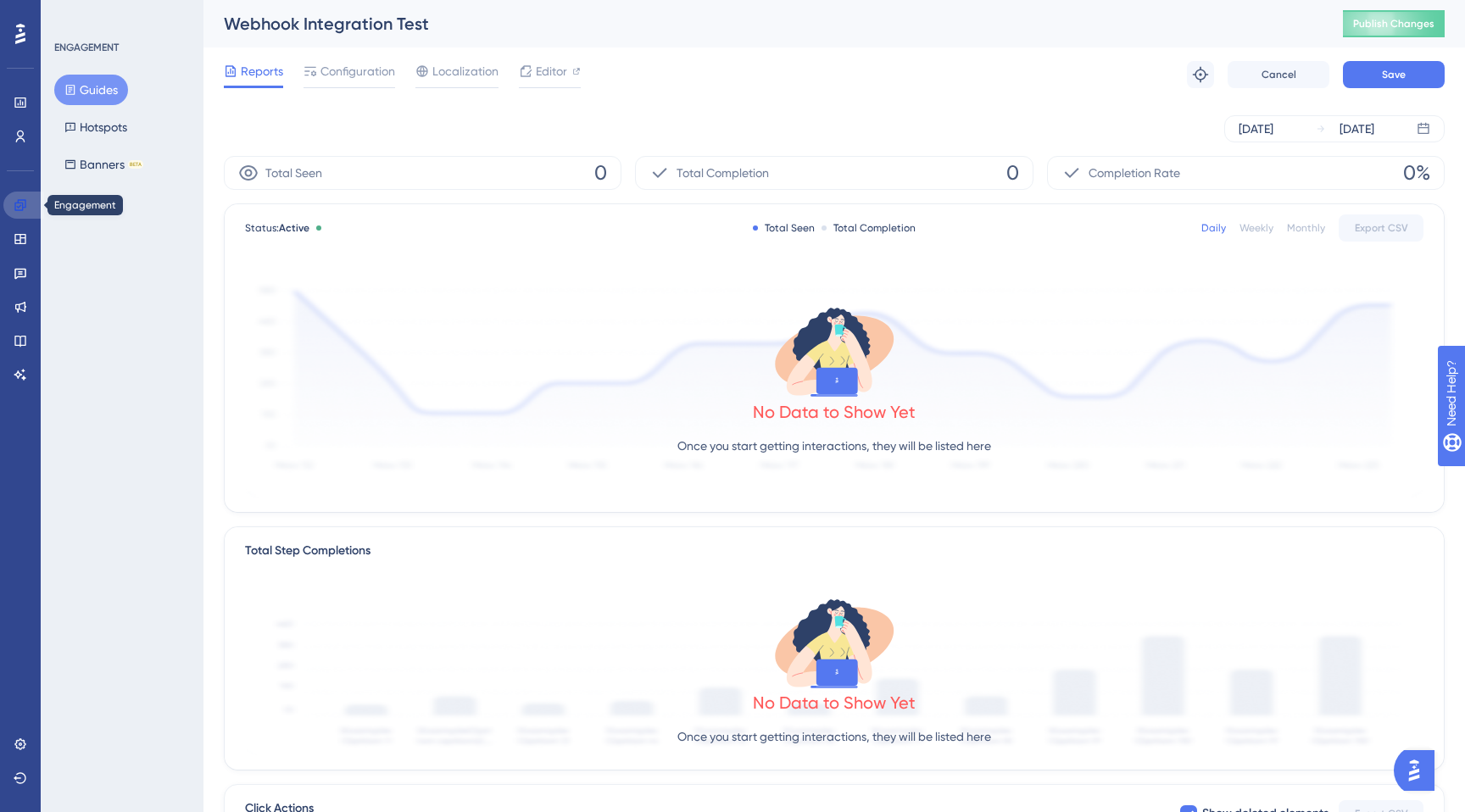
click at [33, 206] on link at bounding box center [24, 205] width 41 height 27
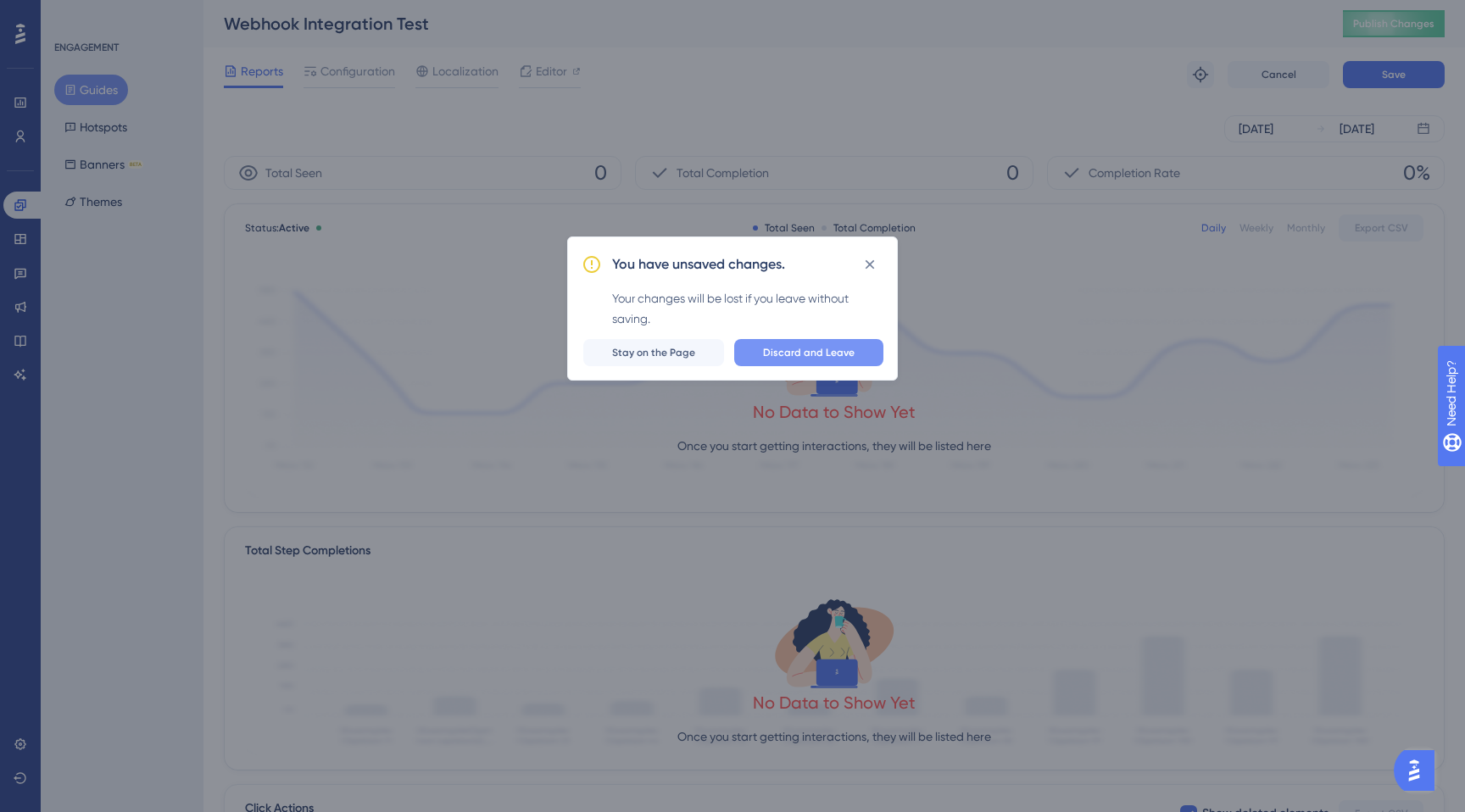
click at [808, 352] on span "Discard and Leave" at bounding box center [810, 353] width 92 height 13
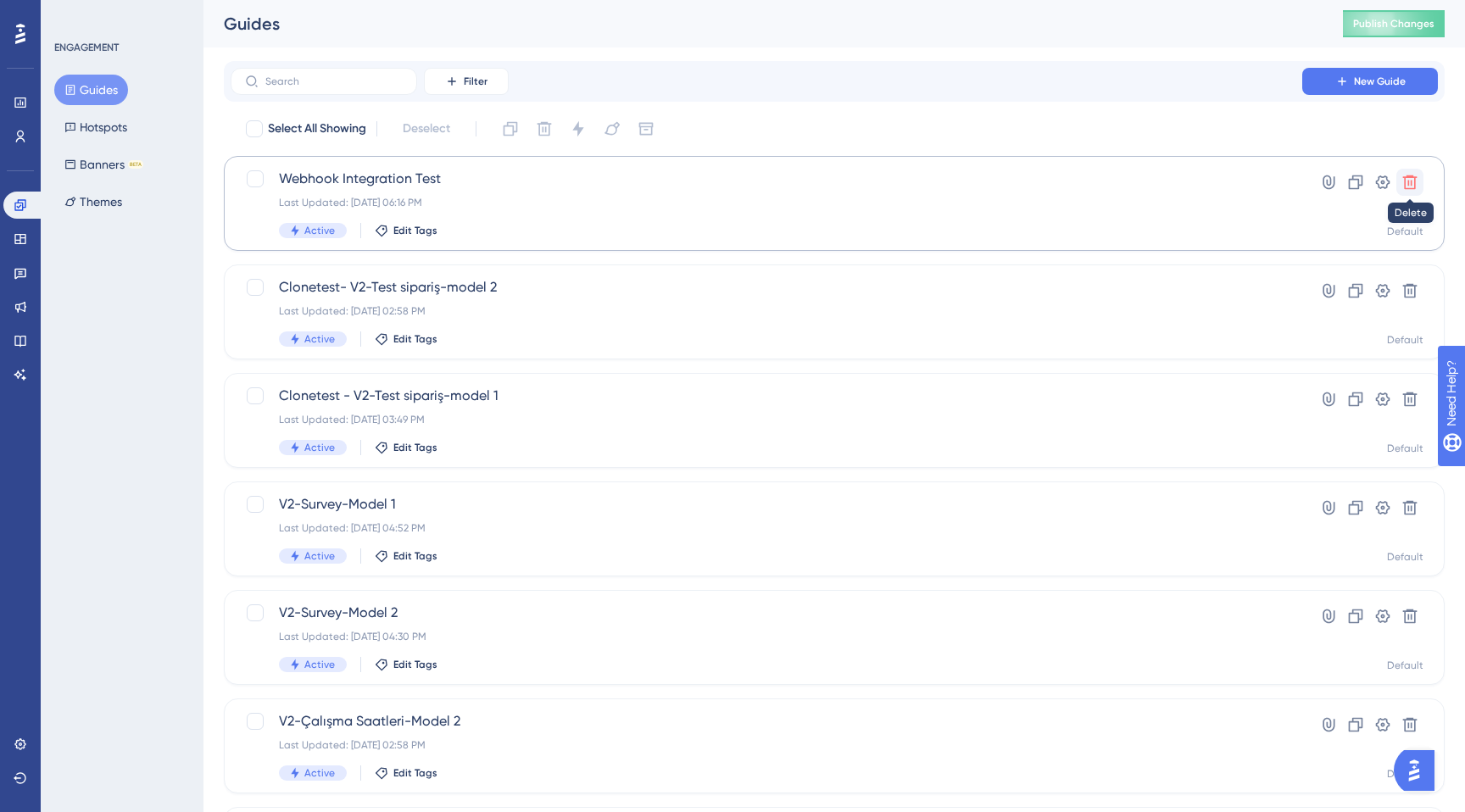
click at [1410, 176] on icon at bounding box center [1410, 182] width 14 height 14
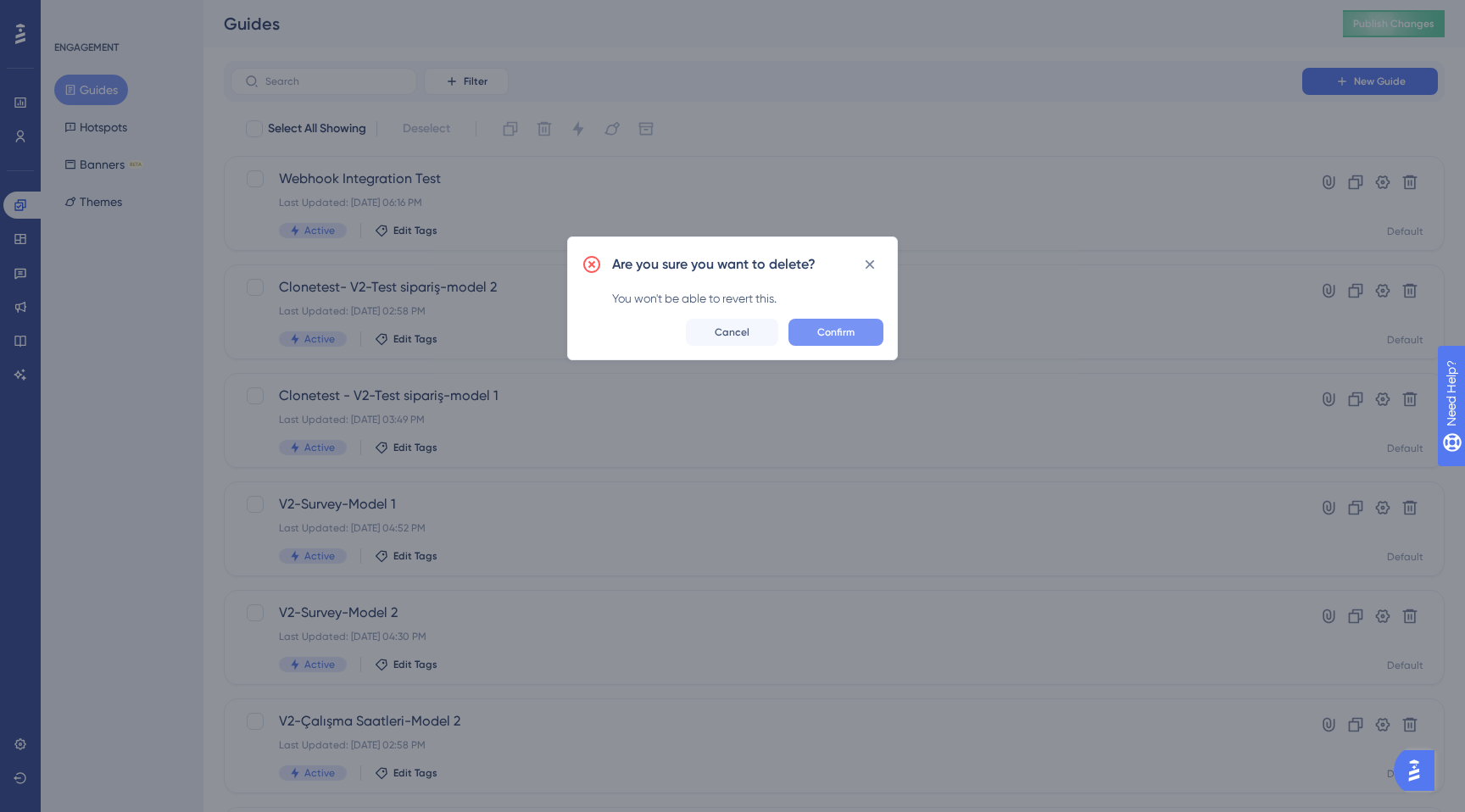
click at [830, 337] on span "Confirm" at bounding box center [835, 332] width 37 height 13
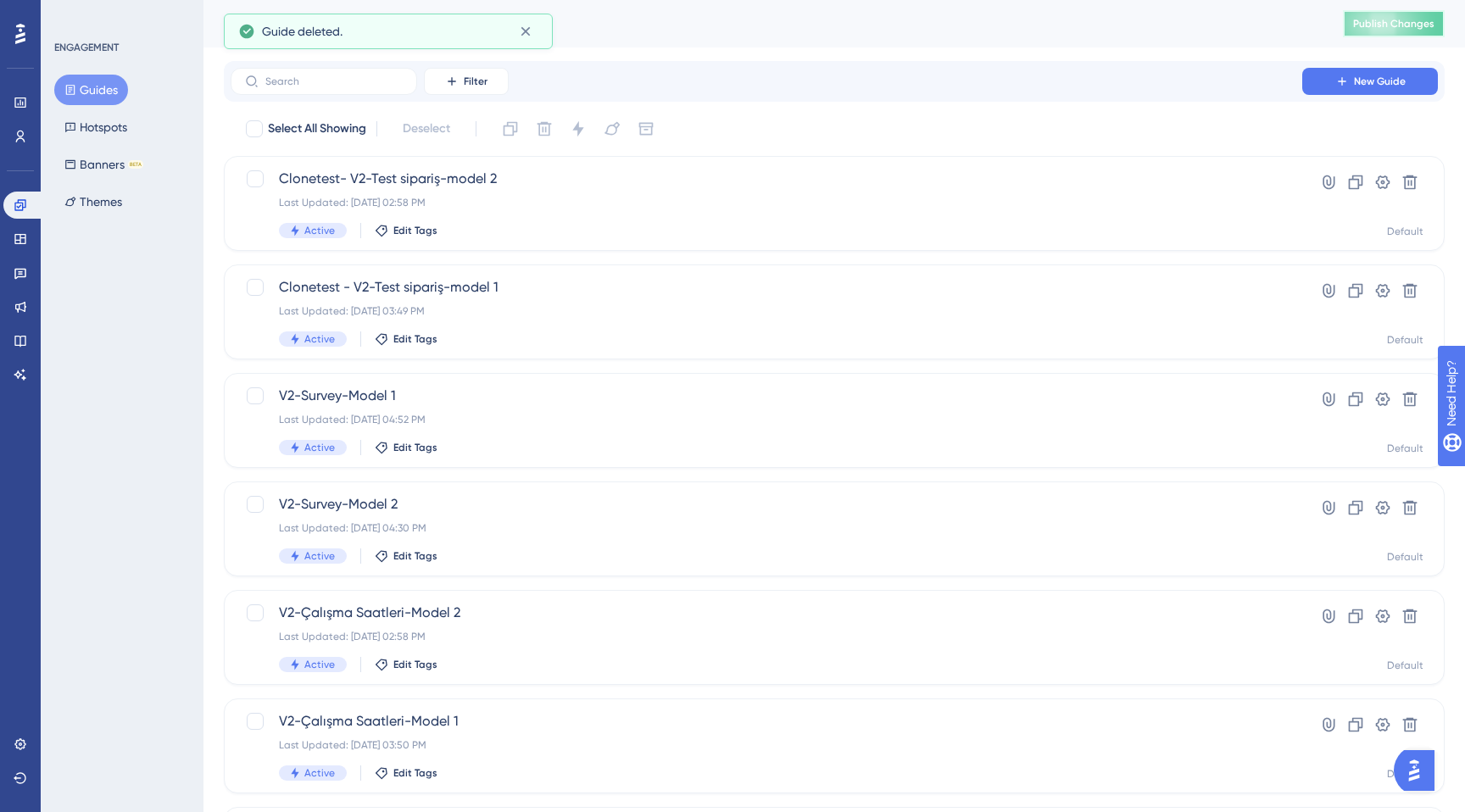
click at [1408, 21] on span "Publish Changes" at bounding box center [1393, 24] width 81 height 13
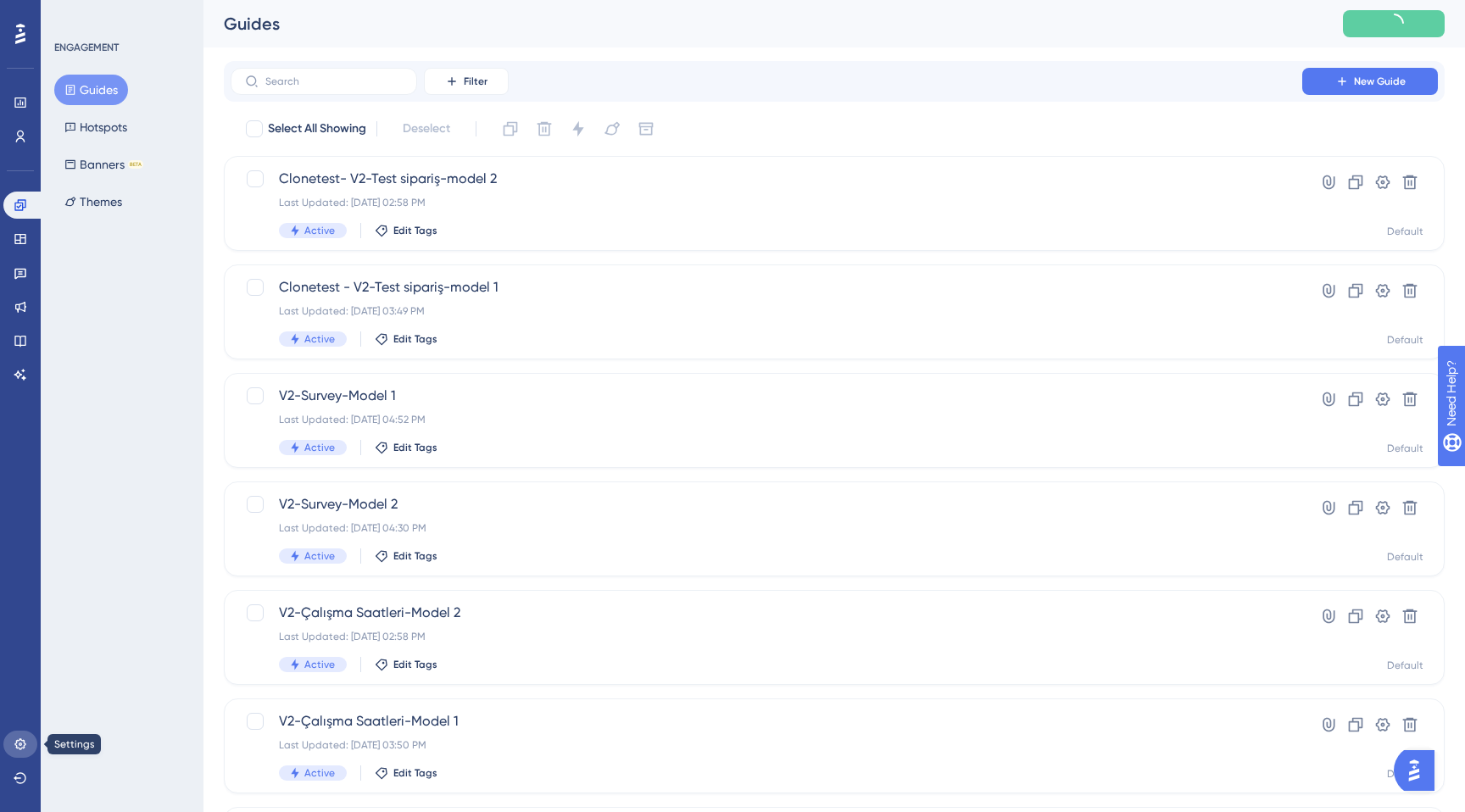
click at [15, 734] on link at bounding box center [20, 744] width 33 height 27
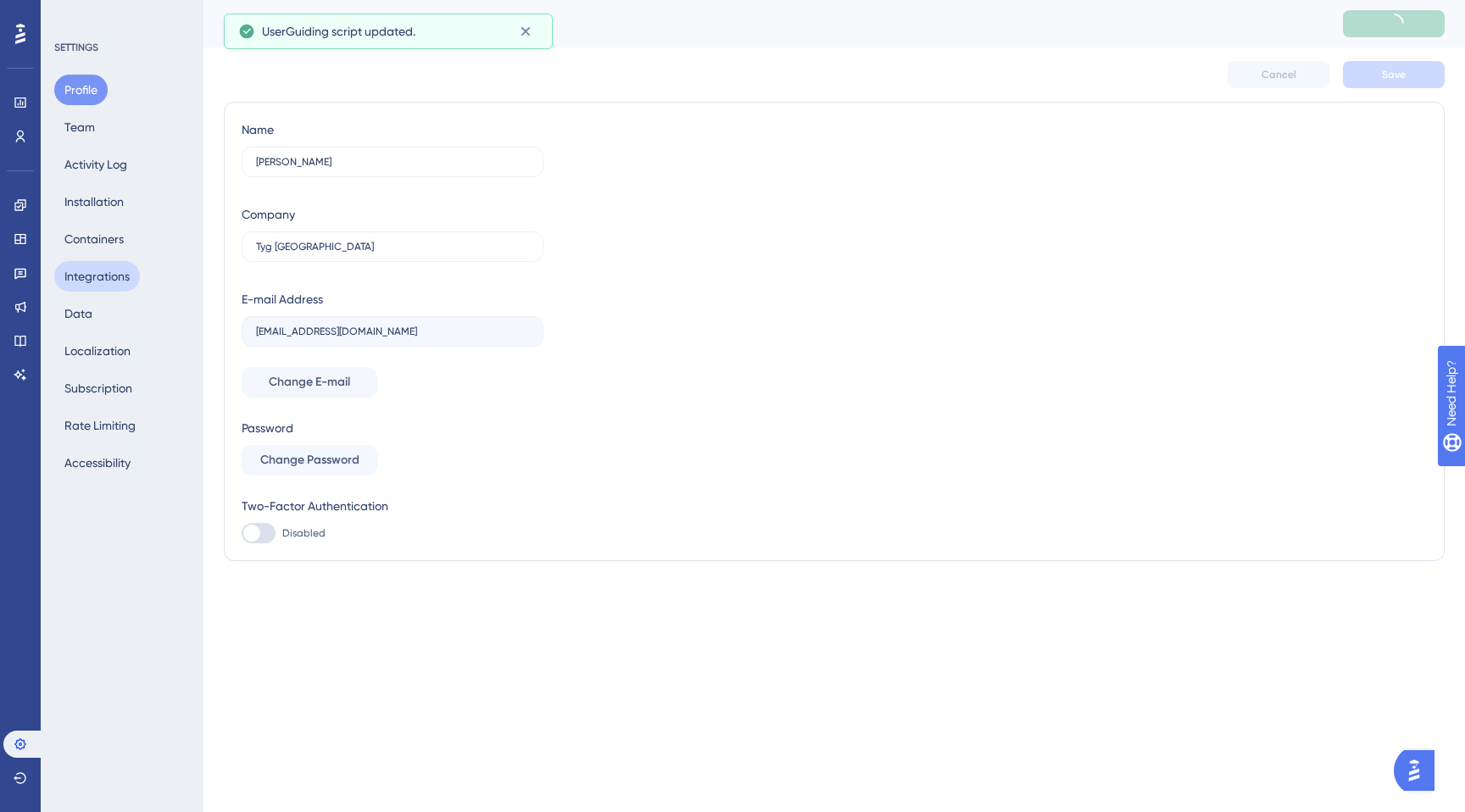
click at [105, 275] on button "Integrations" at bounding box center [98, 276] width 86 height 31
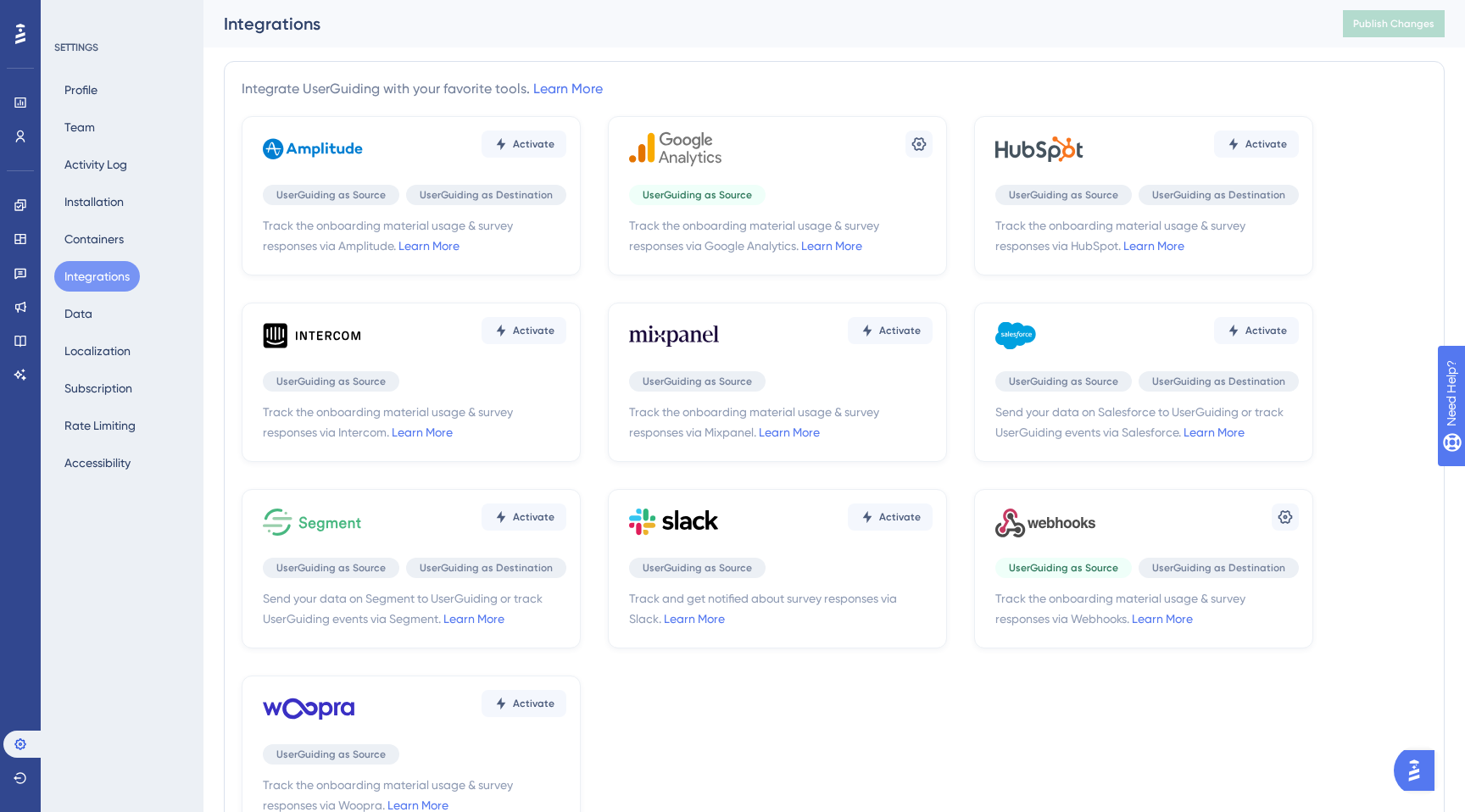
click at [1372, 448] on div "Activate UserGuiding as Source UserGuiding as Destination Track the onboarding …" at bounding box center [834, 475] width 1186 height 719
click at [1287, 516] on icon at bounding box center [1286, 517] width 17 height 17
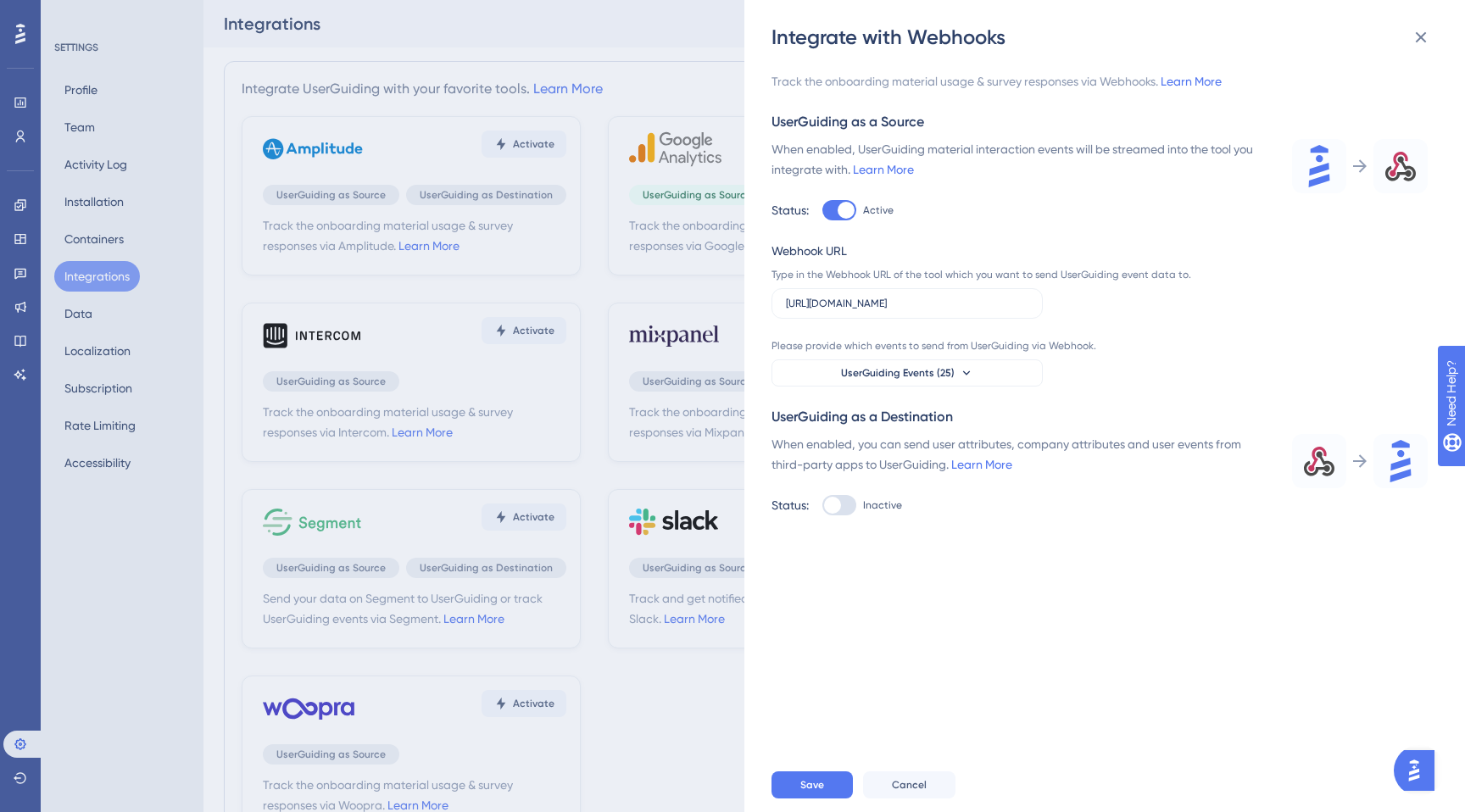
click at [835, 207] on div at bounding box center [839, 209] width 33 height 20
click at [823, 210] on input "Active" at bounding box center [822, 210] width 1 height 1
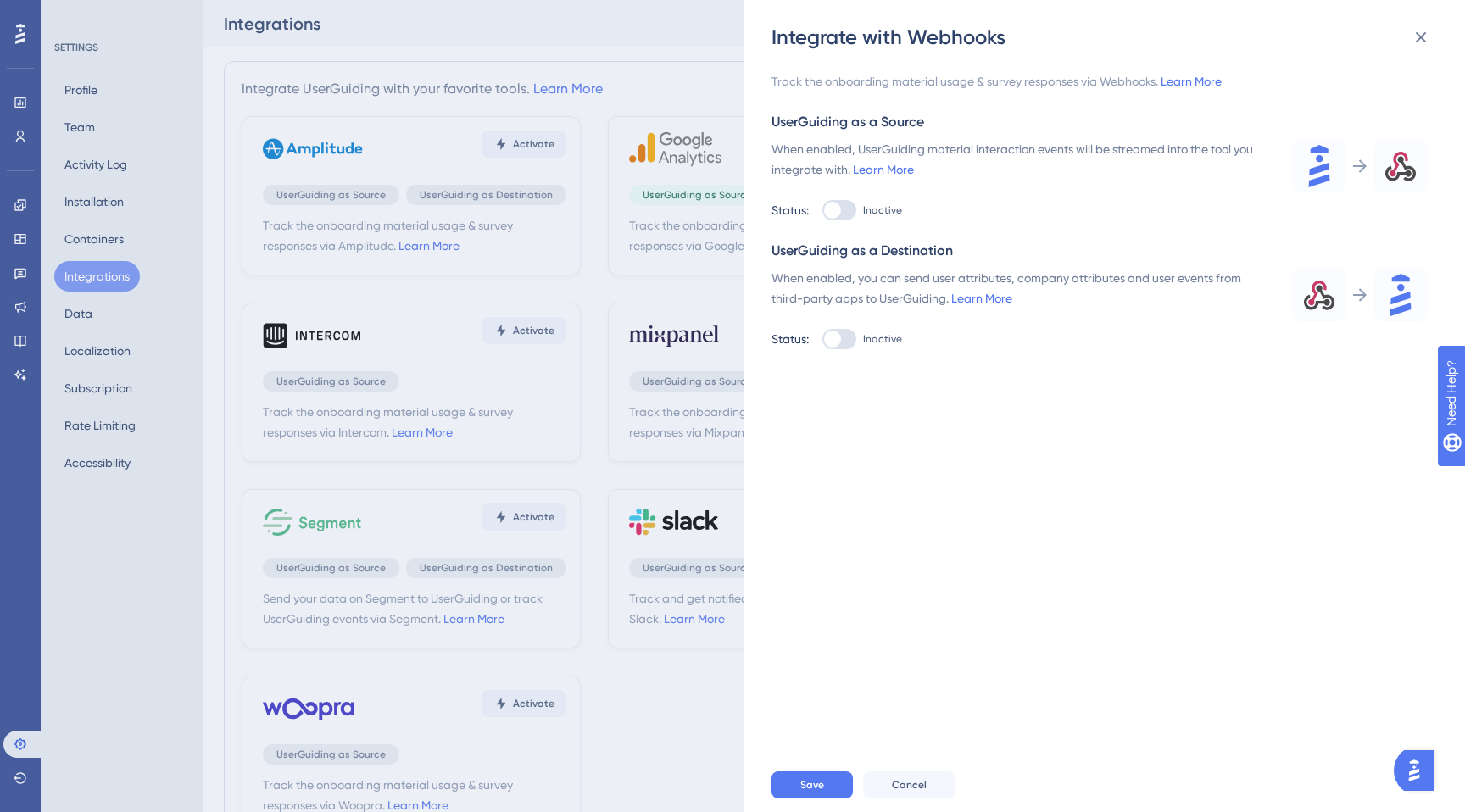
click at [850, 208] on div at bounding box center [839, 209] width 33 height 20
click at [823, 210] on input "Inactive" at bounding box center [822, 210] width 1 height 1
checkbox input "true"
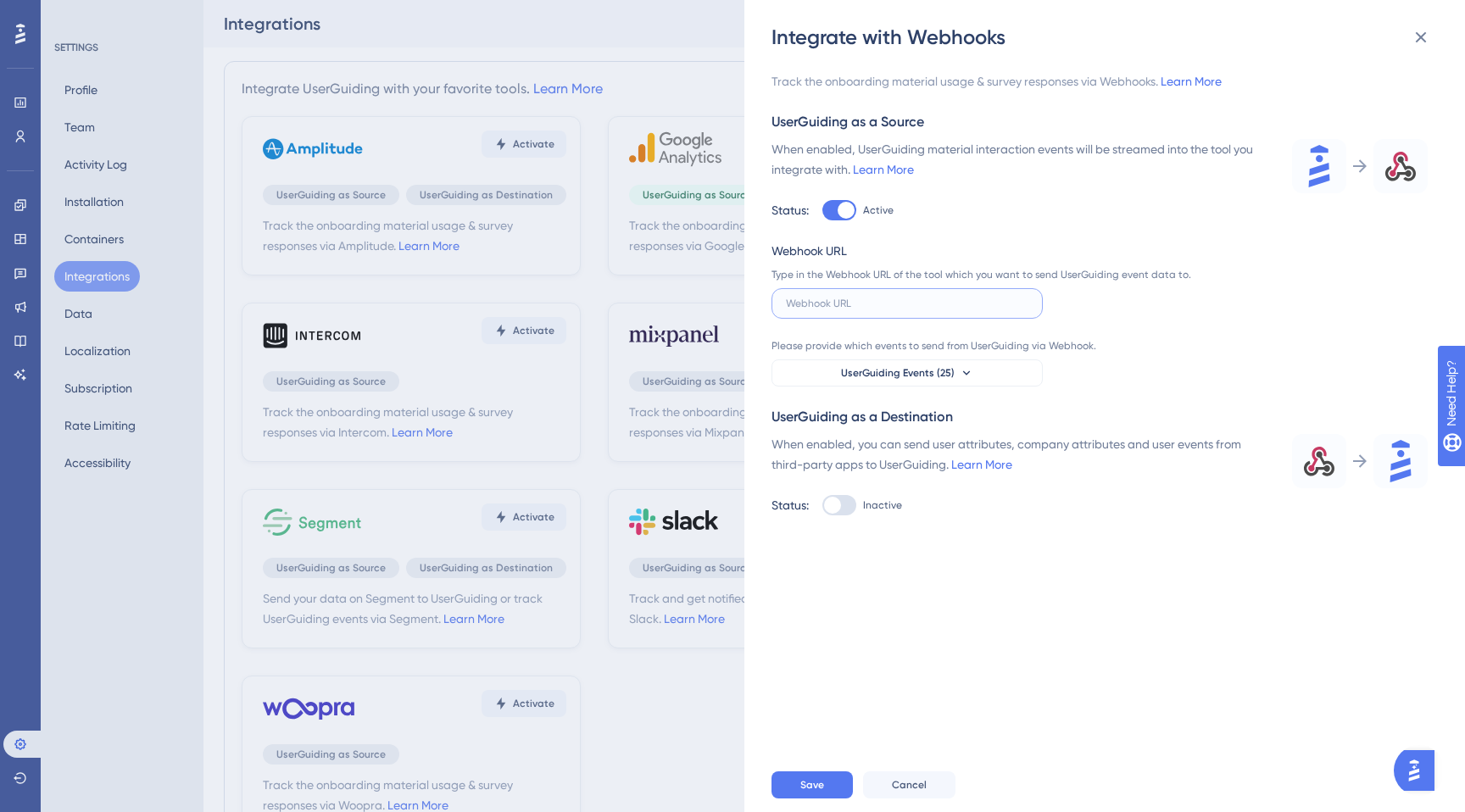
click at [906, 309] on input "text" at bounding box center [907, 303] width 242 height 11
paste input "[URL][DOMAIN_NAME]"
type input "[URL][DOMAIN_NAME]"
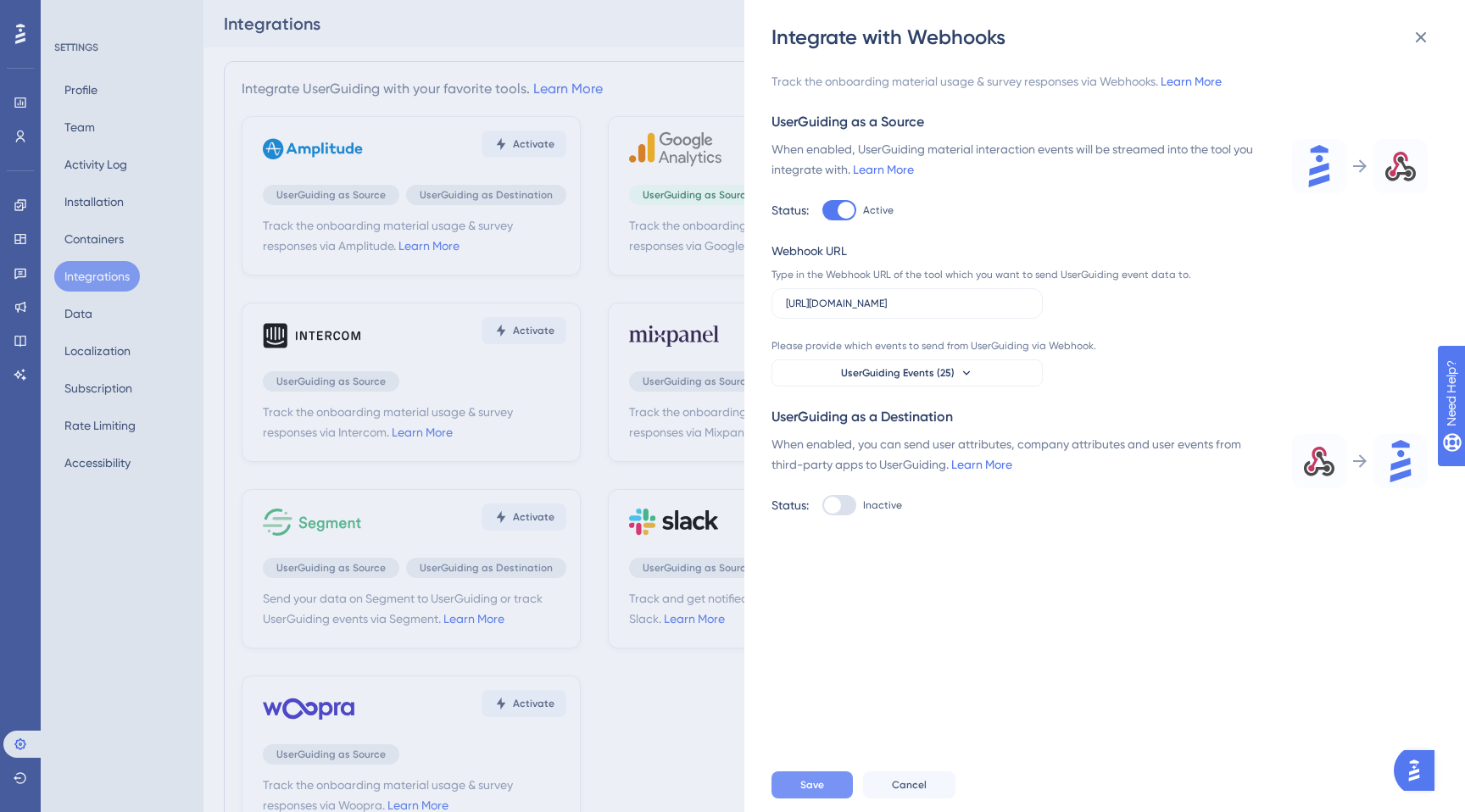
click at [810, 784] on span "Save" at bounding box center [812, 785] width 24 height 13
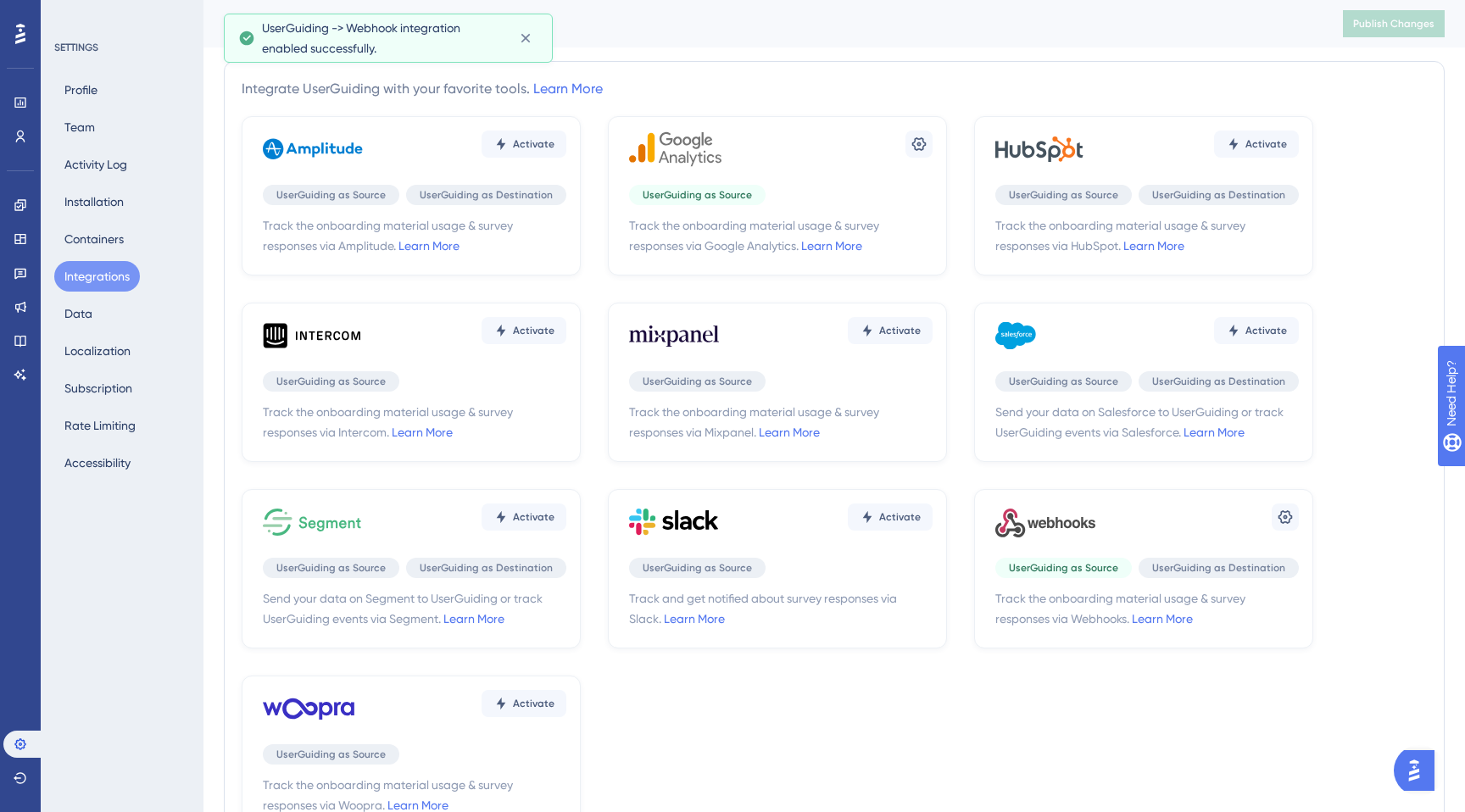
click at [958, 33] on div "Integrations" at bounding box center [763, 23] width 1077 height 24
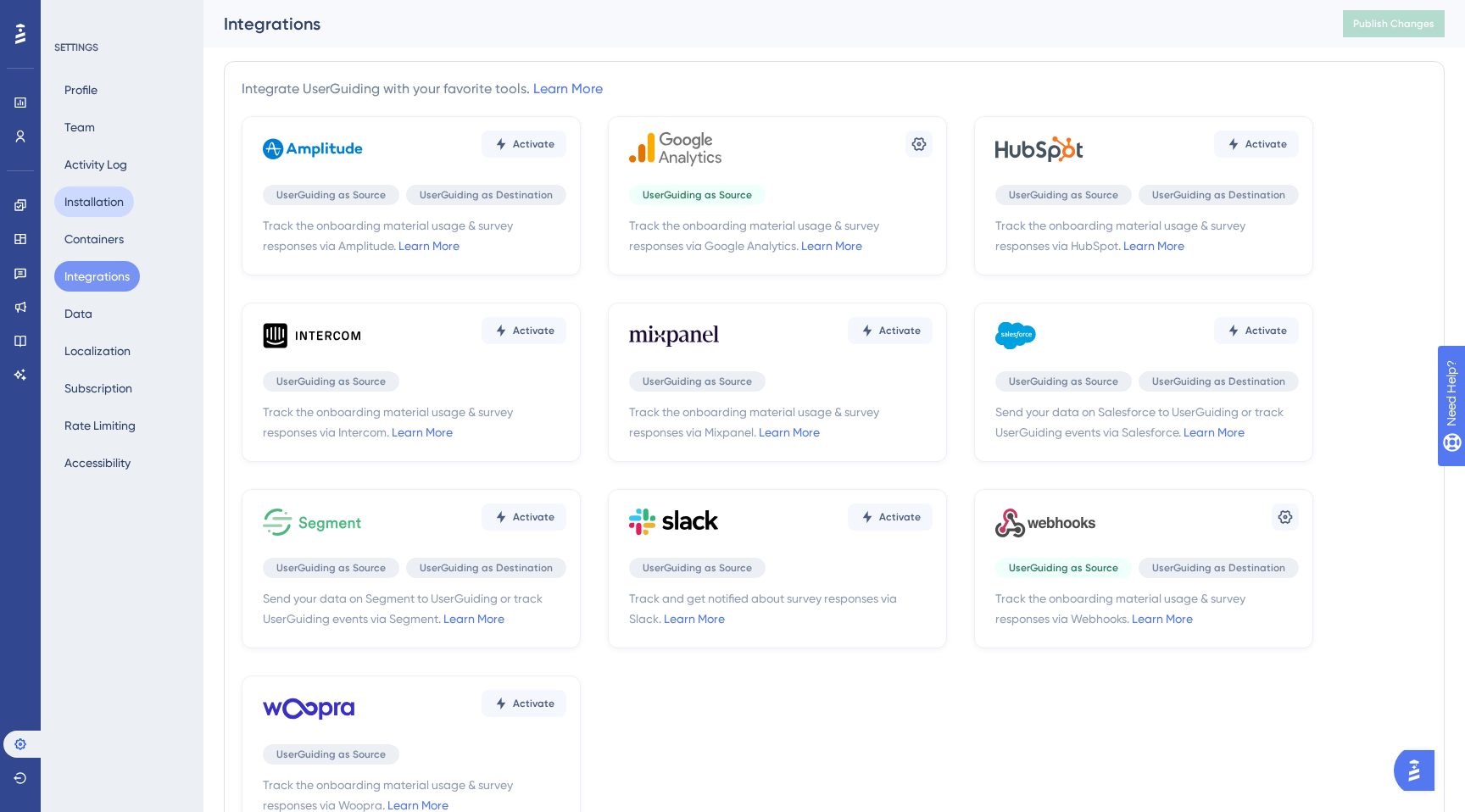
click at [117, 194] on button "Installation" at bounding box center [94, 202] width 79 height 31
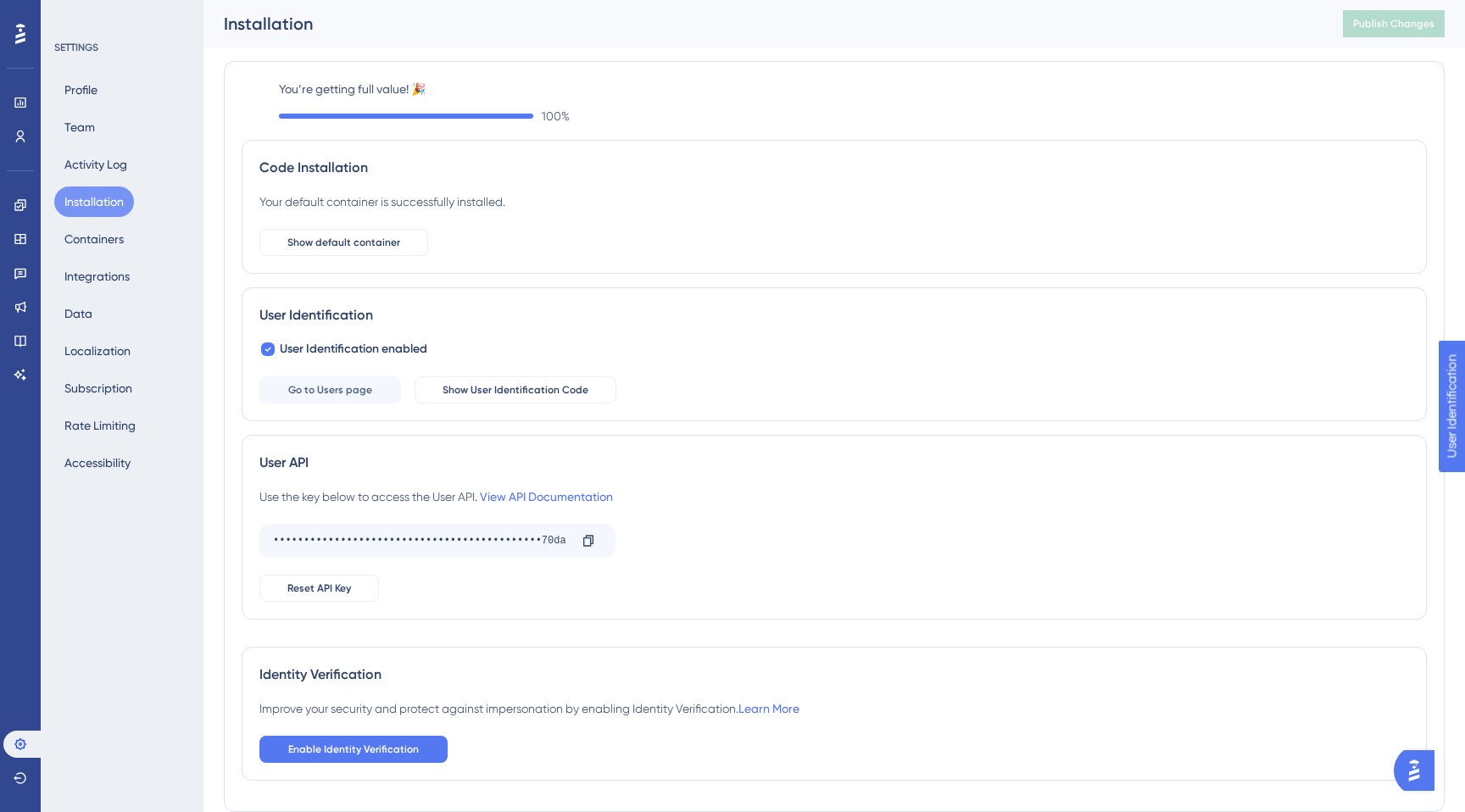
scroll to position [68, 0]
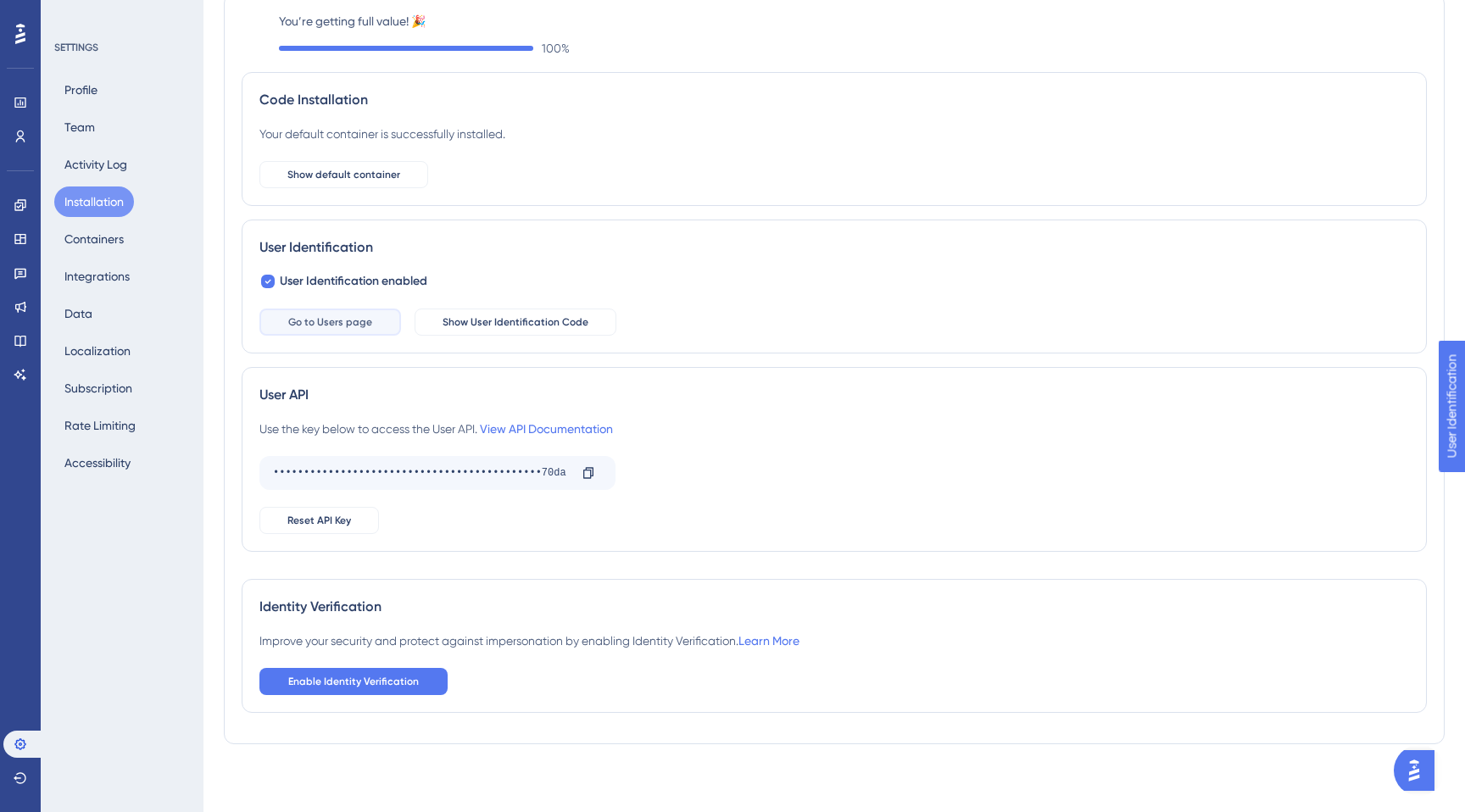
click at [315, 323] on span "Go to Users page" at bounding box center [330, 322] width 84 height 13
click at [533, 317] on span "Show User Identification Code" at bounding box center [516, 322] width 145 height 13
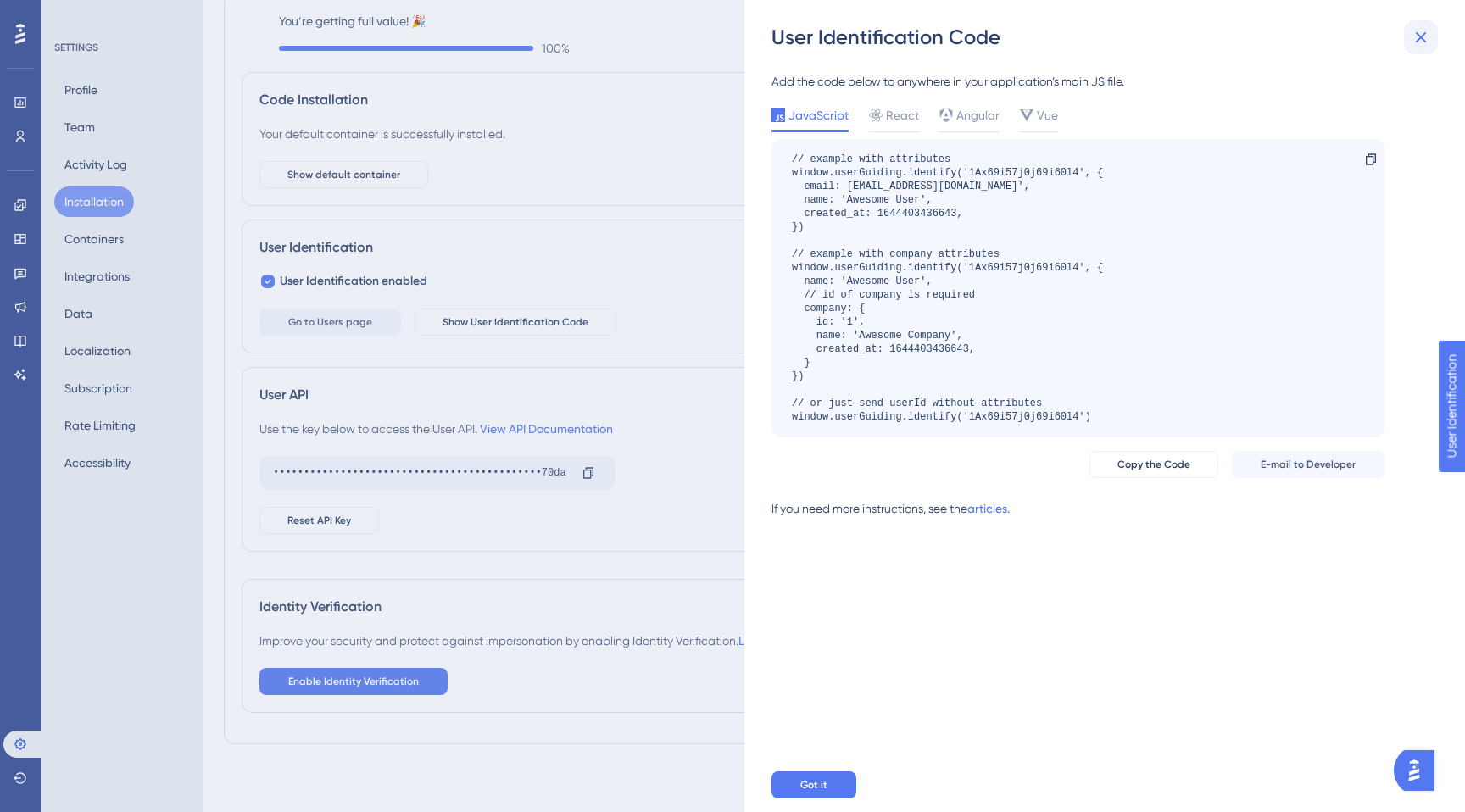
click at [1430, 37] on icon at bounding box center [1421, 36] width 20 height 20
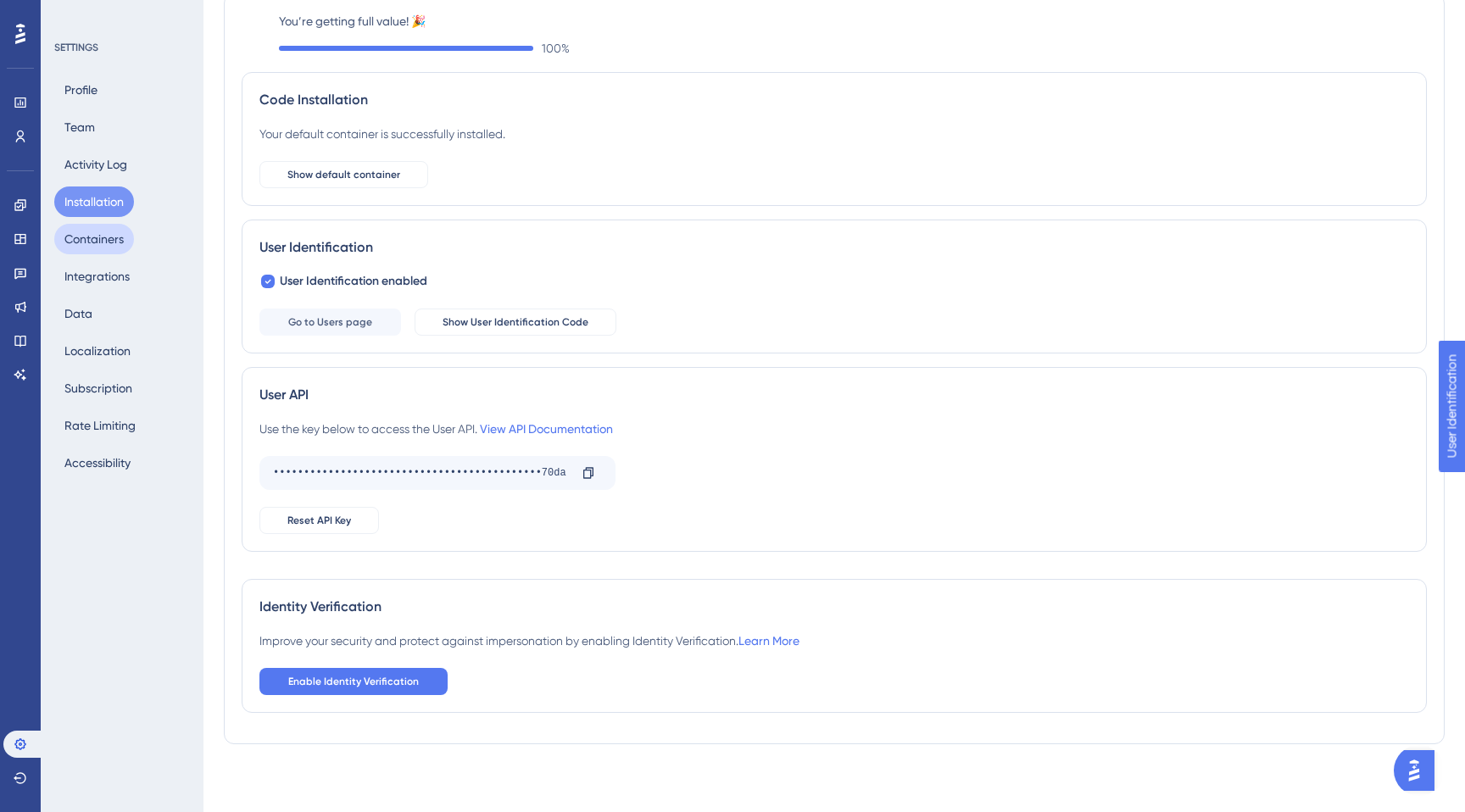
click at [108, 243] on button "Containers" at bounding box center [94, 239] width 79 height 31
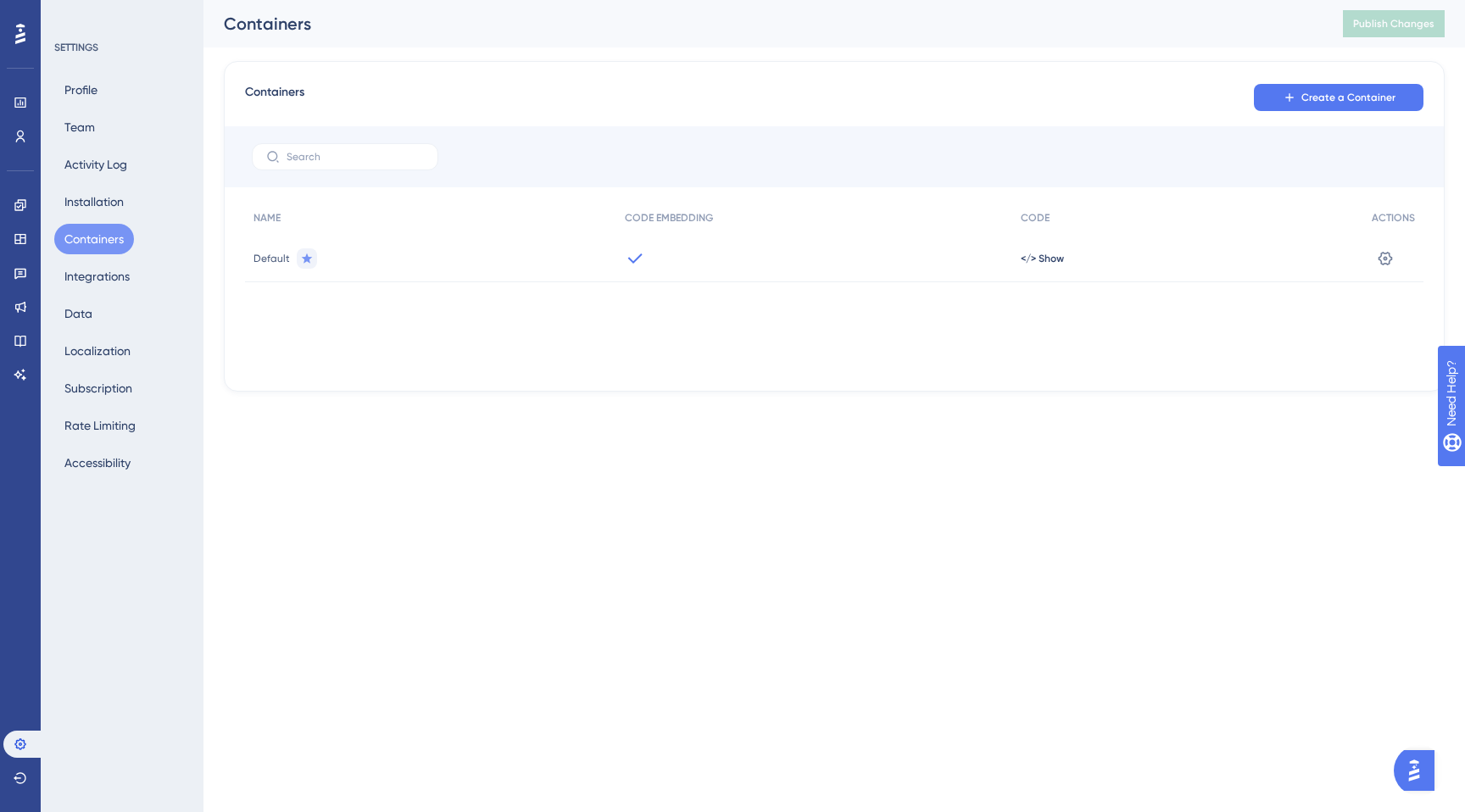
click at [112, 305] on div "Profile Team Activity Log Installation Containers Integrations Data Localizatio…" at bounding box center [123, 276] width 138 height 404
click at [80, 310] on button "Data" at bounding box center [78, 314] width 49 height 31
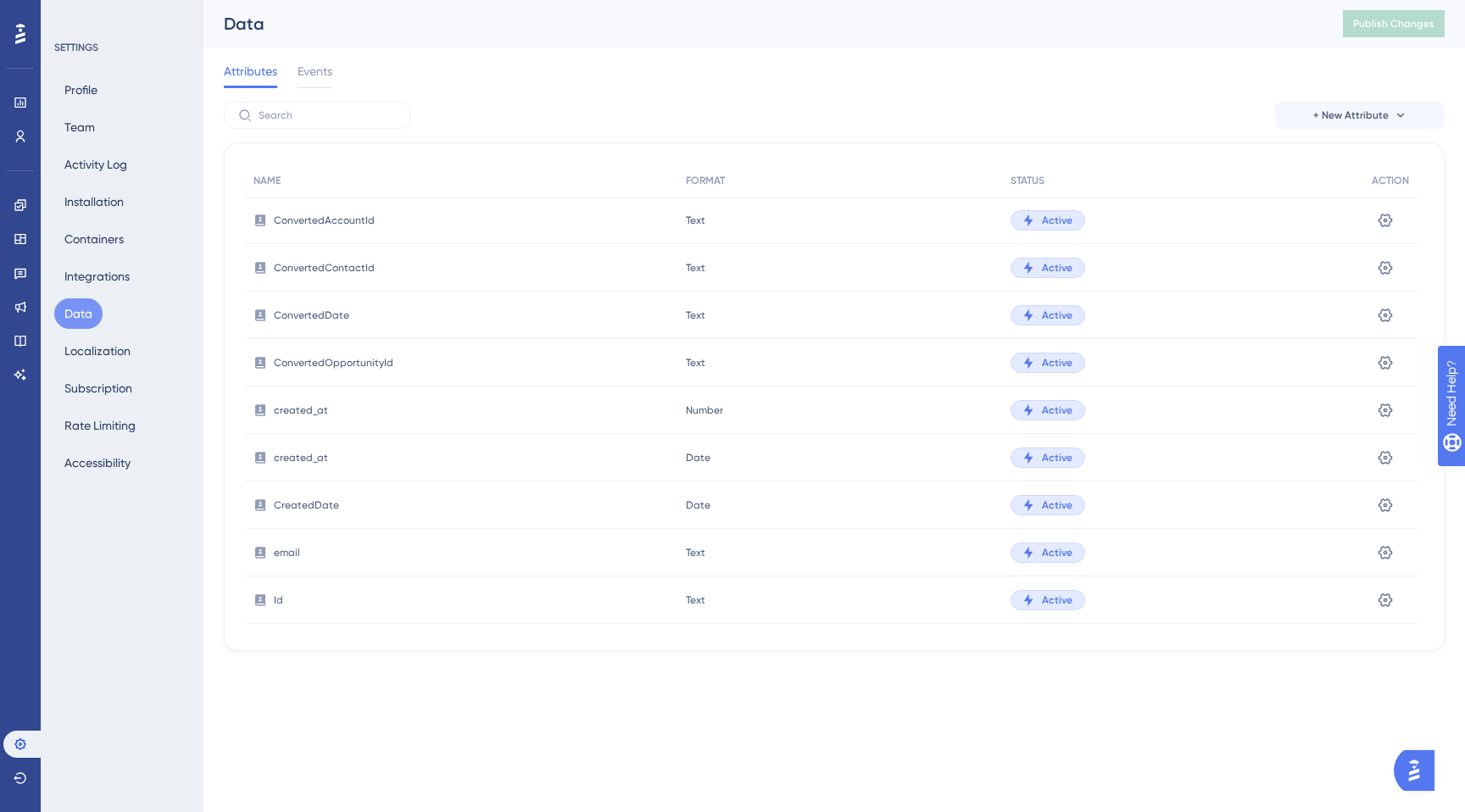
scroll to position [1012, 0]
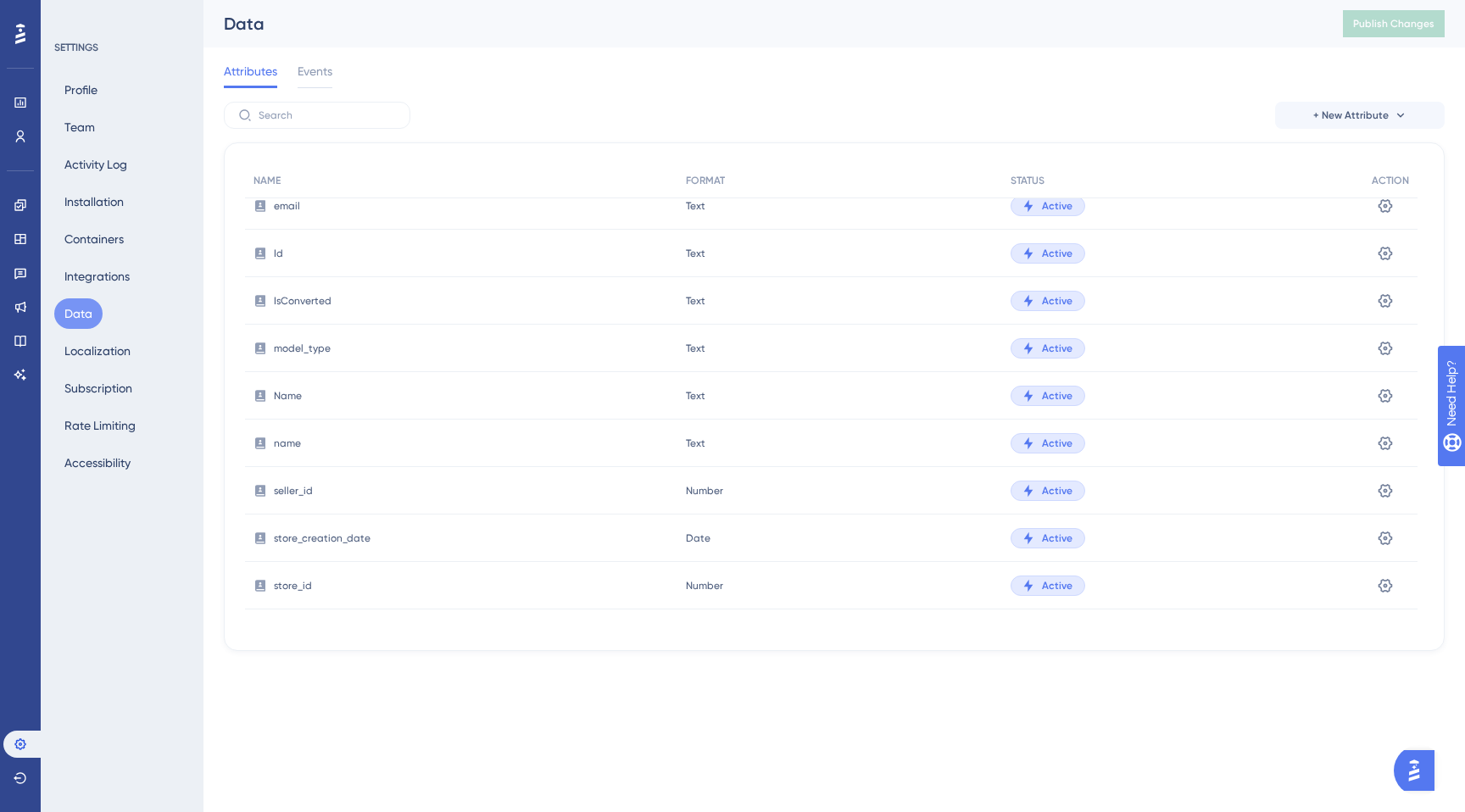
click at [735, 65] on div "Attributes Events" at bounding box center [834, 75] width 1221 height 55
click at [411, 494] on div "seller_id" at bounding box center [461, 491] width 433 height 48
click at [1384, 486] on icon at bounding box center [1386, 490] width 14 height 13
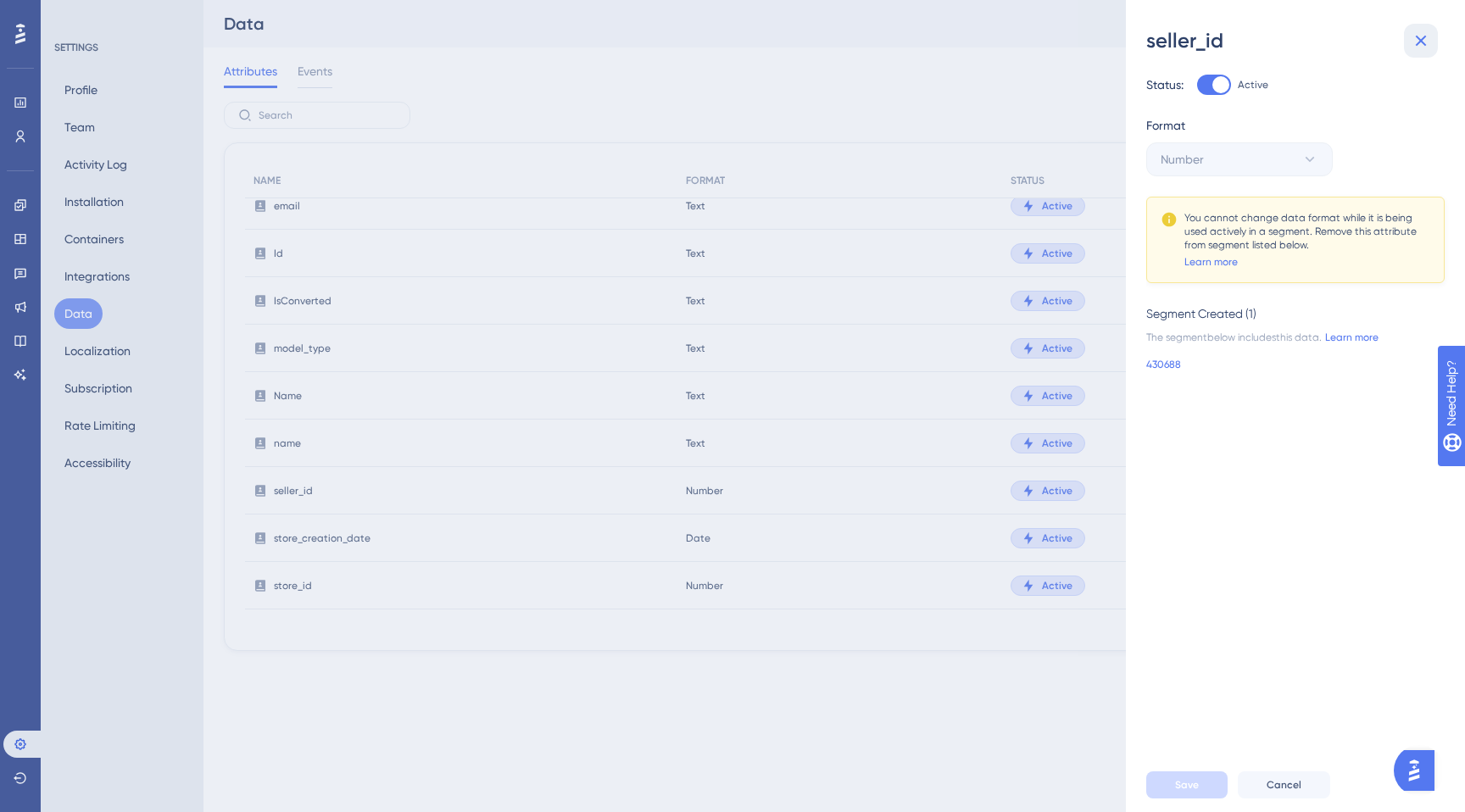
click at [1424, 42] on icon at bounding box center [1421, 40] width 20 height 20
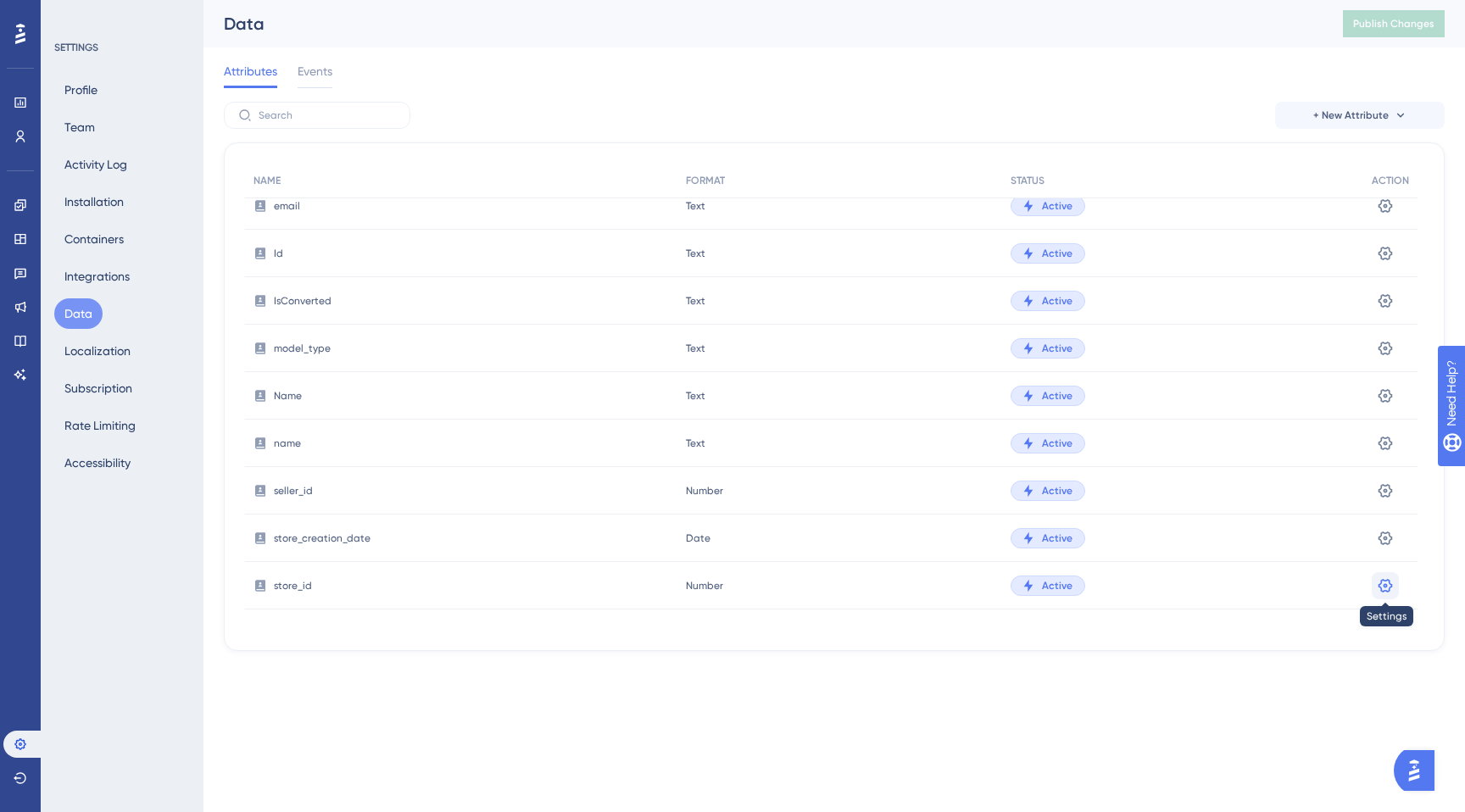
click at [1389, 585] on icon at bounding box center [1386, 586] width 17 height 17
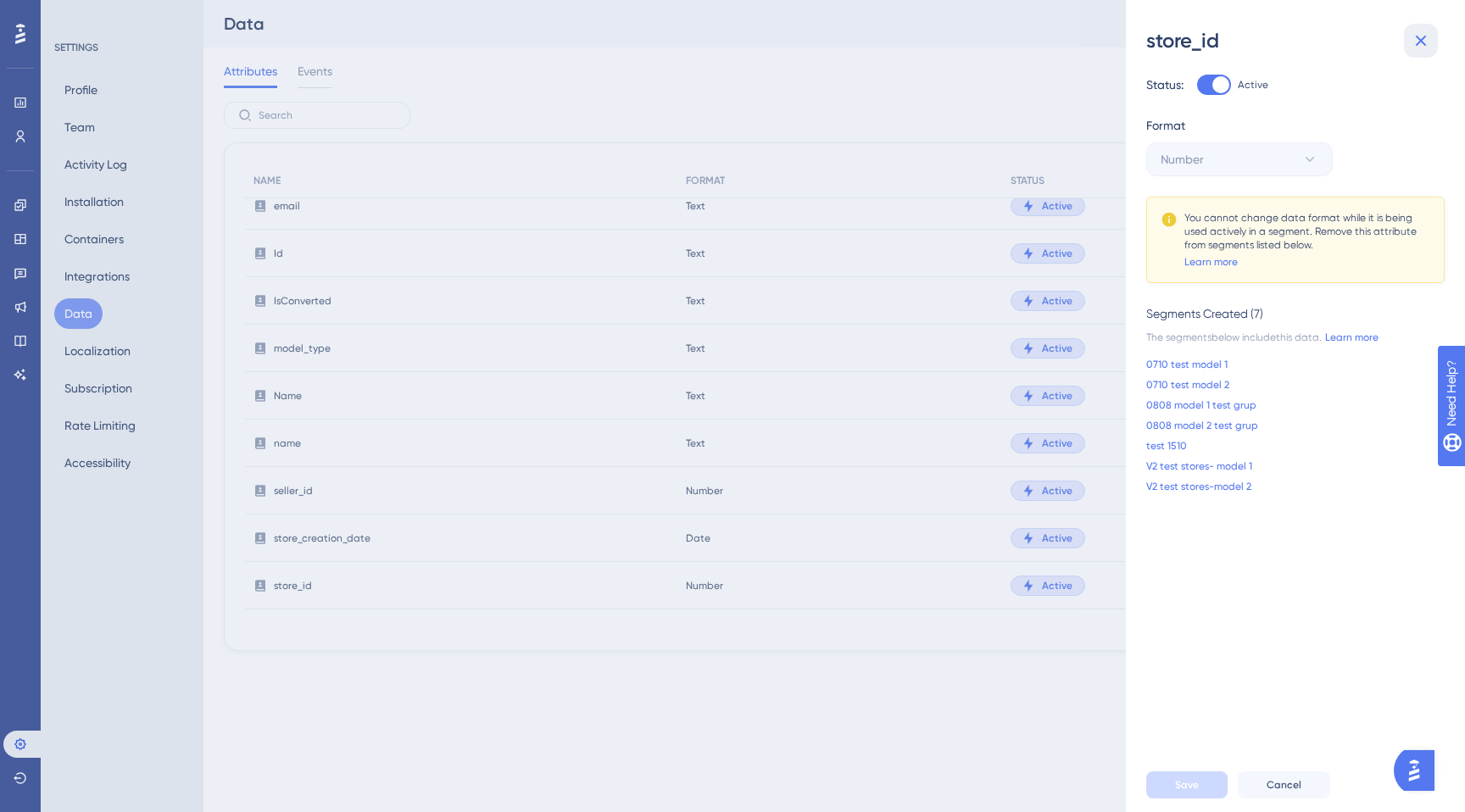
click at [1424, 38] on icon at bounding box center [1422, 41] width 11 height 11
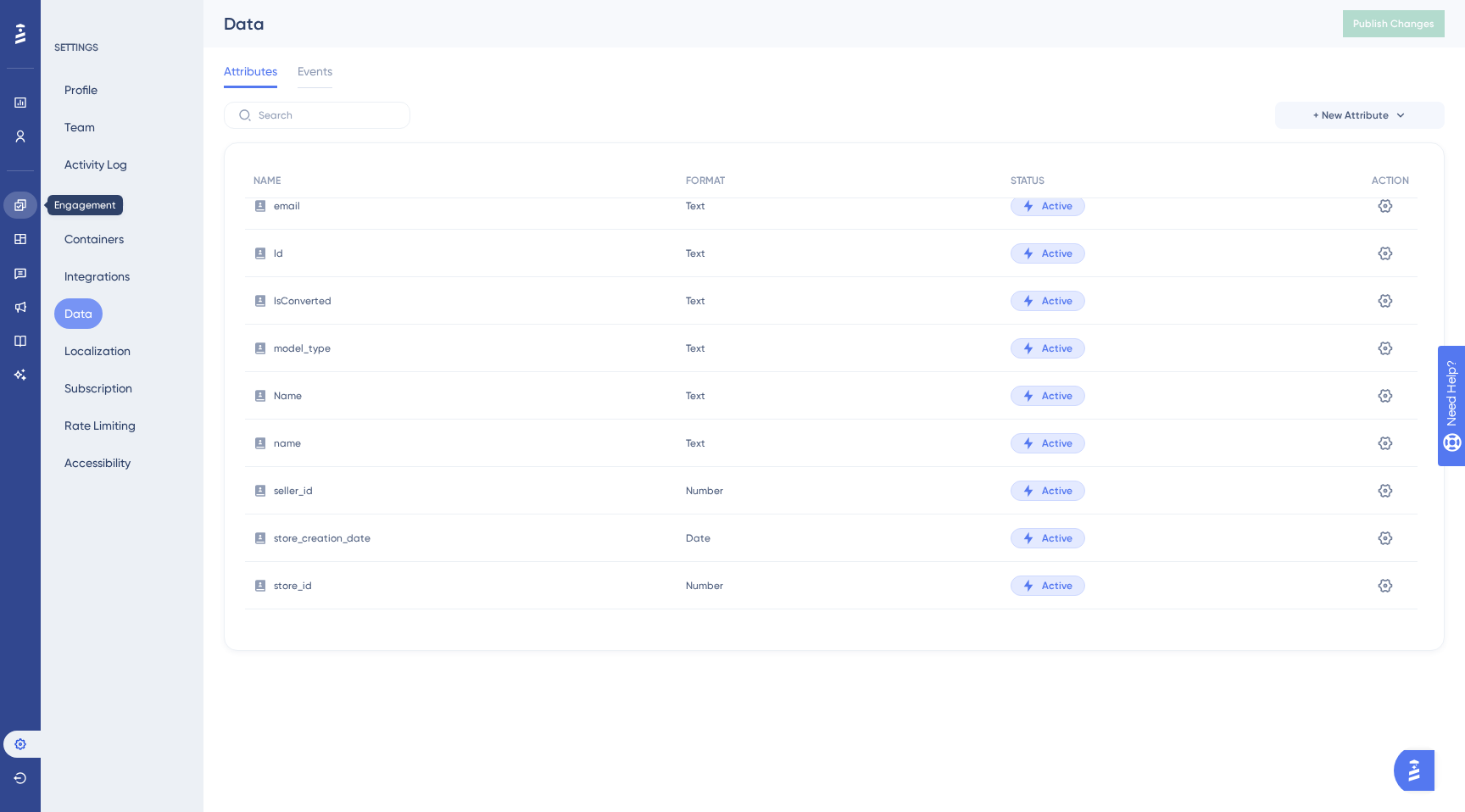
click at [25, 204] on icon at bounding box center [20, 205] width 11 height 11
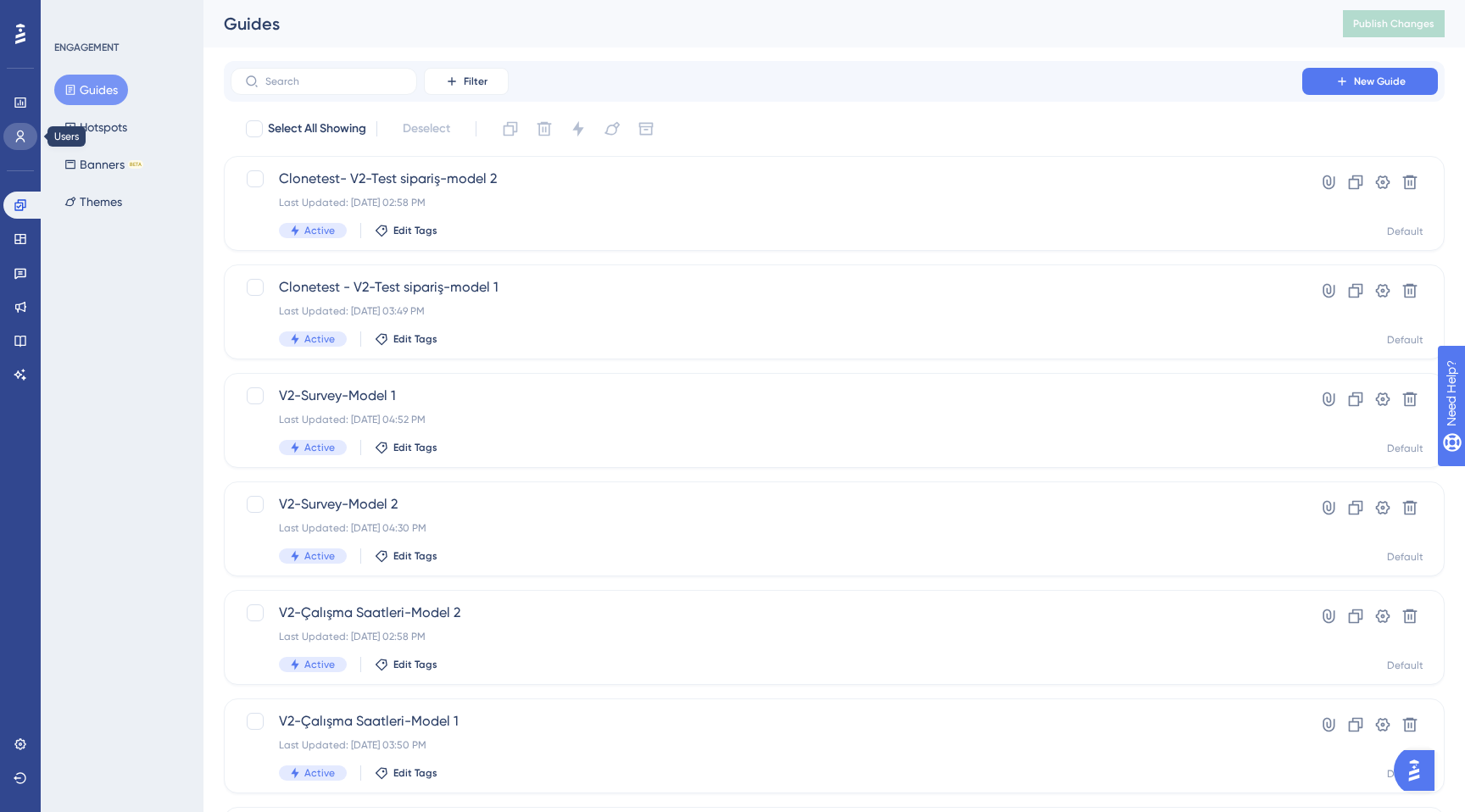
click at [24, 147] on link at bounding box center [20, 137] width 33 height 27
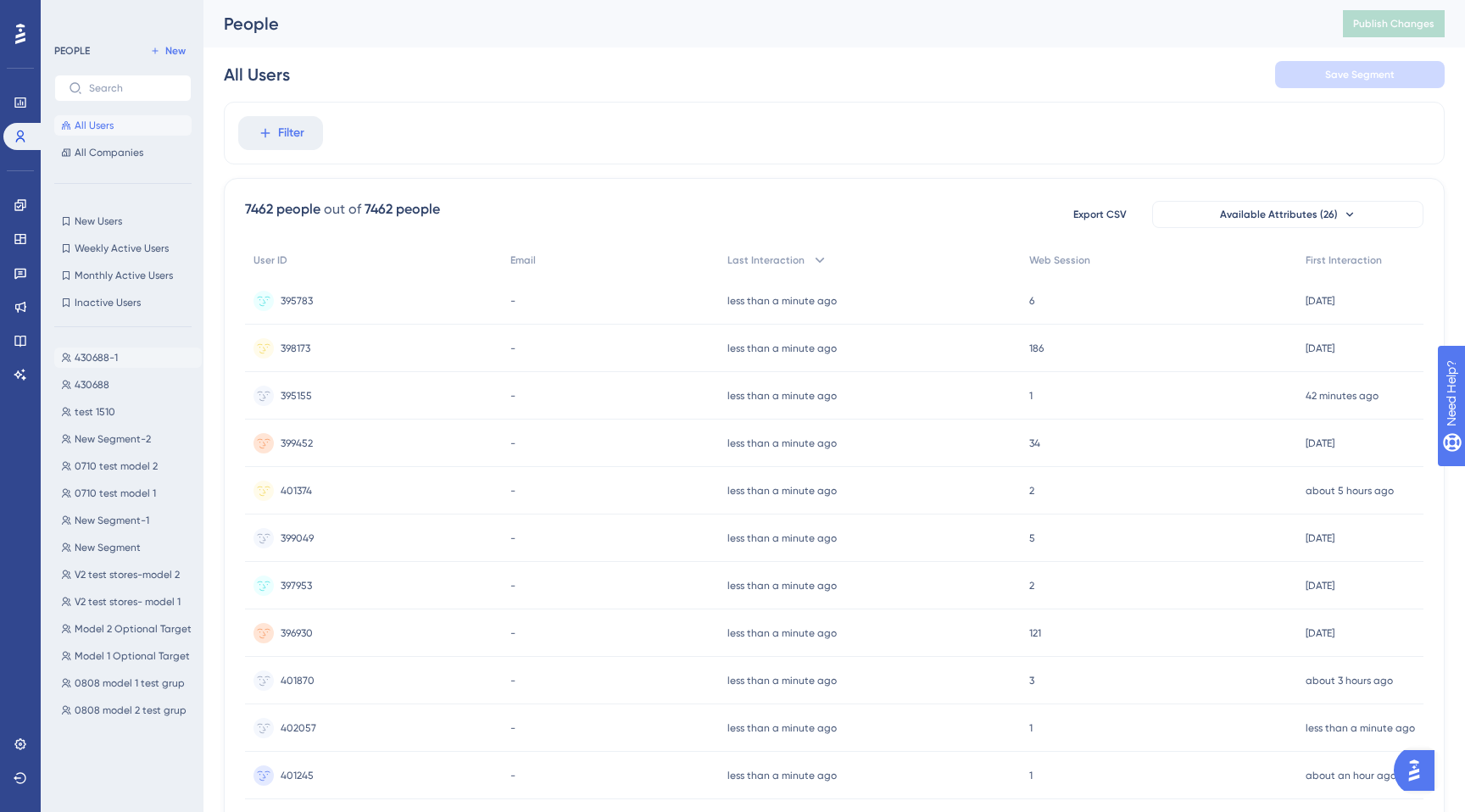
click at [141, 359] on button "430688-1 430688-1" at bounding box center [128, 357] width 147 height 20
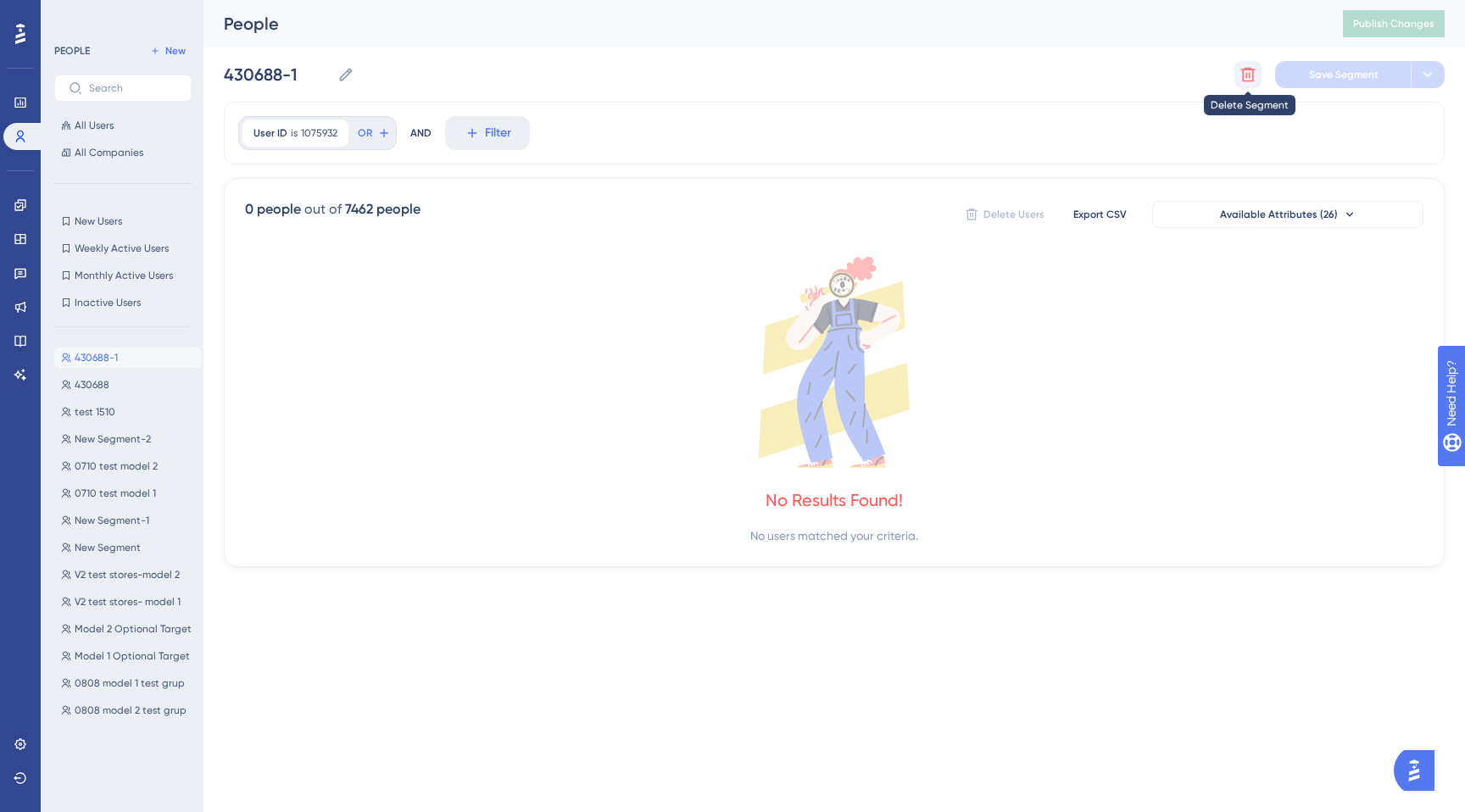
click at [1246, 77] on icon at bounding box center [1248, 75] width 14 height 14
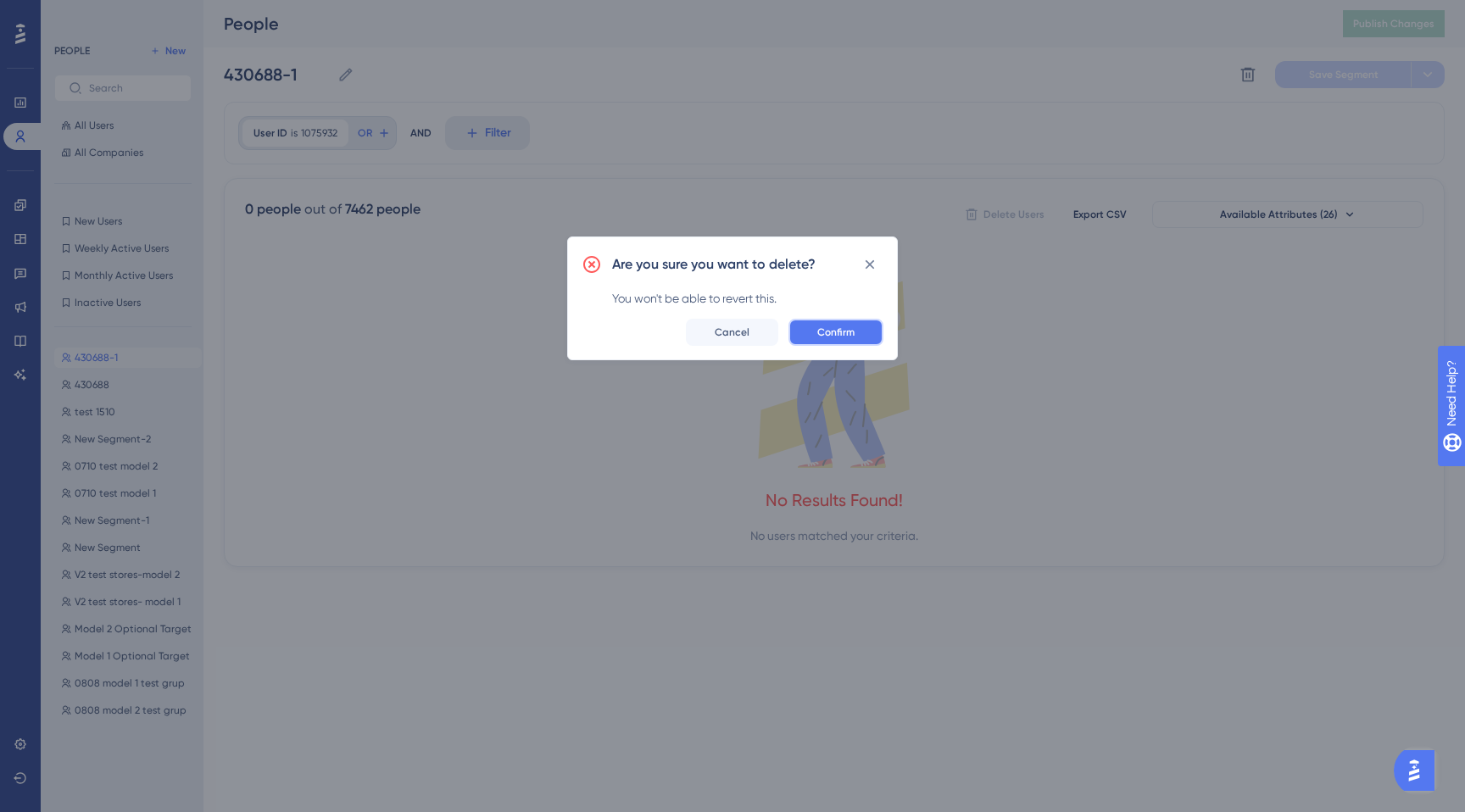
click at [833, 338] on span "Confirm" at bounding box center [835, 332] width 37 height 13
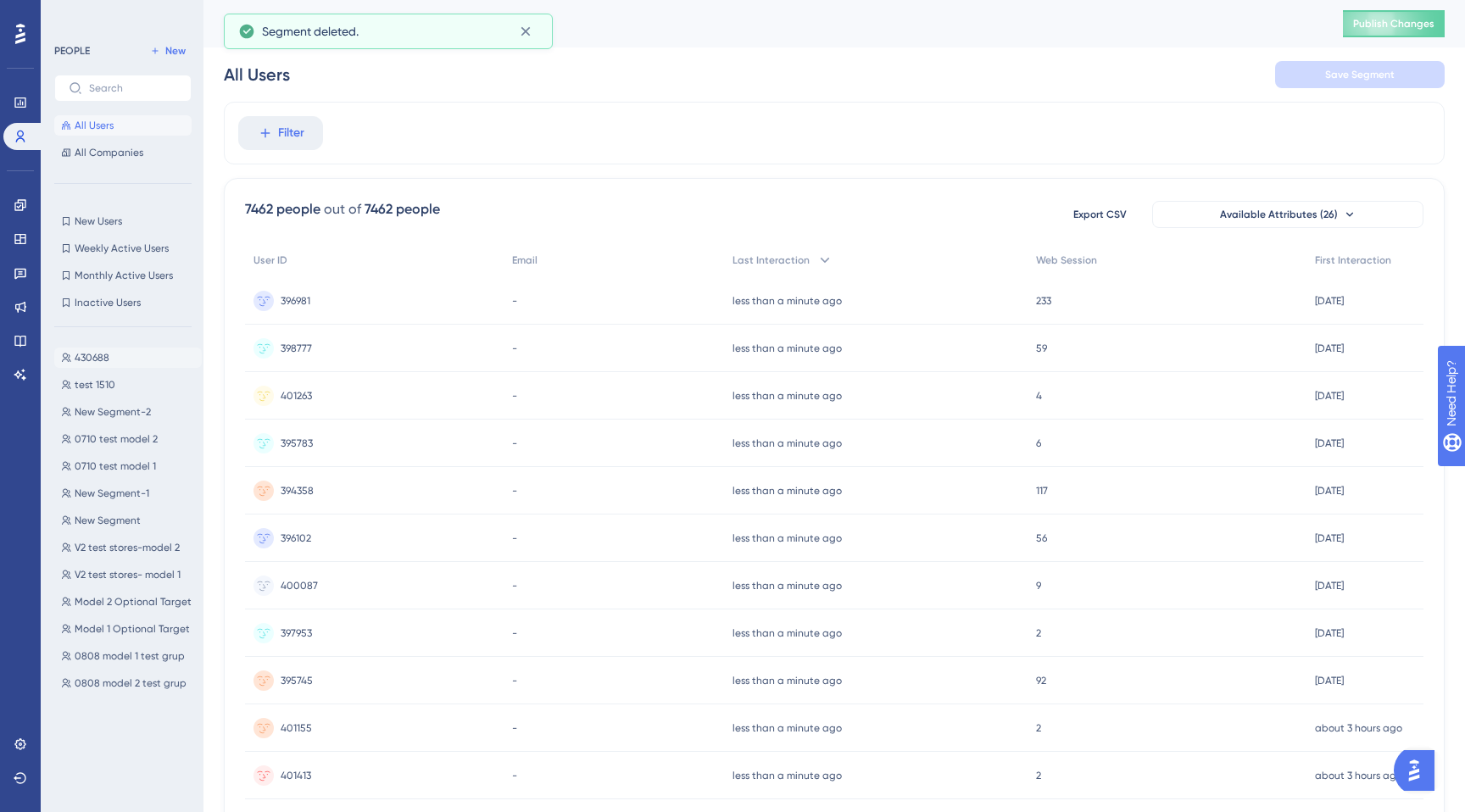
click at [105, 357] on span "430688" at bounding box center [92, 358] width 34 height 13
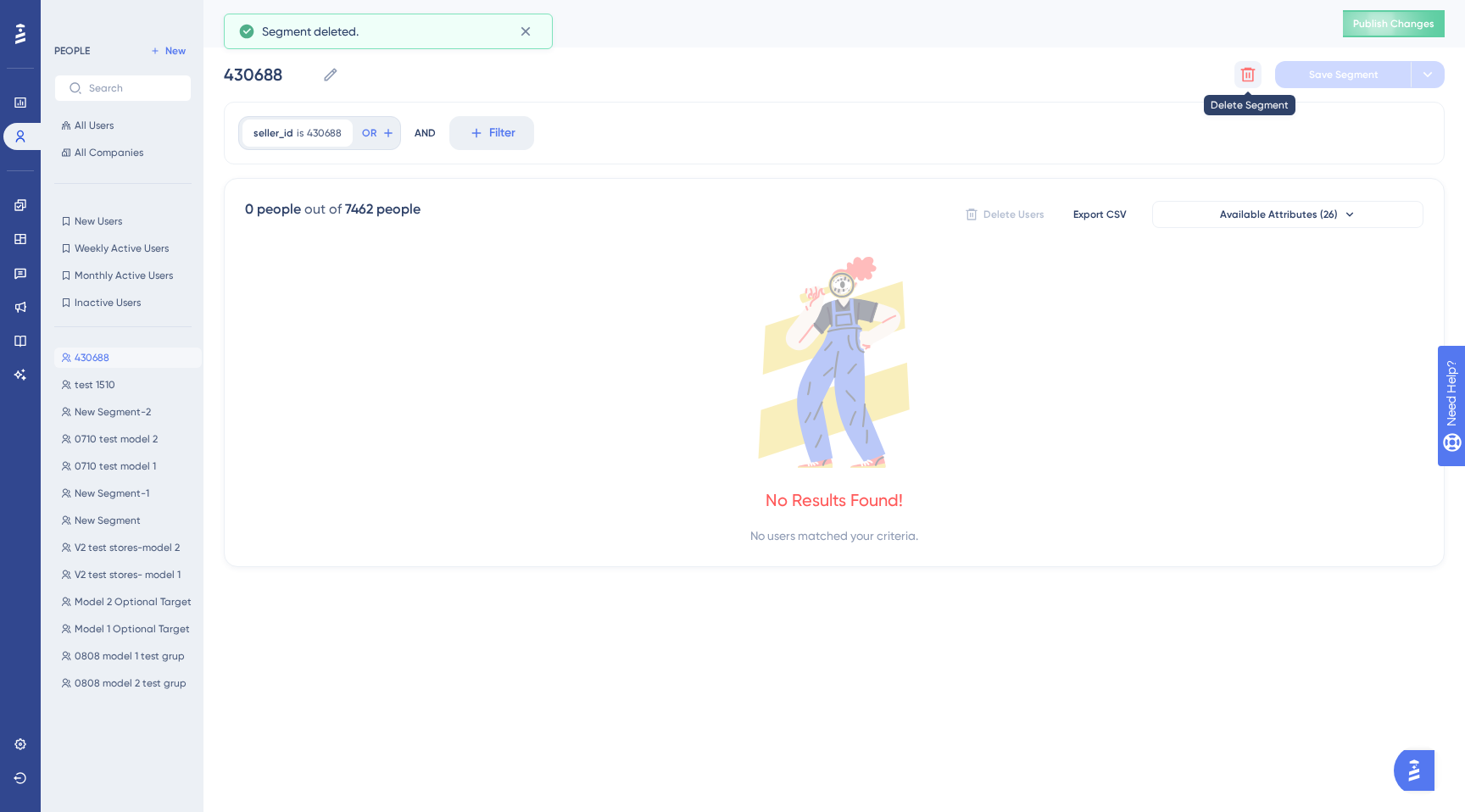
click at [1240, 75] on icon at bounding box center [1249, 75] width 17 height 17
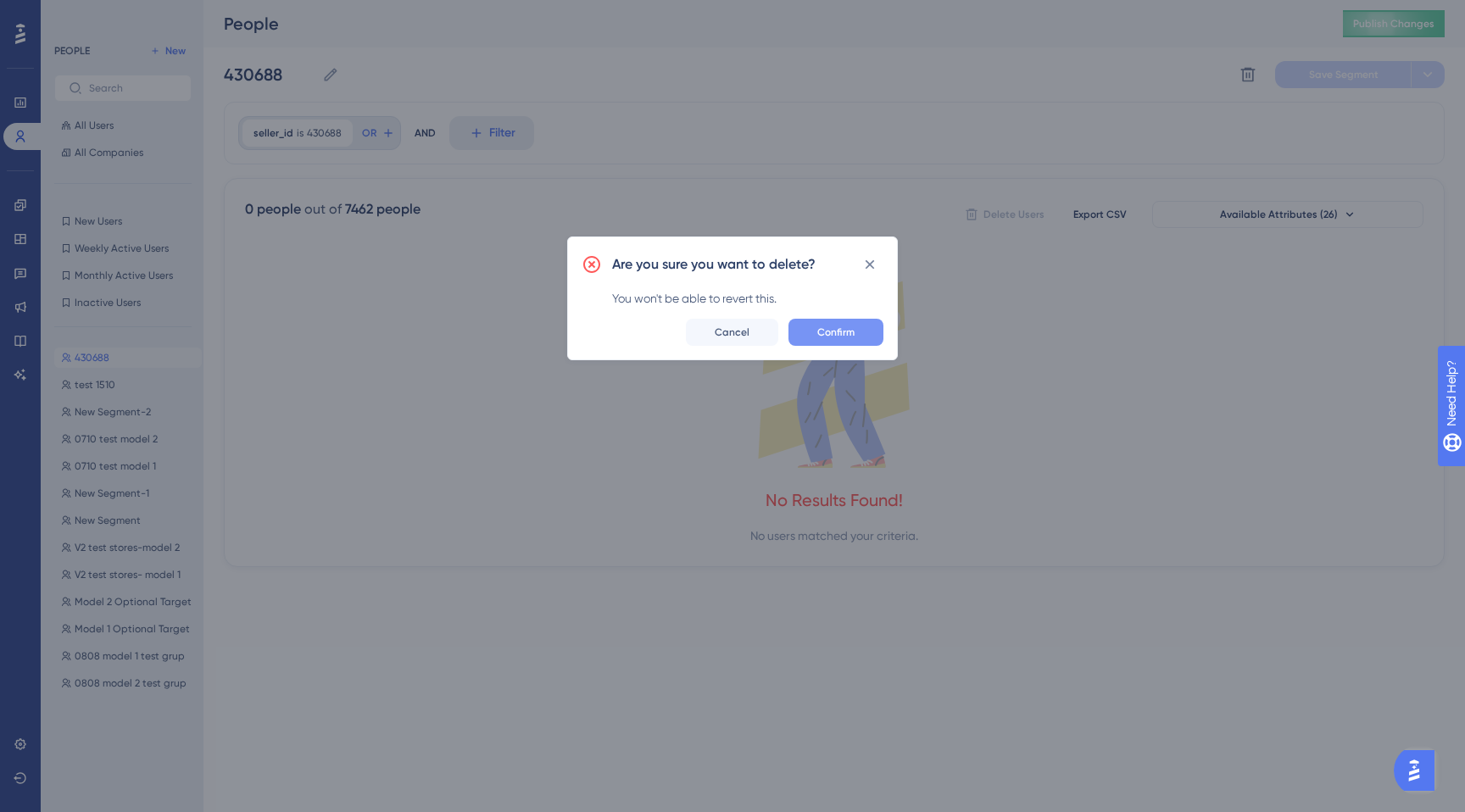
click at [853, 332] on span "Confirm" at bounding box center [835, 332] width 37 height 13
